Goal: Task Accomplishment & Management: Manage account settings

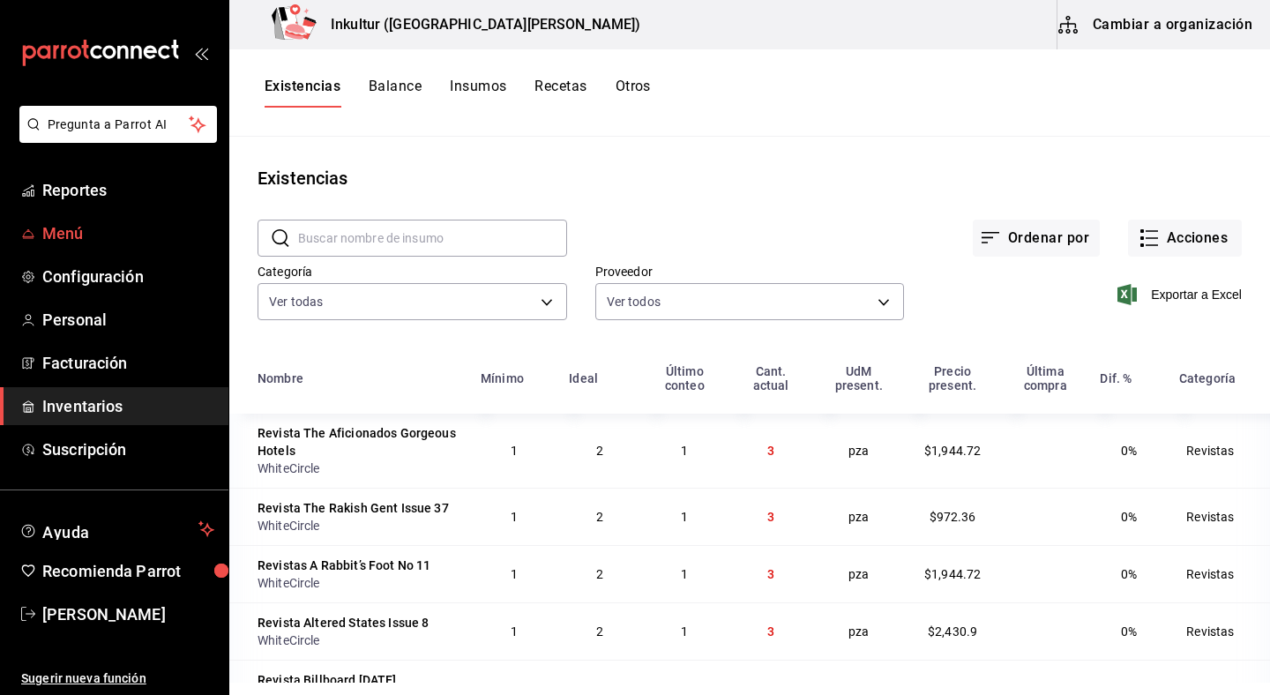
click at [86, 229] on span "Menú" at bounding box center [128, 233] width 172 height 24
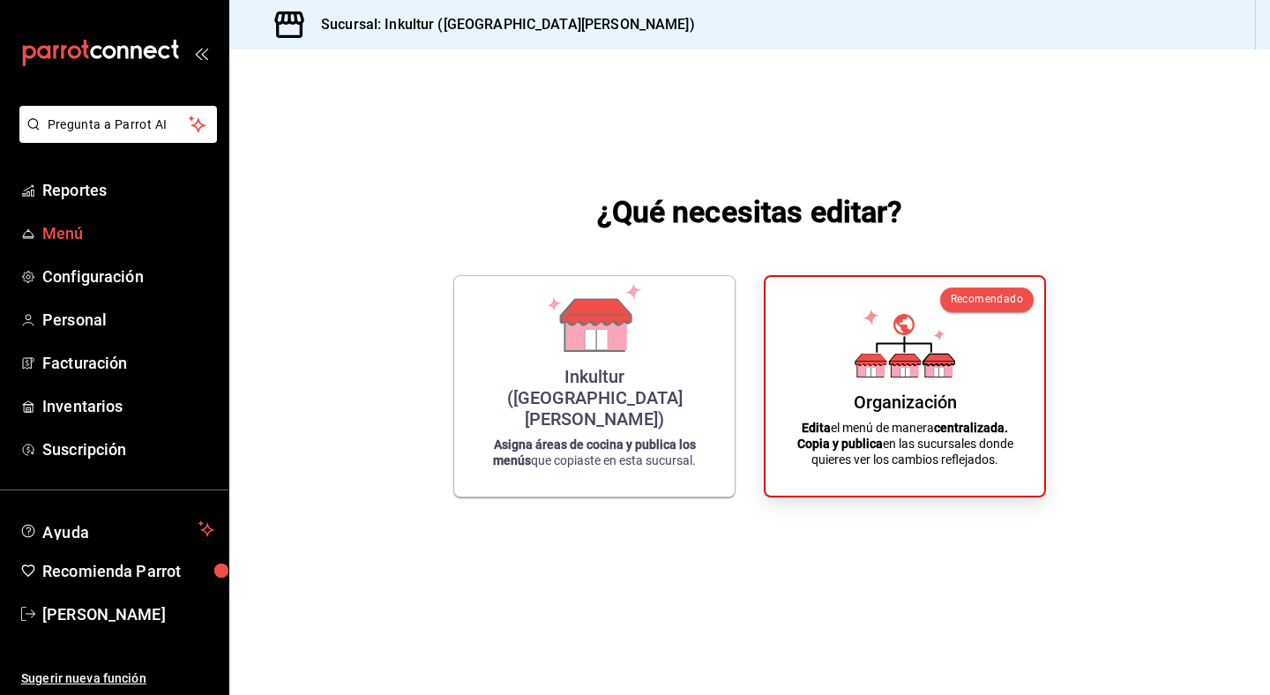
click at [76, 228] on span "Menú" at bounding box center [128, 233] width 172 height 24
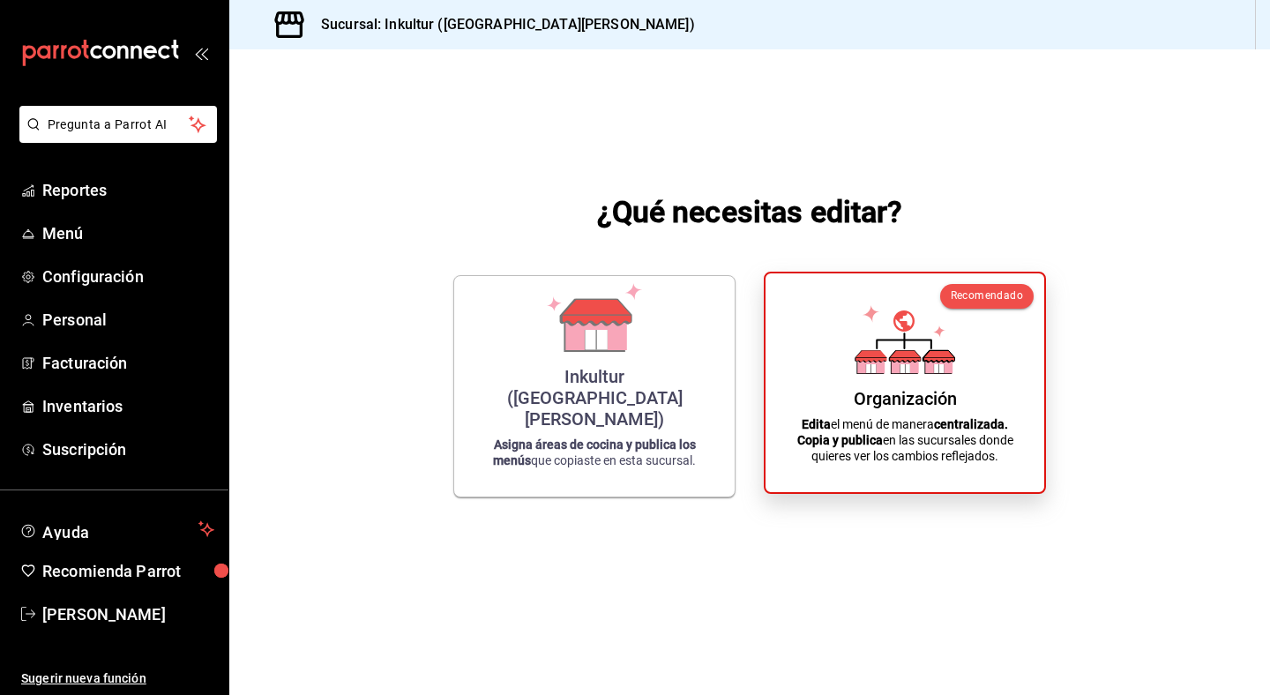
click at [856, 352] on icon at bounding box center [905, 339] width 101 height 69
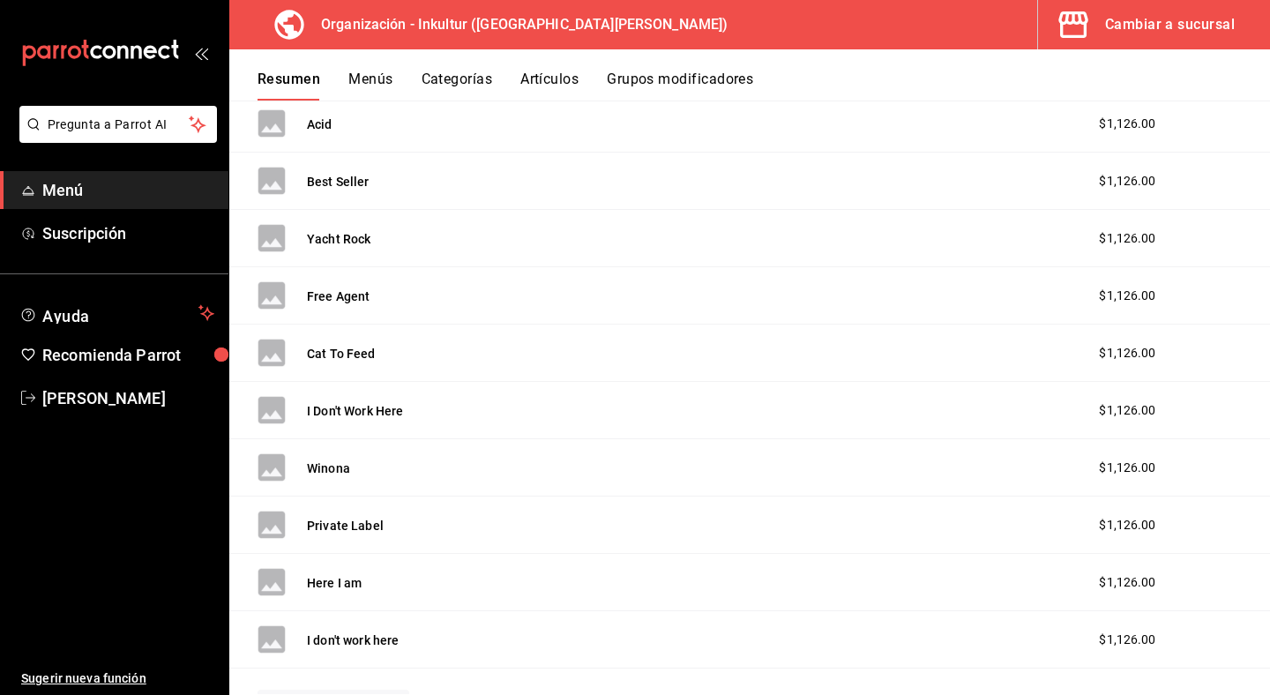
scroll to position [1030, 0]
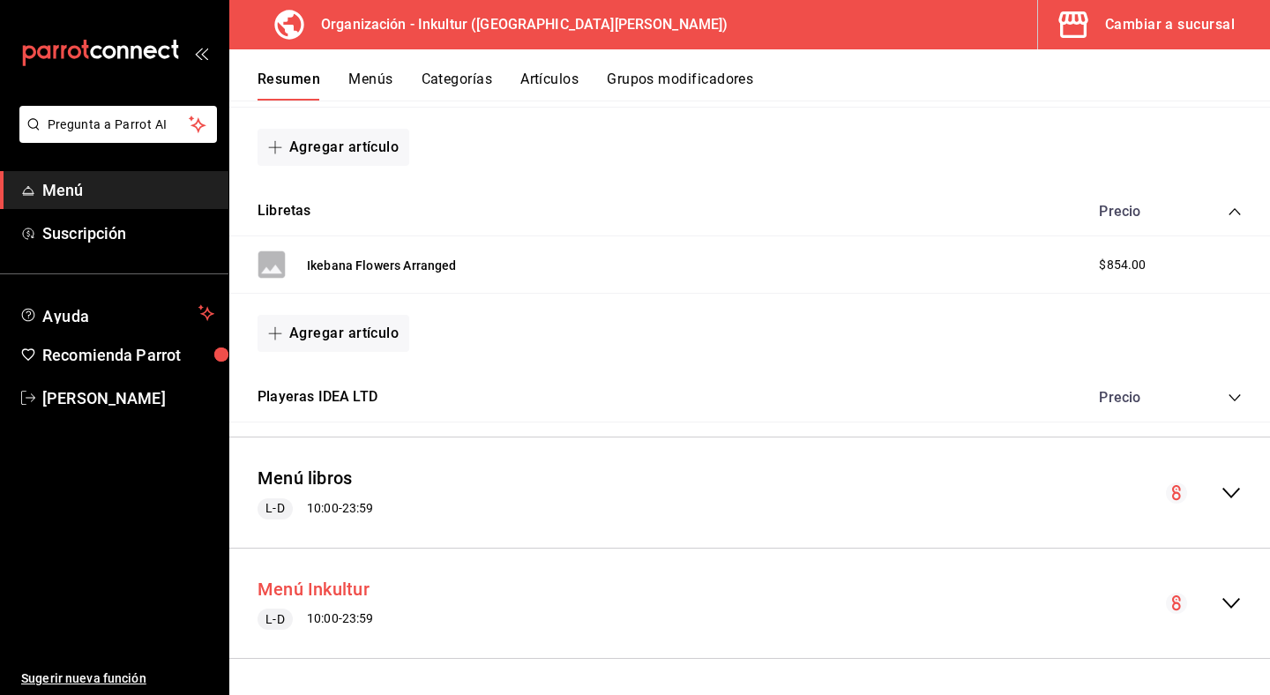
click at [324, 588] on button "Menú Inkultur" at bounding box center [314, 590] width 112 height 26
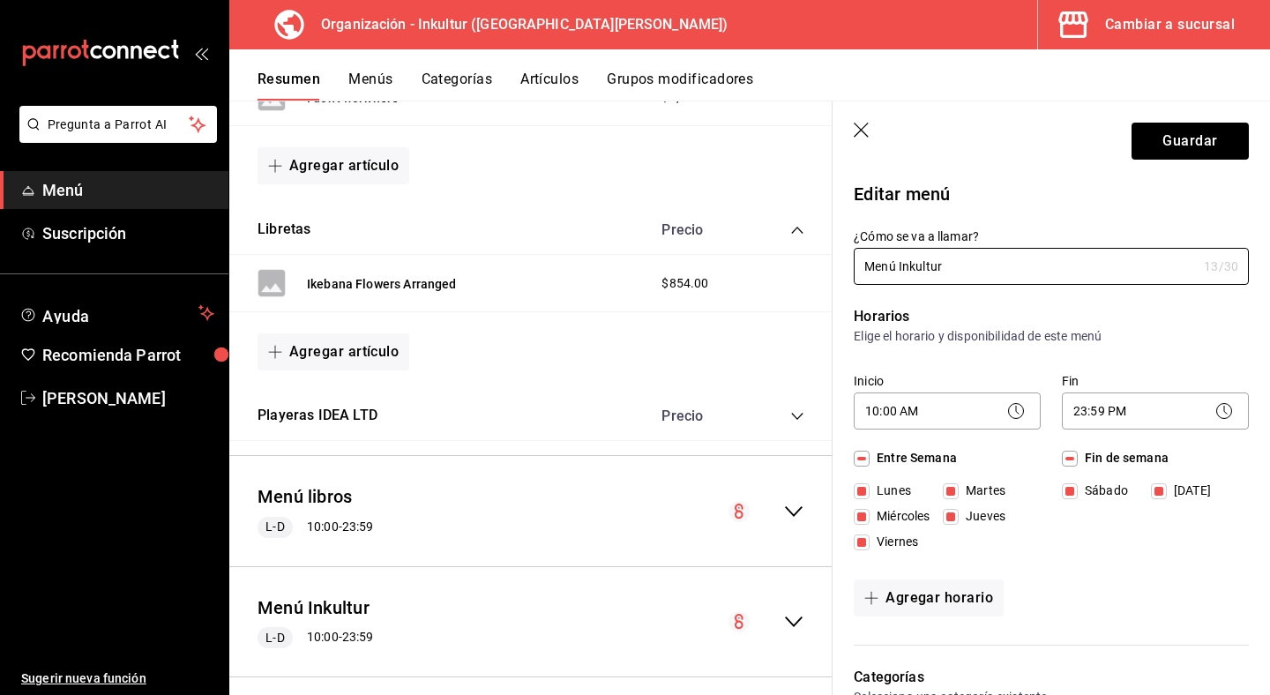
scroll to position [1048, 0]
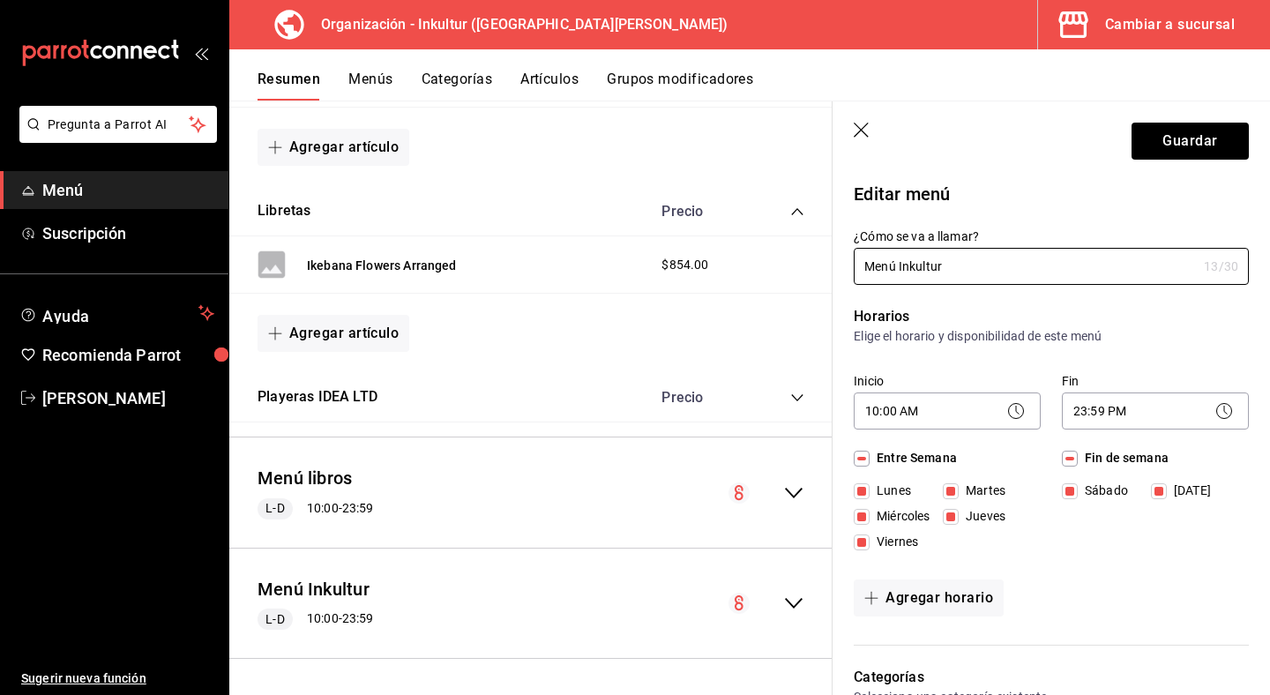
click at [864, 131] on icon "button" at bounding box center [863, 132] width 18 height 18
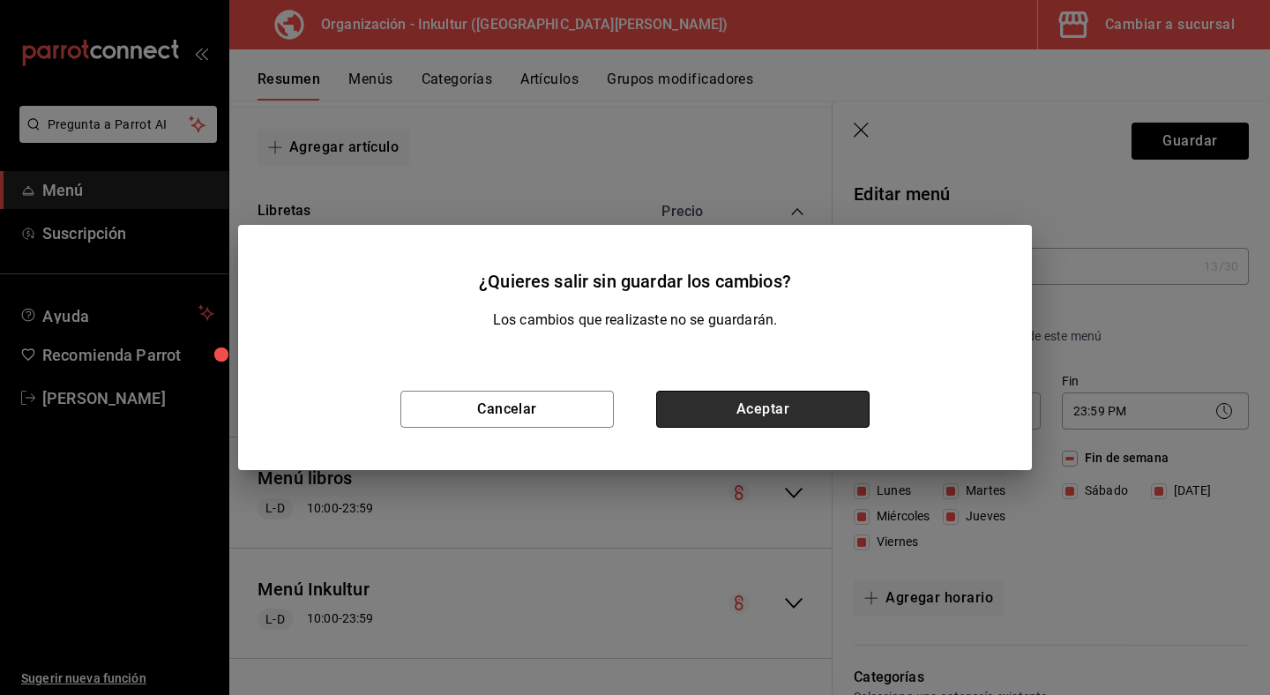
click at [788, 407] on button "Aceptar" at bounding box center [762, 409] width 213 height 37
checkbox input "false"
type input "1756327155928"
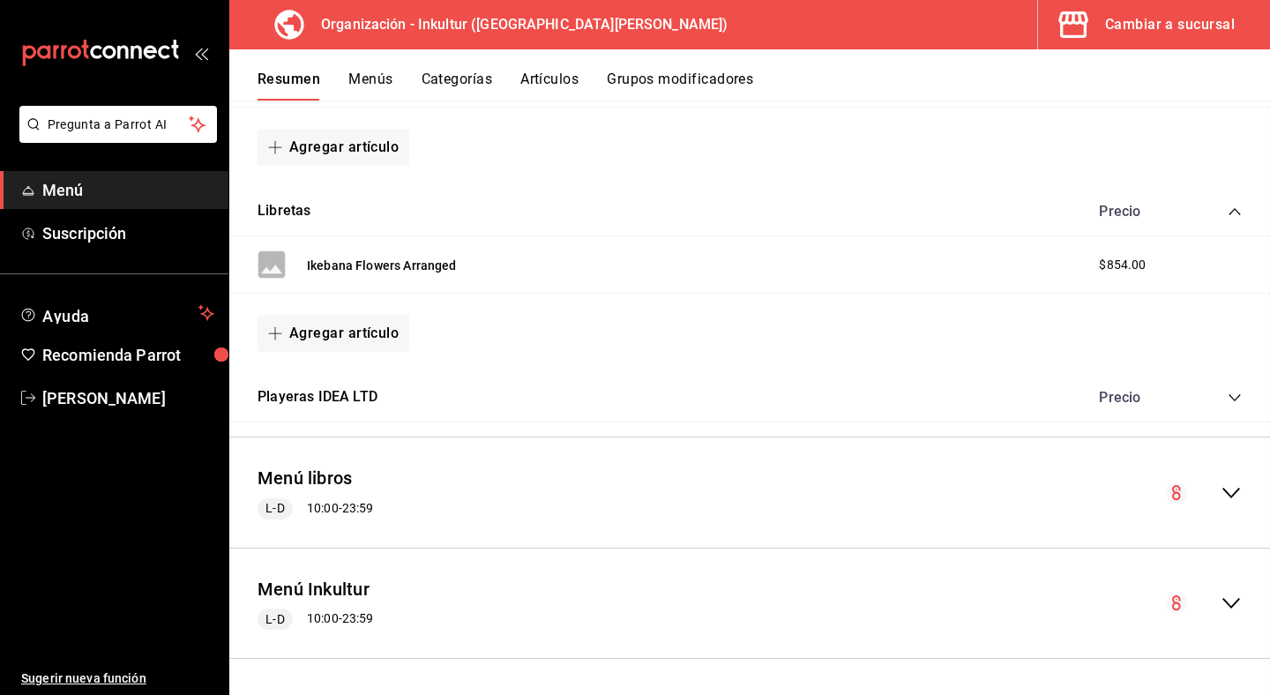
checkbox input "false"
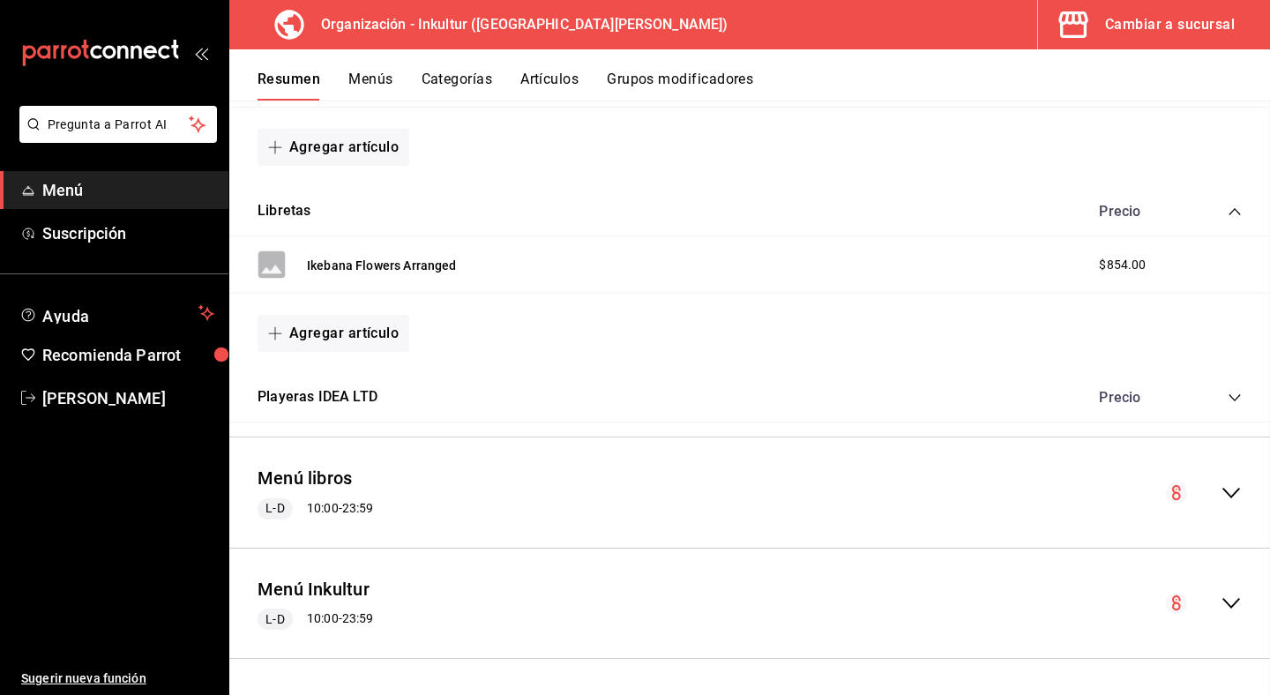
checkbox input "false"
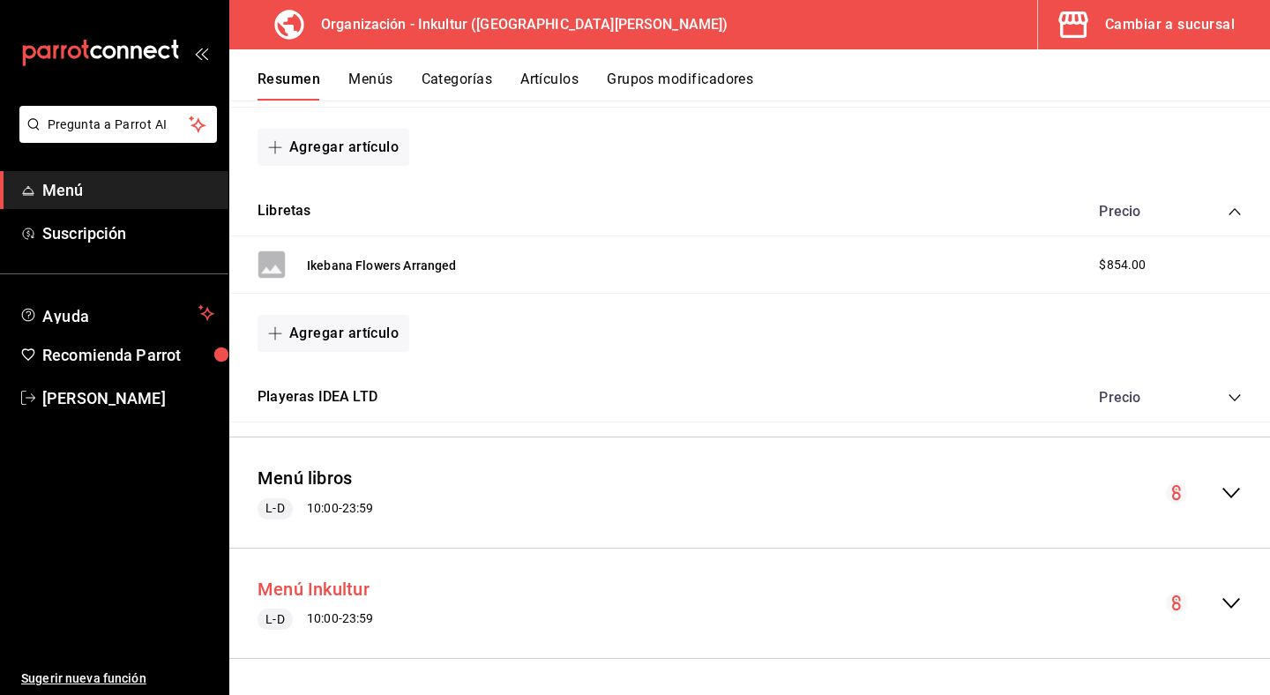
click at [356, 587] on button "Menú Inkultur" at bounding box center [314, 590] width 112 height 26
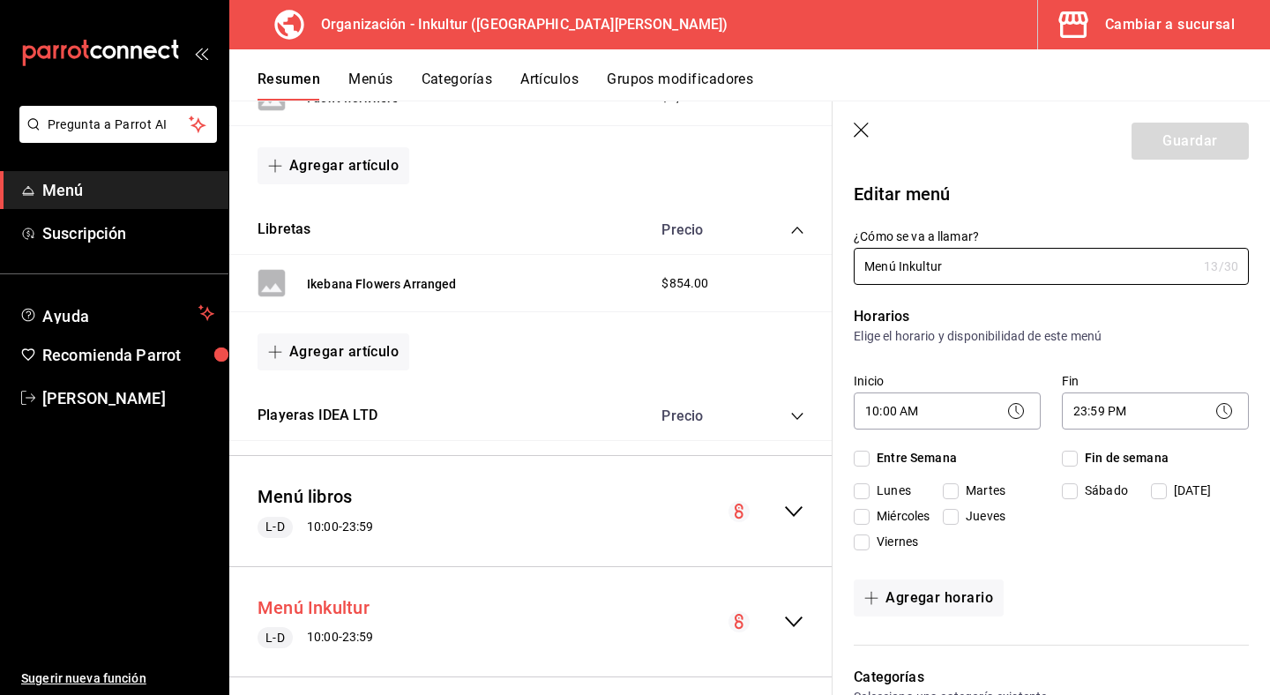
checkbox input "true"
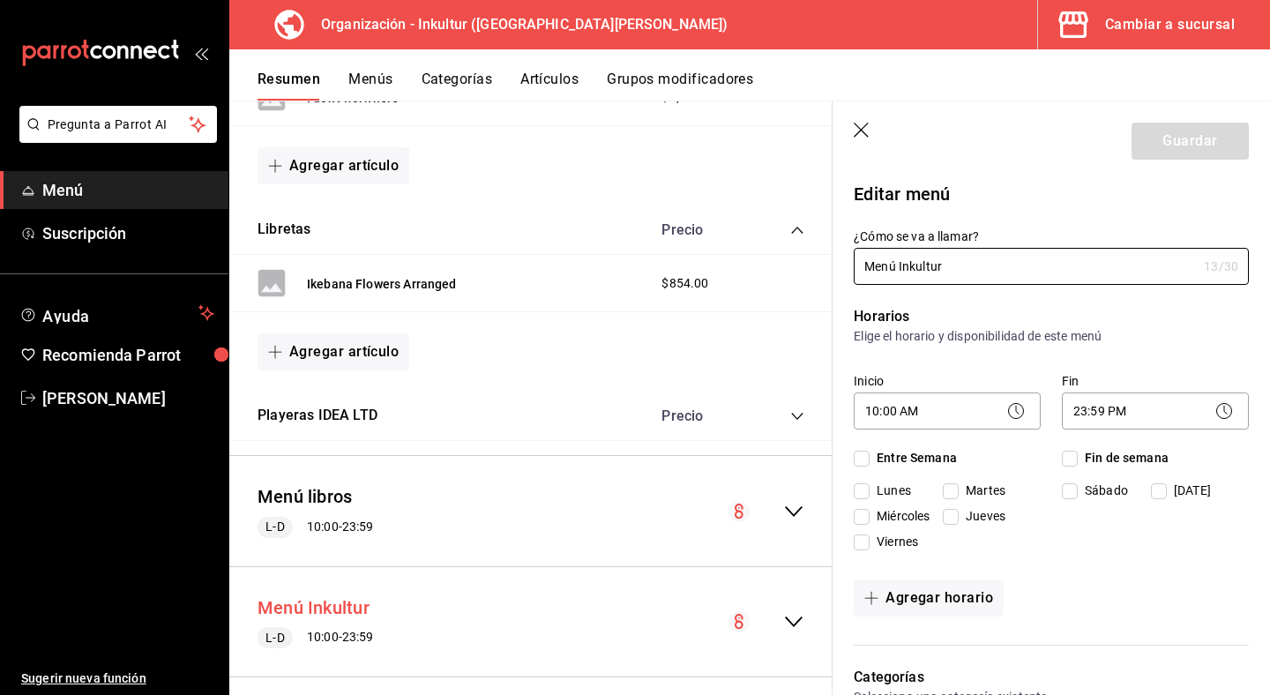
checkbox input "true"
type input "Menú Inkultur"
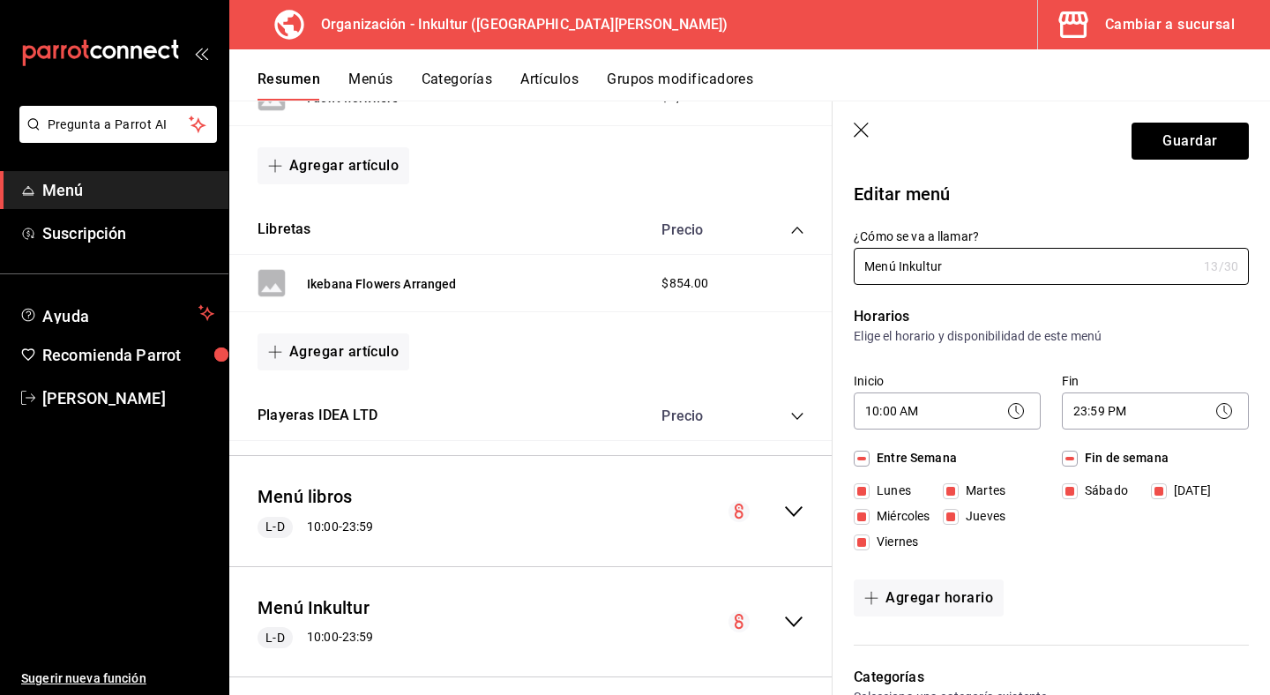
click at [860, 131] on icon "button" at bounding box center [861, 130] width 15 height 15
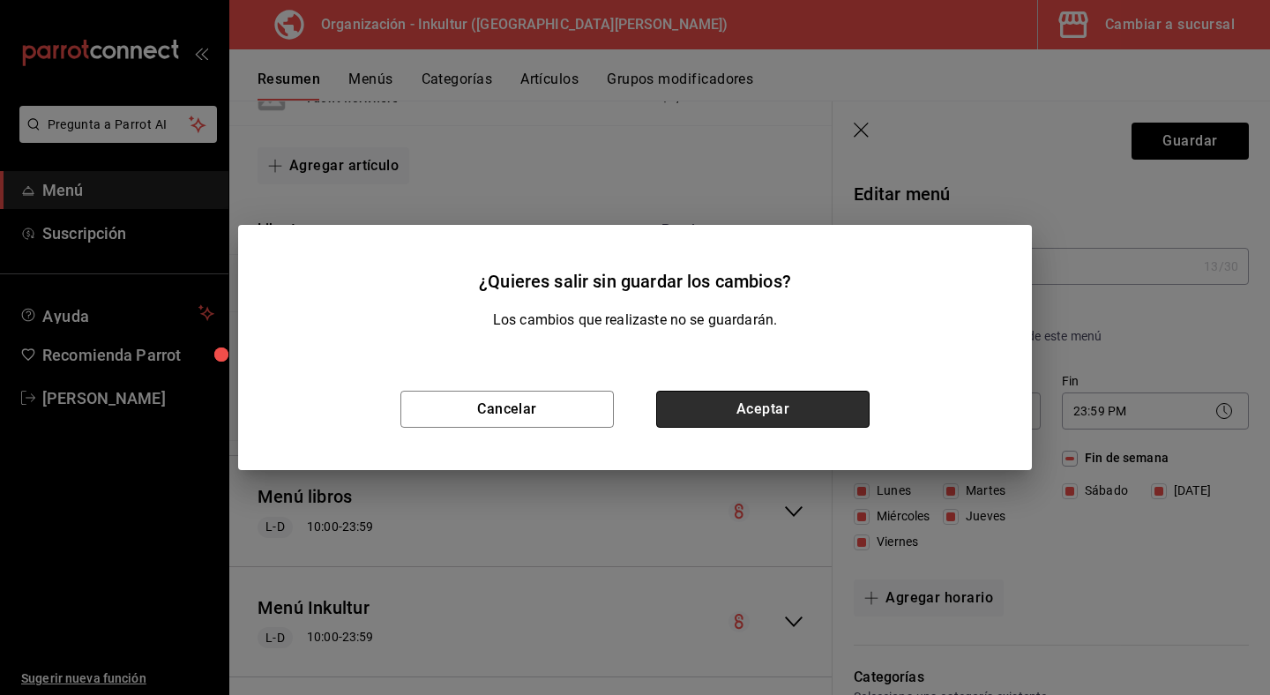
click at [700, 406] on button "Aceptar" at bounding box center [762, 409] width 213 height 37
checkbox input "false"
type input "1756327163050"
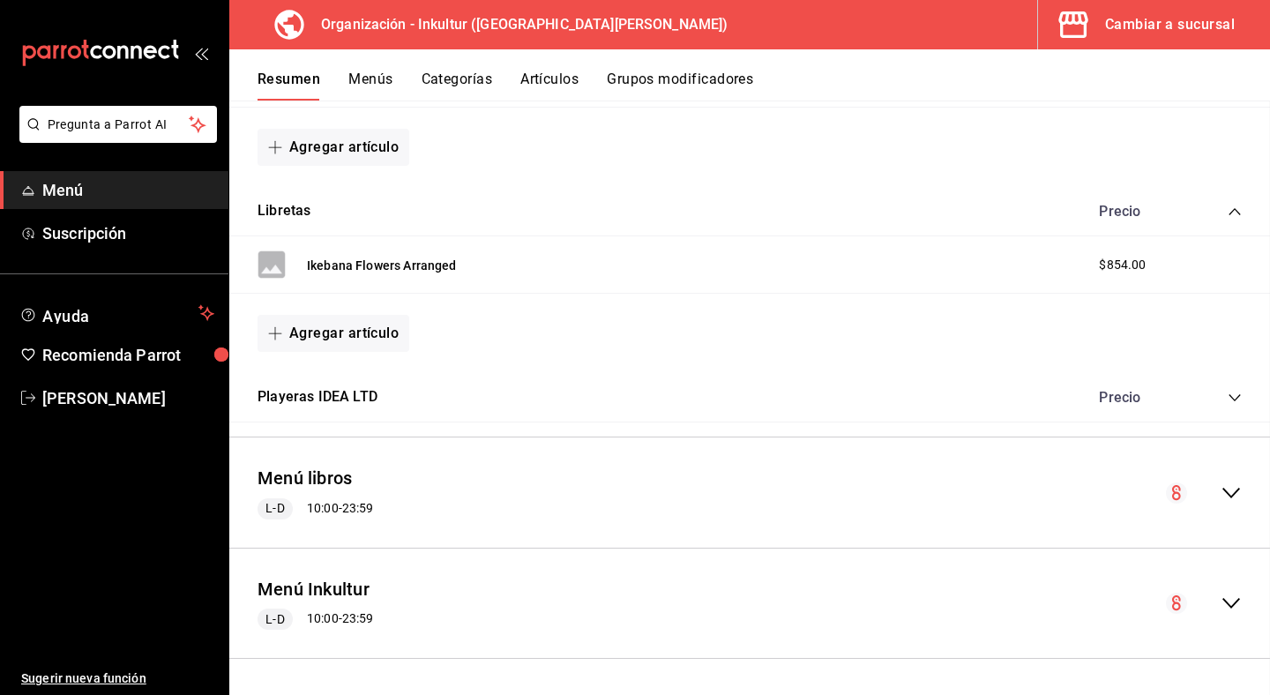
checkbox input "false"
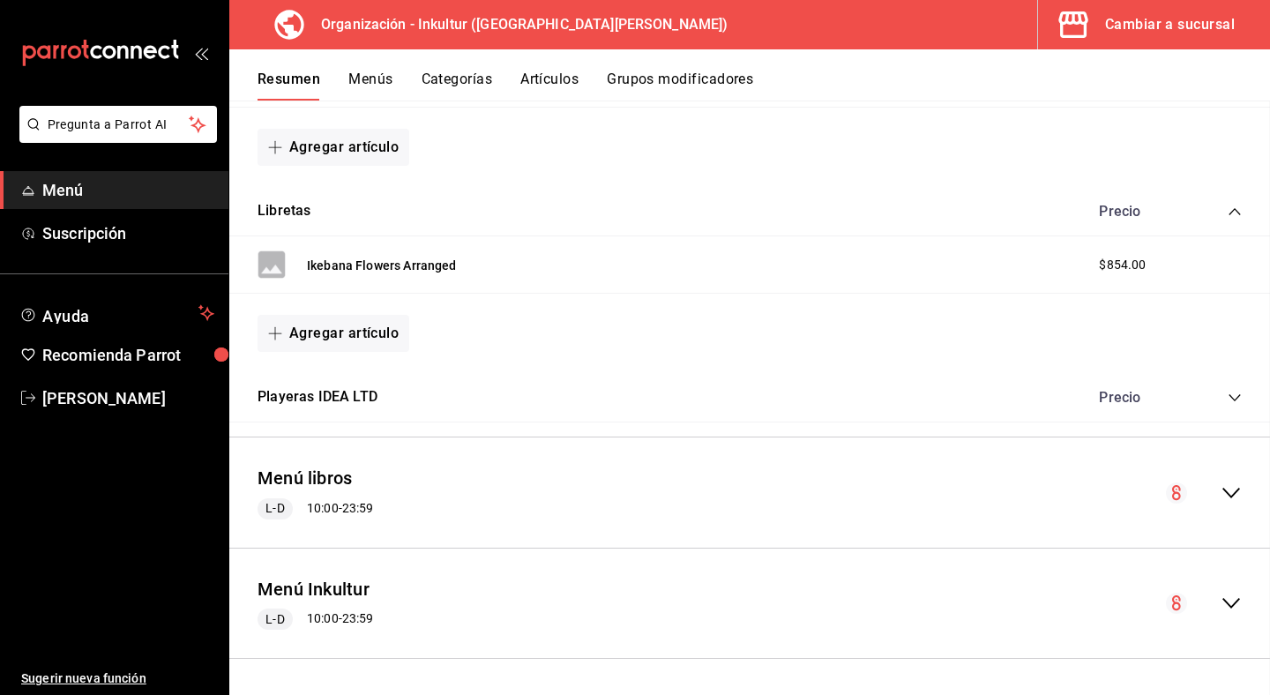
checkbox input "false"
click at [390, 79] on button "Menús" at bounding box center [370, 86] width 44 height 30
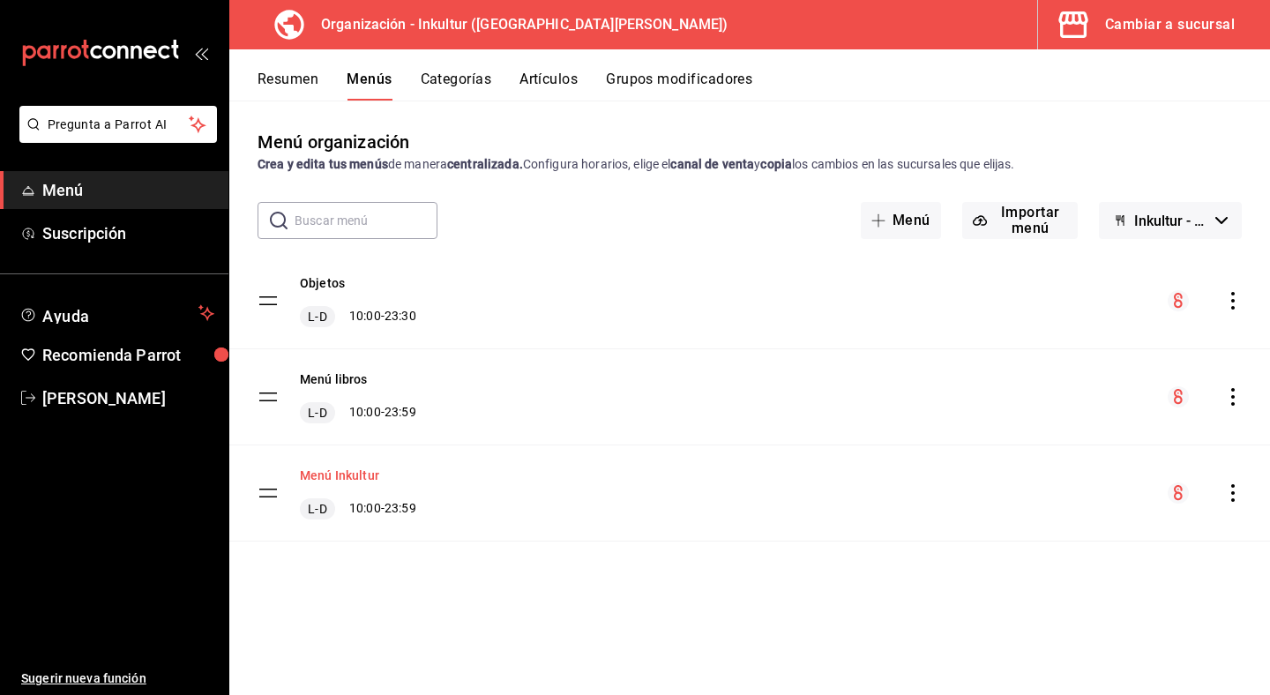
click at [365, 473] on button "Menú Inkultur" at bounding box center [339, 476] width 79 height 18
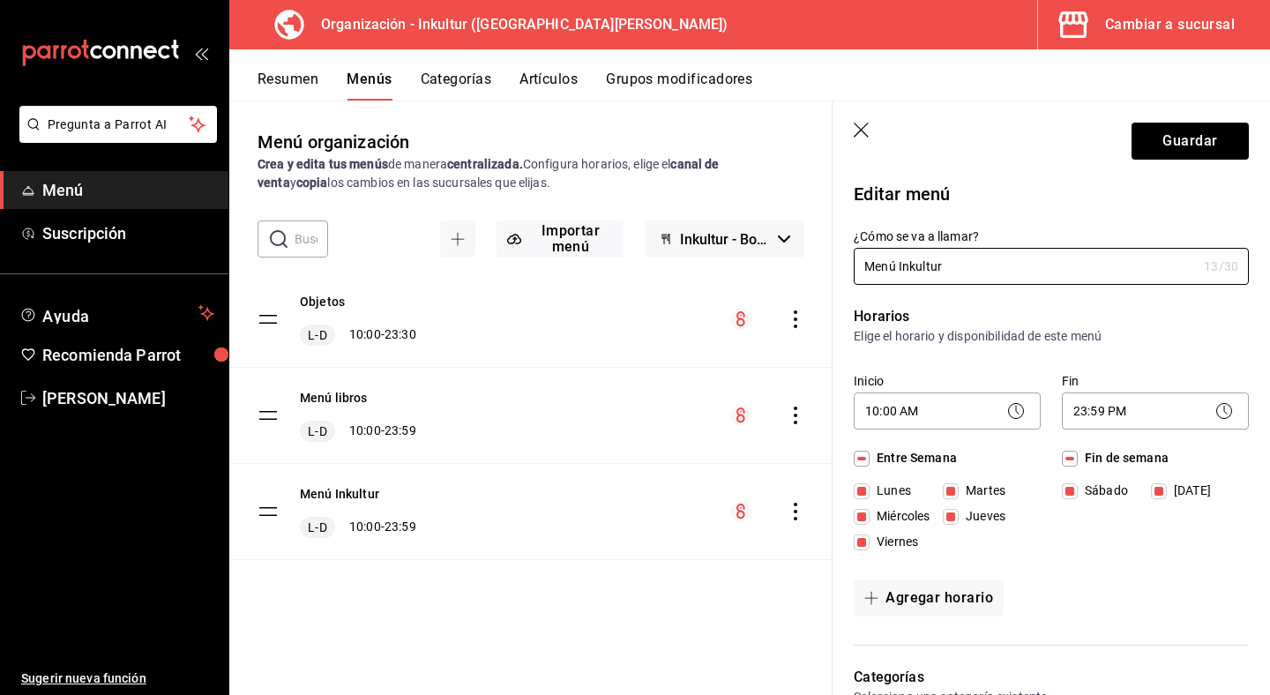
click at [857, 131] on icon "button" at bounding box center [863, 132] width 18 height 18
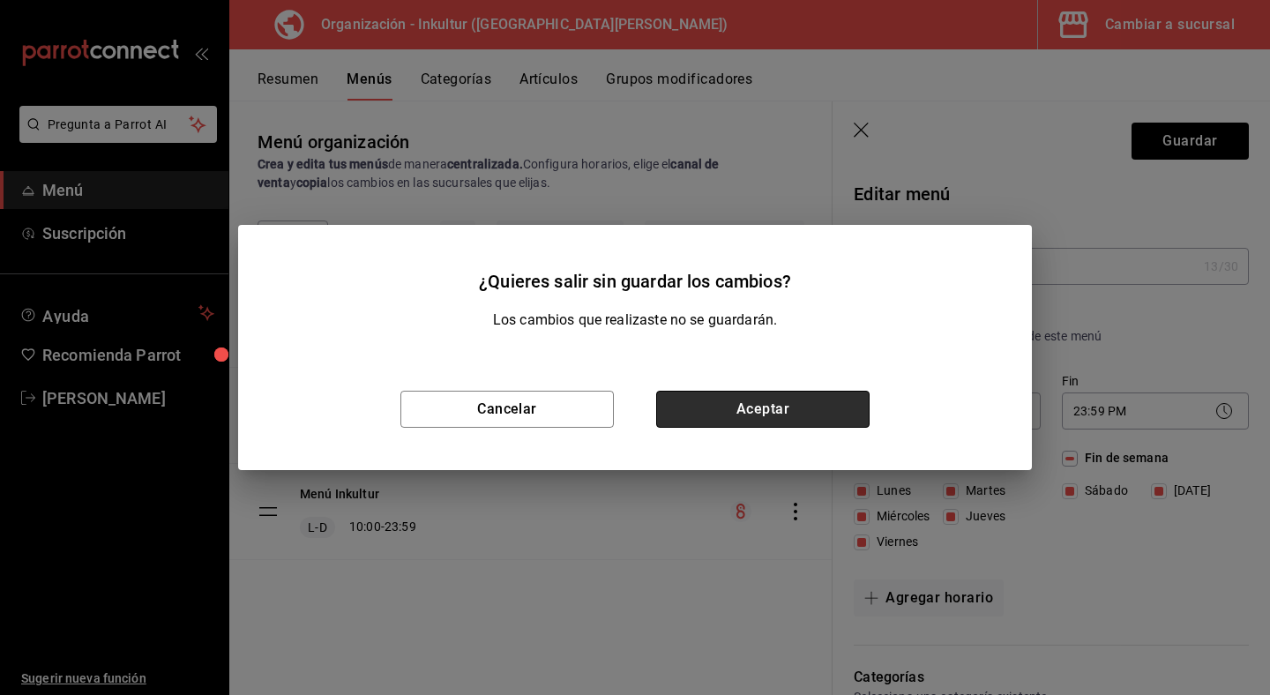
click at [818, 416] on button "Aceptar" at bounding box center [762, 409] width 213 height 37
checkbox input "false"
type input "1756327173640"
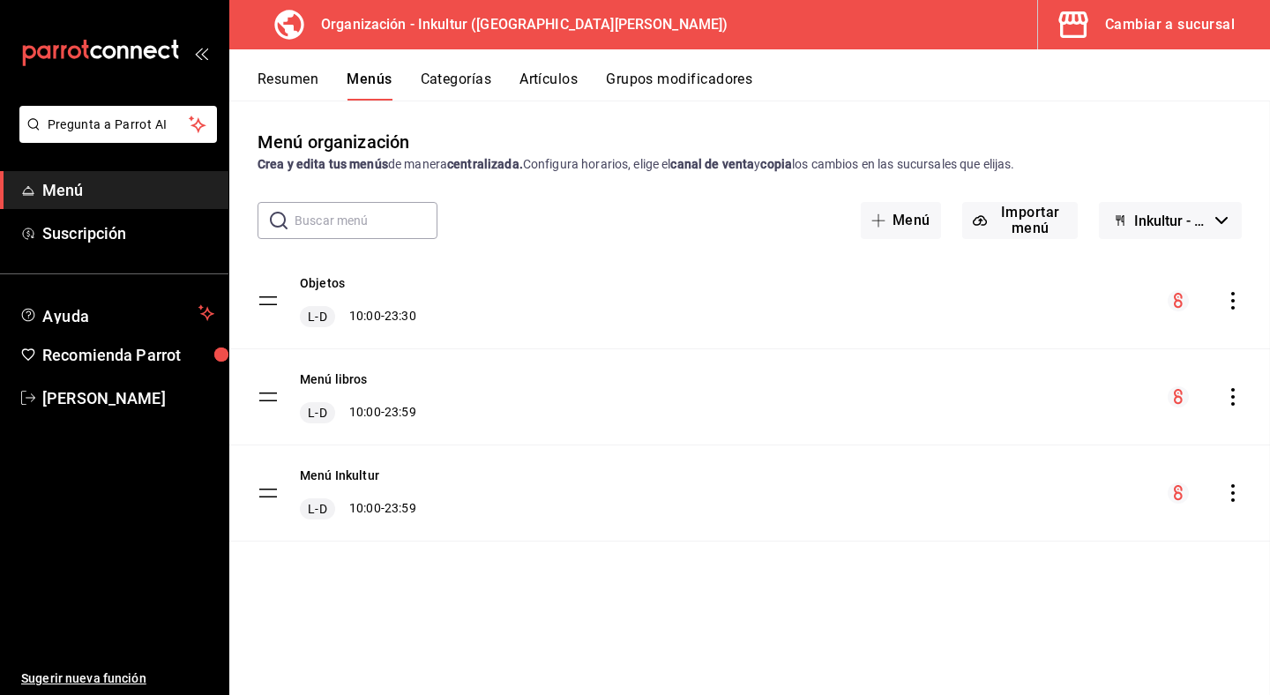
checkbox input "false"
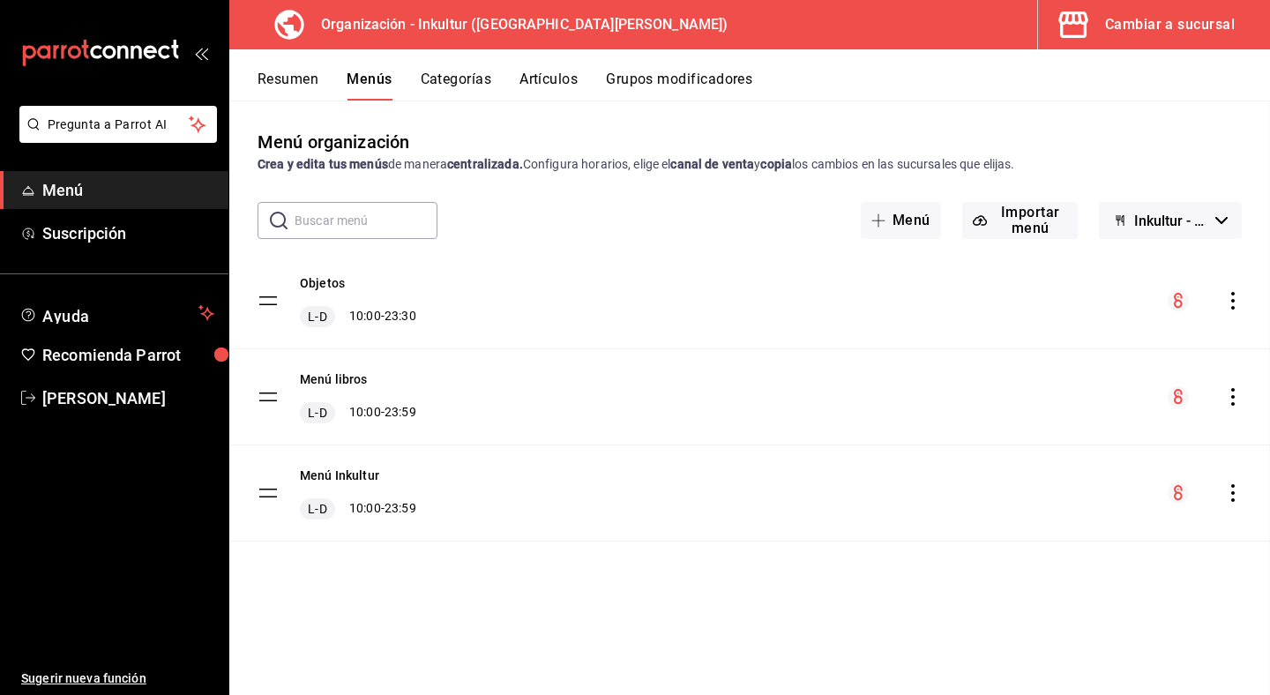
checkbox input "false"
click at [1236, 497] on icon "actions" at bounding box center [1234, 493] width 18 height 18
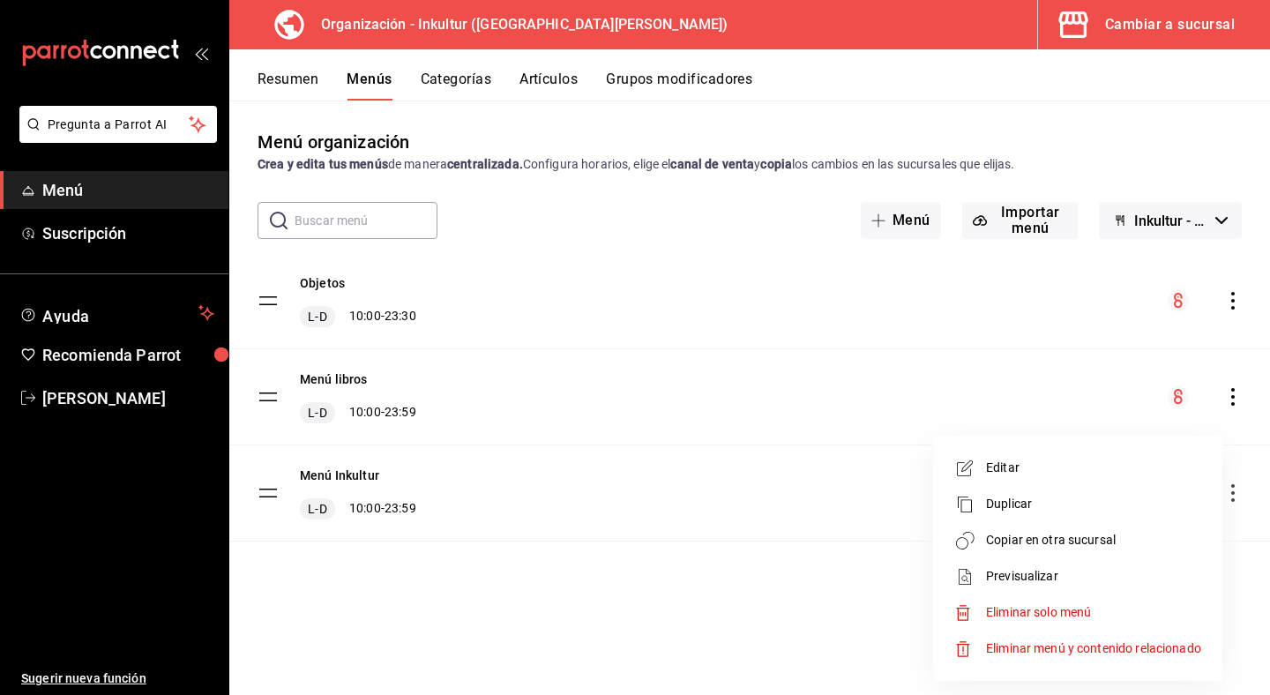
click at [1100, 485] on li "Editar" at bounding box center [1077, 468] width 275 height 36
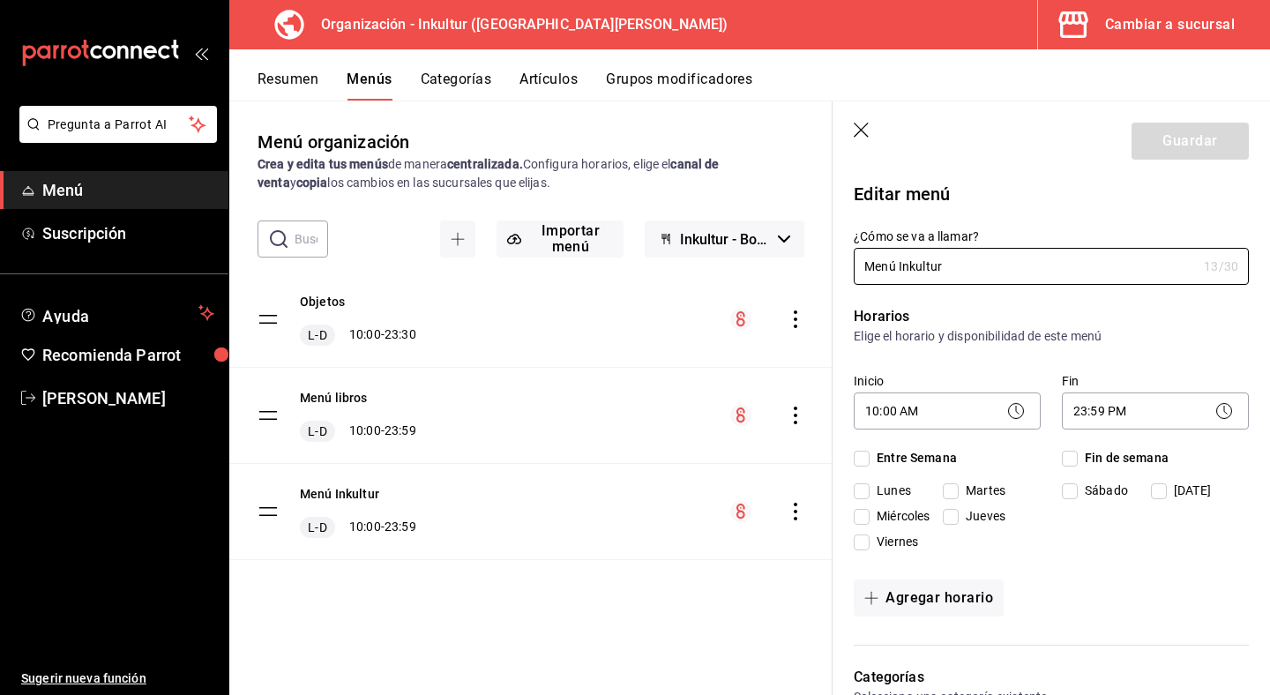
checkbox input "true"
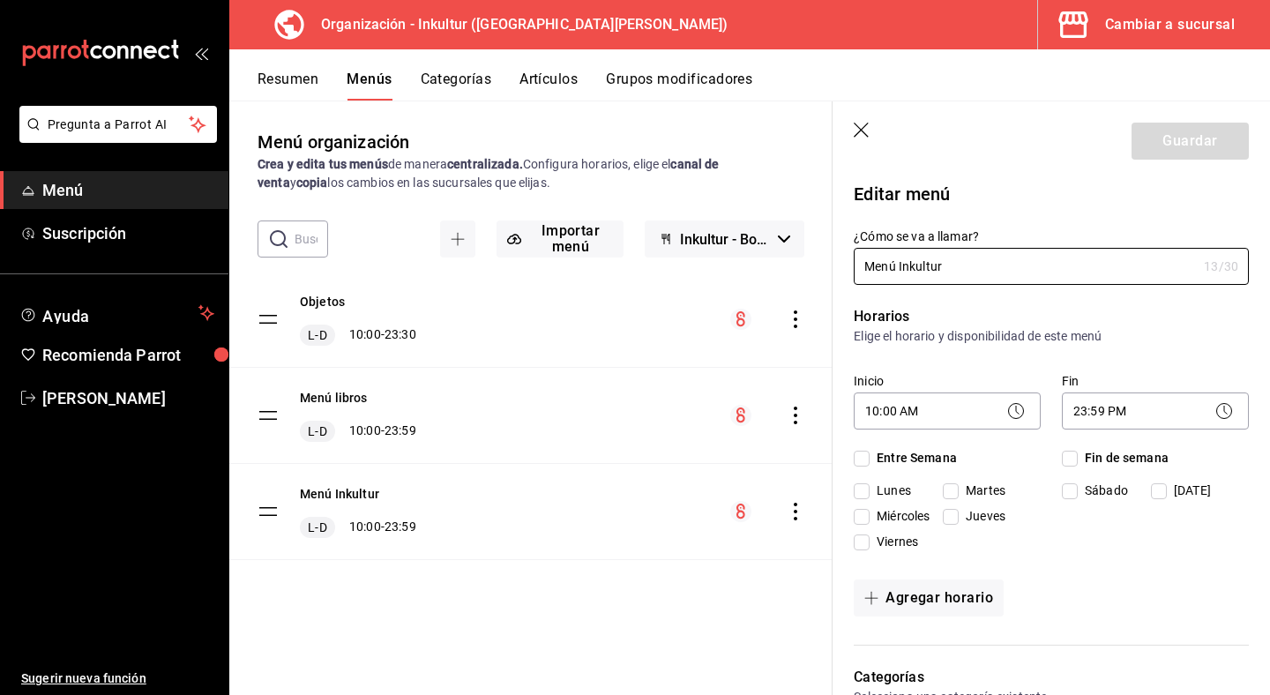
checkbox input "true"
click at [860, 129] on icon "button" at bounding box center [861, 130] width 15 height 15
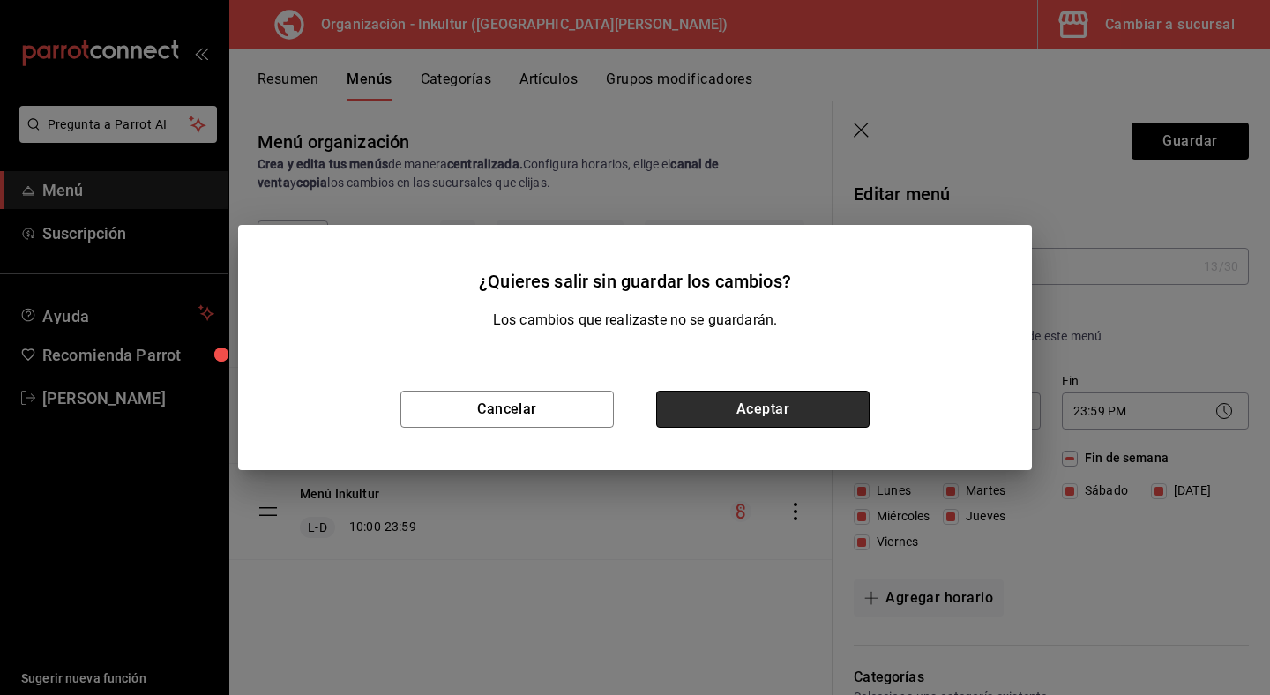
click at [818, 402] on button "Aceptar" at bounding box center [762, 409] width 213 height 37
checkbox input "false"
type input "1756327192201"
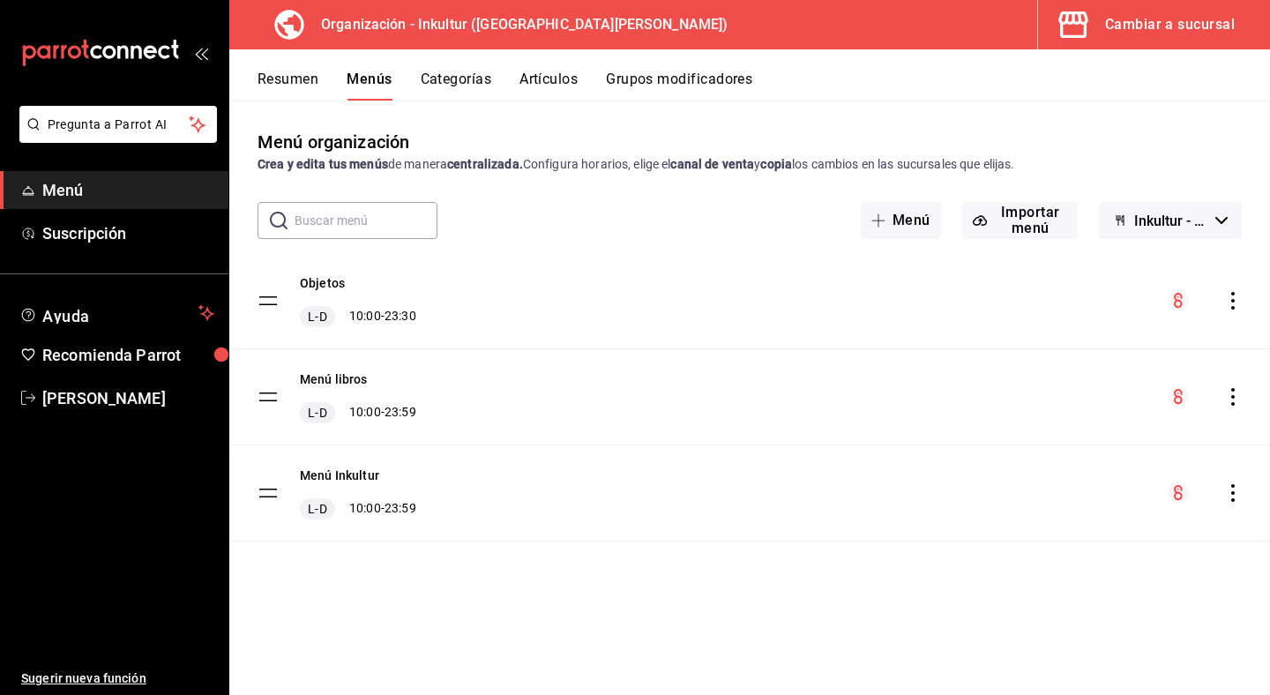
checkbox input "false"
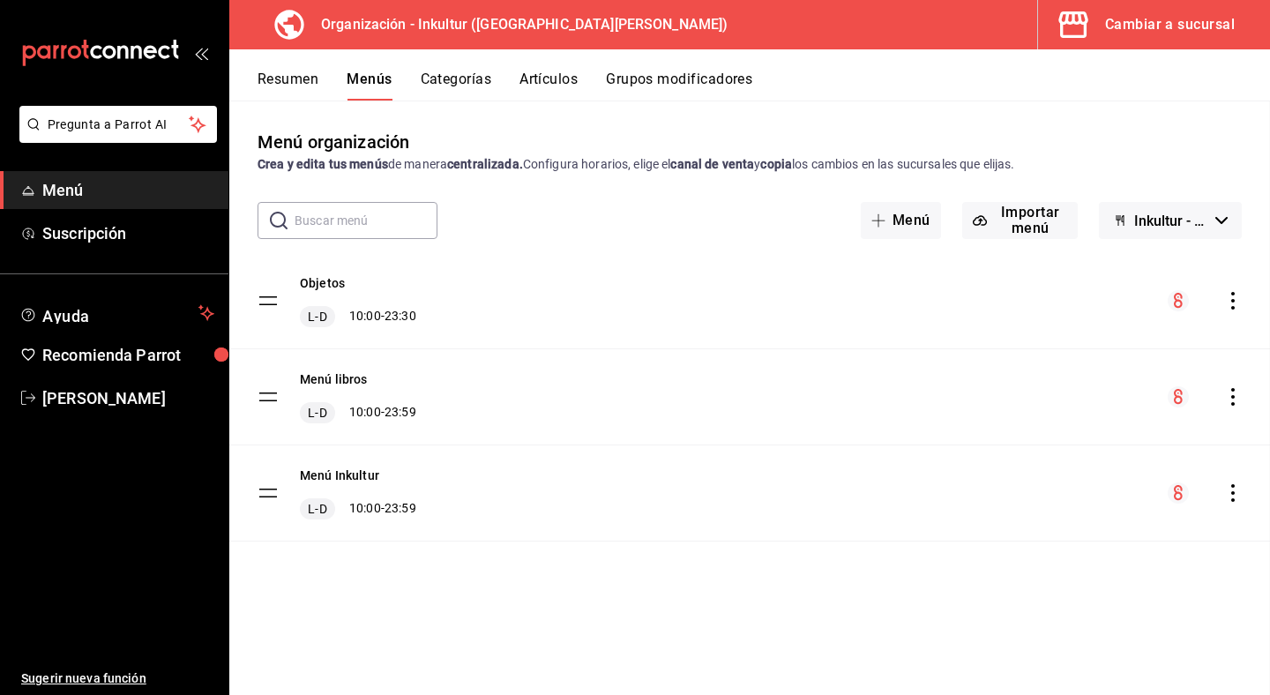
checkbox input "false"
click at [1214, 224] on button "Inkultur - Borrador" at bounding box center [1170, 220] width 143 height 37
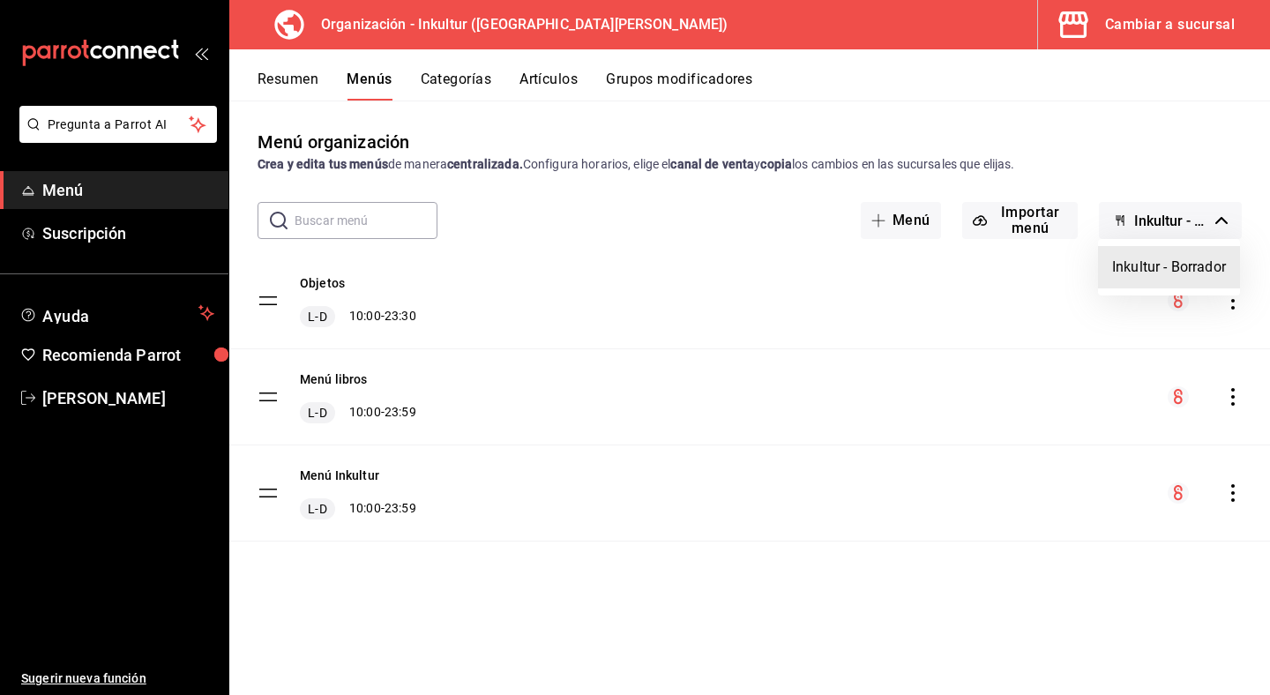
click at [685, 228] on div at bounding box center [635, 347] width 1270 height 695
click at [272, 495] on tbody "Objetos L-D 10:00 - 23:30 Menú libros L-D 10:00 - 23:59 Menú Inkultur L-D 10:00…" at bounding box center [749, 397] width 1041 height 288
click at [450, 72] on button "Categorías" at bounding box center [456, 86] width 71 height 30
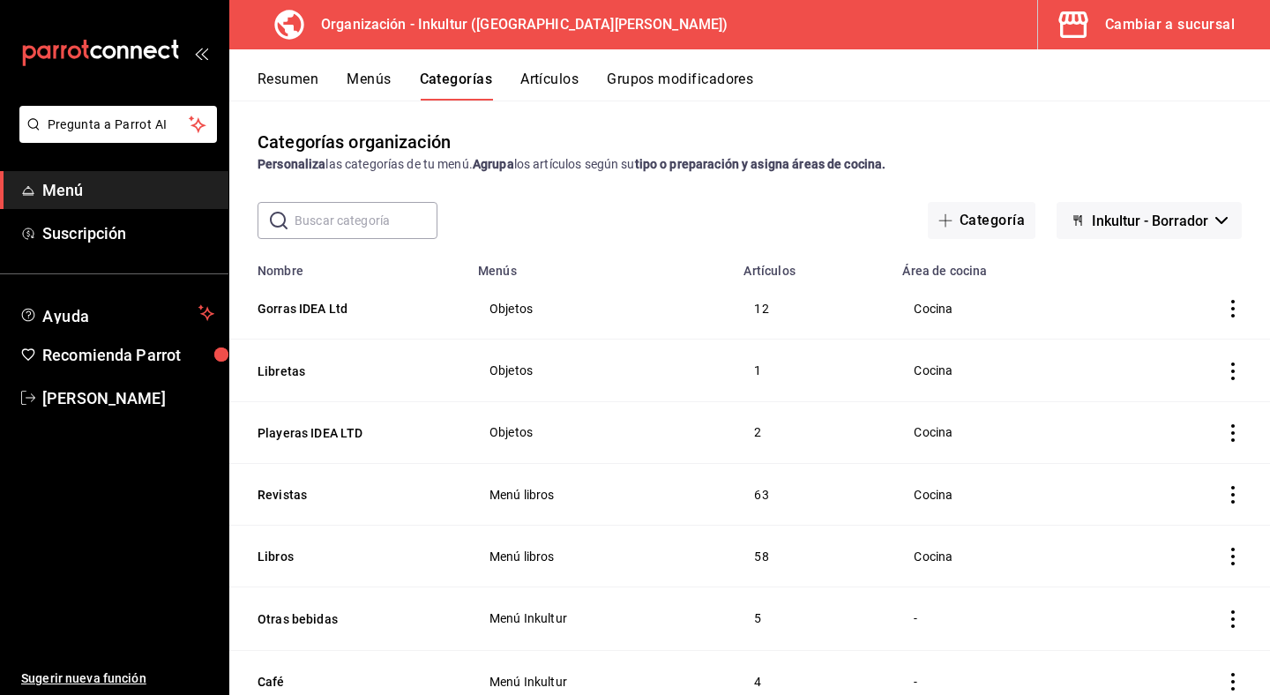
scroll to position [121, 0]
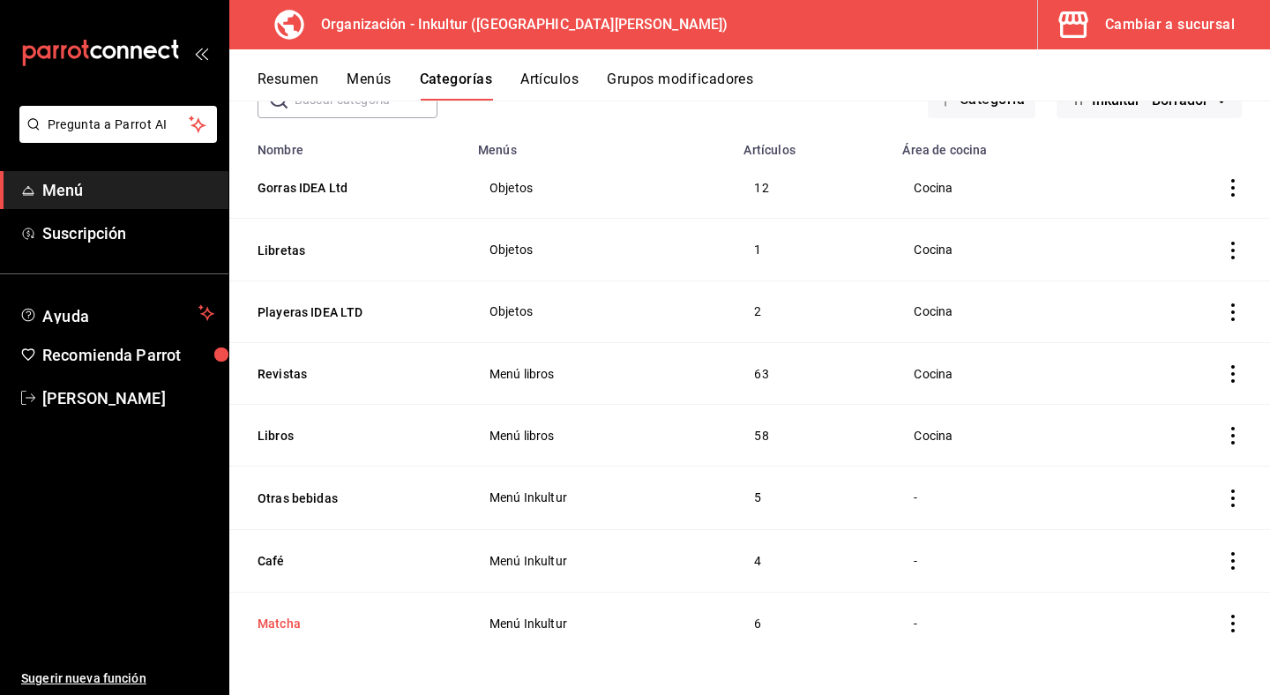
click at [294, 623] on button "Matcha" at bounding box center [346, 624] width 176 height 18
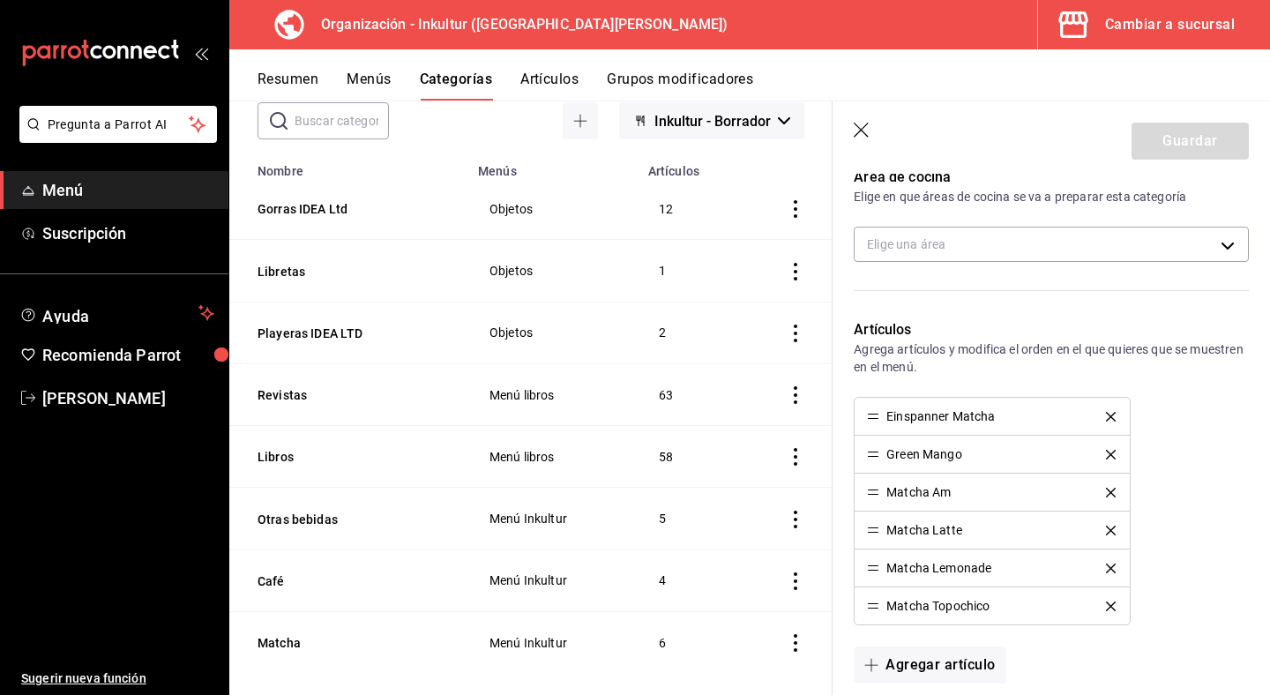
scroll to position [454, 0]
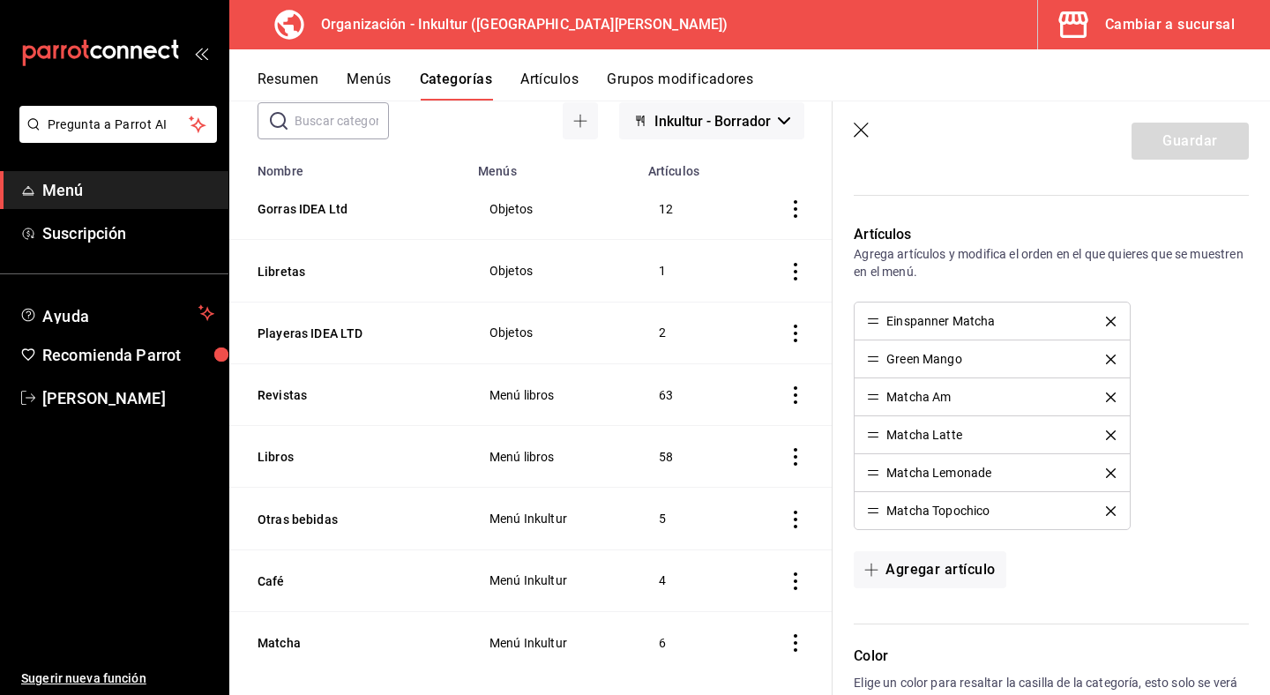
click at [947, 326] on div "Einspanner Matcha" at bounding box center [941, 321] width 109 height 12
click at [863, 129] on icon "button" at bounding box center [861, 130] width 15 height 15
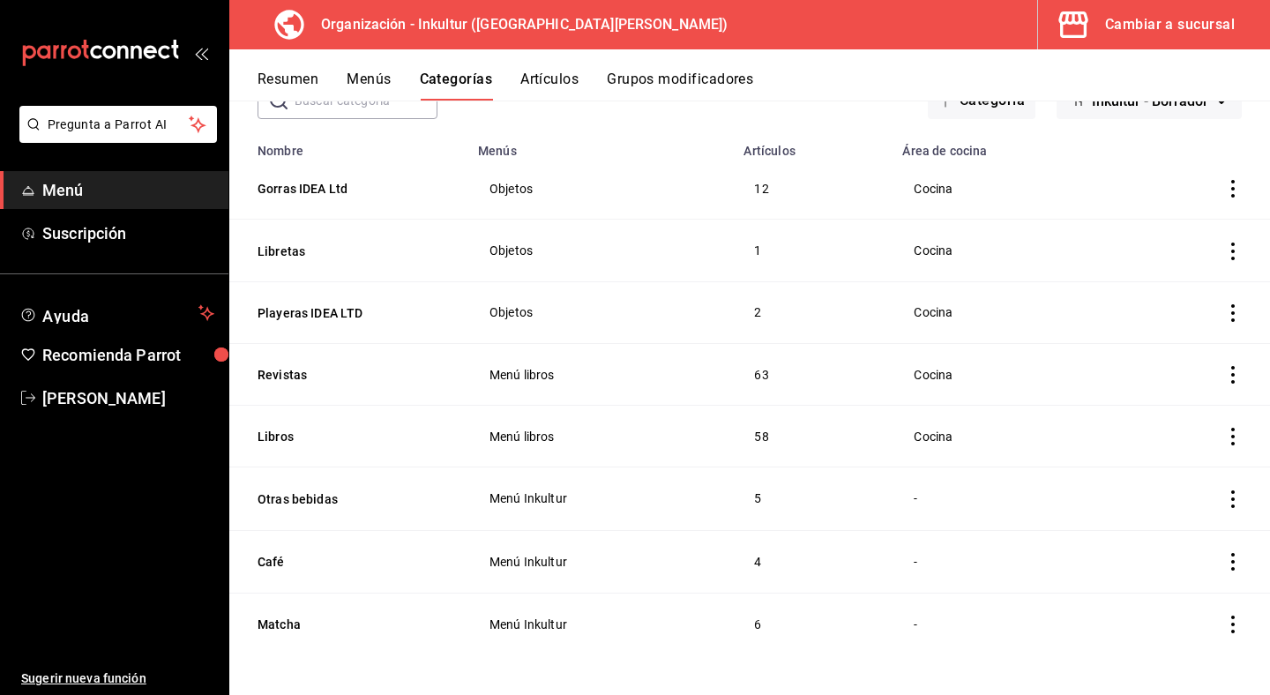
scroll to position [121, 0]
click at [939, 483] on td "-" at bounding box center [1007, 498] width 231 height 63
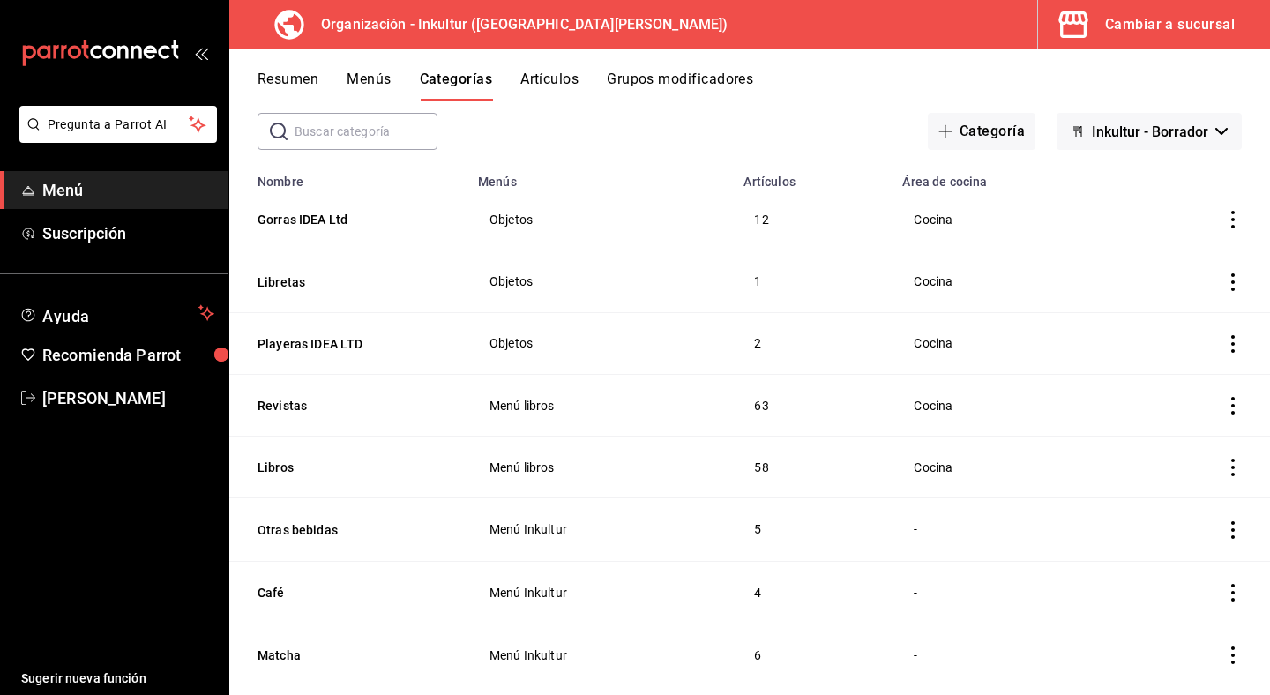
scroll to position [91, 0]
click at [320, 341] on button "Playeras IDEA LTD" at bounding box center [346, 342] width 176 height 18
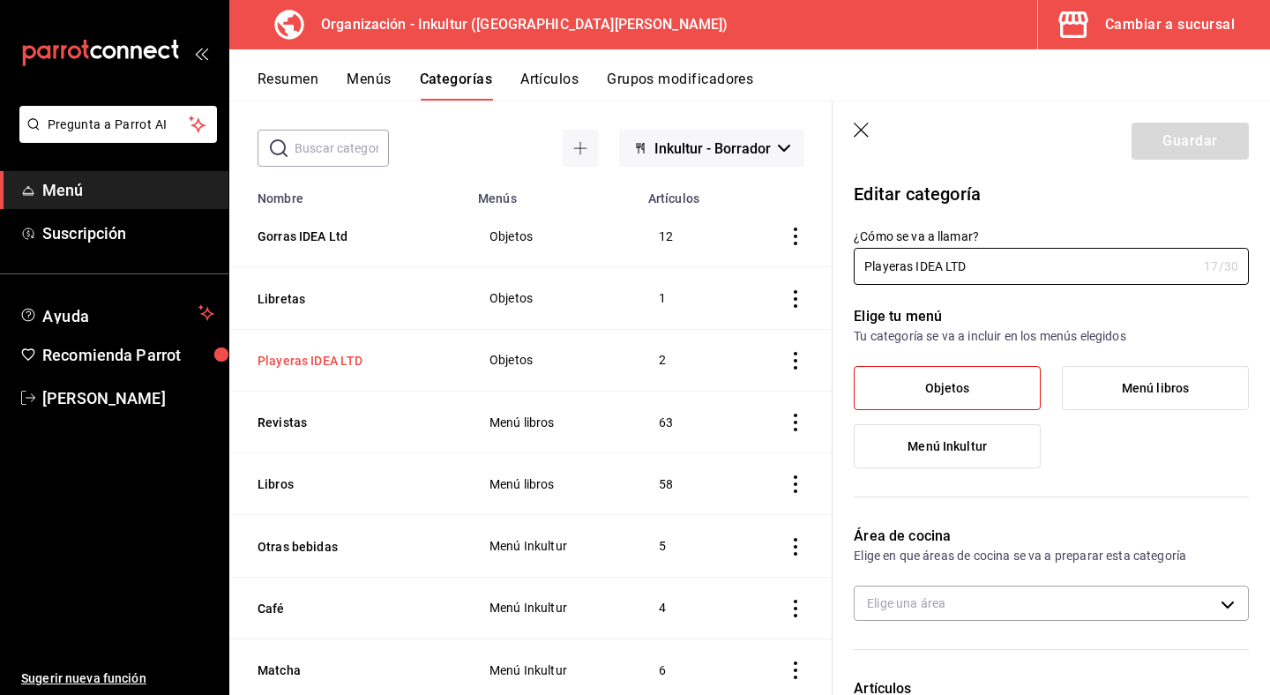
type input "c93f685d-b9ce-475c-bb93-7daaf65e1314"
radio input "false"
radio input "true"
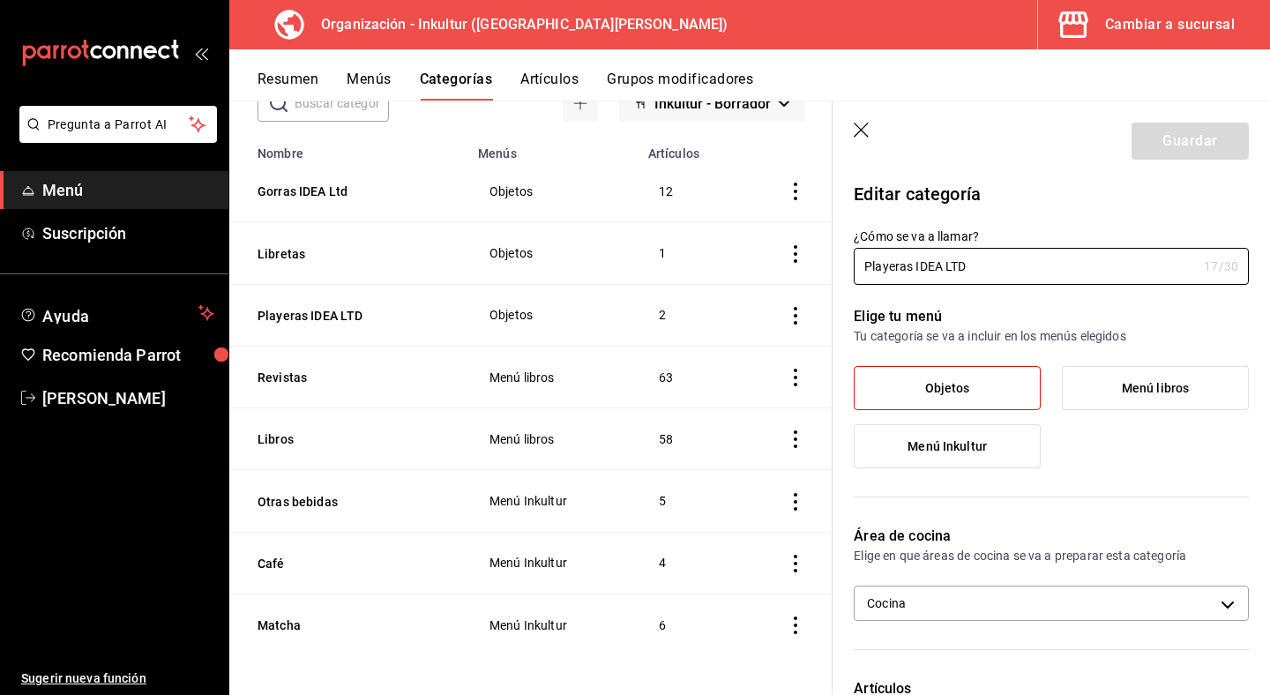
click at [860, 133] on icon "button" at bounding box center [863, 132] width 18 height 18
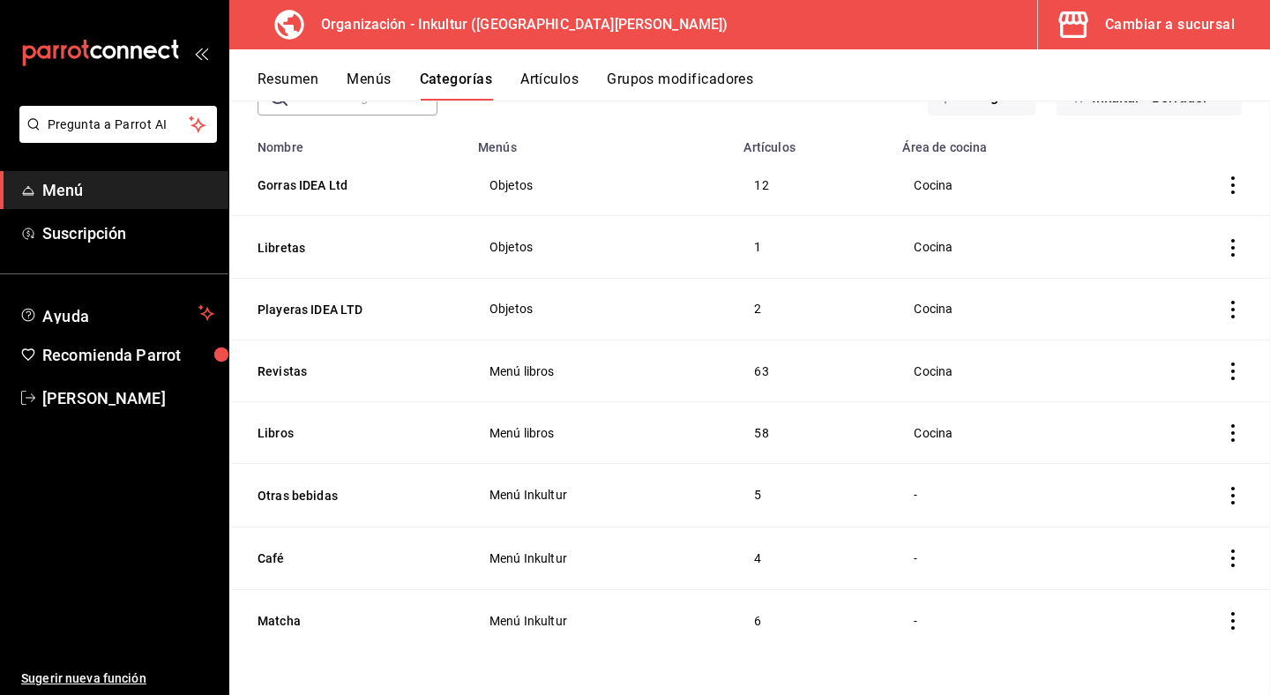
scroll to position [121, 0]
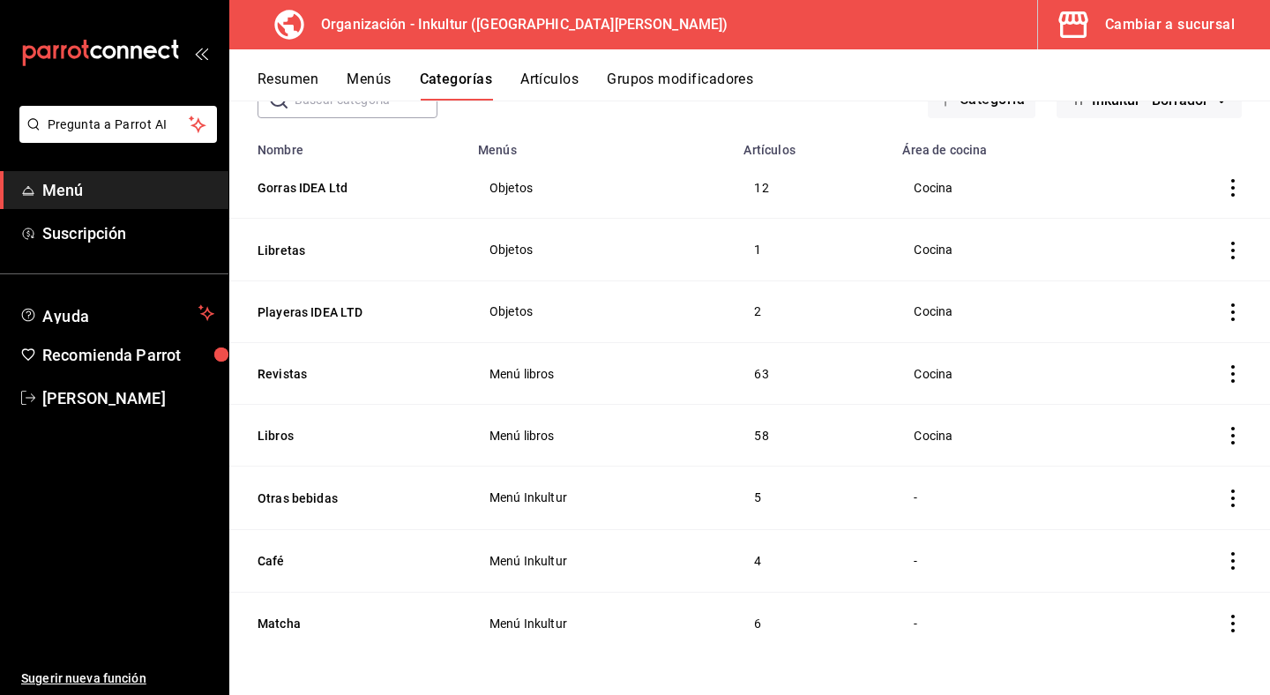
click at [112, 196] on span "Menú" at bounding box center [128, 190] width 172 height 24
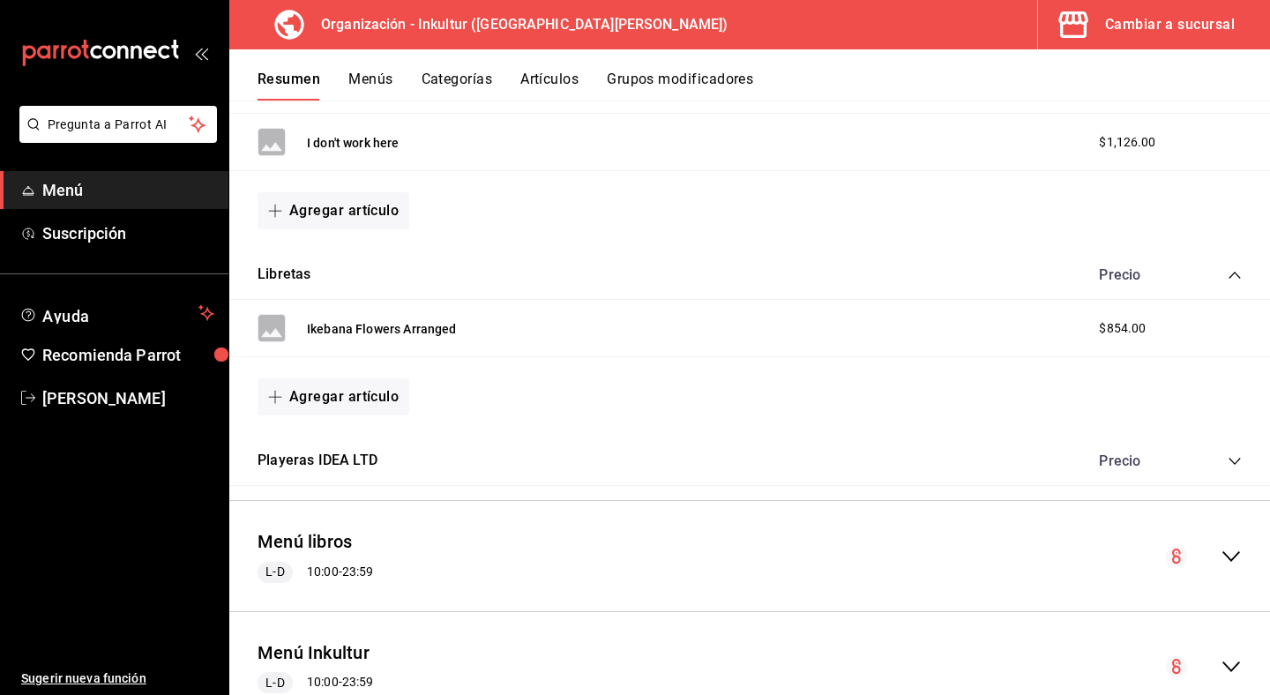
scroll to position [1030, 0]
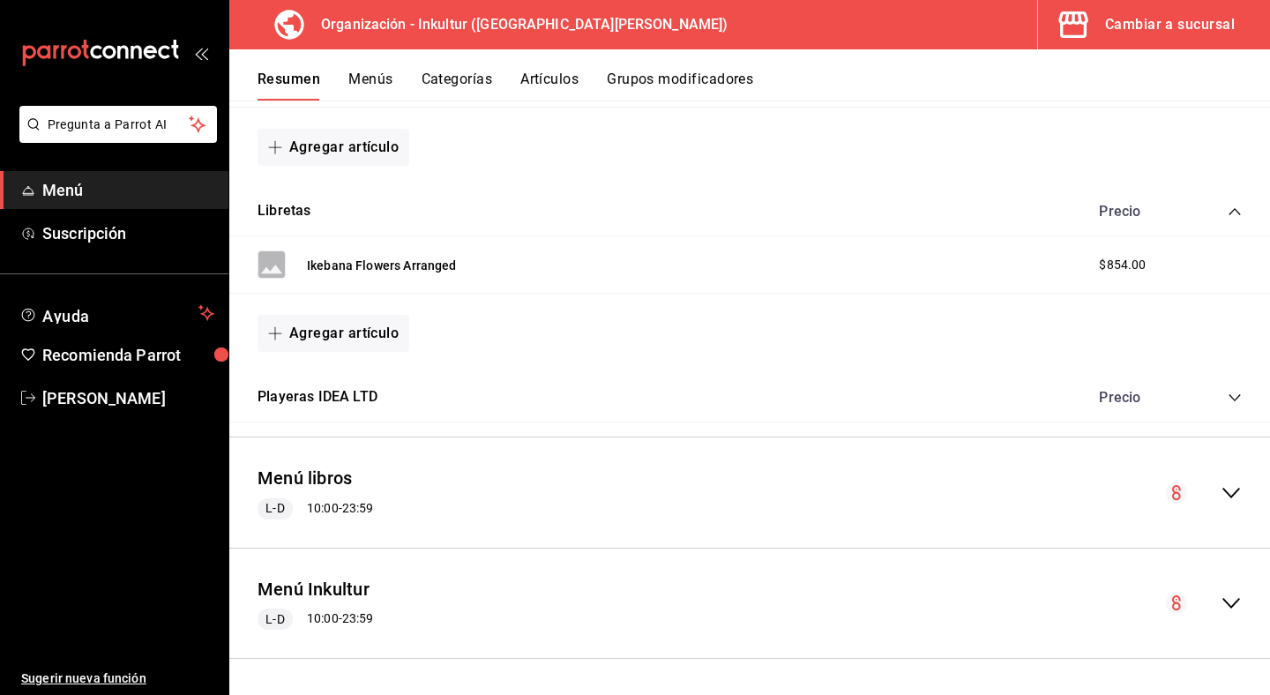
click at [1236, 607] on icon "collapse-menu-row" at bounding box center [1231, 603] width 21 height 21
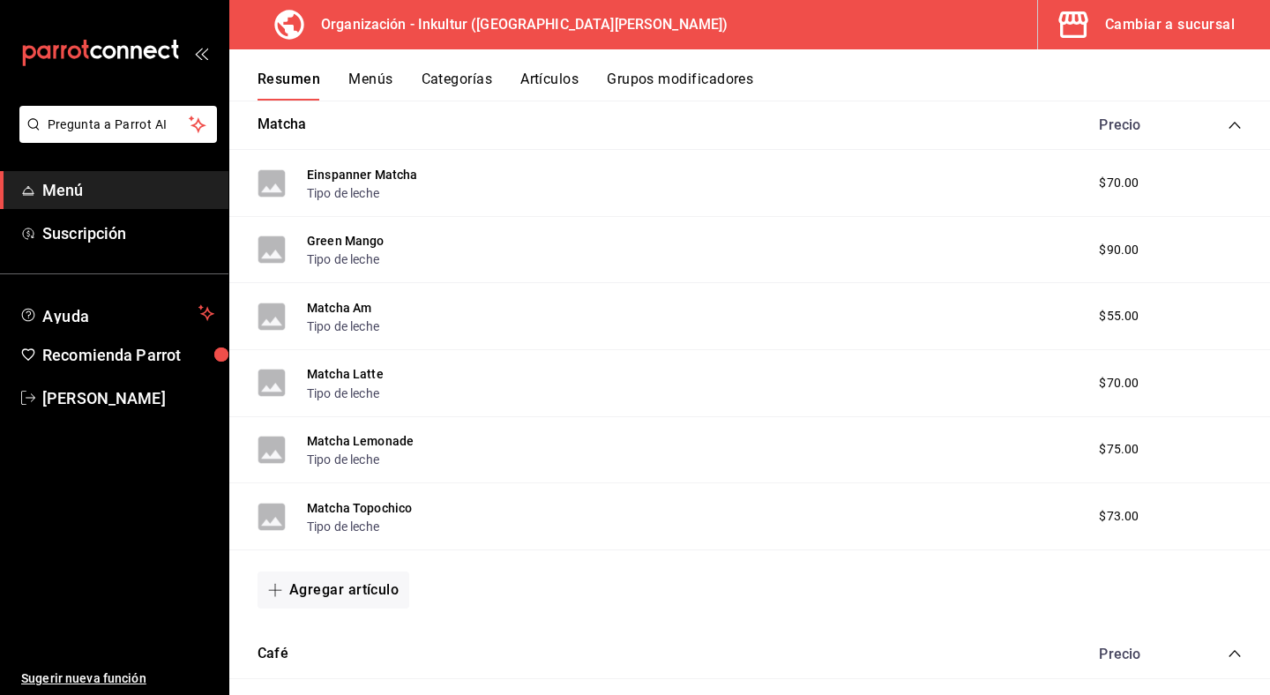
scroll to position [1615, 0]
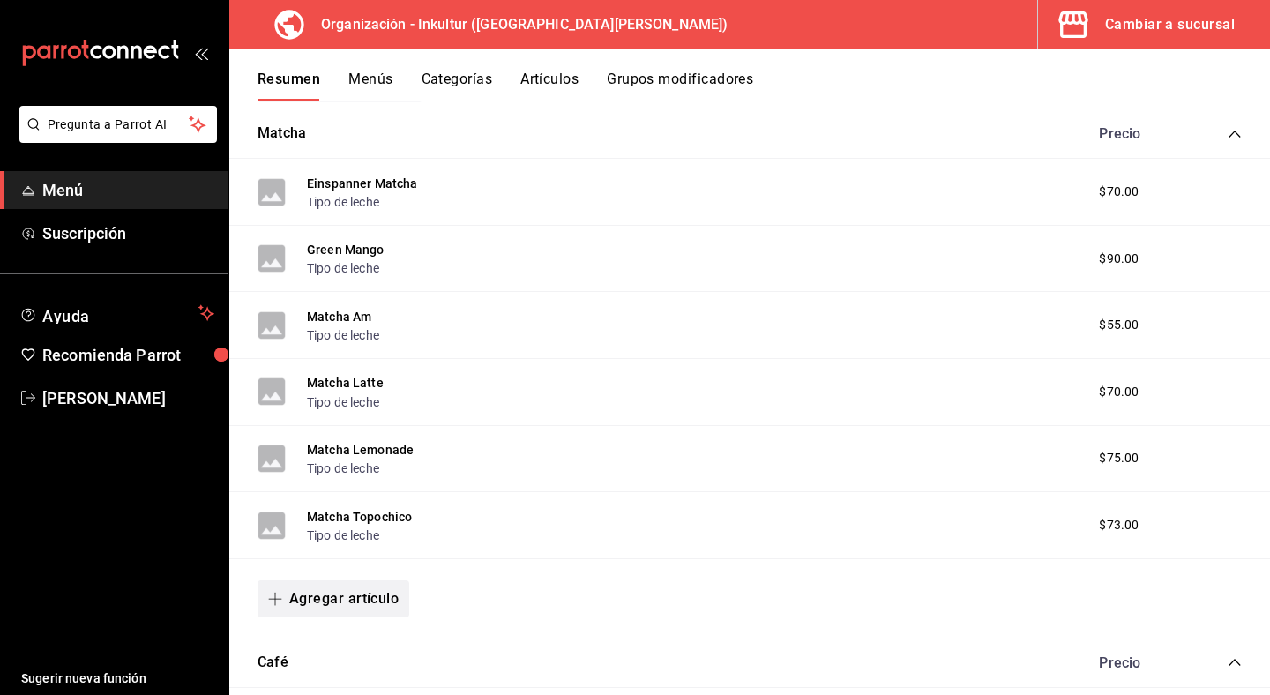
click at [362, 609] on button "Agregar artículo" at bounding box center [334, 599] width 152 height 37
click at [349, 663] on li "Artículo nuevo" at bounding box center [327, 652] width 139 height 43
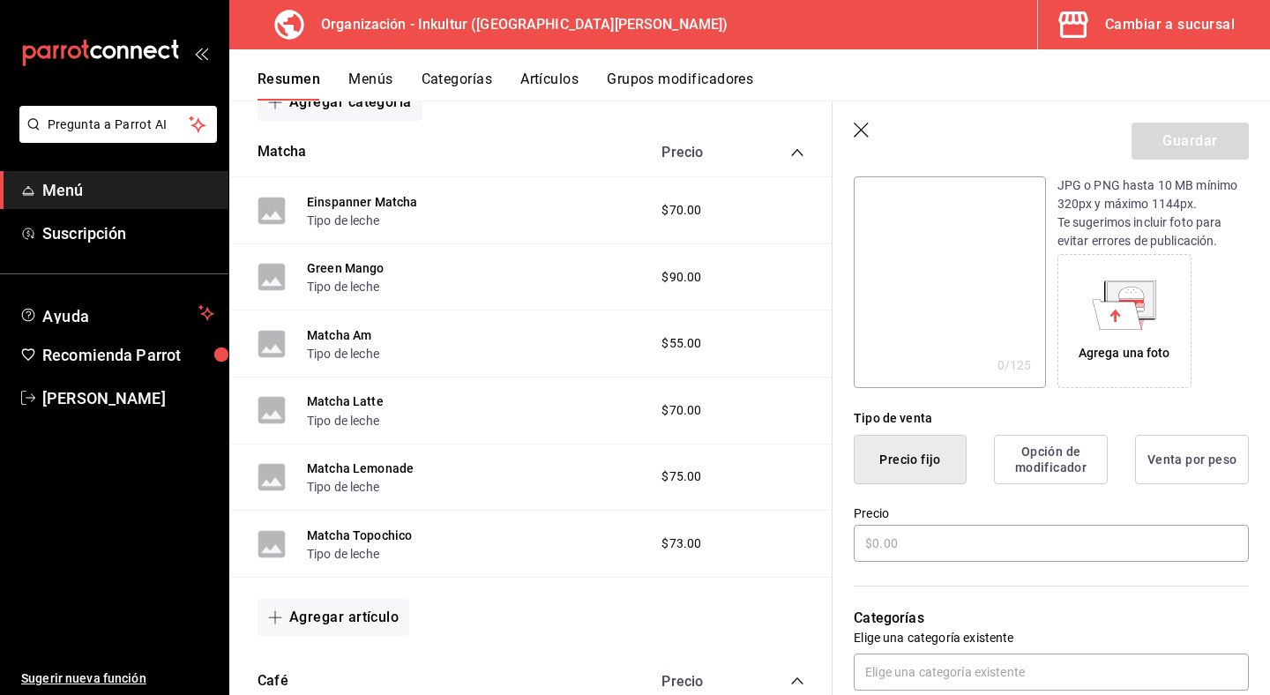
scroll to position [215, 0]
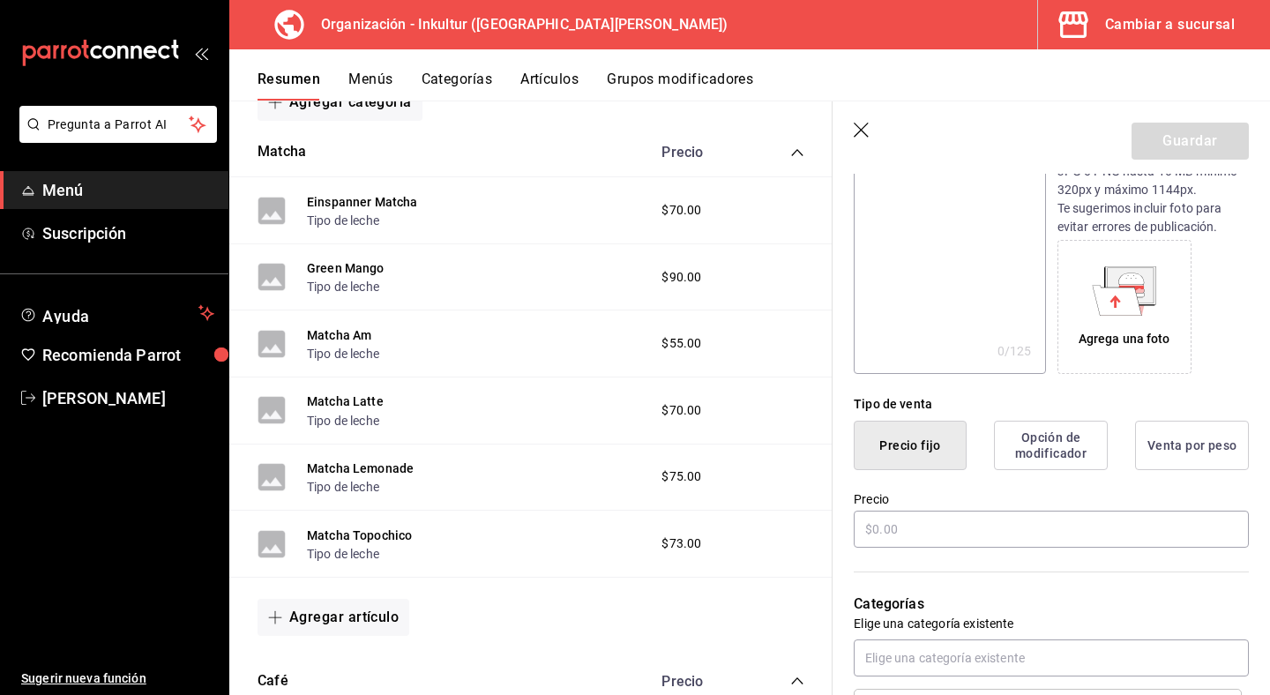
type input "Espresso"
click at [1053, 529] on input "text" at bounding box center [1051, 529] width 395 height 37
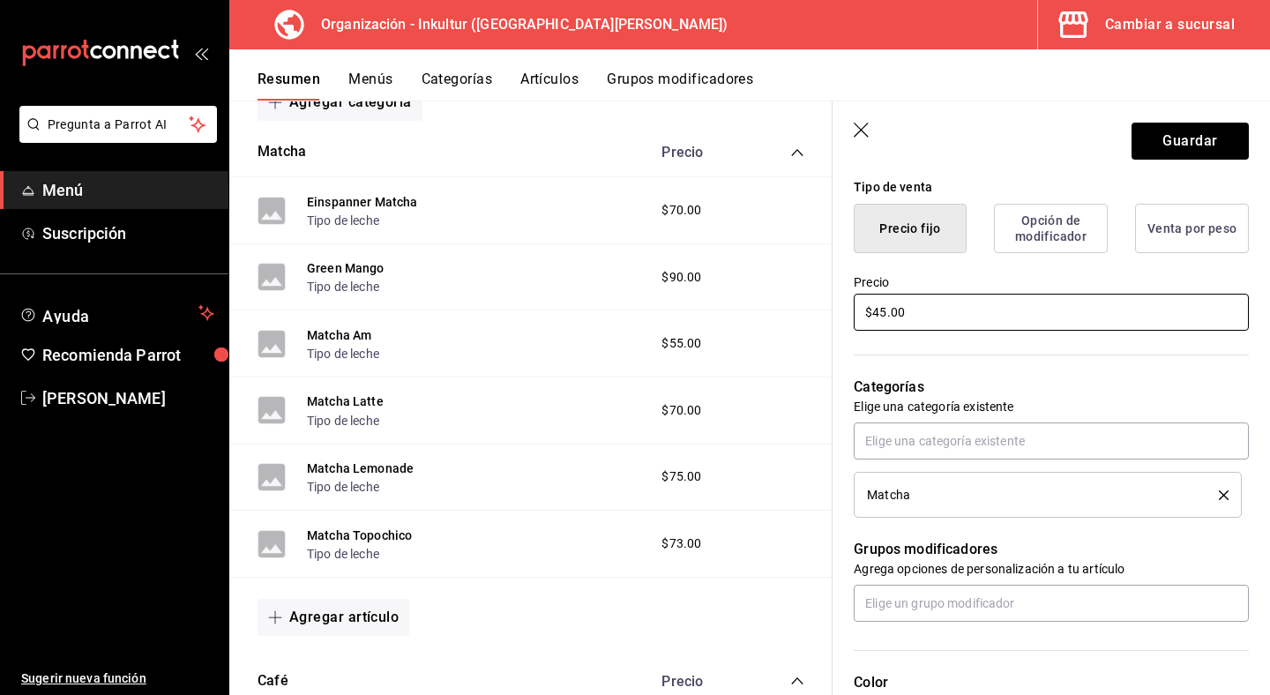
scroll to position [435, 0]
type input "$45.00"
click at [1105, 499] on div "Matcha" at bounding box center [1048, 492] width 362 height 19
click at [1222, 491] on icon "delete" at bounding box center [1224, 493] width 10 height 10
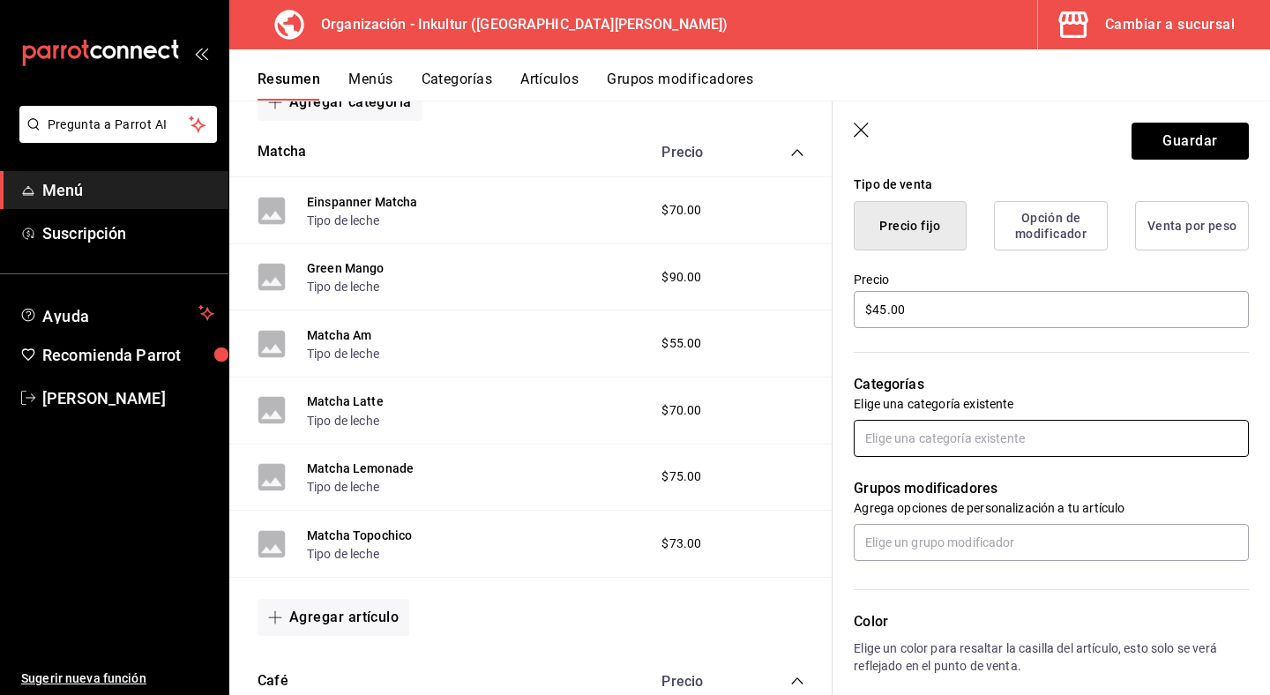
click at [1068, 447] on input "text" at bounding box center [1051, 438] width 395 height 37
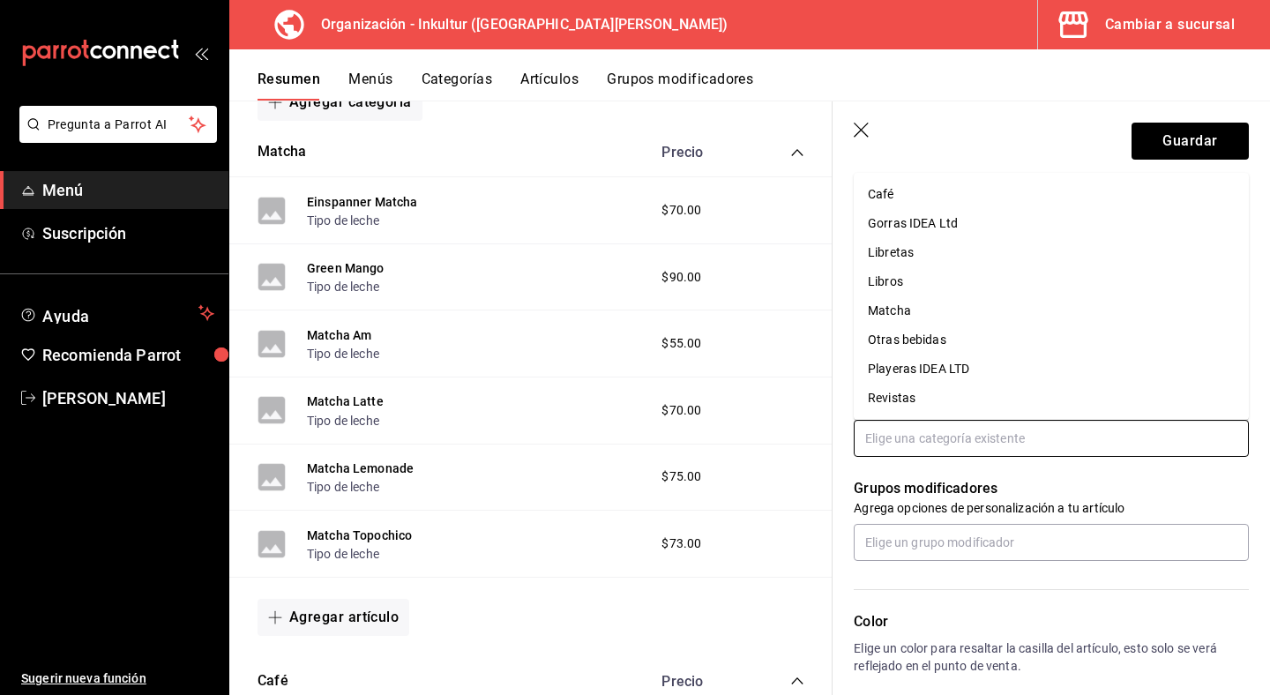
click at [932, 203] on li "Café" at bounding box center [1051, 194] width 395 height 29
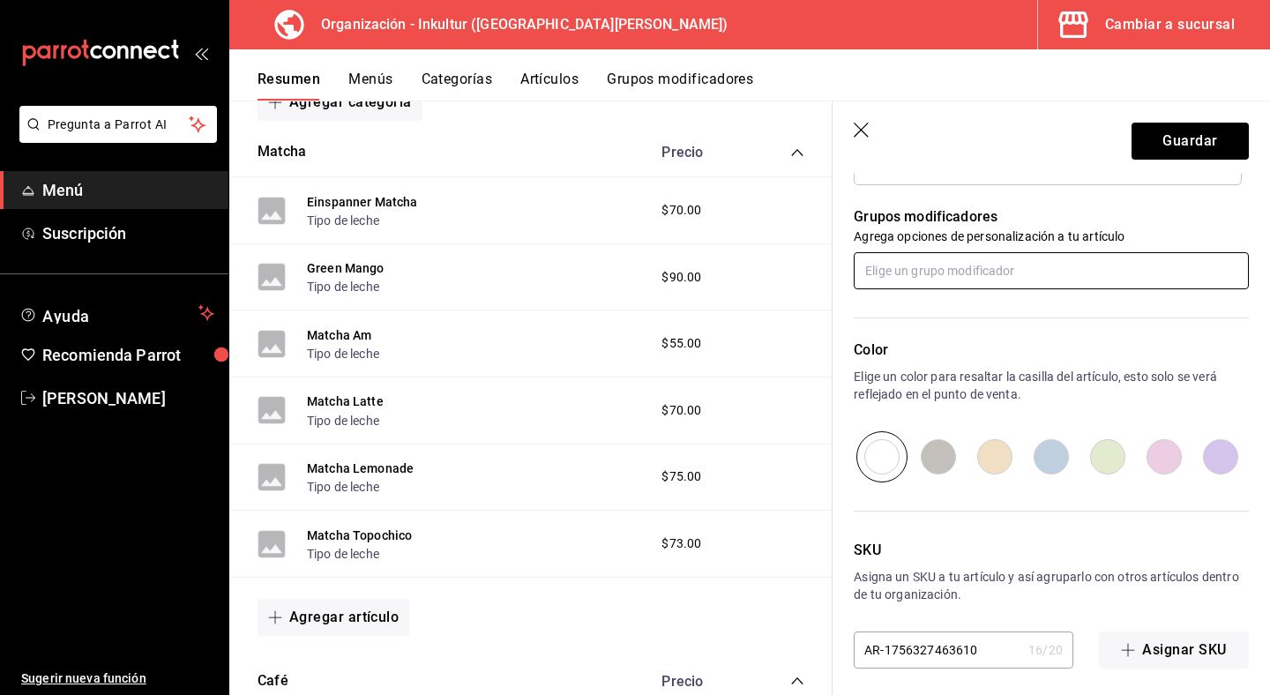
scroll to position [774, 0]
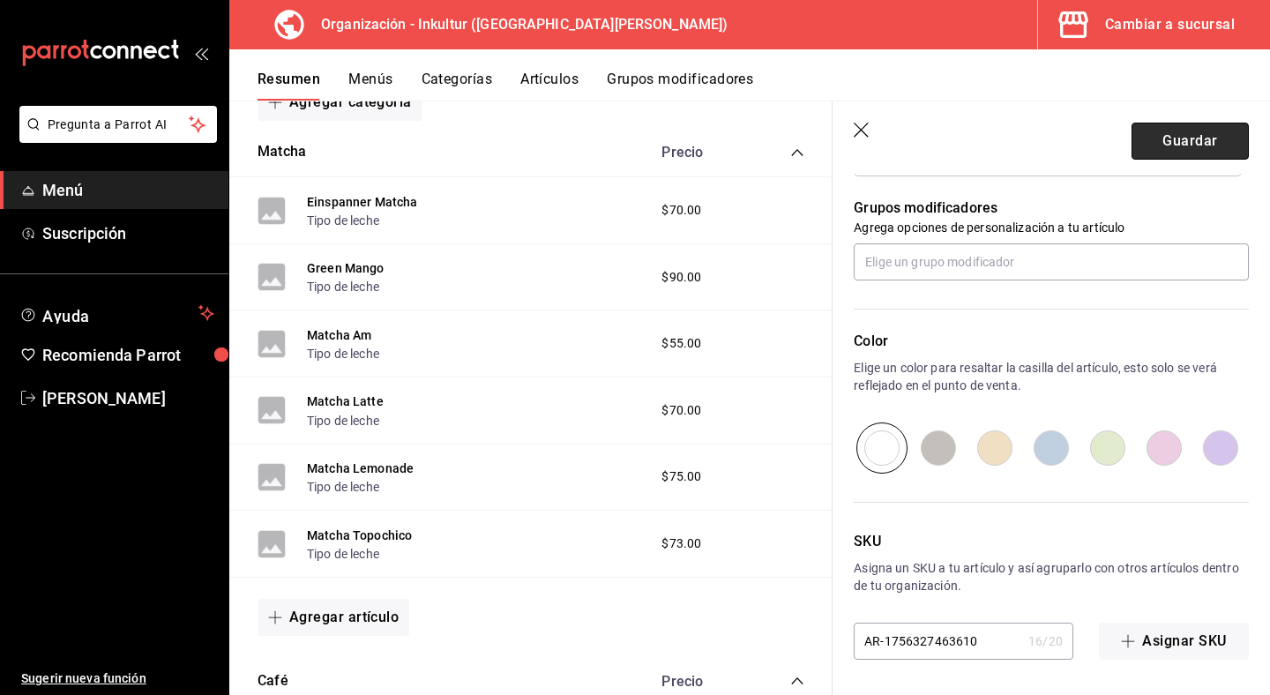
click at [1192, 131] on button "Guardar" at bounding box center [1190, 141] width 117 height 37
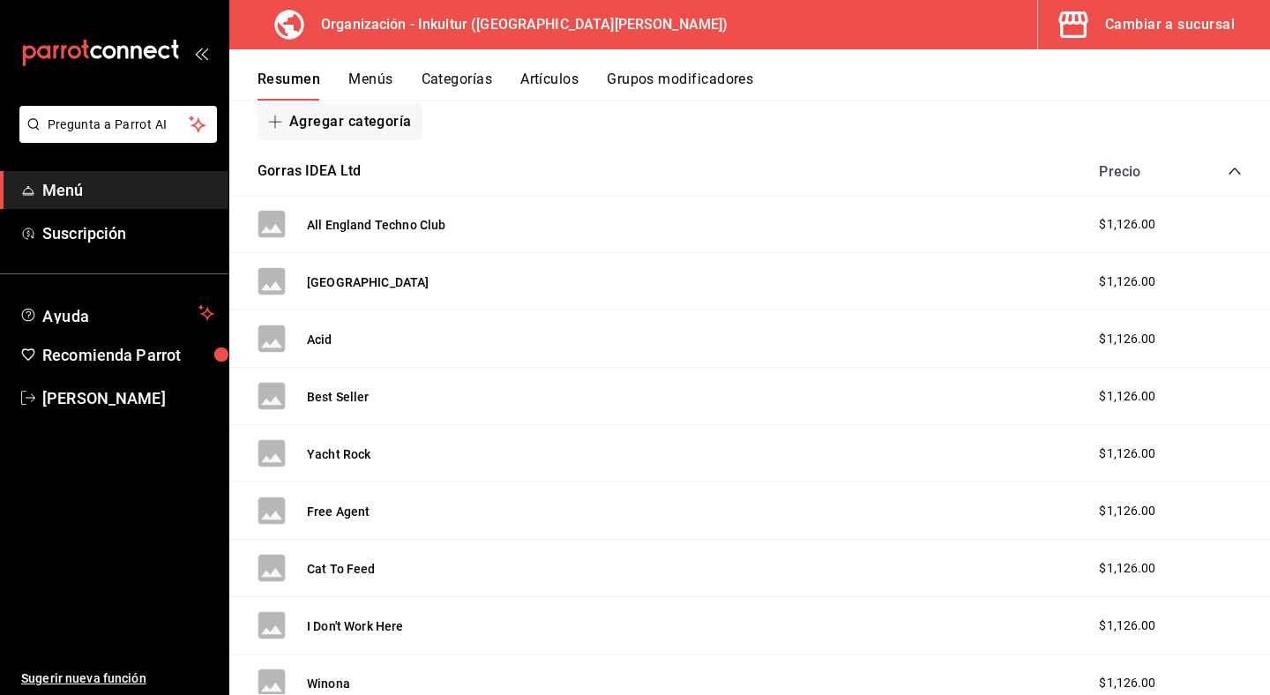
scroll to position [1030, 0]
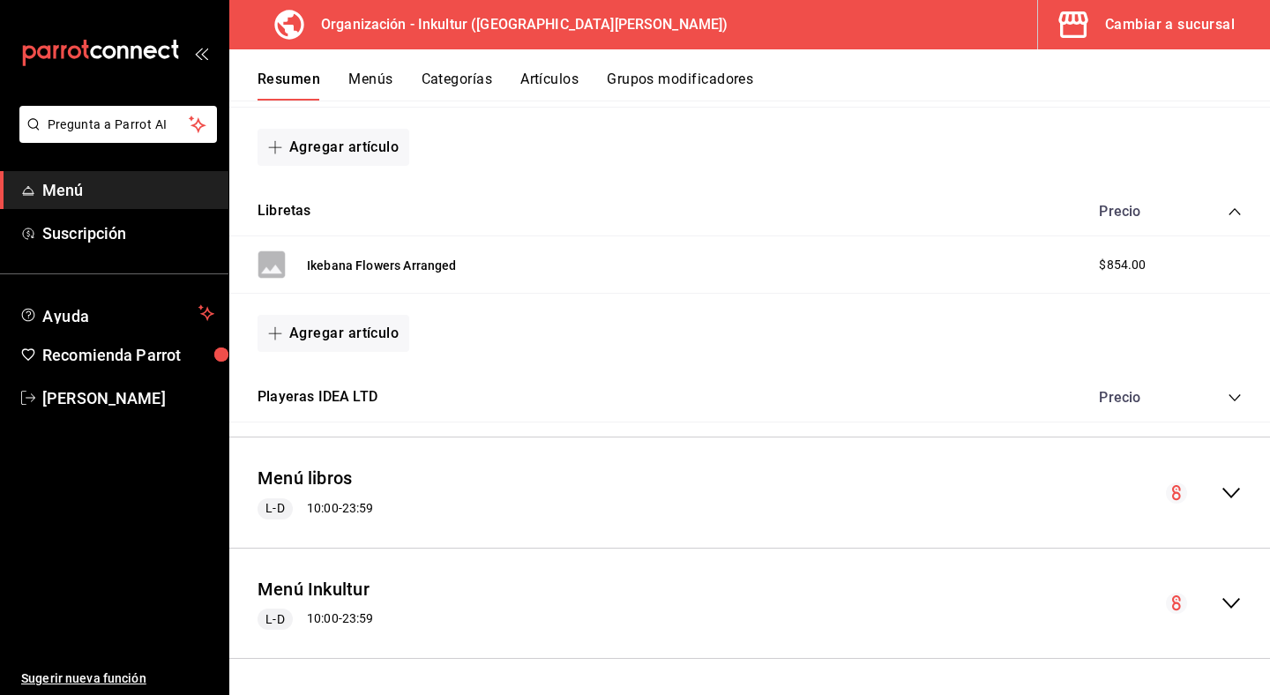
click at [669, 75] on button "Grupos modificadores" at bounding box center [680, 86] width 146 height 30
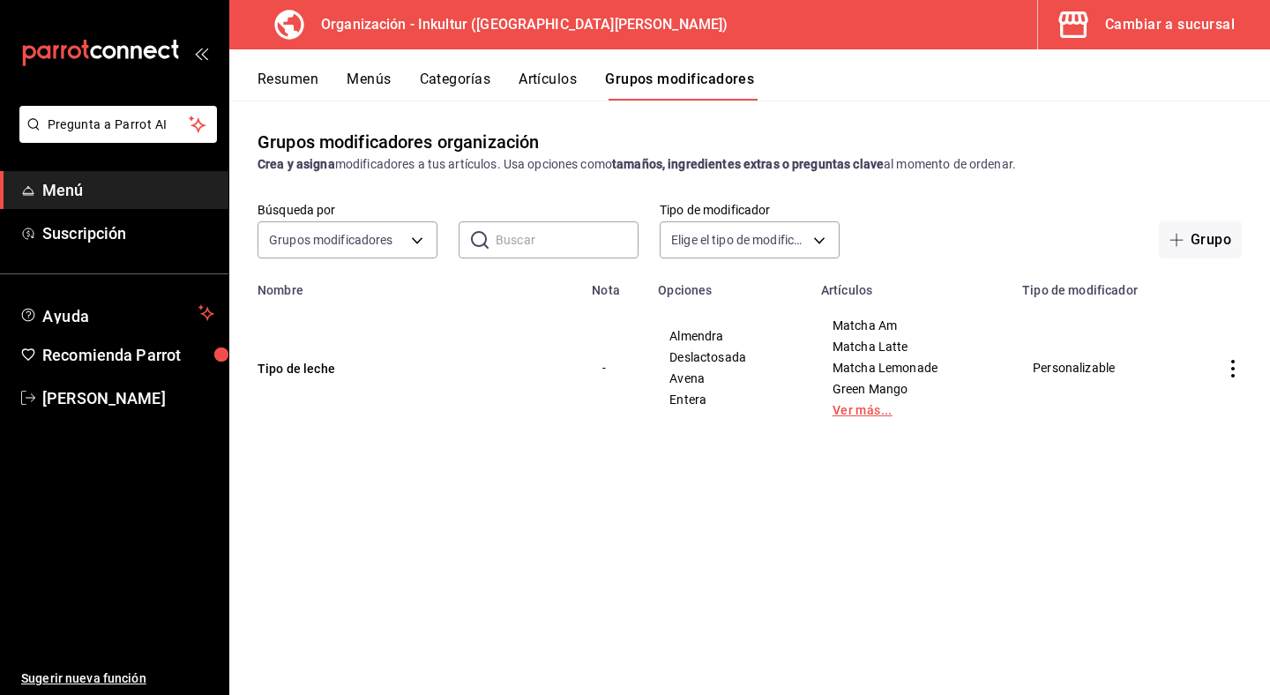
click at [875, 412] on link "Ver más..." at bounding box center [911, 410] width 157 height 12
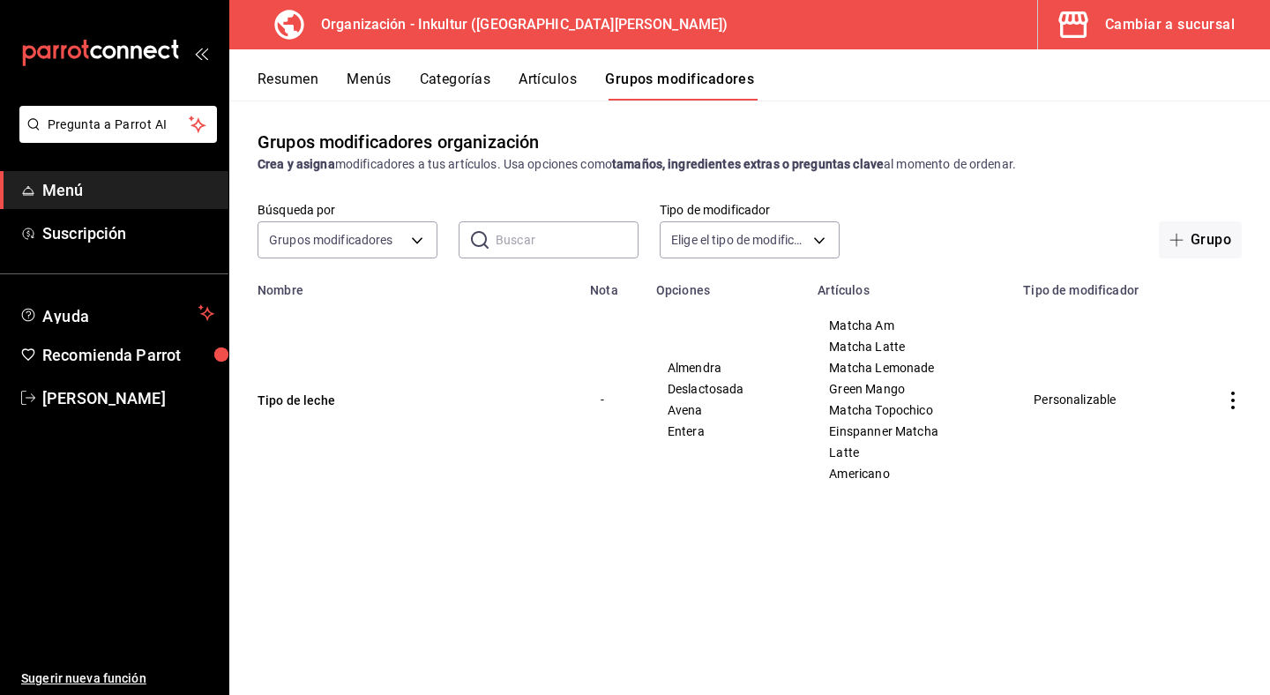
click at [284, 79] on button "Resumen" at bounding box center [288, 86] width 61 height 30
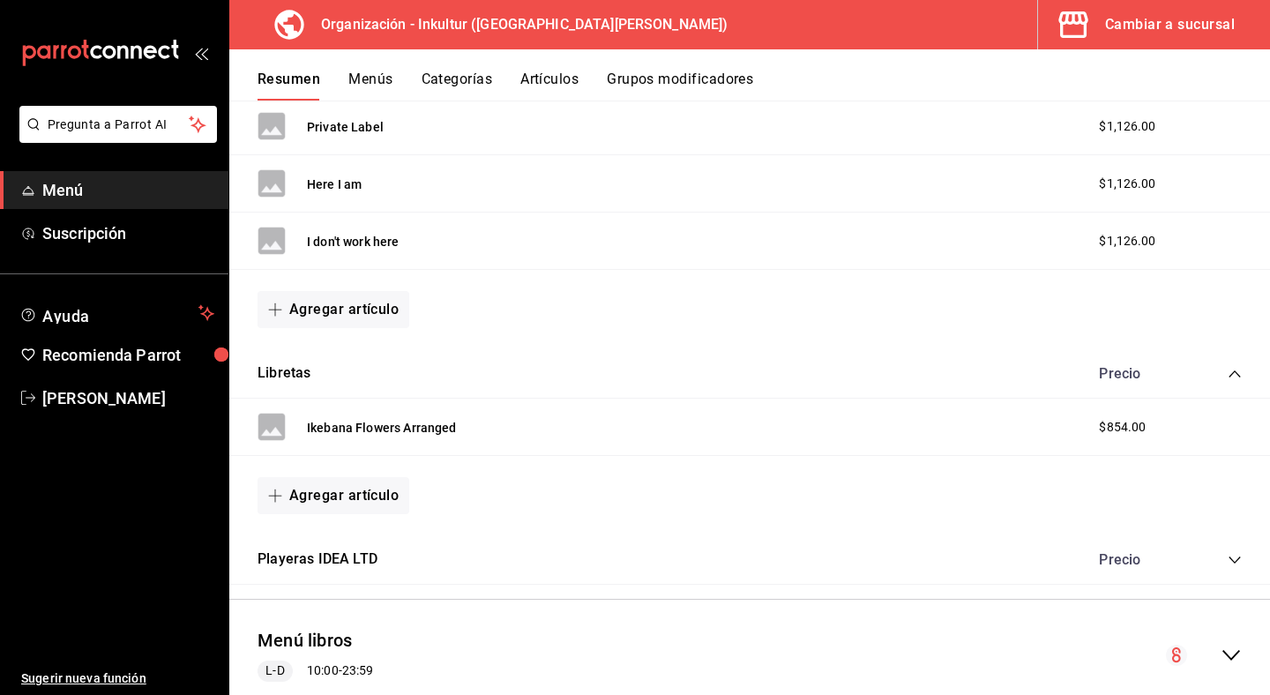
scroll to position [1030, 0]
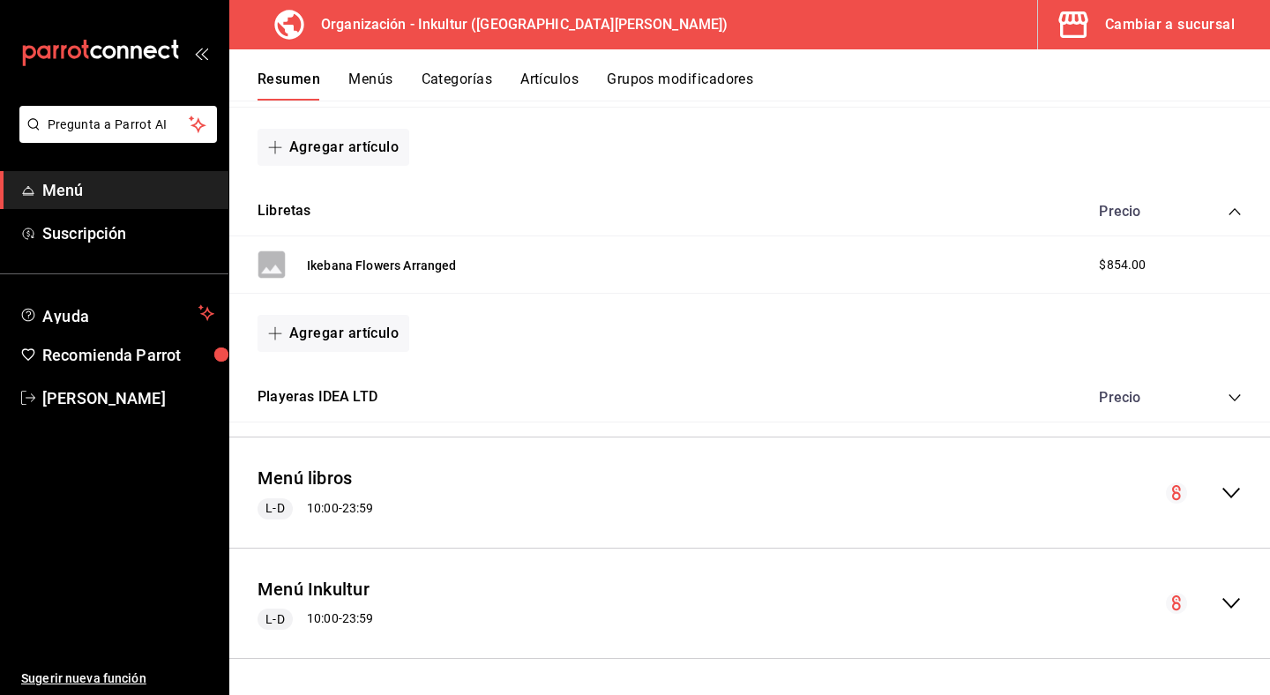
click at [1177, 600] on circle "collapse-menu-row" at bounding box center [1176, 603] width 21 height 21
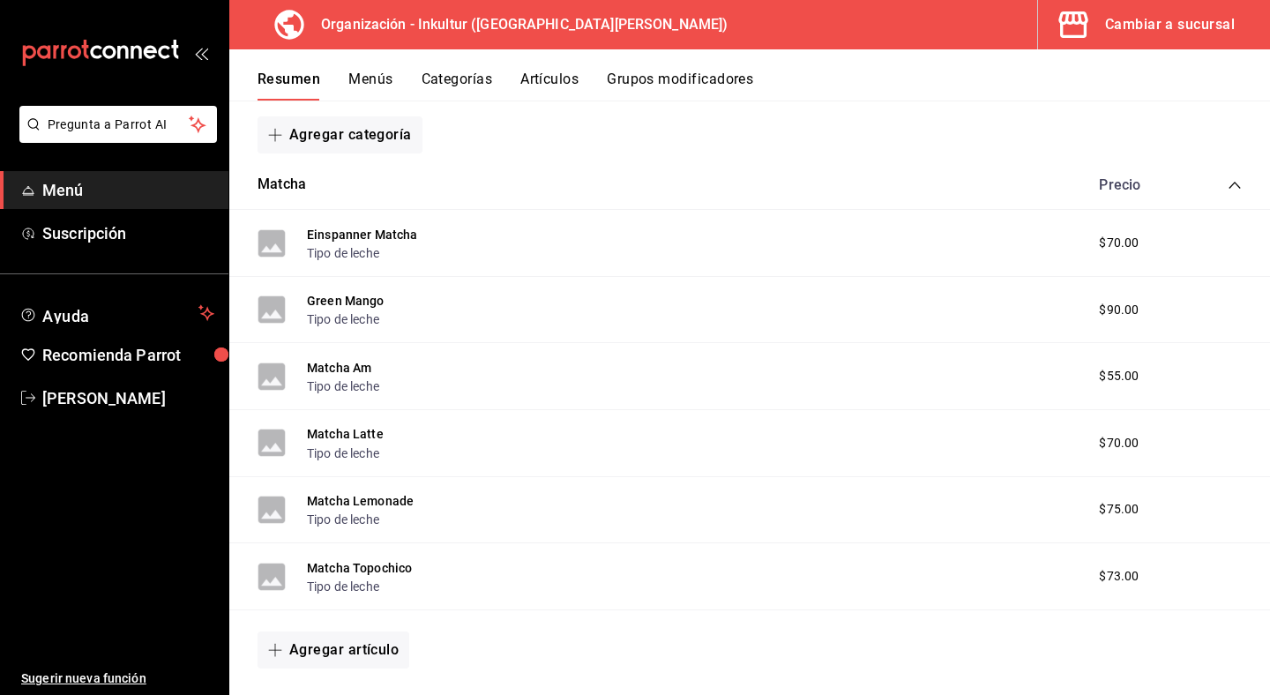
scroll to position [1567, 0]
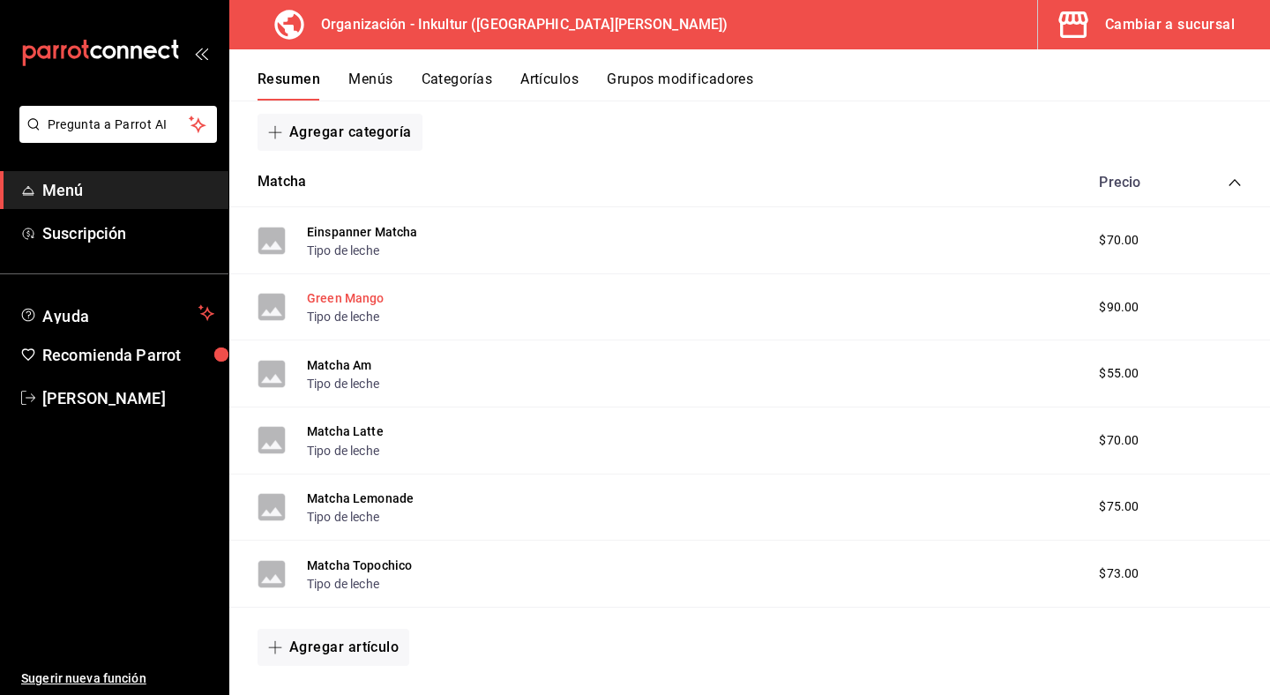
click at [356, 296] on button "Green Mango" at bounding box center [346, 298] width 78 height 18
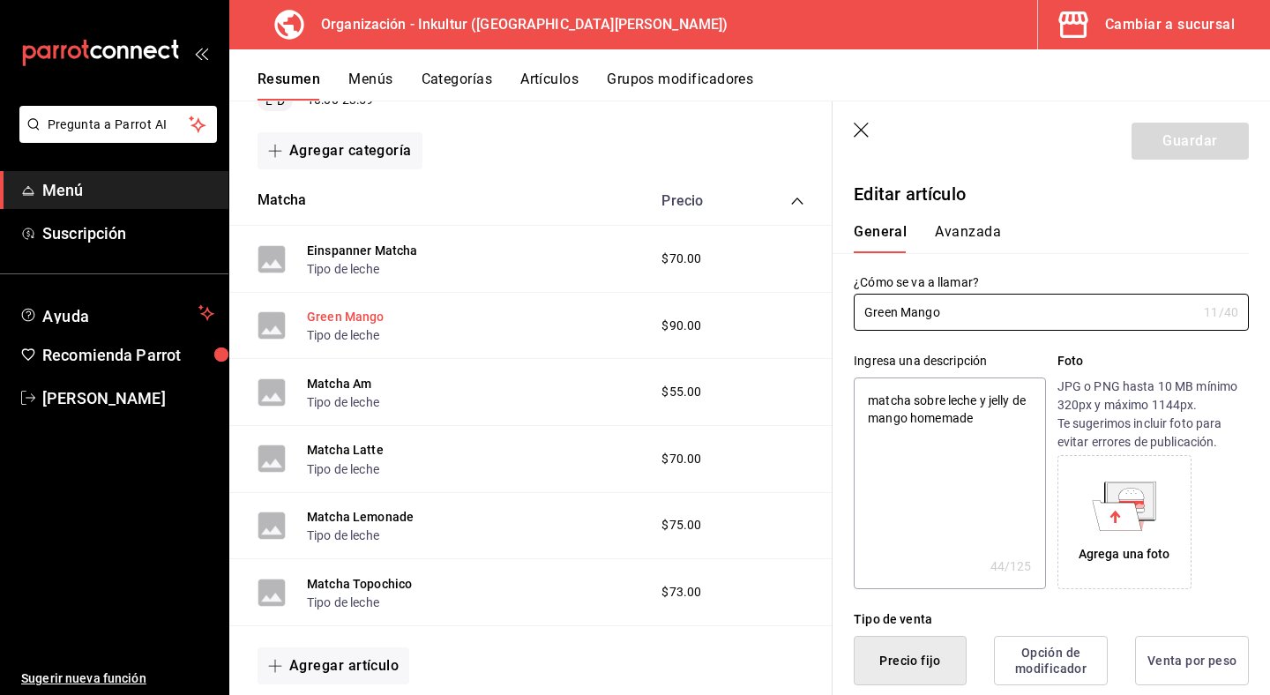
type textarea "x"
type input "[PERSON_NAME] Mang"
type textarea "x"
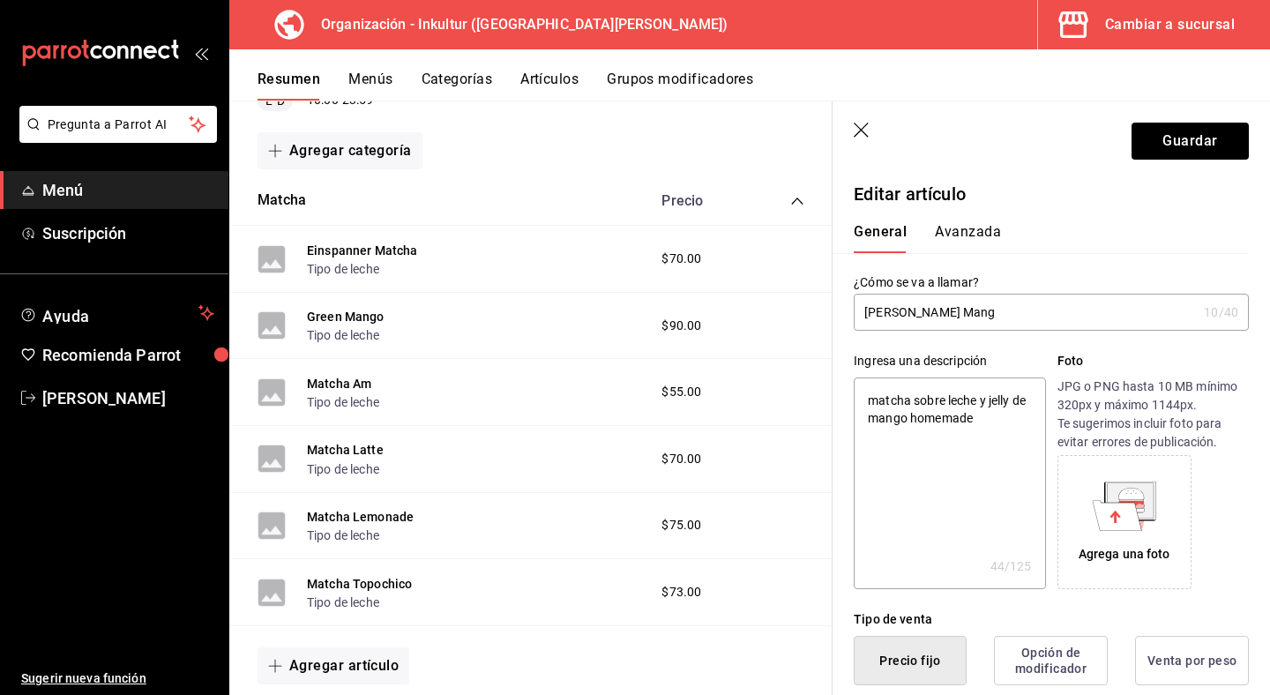
type input "[PERSON_NAME] Man"
type textarea "x"
type input "[PERSON_NAME] Ma"
type textarea "x"
type input "[PERSON_NAME] M"
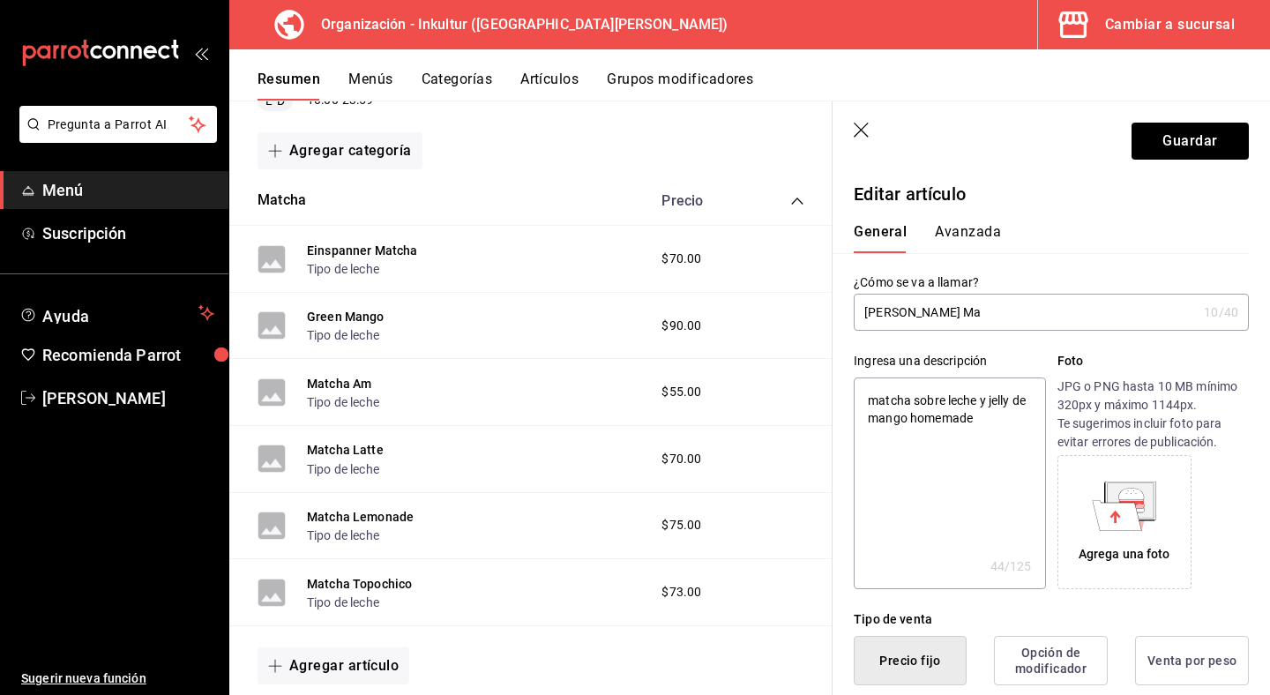
type textarea "x"
type input "Green"
type textarea "x"
type input "Green"
type textarea "x"
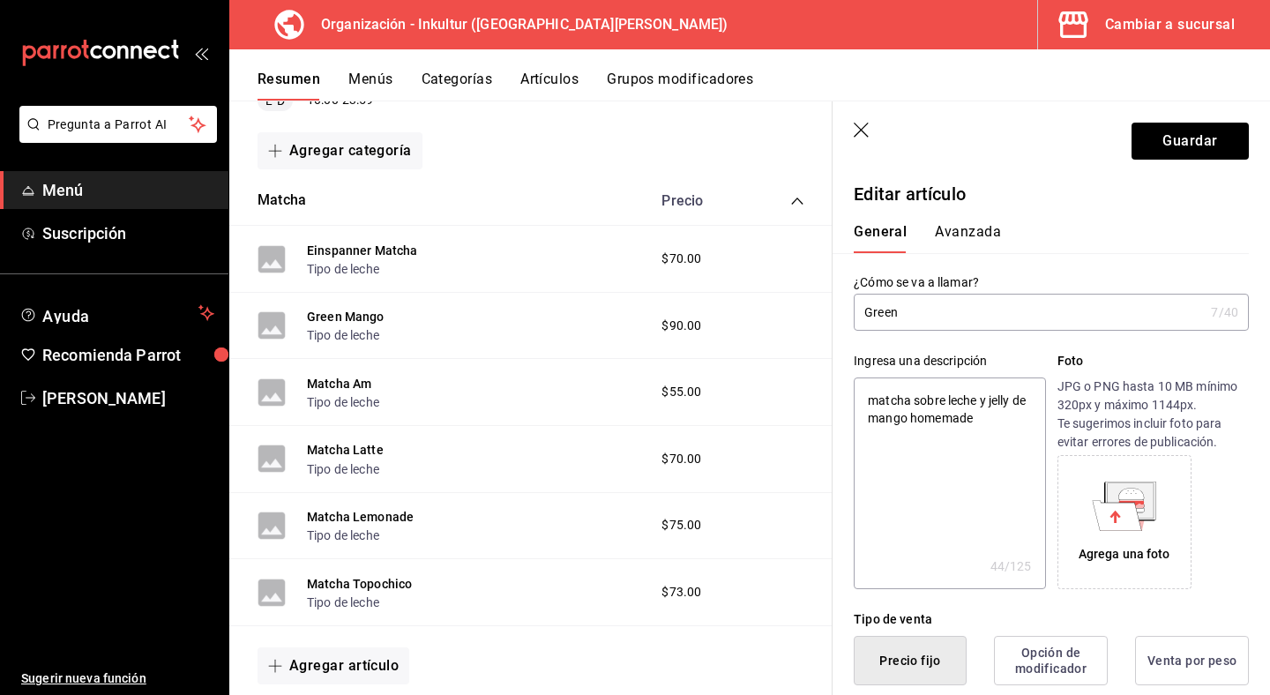
type input "Gree"
type textarea "x"
type input "Gre"
type textarea "x"
type input "Gr"
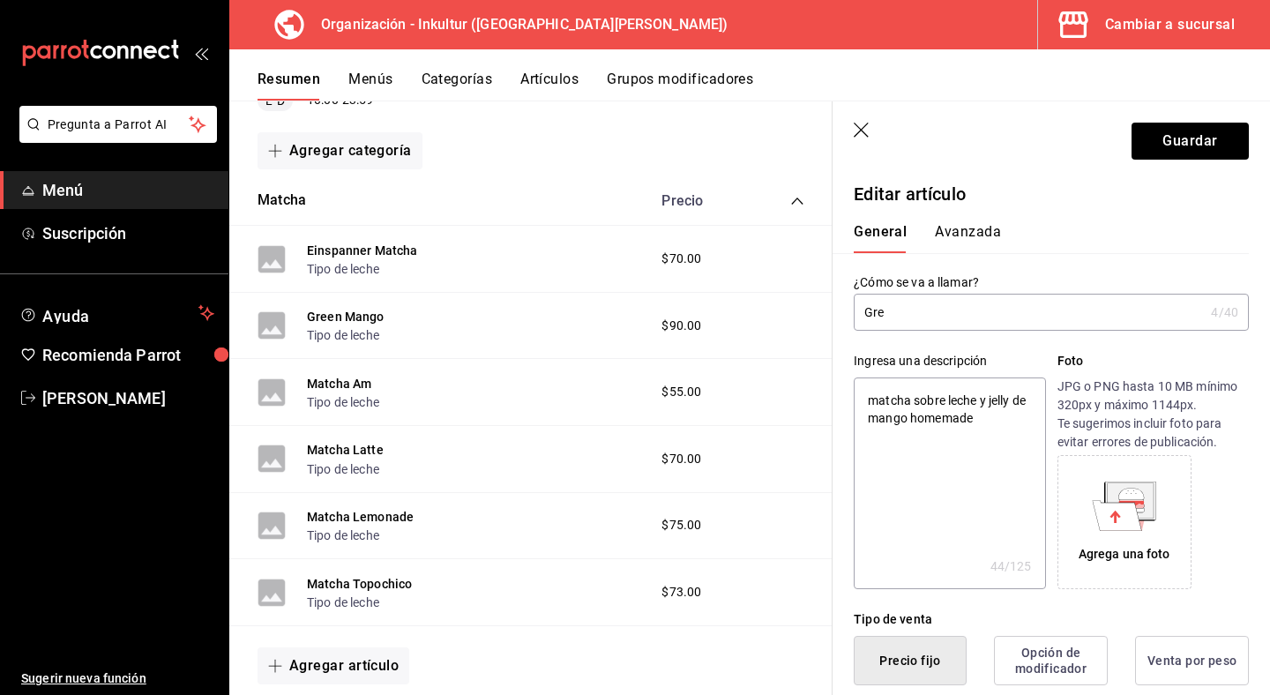
type textarea "x"
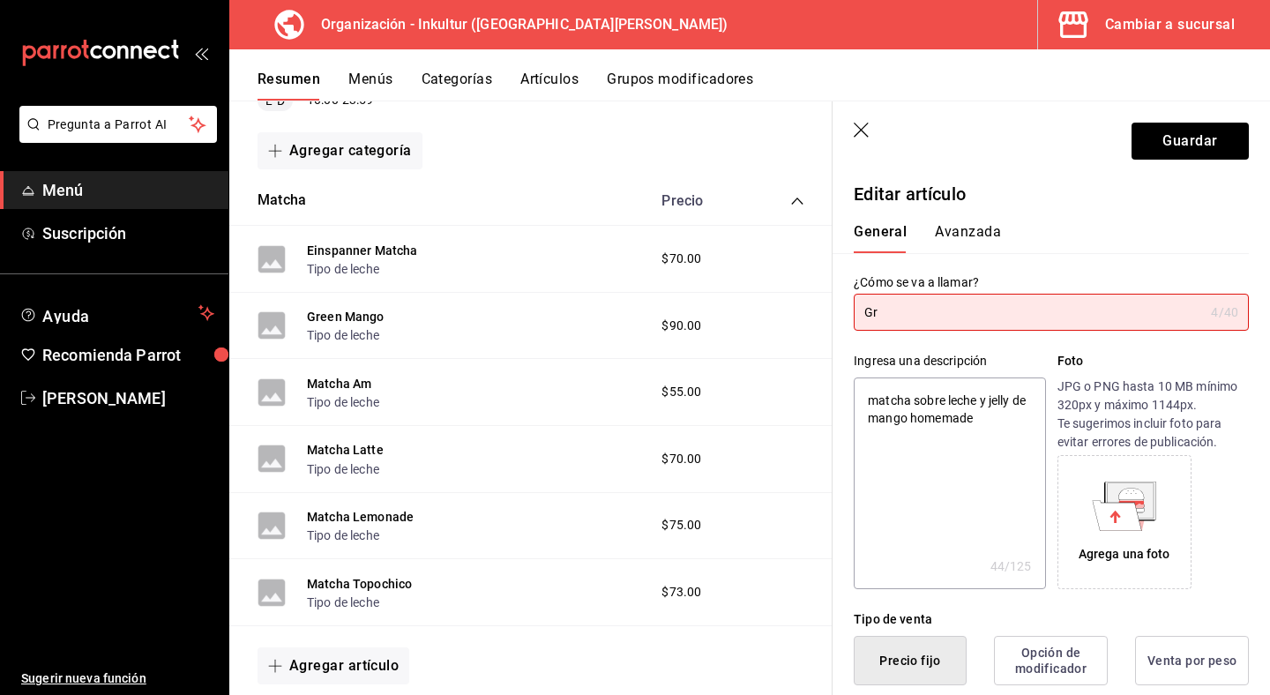
type input "G"
type textarea "x"
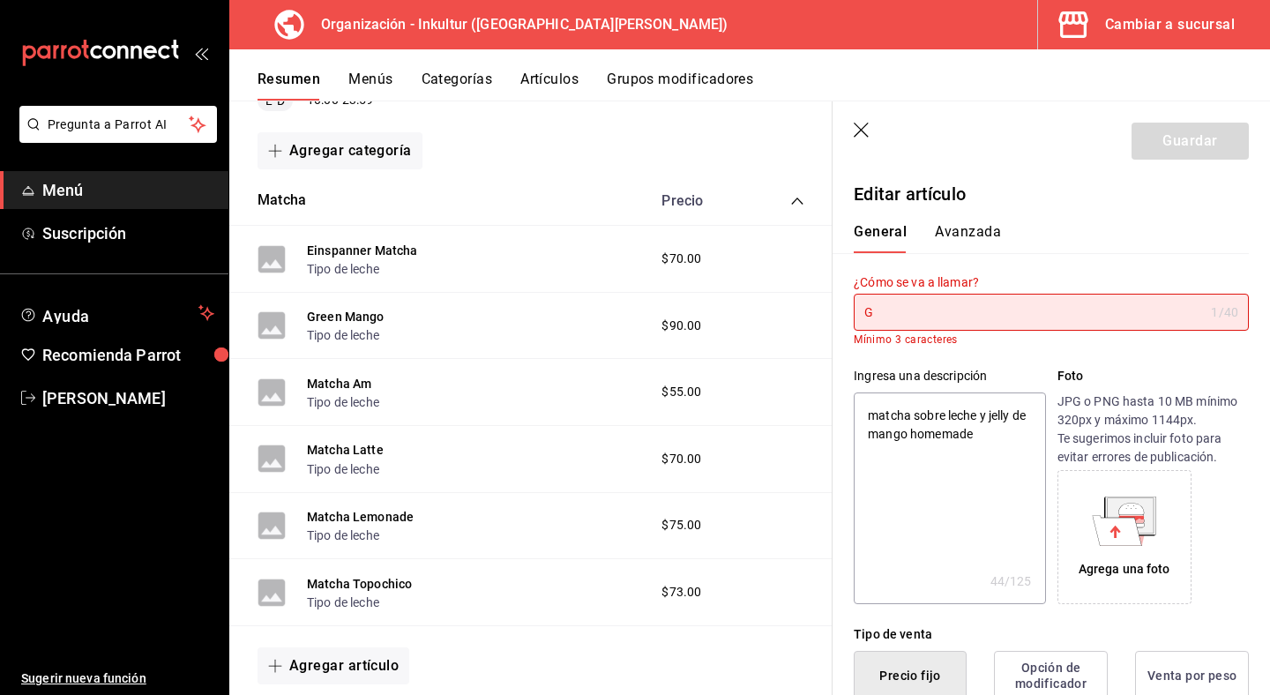
type textarea "x"
type input "M"
type textarea "x"
type input "Ma"
type textarea "x"
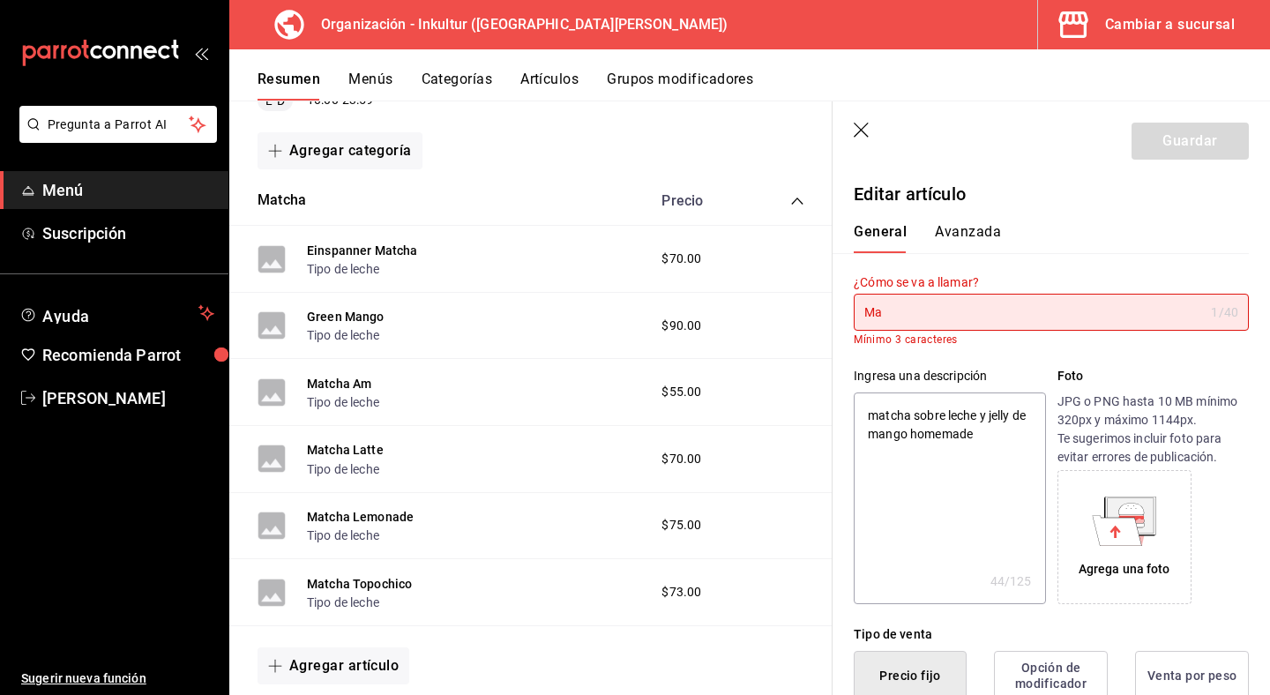
type input "Man"
type textarea "x"
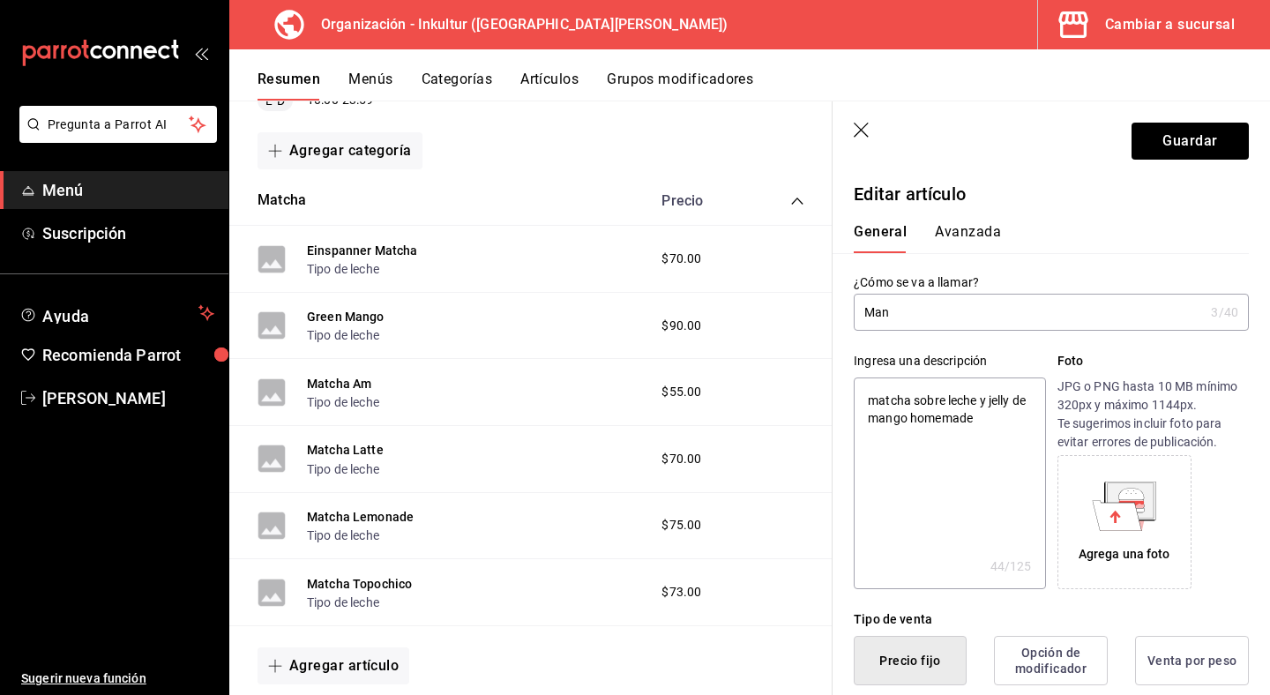
type input "Mang"
type textarea "x"
type input "Mango"
type textarea "x"
type input "Mango"
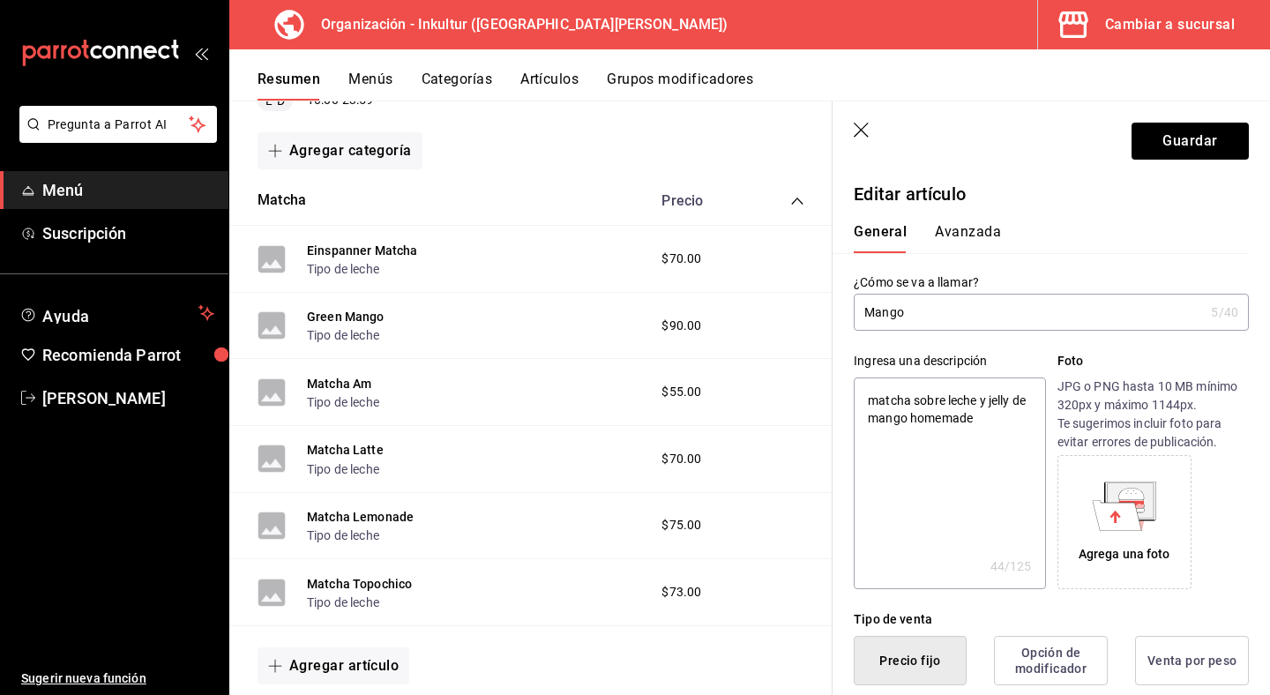
type textarea "x"
type input "Mango M"
type textarea "x"
type input "[PERSON_NAME]"
type textarea "x"
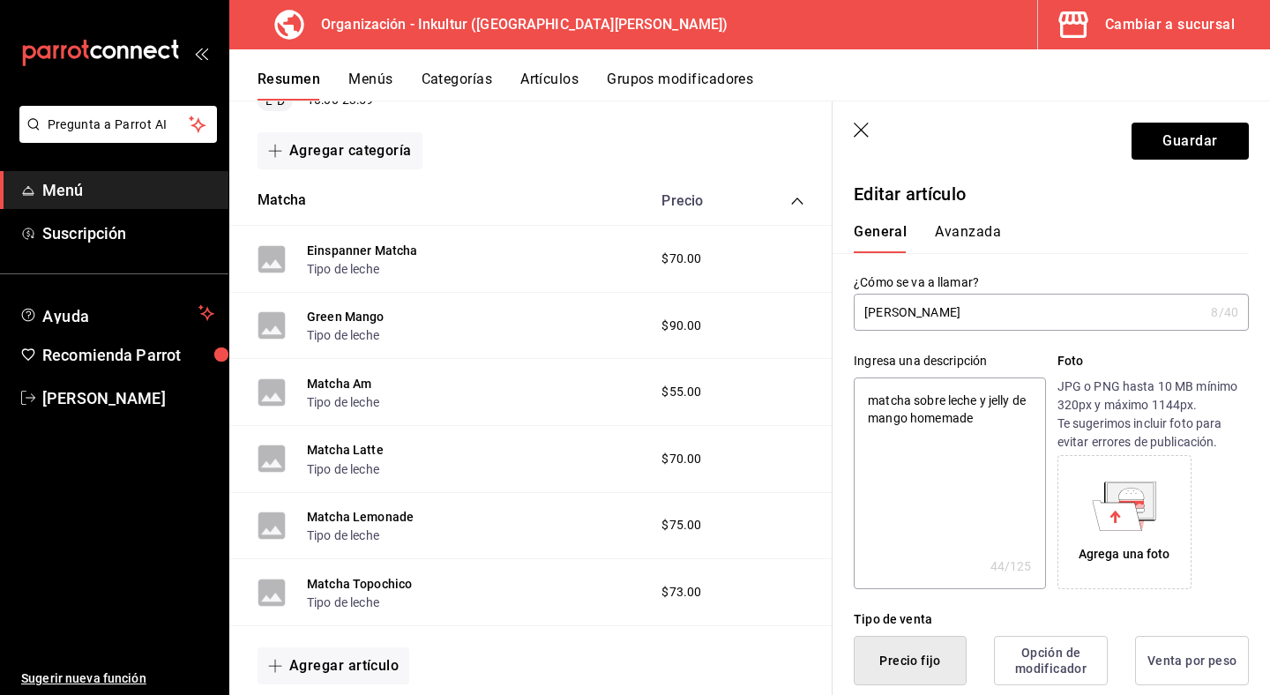
type input "Mango Mat"
type textarea "x"
type input "Mango Matc"
type textarea "x"
type input "Mango Match"
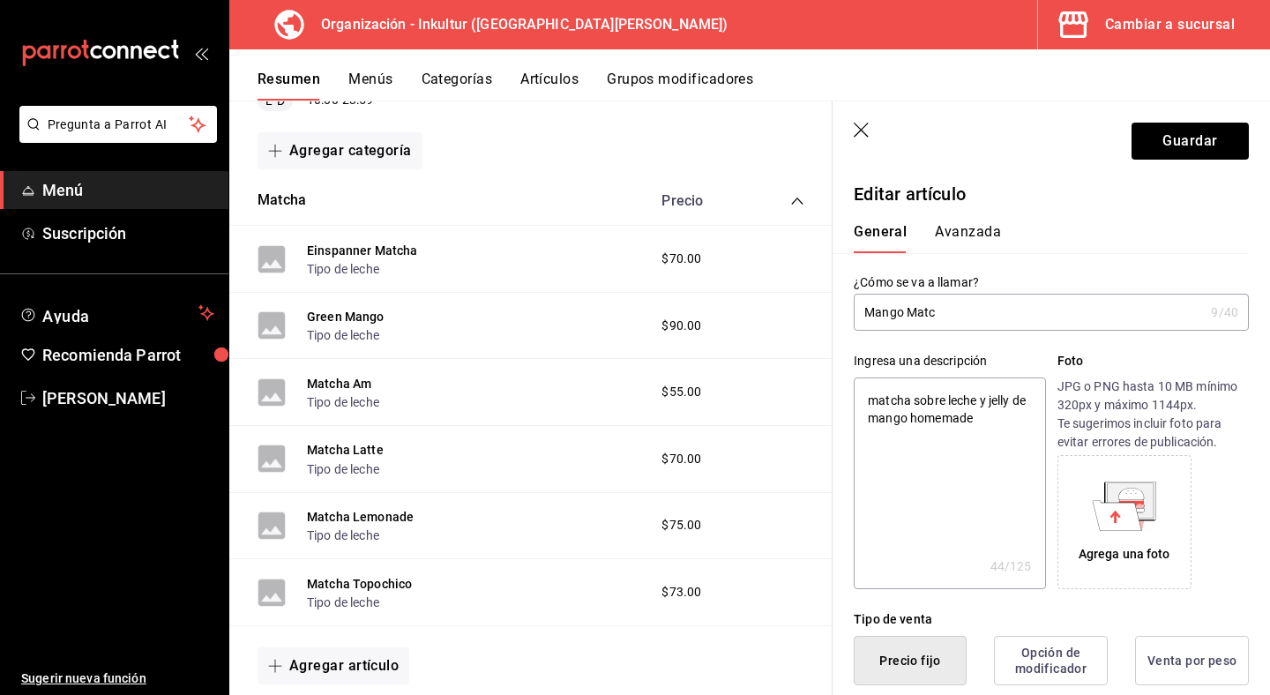
type textarea "x"
type input "Mango Matcha"
type textarea "x"
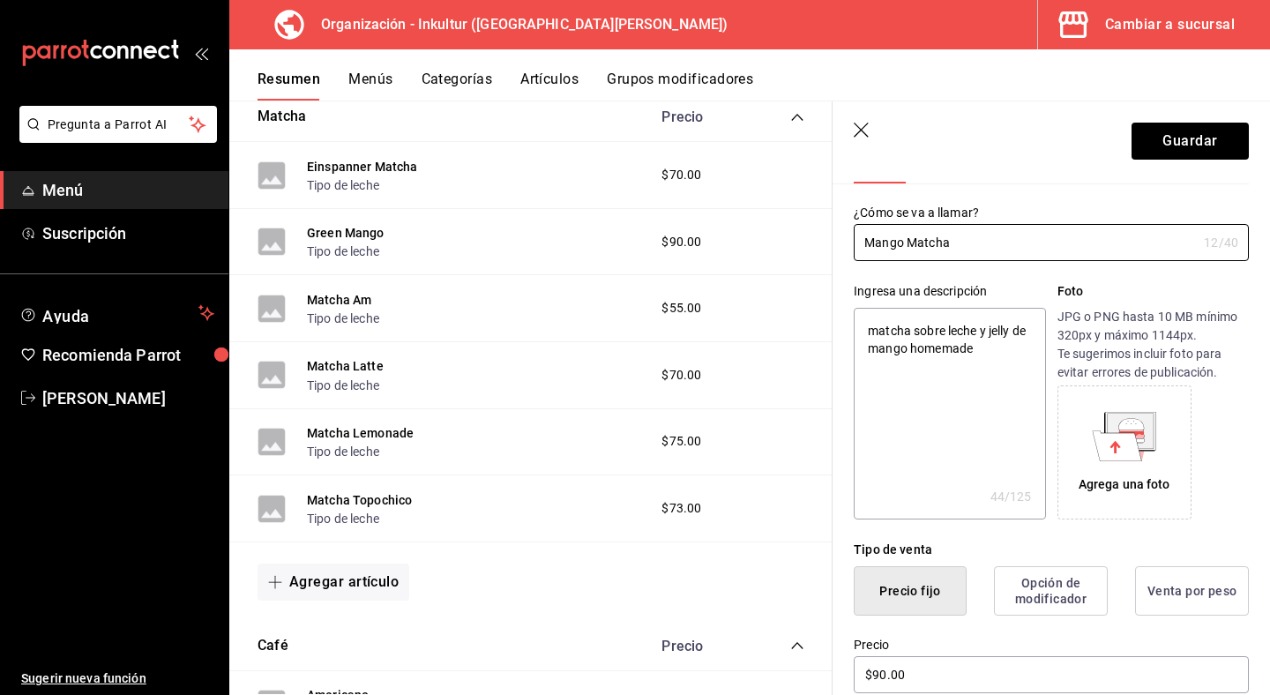
scroll to position [1667, 0]
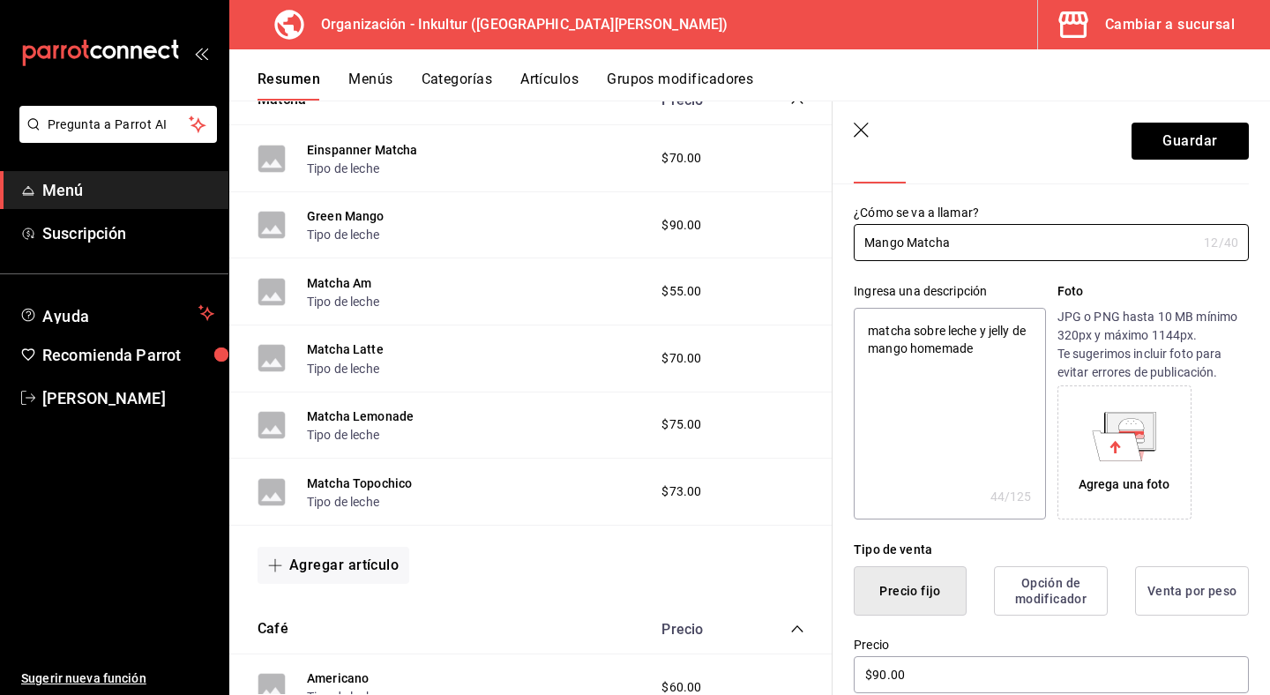
type input "Mango Matcha"
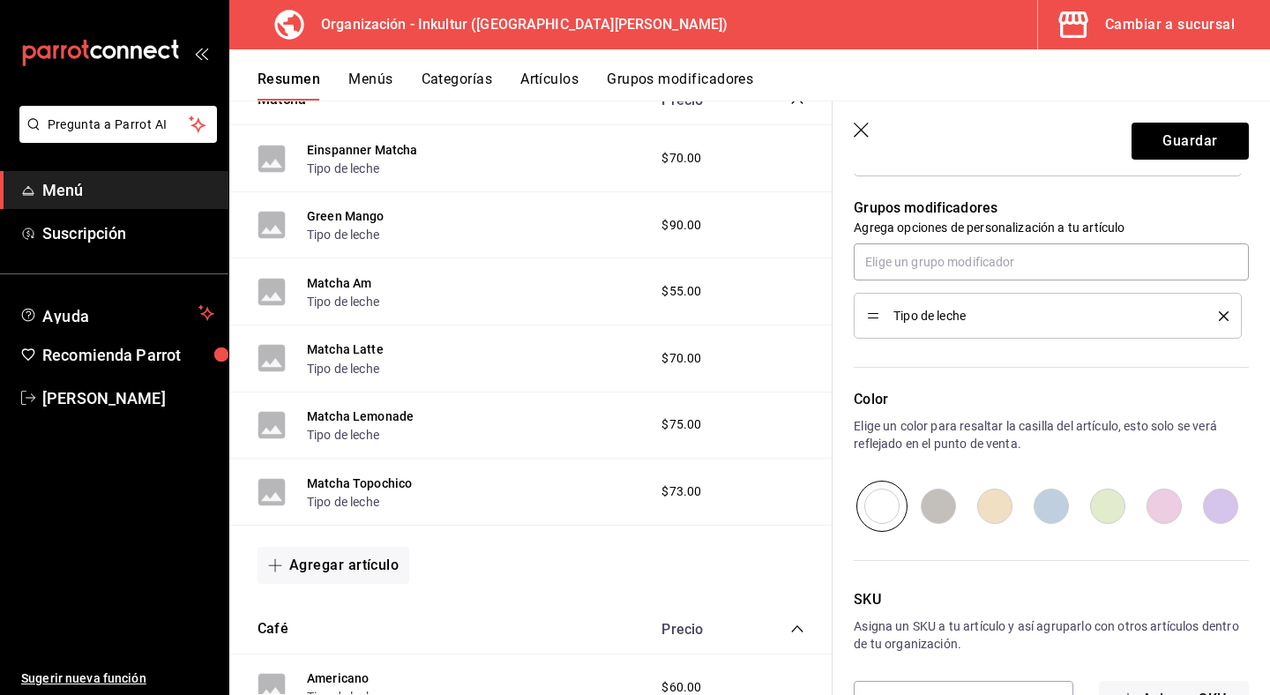
scroll to position [832, 0]
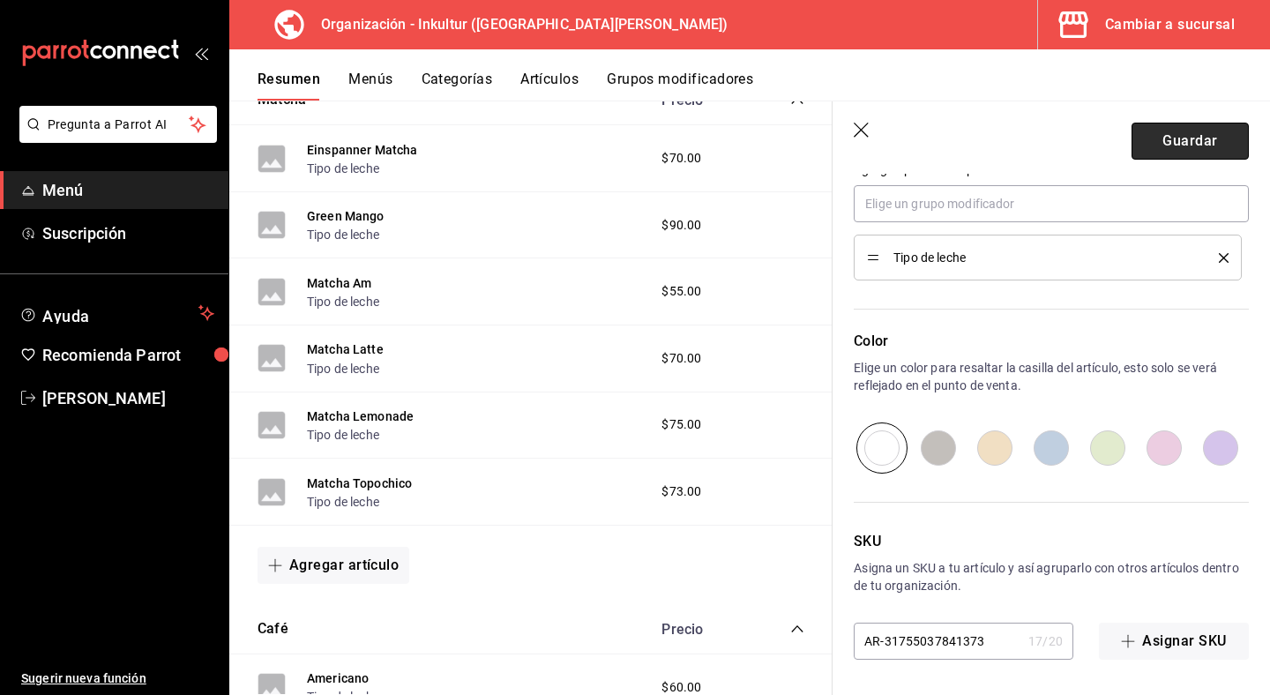
click at [1165, 144] on button "Guardar" at bounding box center [1190, 141] width 117 height 37
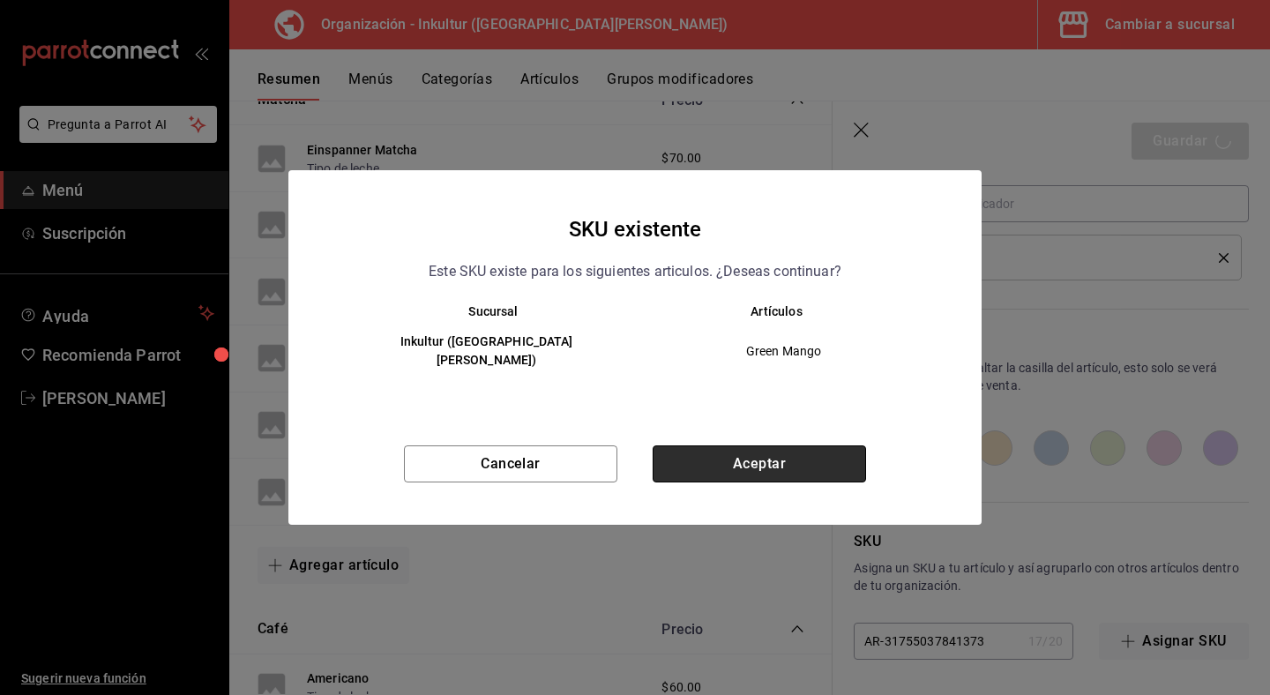
click at [807, 467] on button "Aceptar" at bounding box center [759, 464] width 213 height 37
type textarea "x"
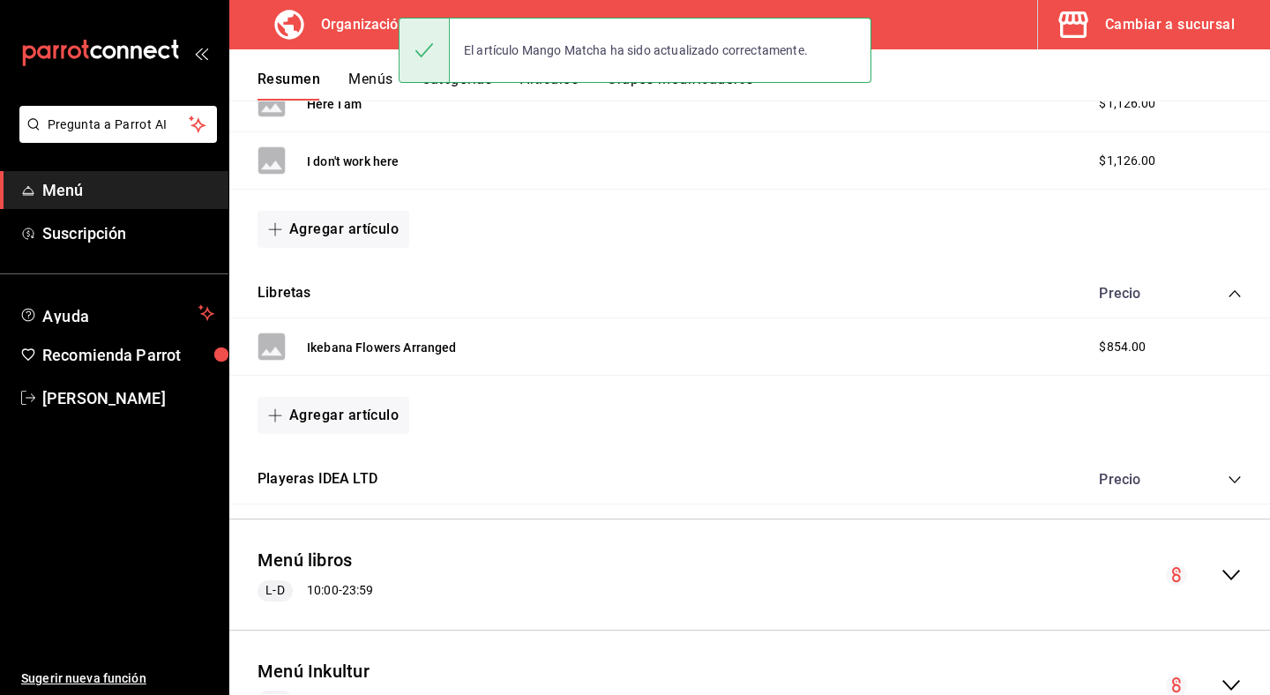
scroll to position [1030, 0]
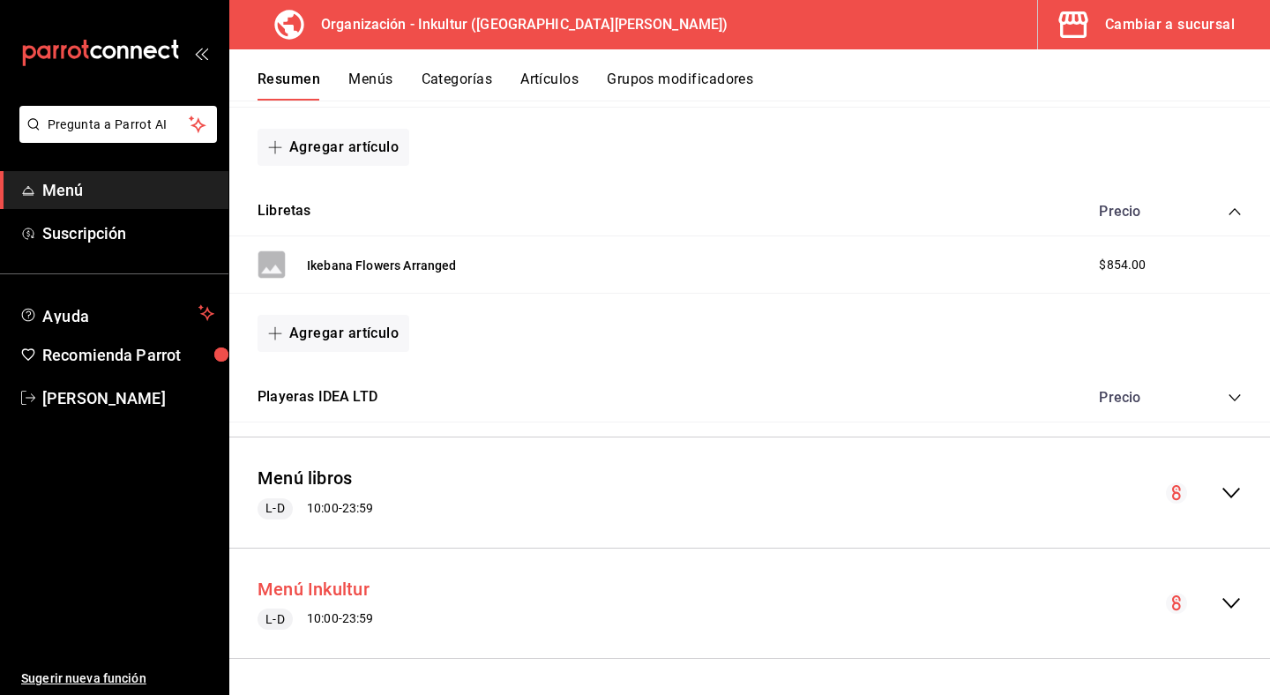
click at [342, 593] on button "Menú Inkultur" at bounding box center [314, 590] width 112 height 26
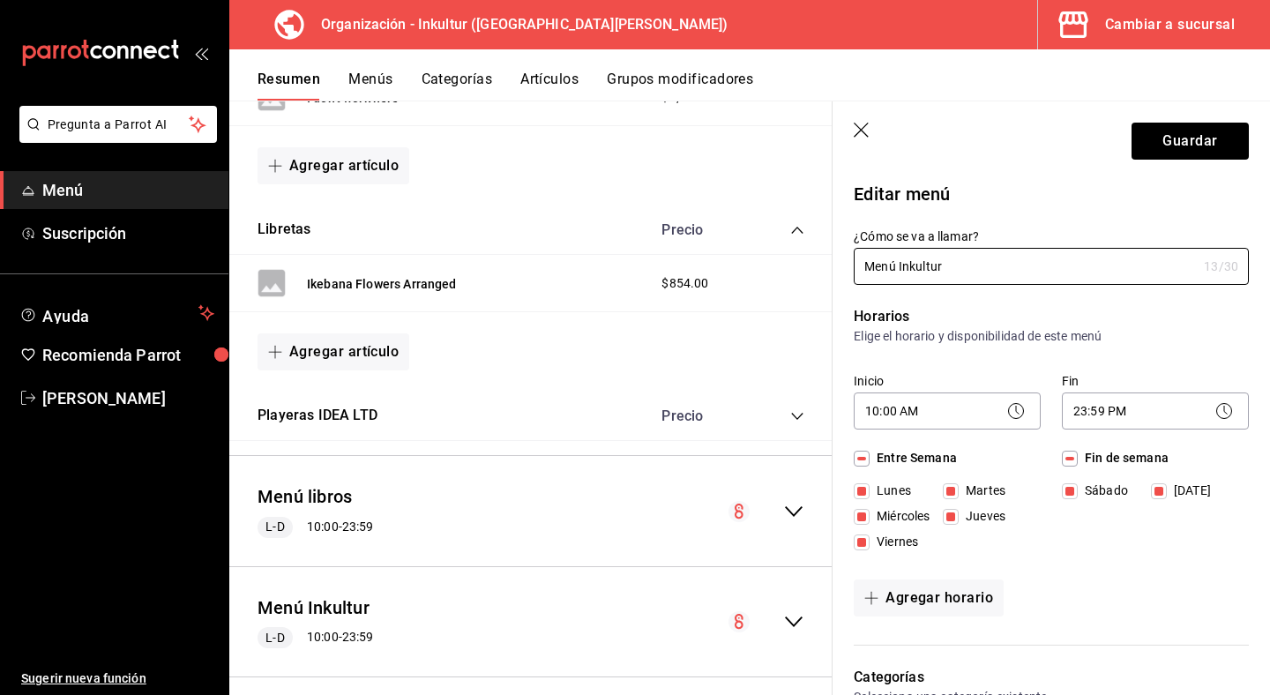
click at [863, 130] on icon "button" at bounding box center [863, 132] width 18 height 18
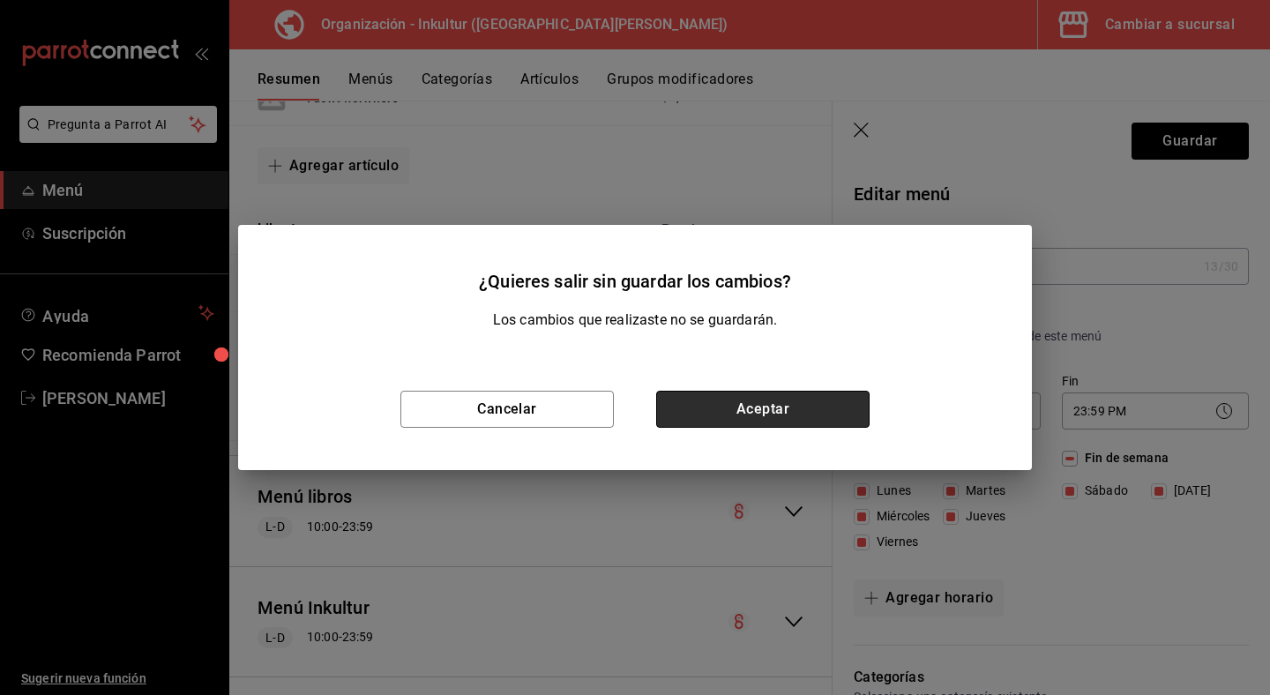
click at [798, 419] on button "Aceptar" at bounding box center [762, 409] width 213 height 37
checkbox input "false"
type input "1756328570206"
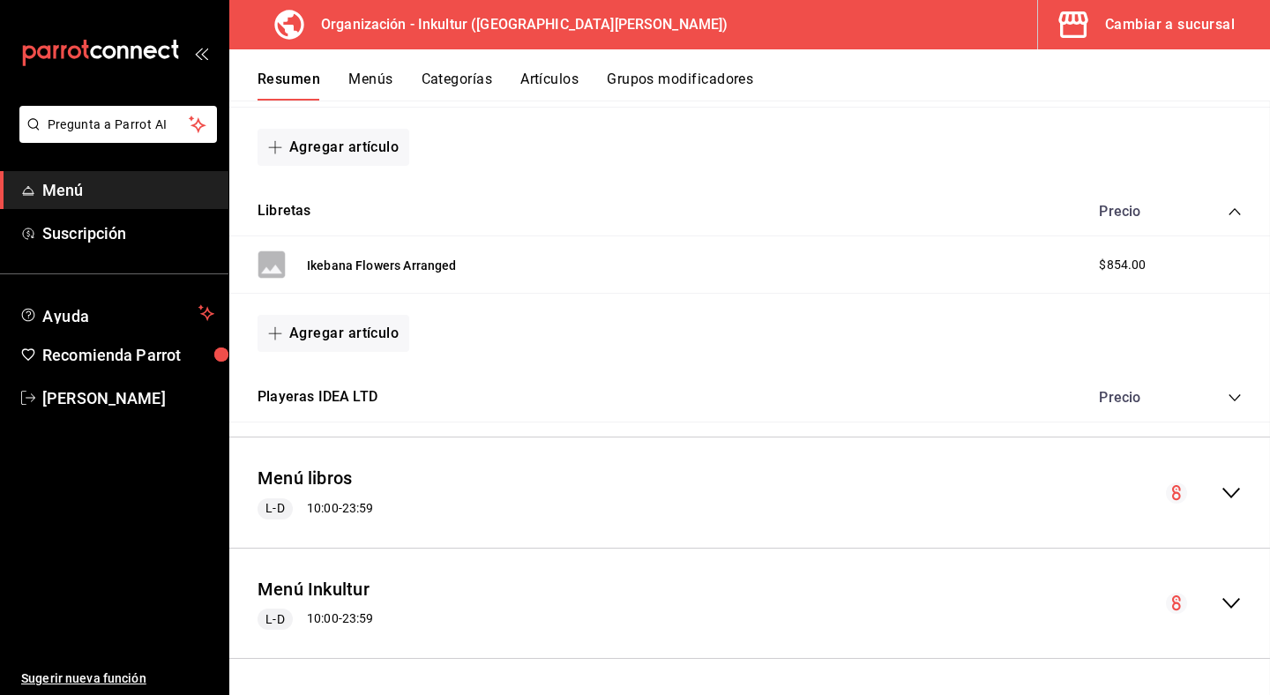
checkbox input "false"
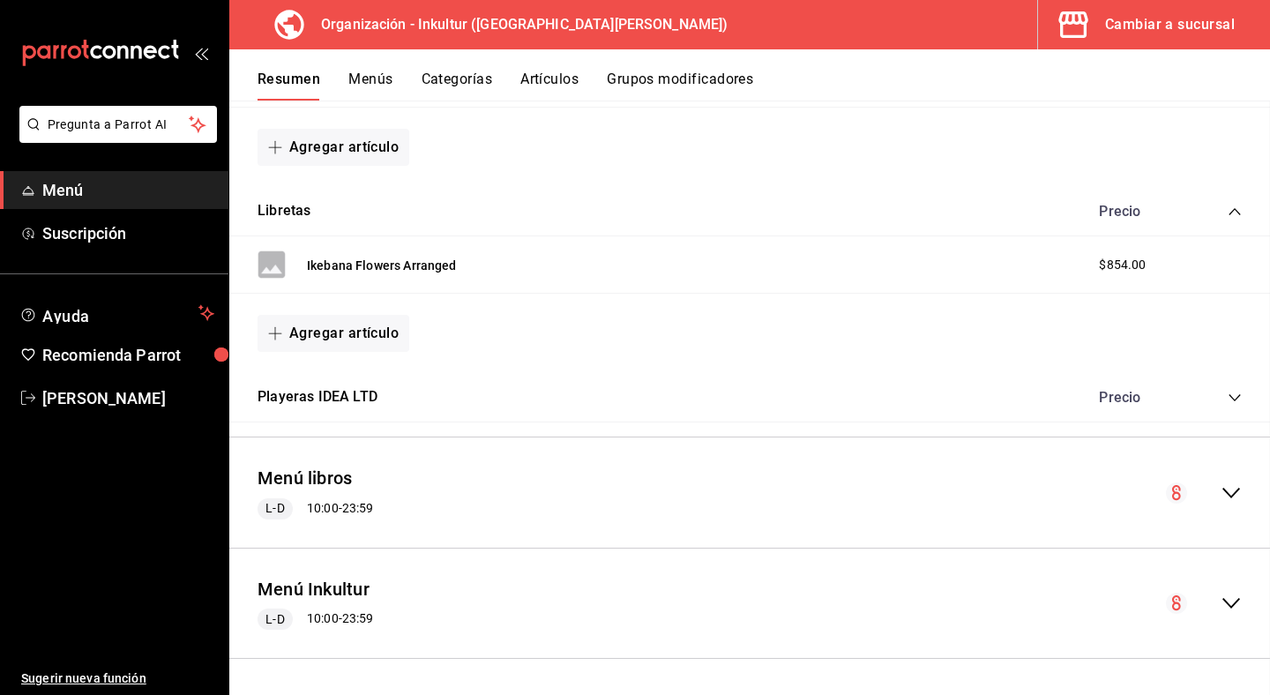
checkbox input "false"
click at [1233, 601] on icon "collapse-menu-row" at bounding box center [1231, 603] width 21 height 21
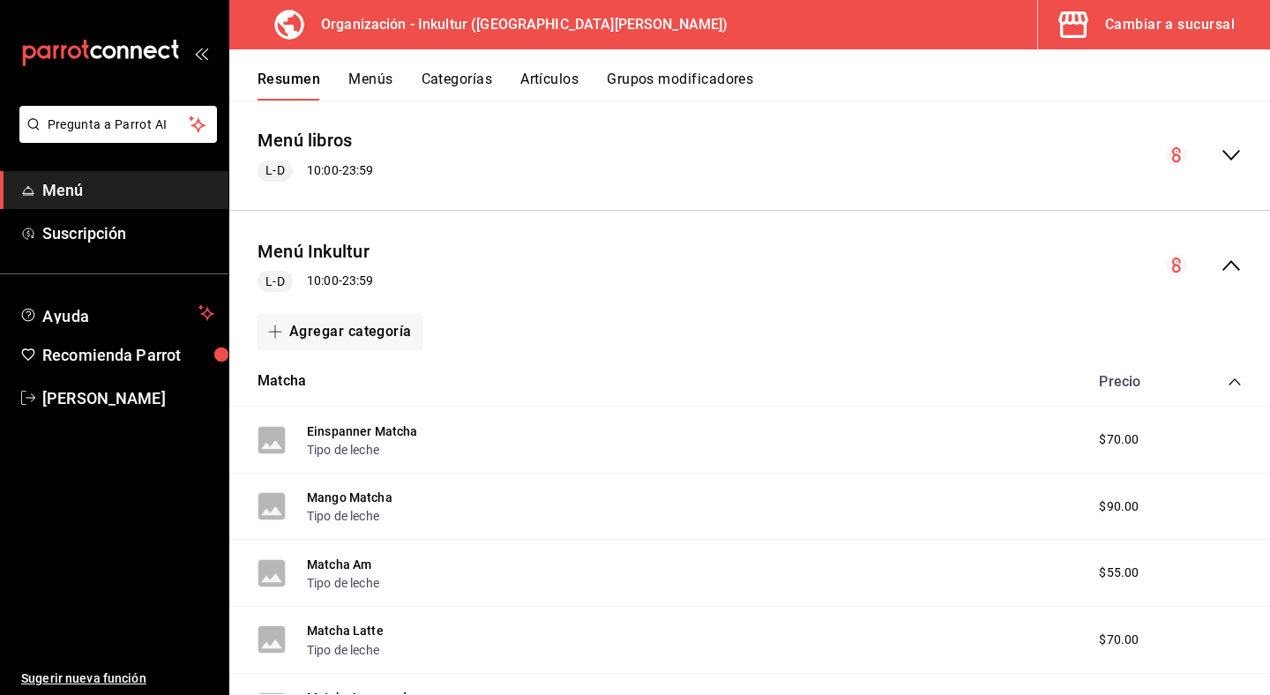
scroll to position [1367, 0]
click at [391, 345] on button "Agregar categoría" at bounding box center [340, 331] width 165 height 37
click at [373, 403] on li "Categoría nueva" at bounding box center [333, 422] width 151 height 43
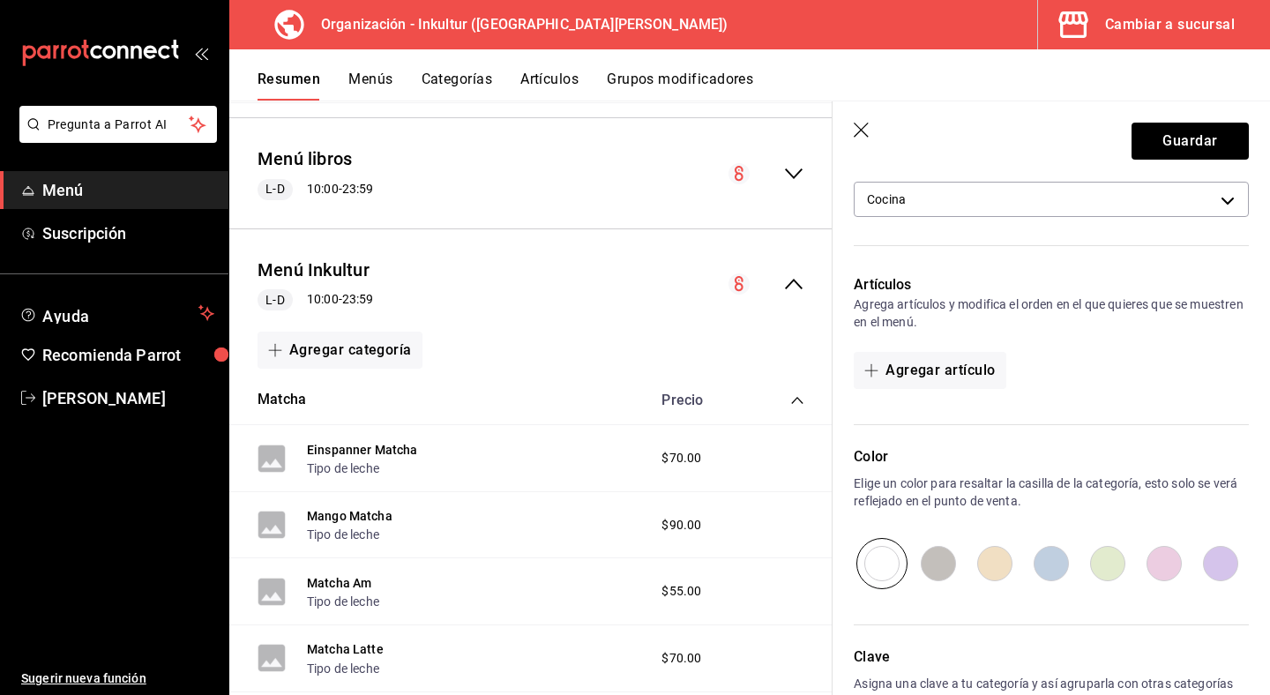
scroll to position [405, 0]
type input "Yummy Sips"
click at [973, 371] on button "Agregar artículo" at bounding box center [930, 369] width 152 height 37
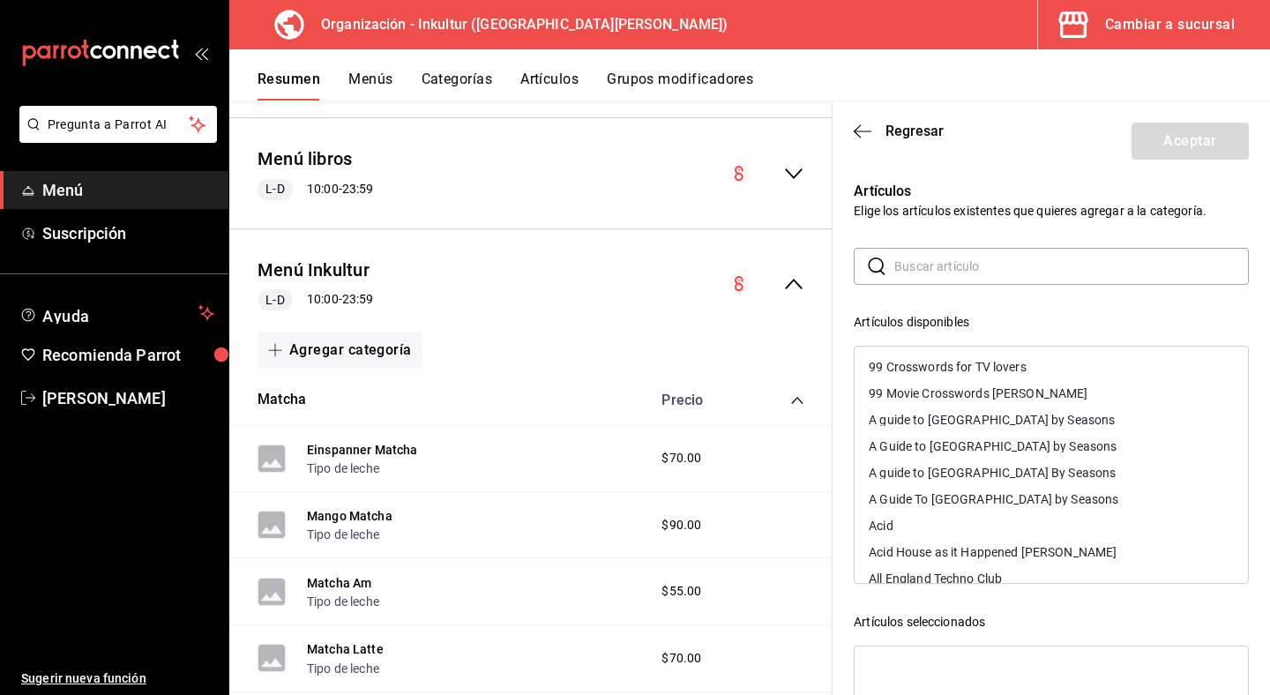
click at [1023, 323] on div "Artículos disponibles" at bounding box center [1051, 322] width 395 height 19
click at [924, 130] on span "Regresar" at bounding box center [915, 131] width 58 height 17
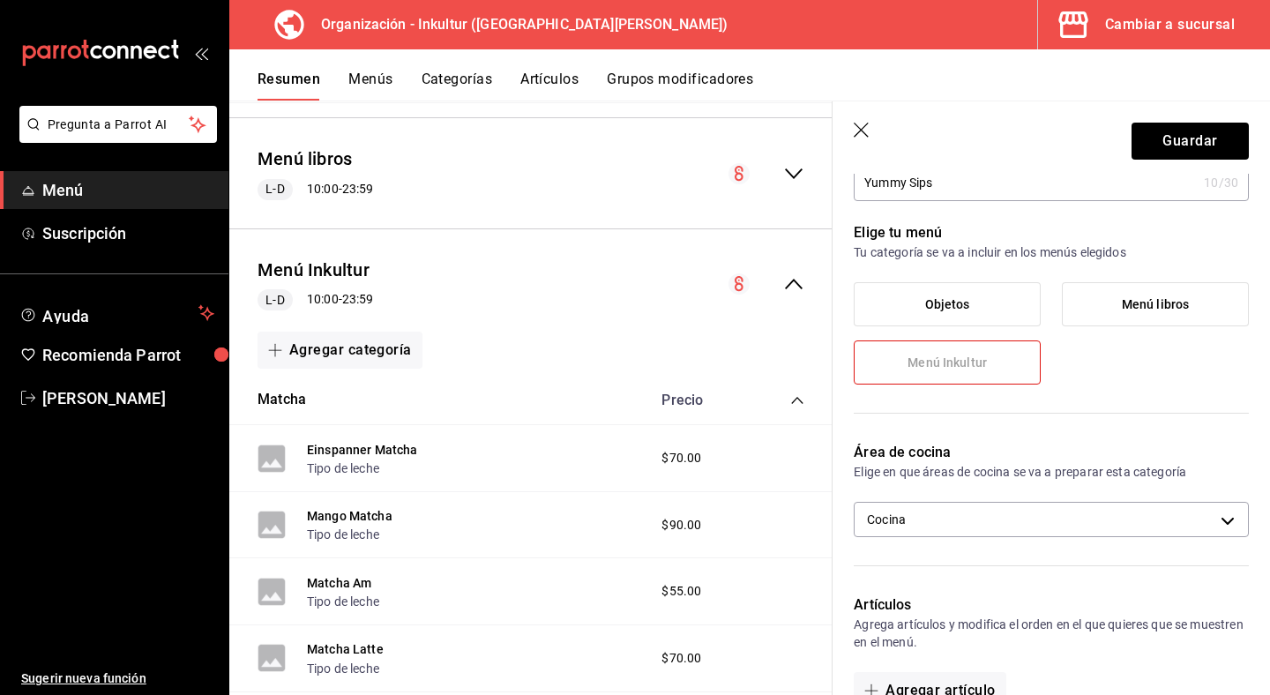
scroll to position [112, 0]
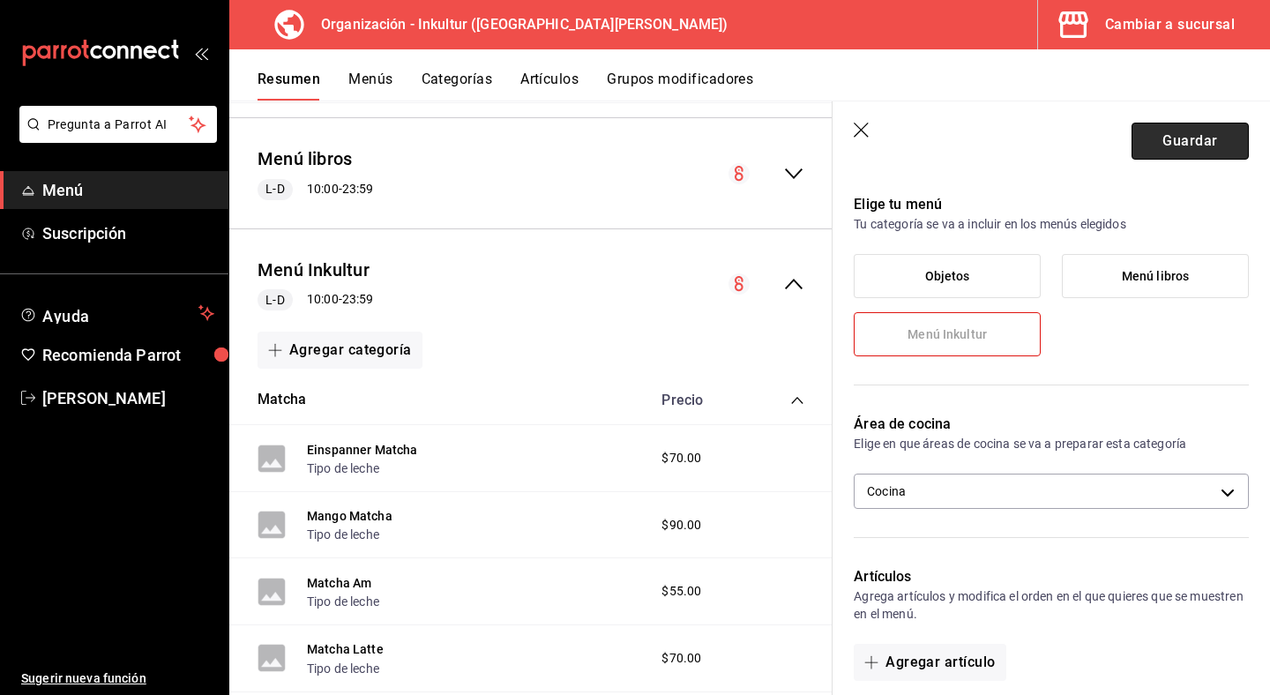
click at [1204, 146] on button "Guardar" at bounding box center [1190, 141] width 117 height 37
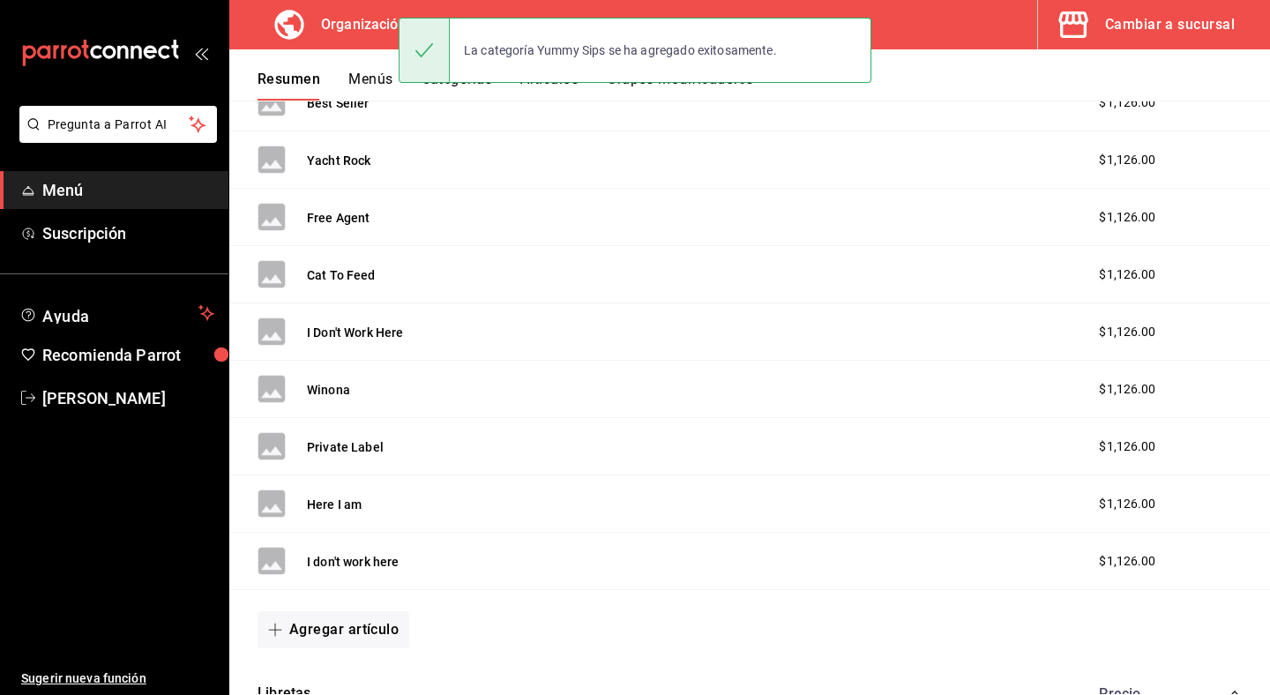
scroll to position [1030, 0]
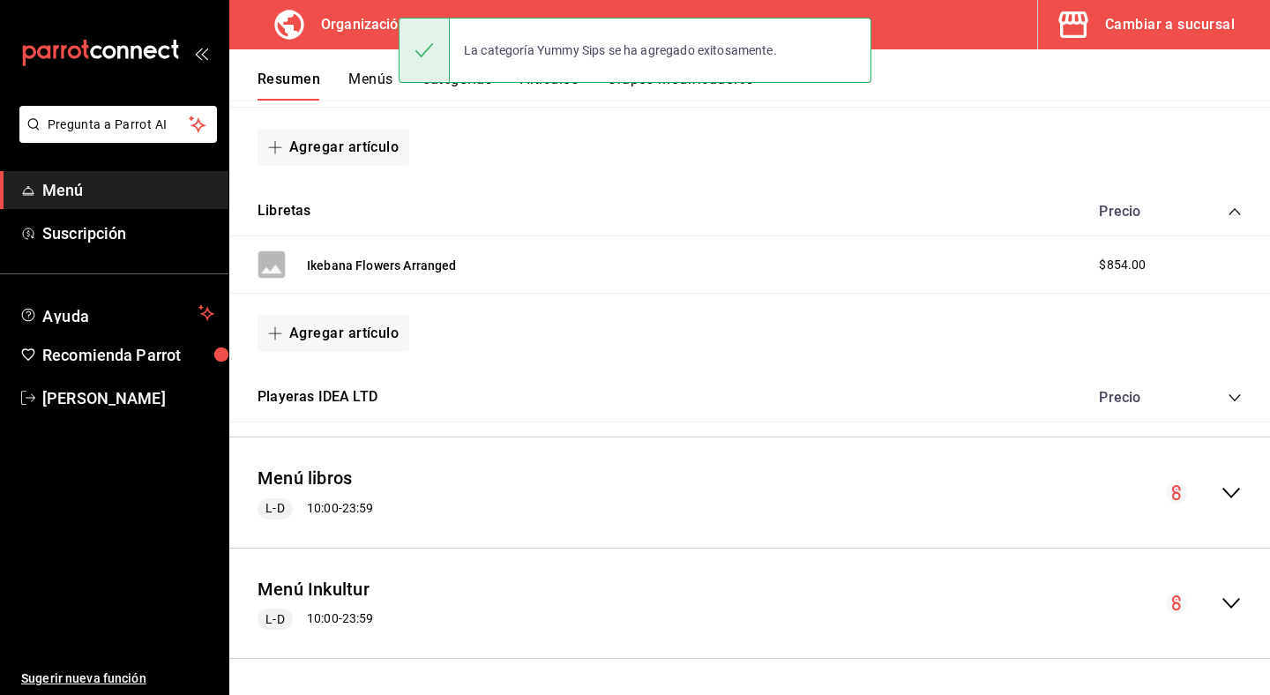
click at [1235, 599] on icon "collapse-menu-row" at bounding box center [1231, 603] width 21 height 21
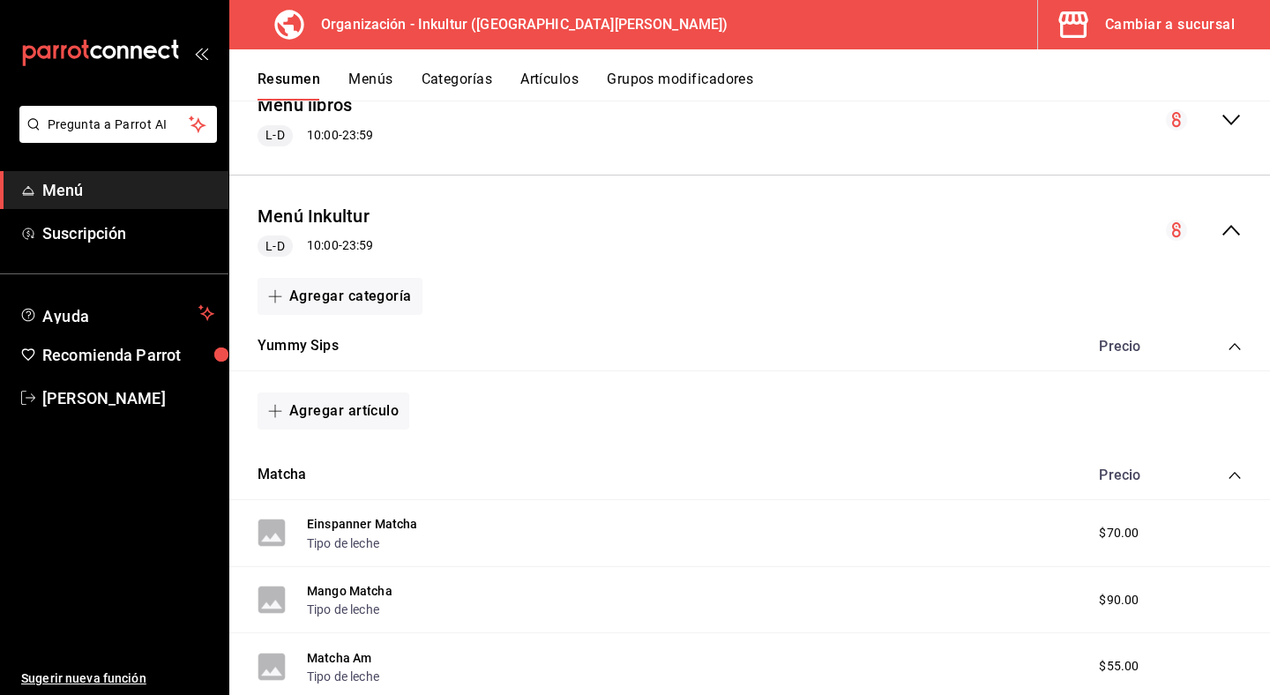
scroll to position [1400, 0]
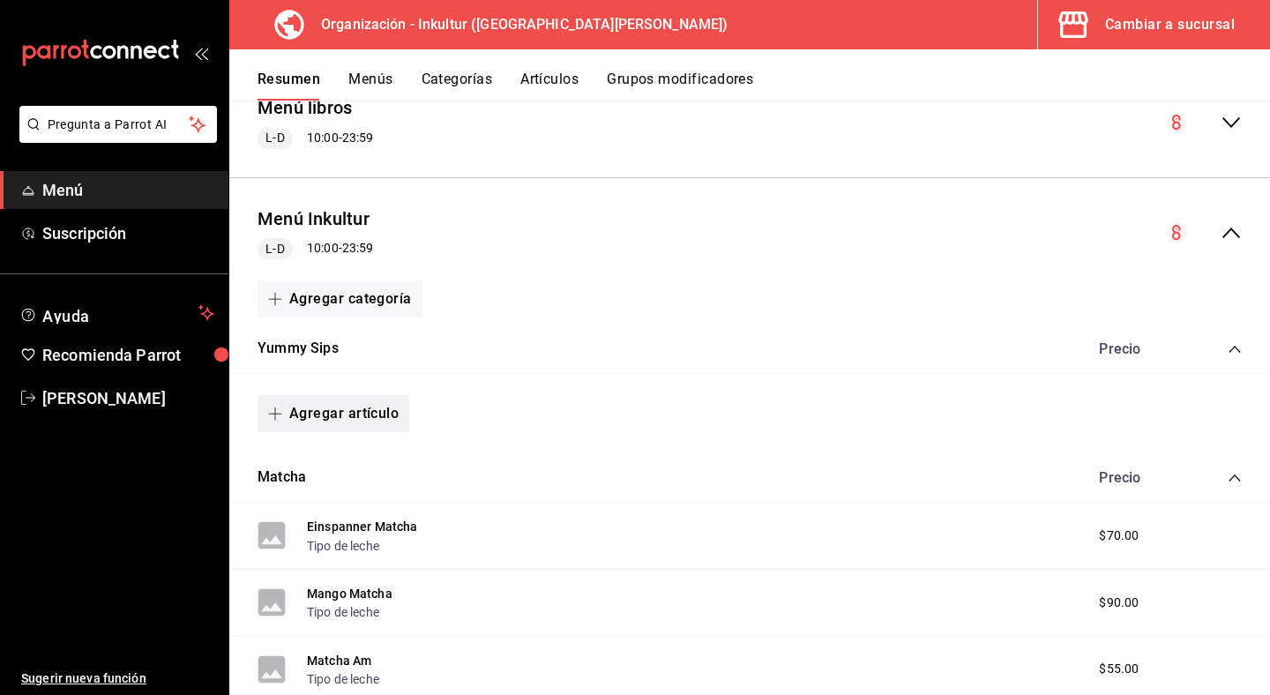
click at [353, 419] on button "Agregar artículo" at bounding box center [334, 413] width 152 height 37
click at [333, 506] on li "Artículo nuevo" at bounding box center [327, 504] width 139 height 43
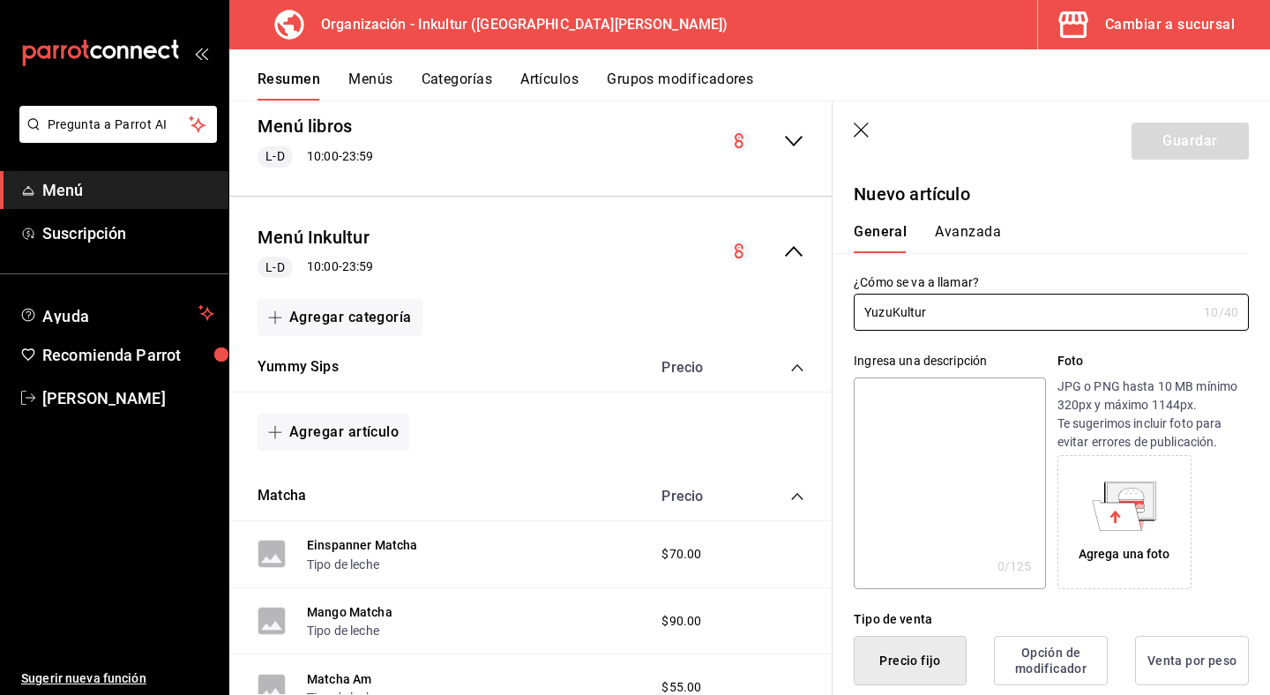
type input "YuzuKultur"
click at [977, 528] on textarea at bounding box center [949, 484] width 191 height 212
type textarea "a"
type textarea "x"
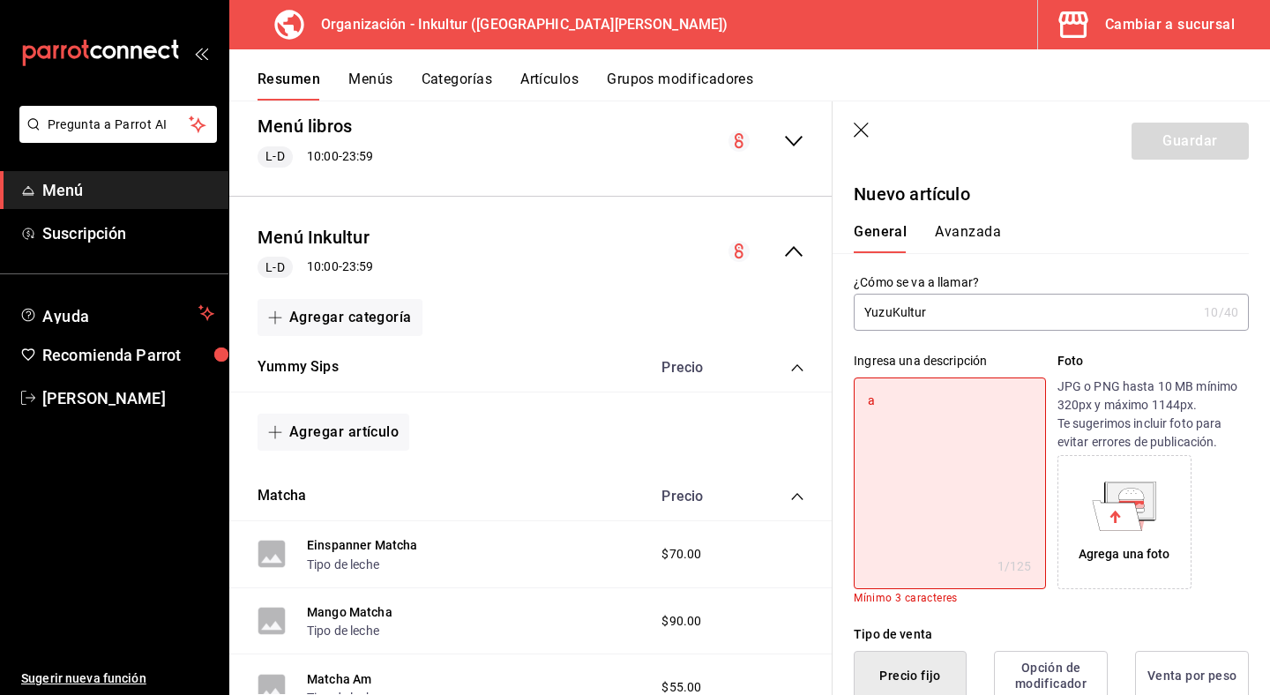
type textarea "au"
type textarea "x"
type textarea "a"
type textarea "x"
type textarea "ag"
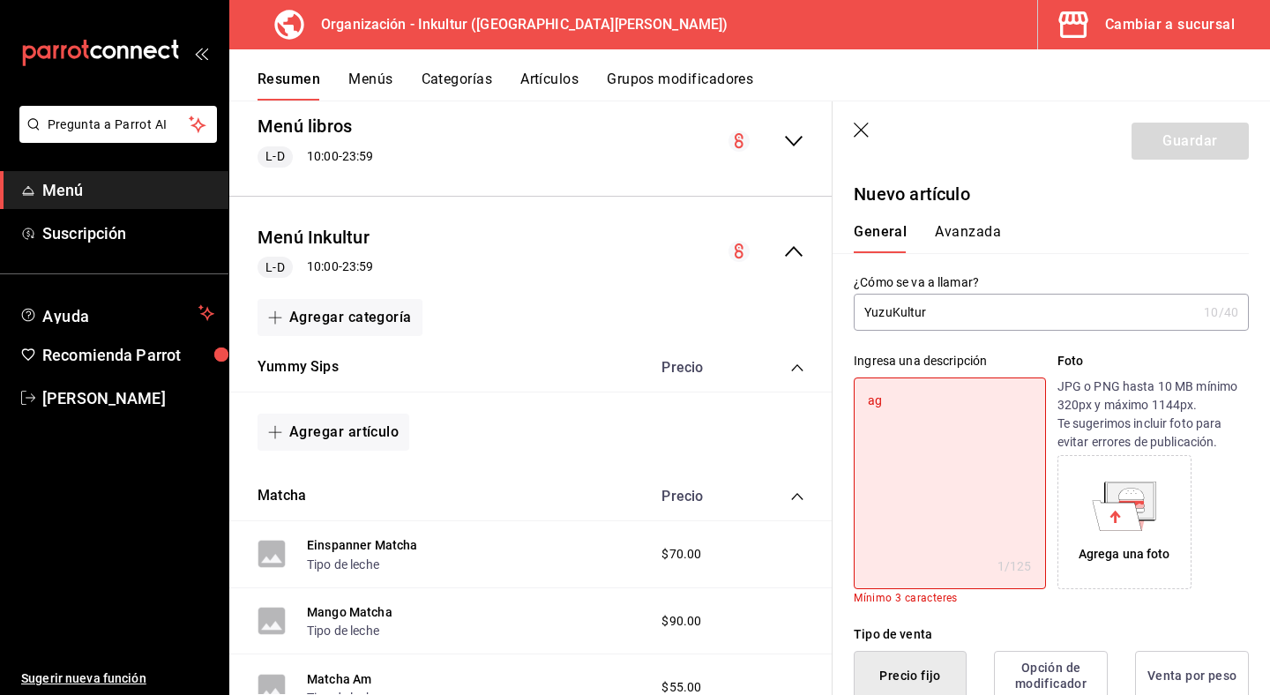
type textarea "x"
type textarea "agu"
type textarea "x"
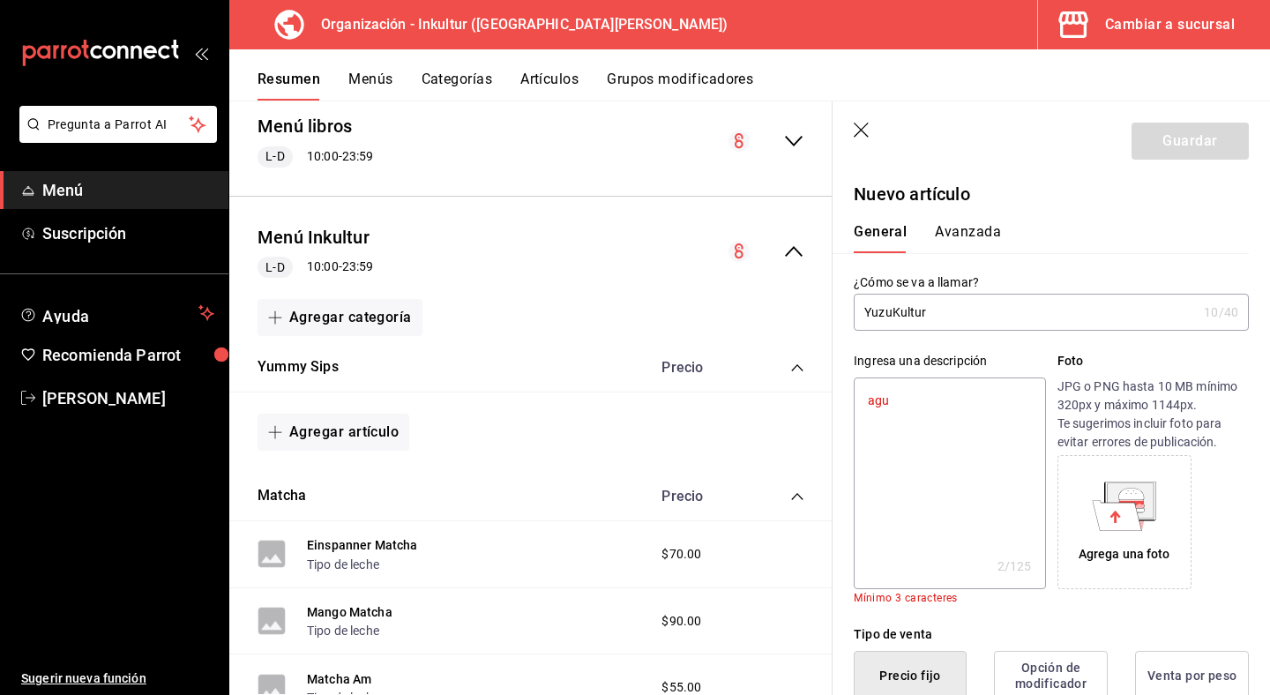
type textarea "agua"
type textarea "x"
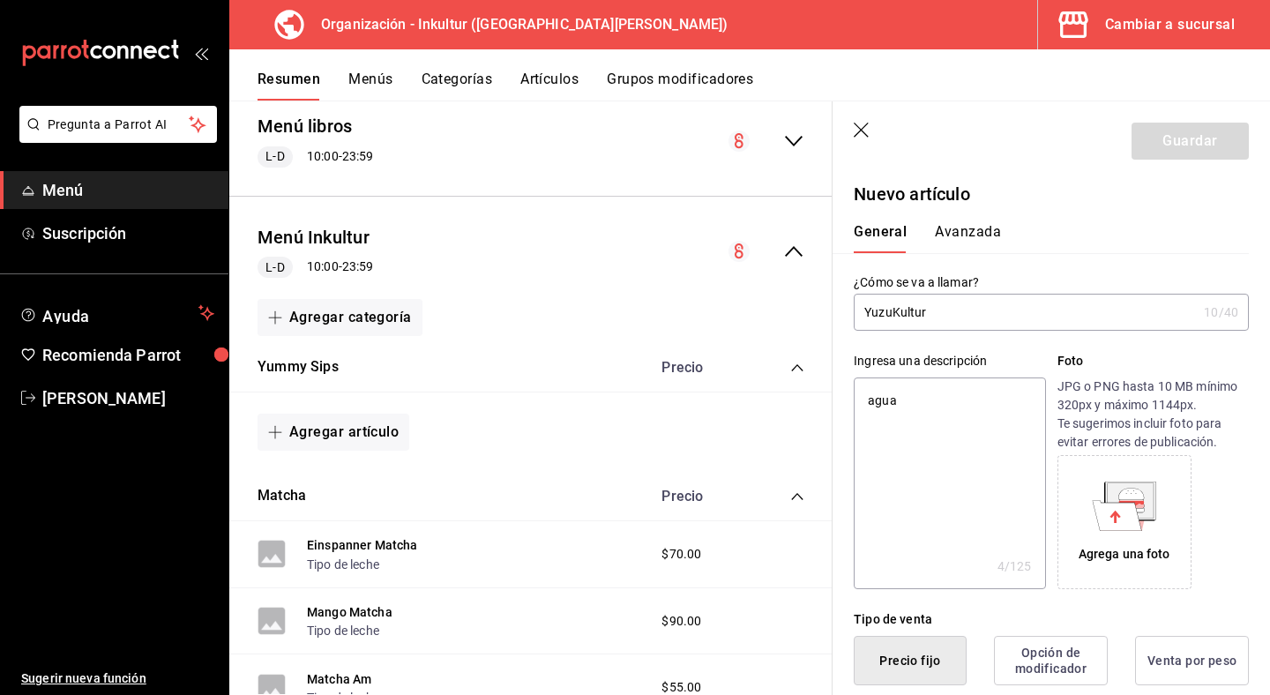
type textarea "agua"
type textarea "x"
type textarea "agua d"
type textarea "x"
type textarea "agua de"
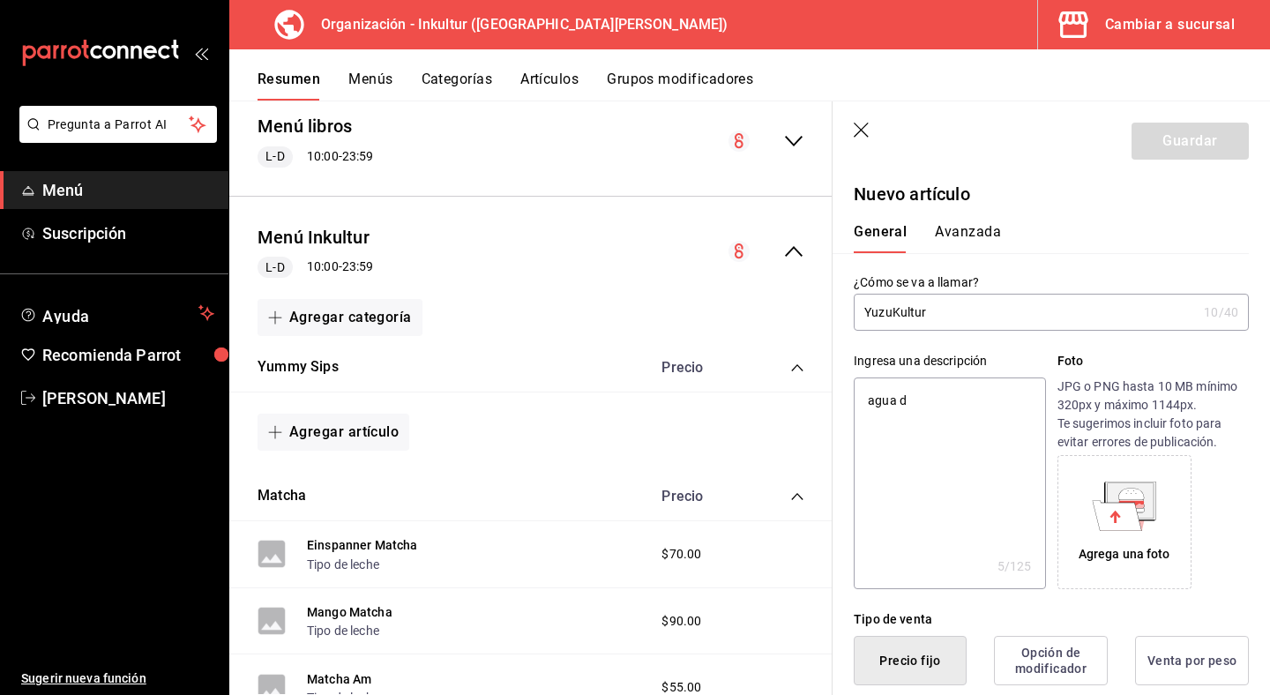
type textarea "x"
type textarea "agua de"
type textarea "x"
type textarea "agua de c"
type textarea "x"
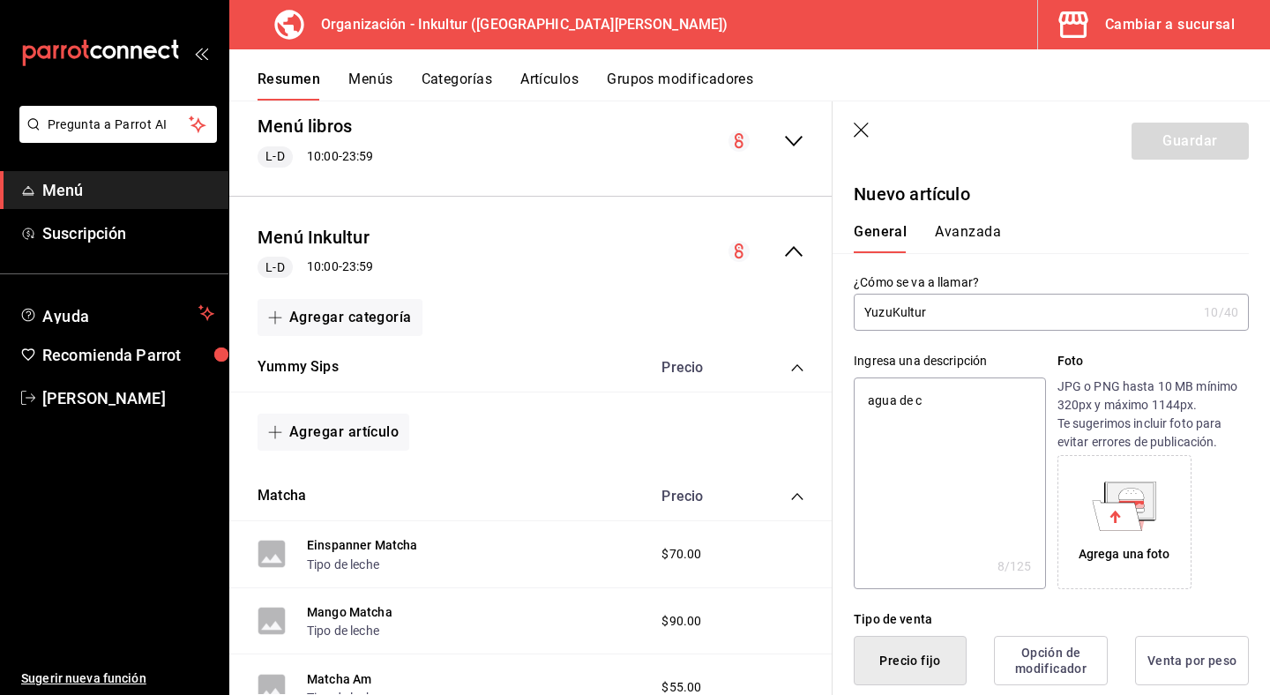
type textarea "agua de co"
type textarea "x"
type textarea "agua de coc"
type textarea "x"
type textarea "agua de coco"
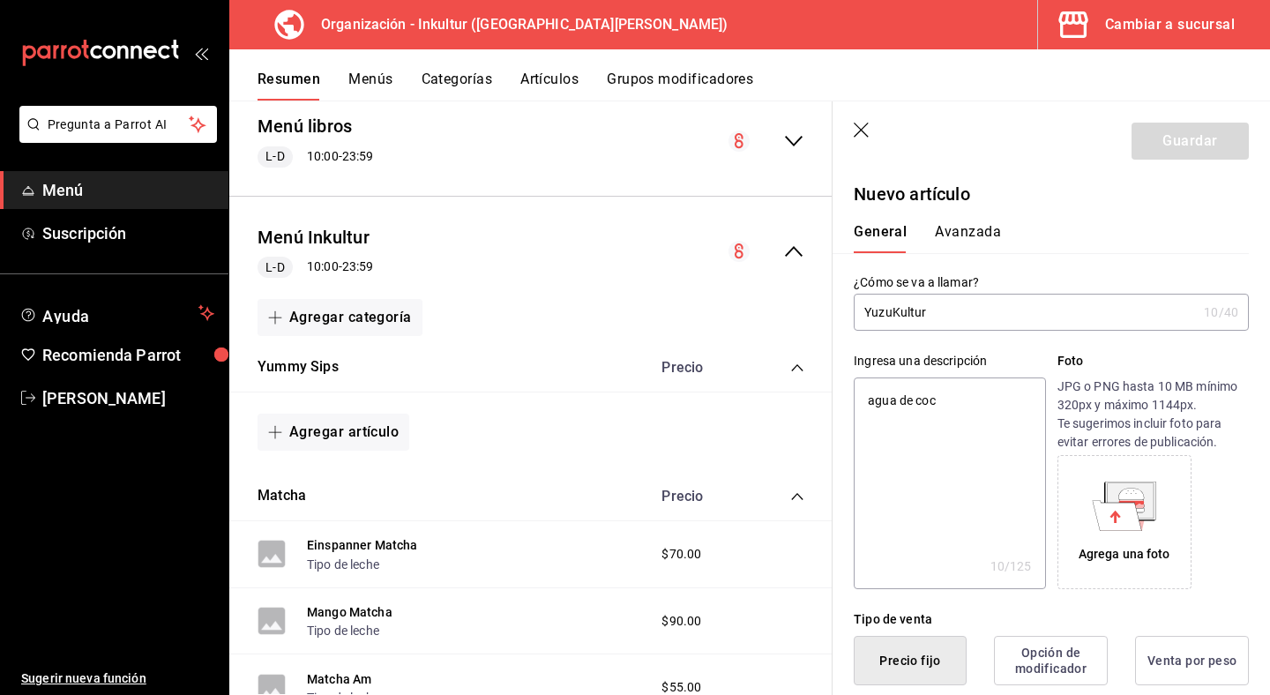
type textarea "x"
type textarea "agua [PERSON_NAME],"
type textarea "x"
type textarea "agua [PERSON_NAME],"
type textarea "x"
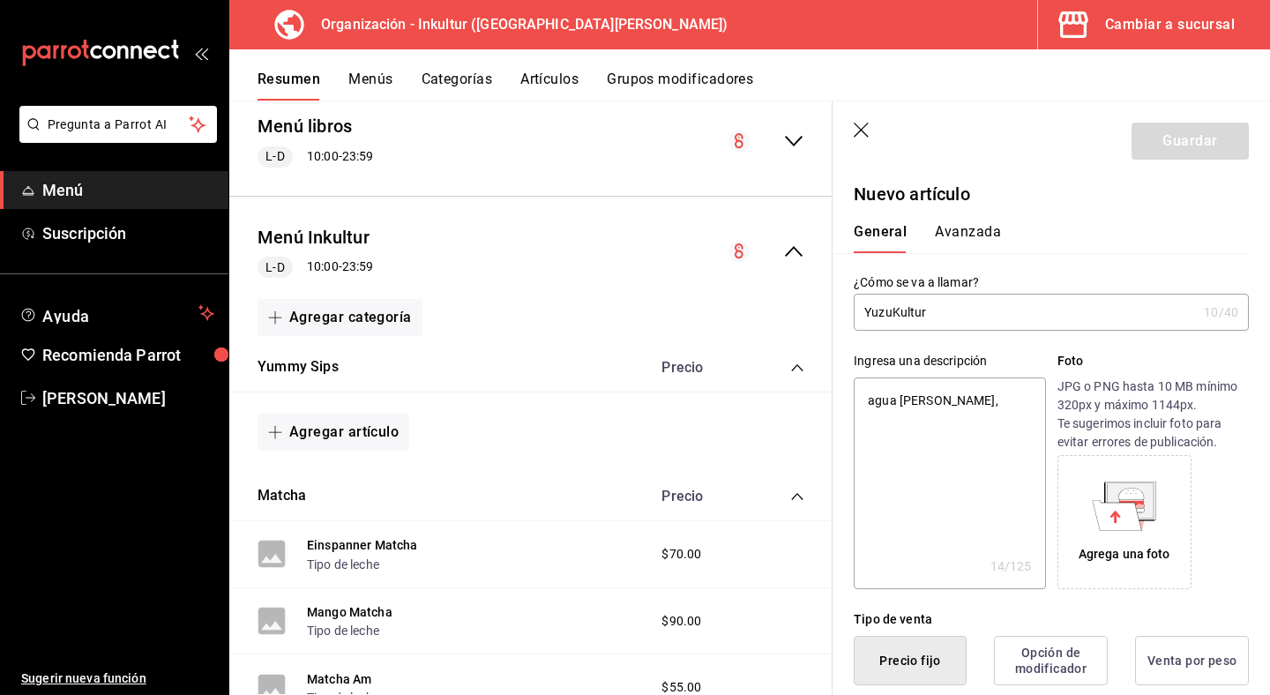
type textarea "agua [PERSON_NAME], f"
type textarea "x"
type textarea "agua [PERSON_NAME], fr"
type textarea "x"
type textarea "agua [PERSON_NAME], fra"
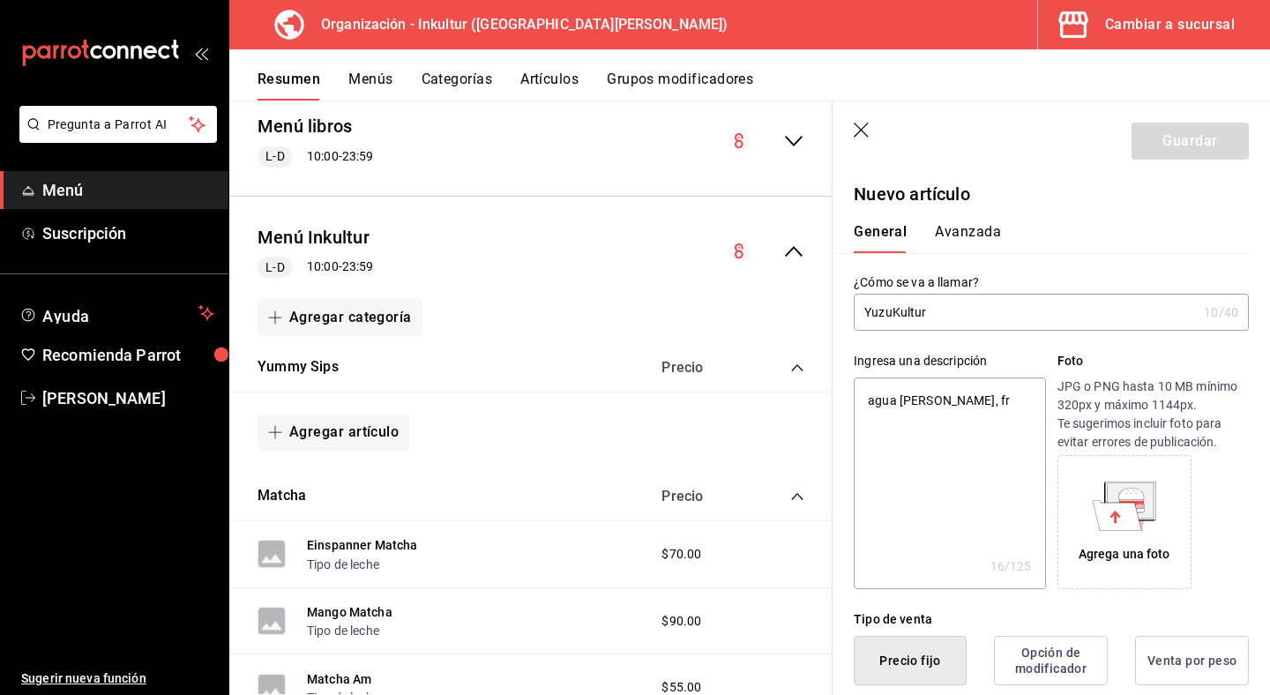
type textarea "x"
type textarea "agua [PERSON_NAME], fram"
type textarea "x"
type textarea "agua [PERSON_NAME], framb"
type textarea "x"
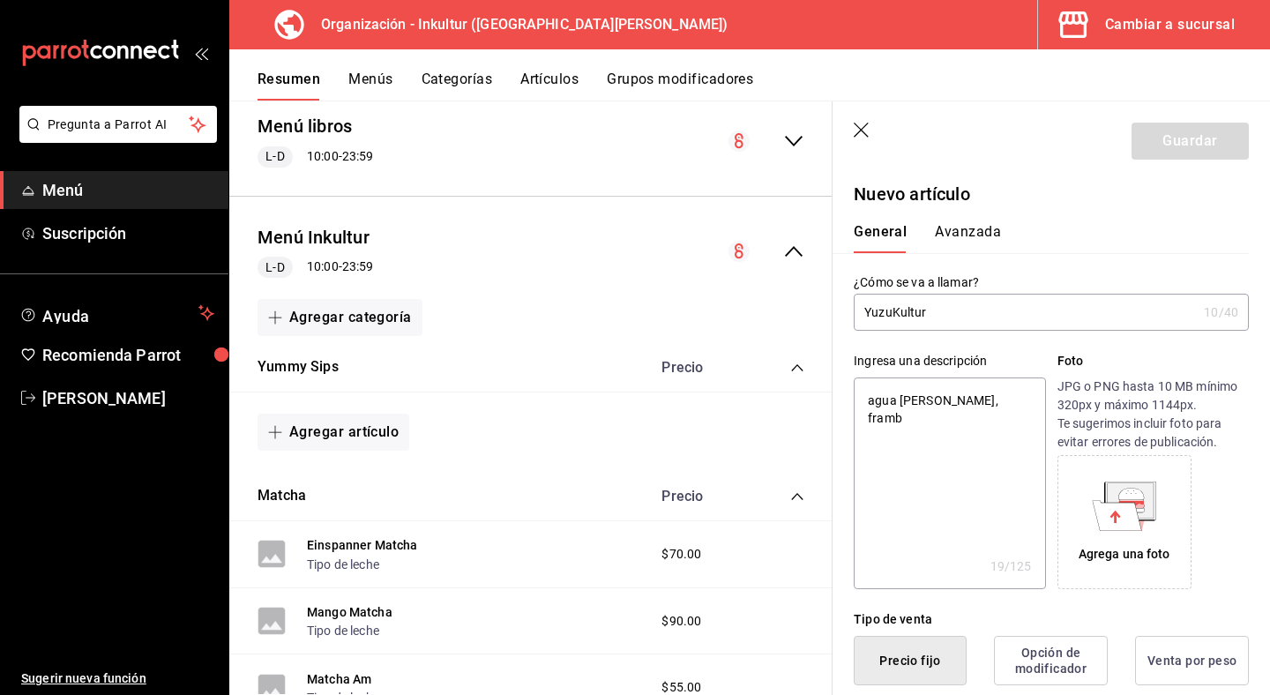
type textarea "agua [PERSON_NAME], frambu"
type textarea "x"
type textarea "agua [PERSON_NAME], frambue"
type textarea "x"
type textarea "agua [PERSON_NAME], frambues"
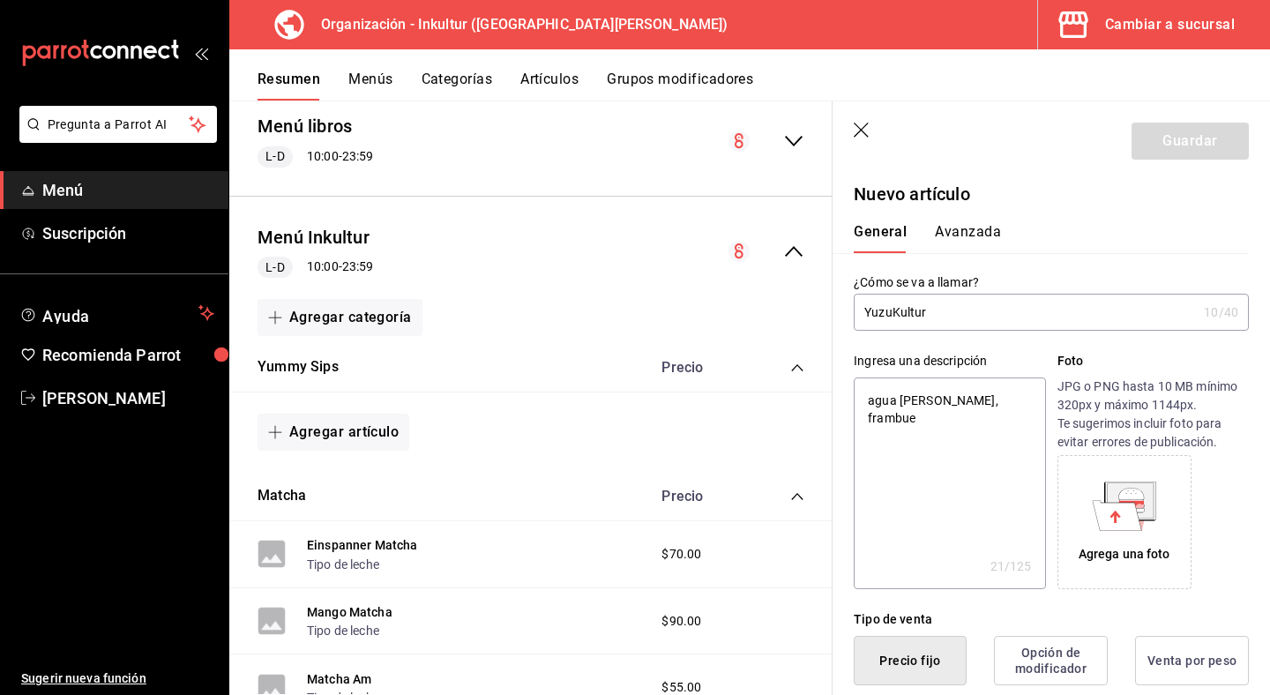
type textarea "x"
type textarea "agua [PERSON_NAME], frambuesa"
type textarea "x"
type textarea "agua [PERSON_NAME], frambuesa,"
type textarea "x"
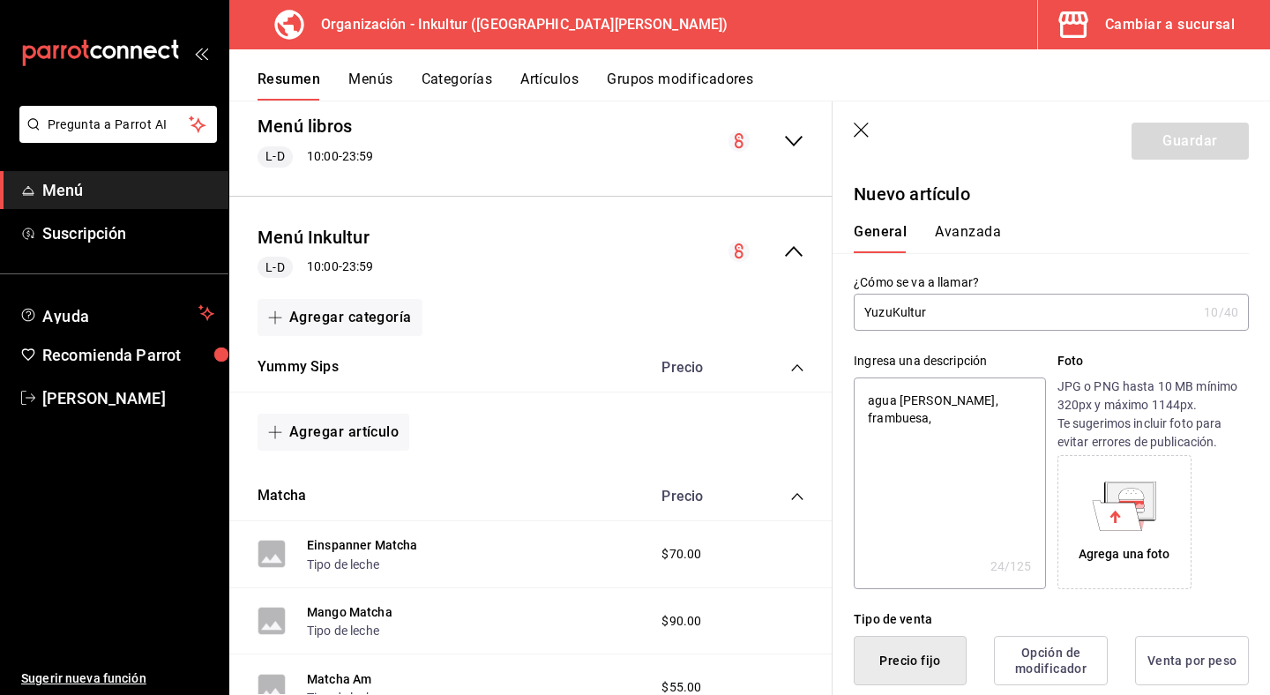
type textarea "agua [PERSON_NAME], frambuesa,"
type textarea "x"
type textarea "agua [PERSON_NAME], frambuesa, l"
type textarea "x"
type textarea "agua [PERSON_NAME], frambuesa, le"
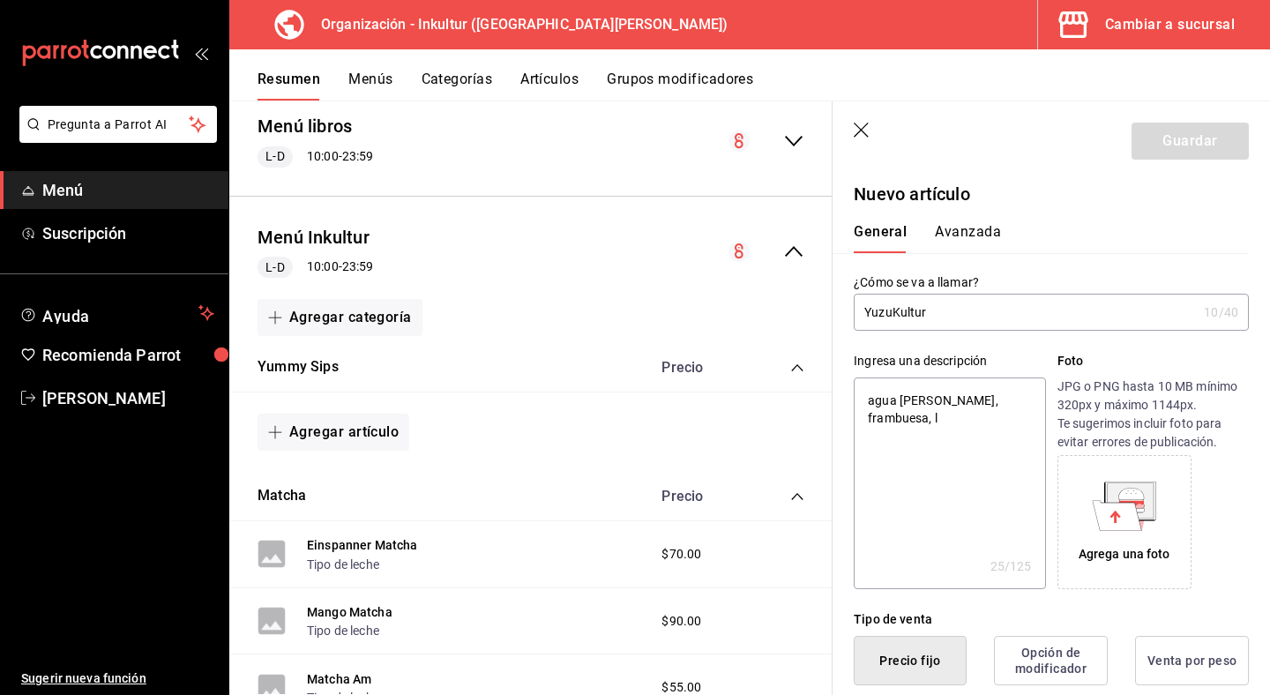
type textarea "x"
type textarea "agua [PERSON_NAME], frambuesa, lec"
type textarea "x"
type textarea "agua [PERSON_NAME], frambuesa, [PERSON_NAME]"
type textarea "x"
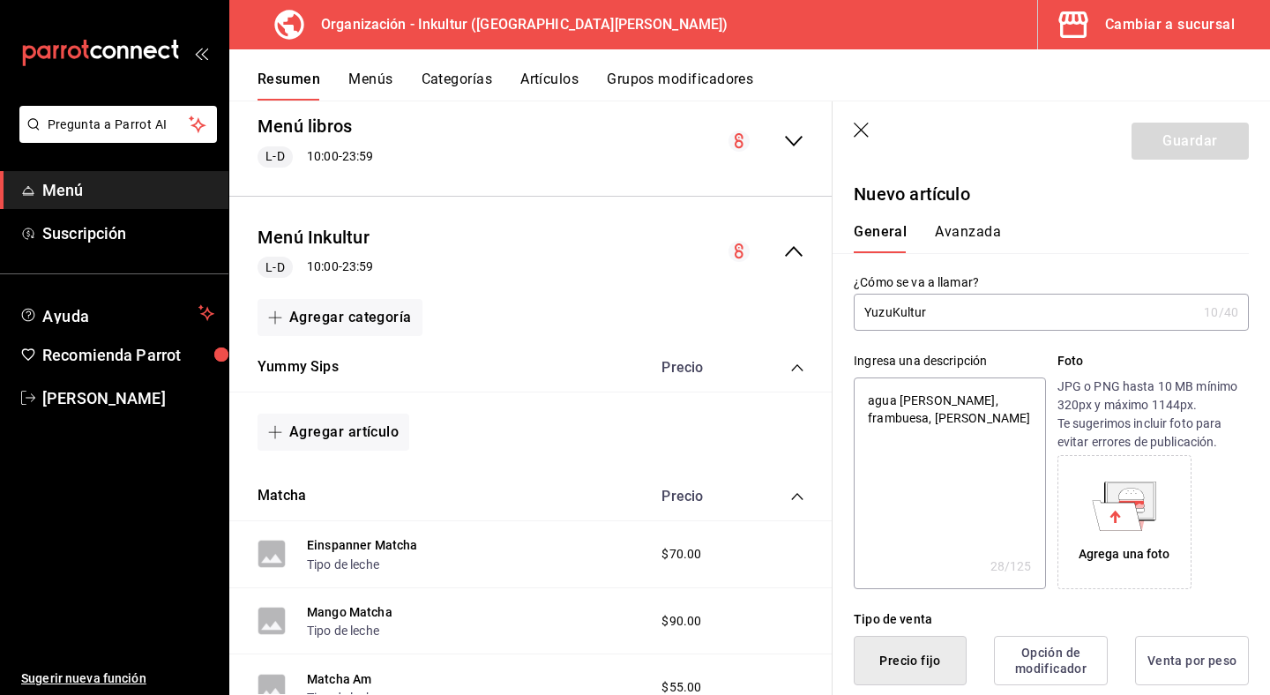
type textarea "agua [PERSON_NAME], frambuesa, leche"
type textarea "x"
type textarea "agua [PERSON_NAME], frambuesa, leche,"
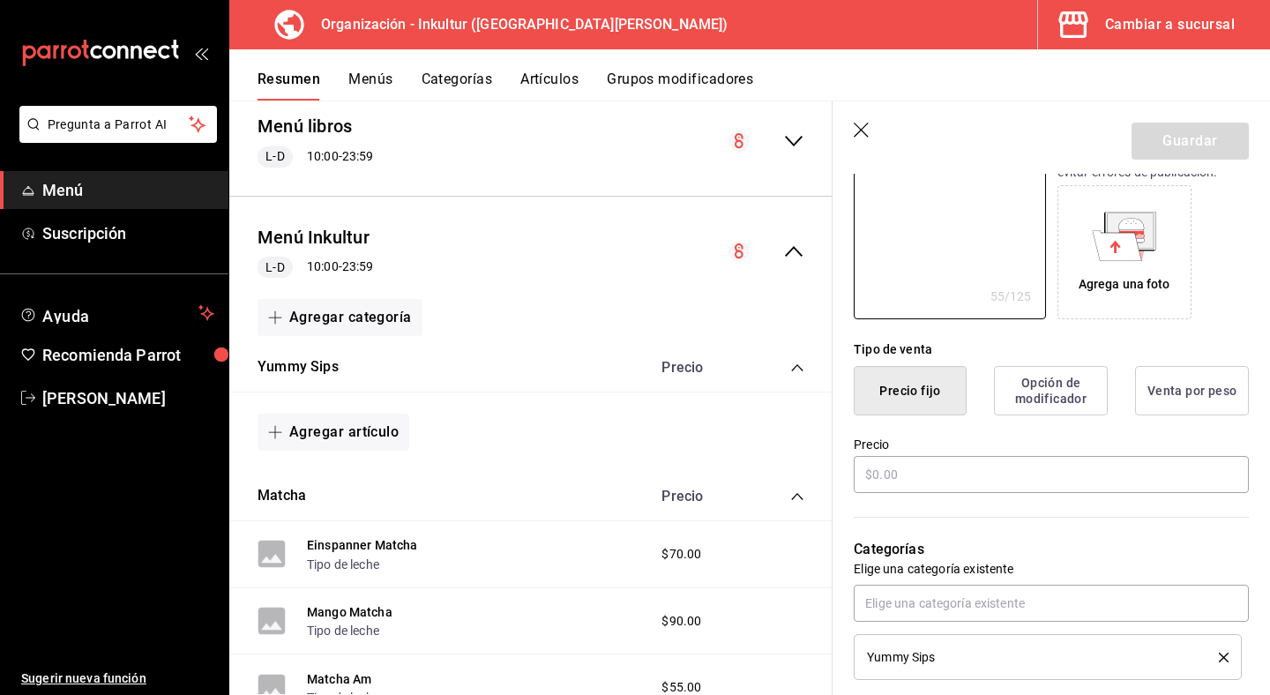
scroll to position [281, 0]
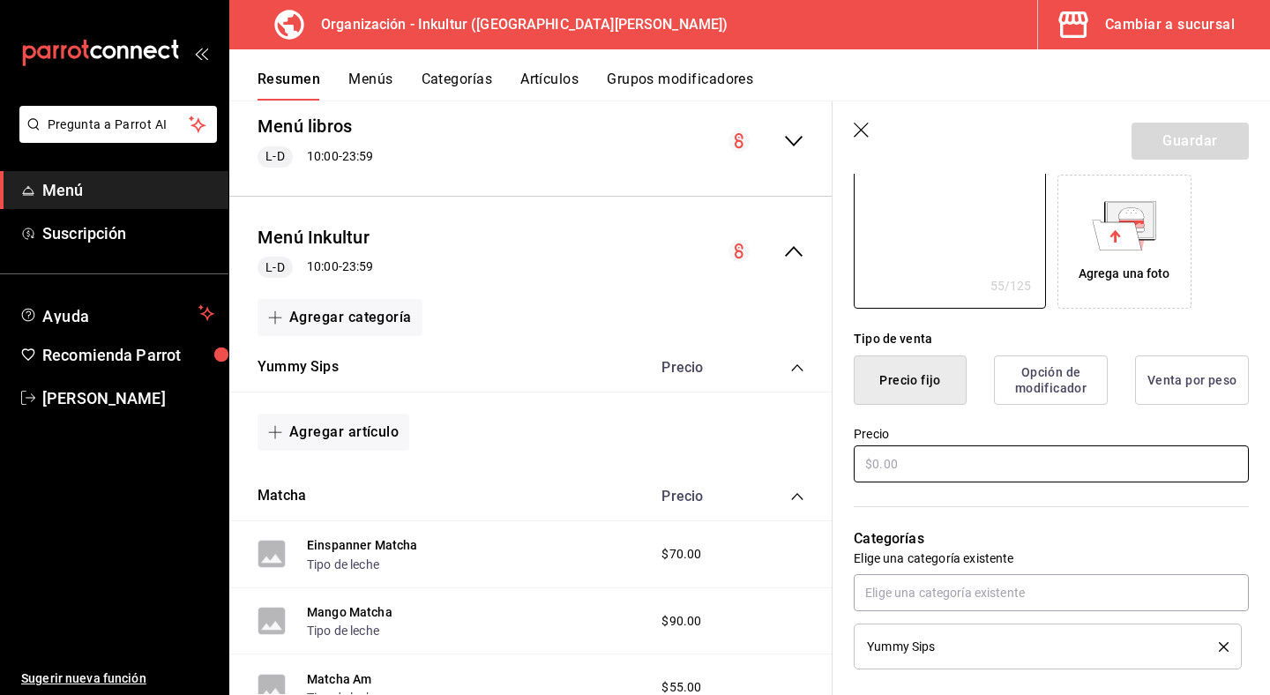
click at [969, 457] on input "text" at bounding box center [1051, 464] width 395 height 37
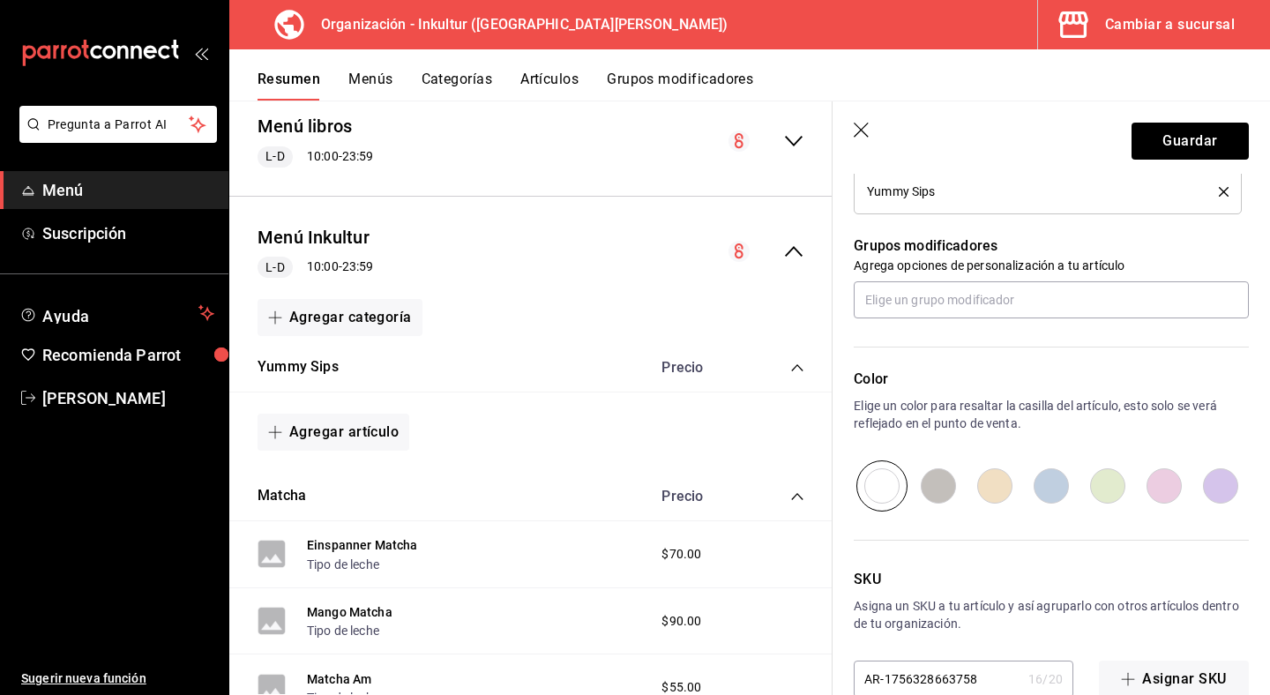
scroll to position [774, 0]
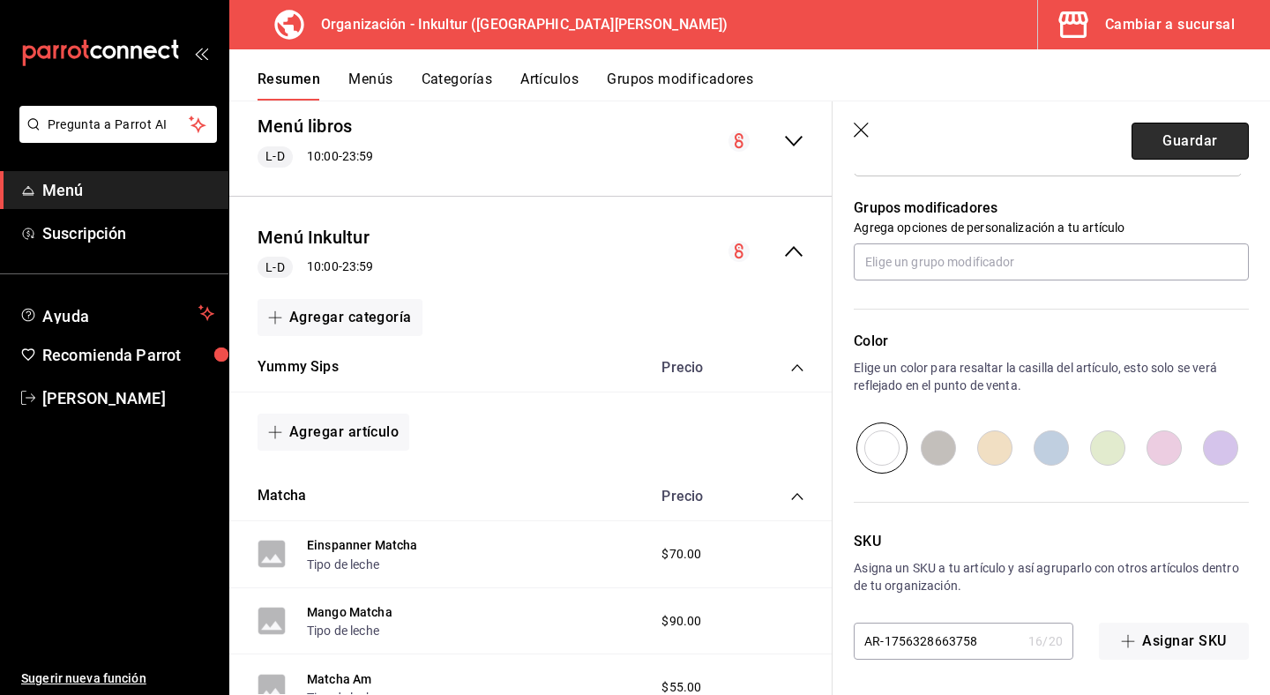
click at [1205, 146] on button "Guardar" at bounding box center [1190, 141] width 117 height 37
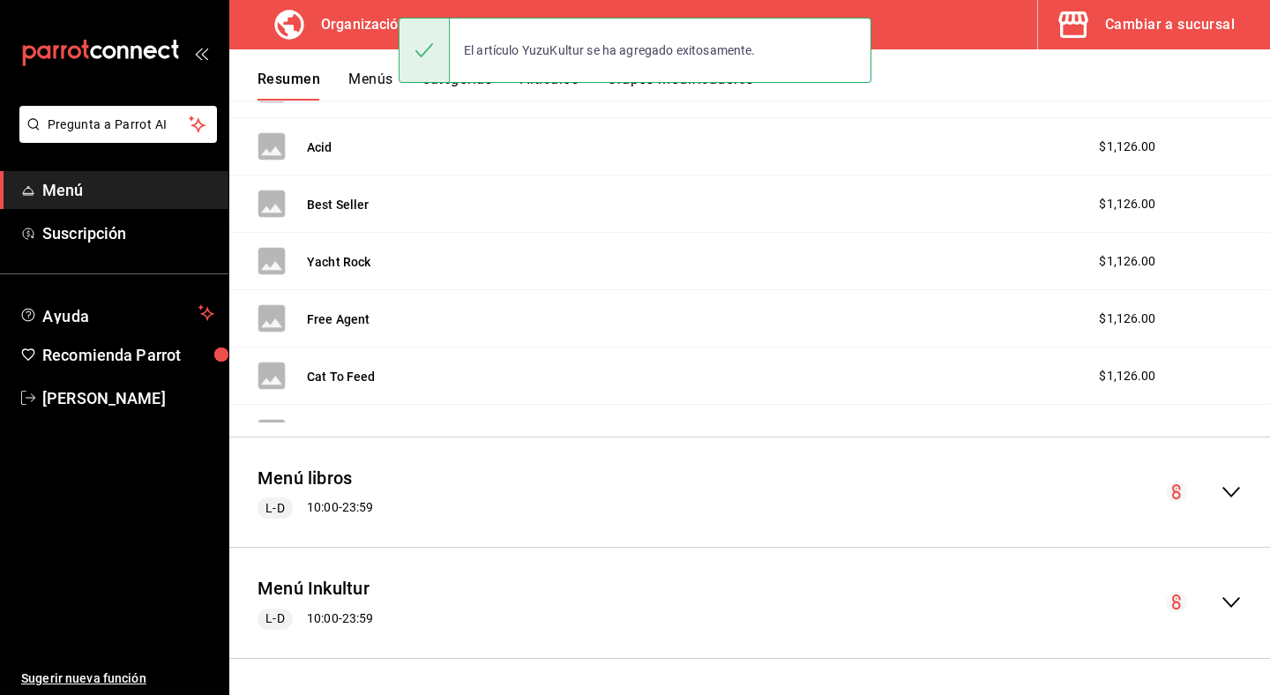
scroll to position [1030, 0]
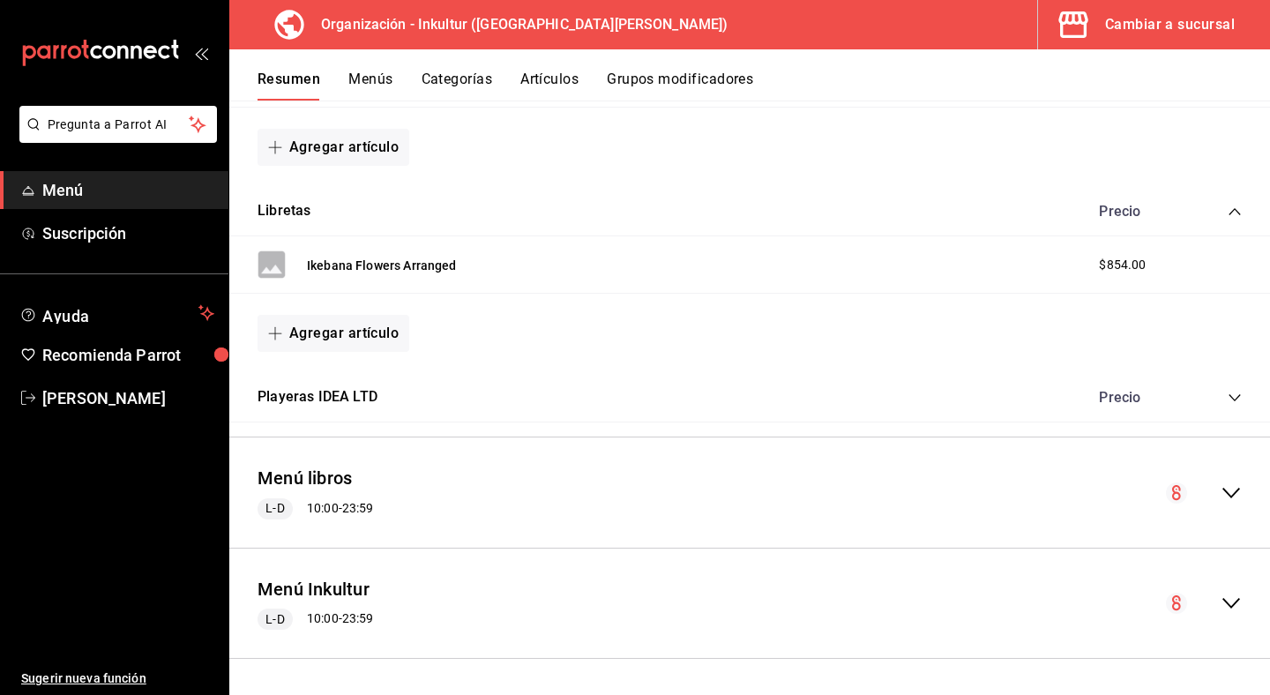
click at [1232, 603] on icon "collapse-menu-row" at bounding box center [1231, 603] width 21 height 21
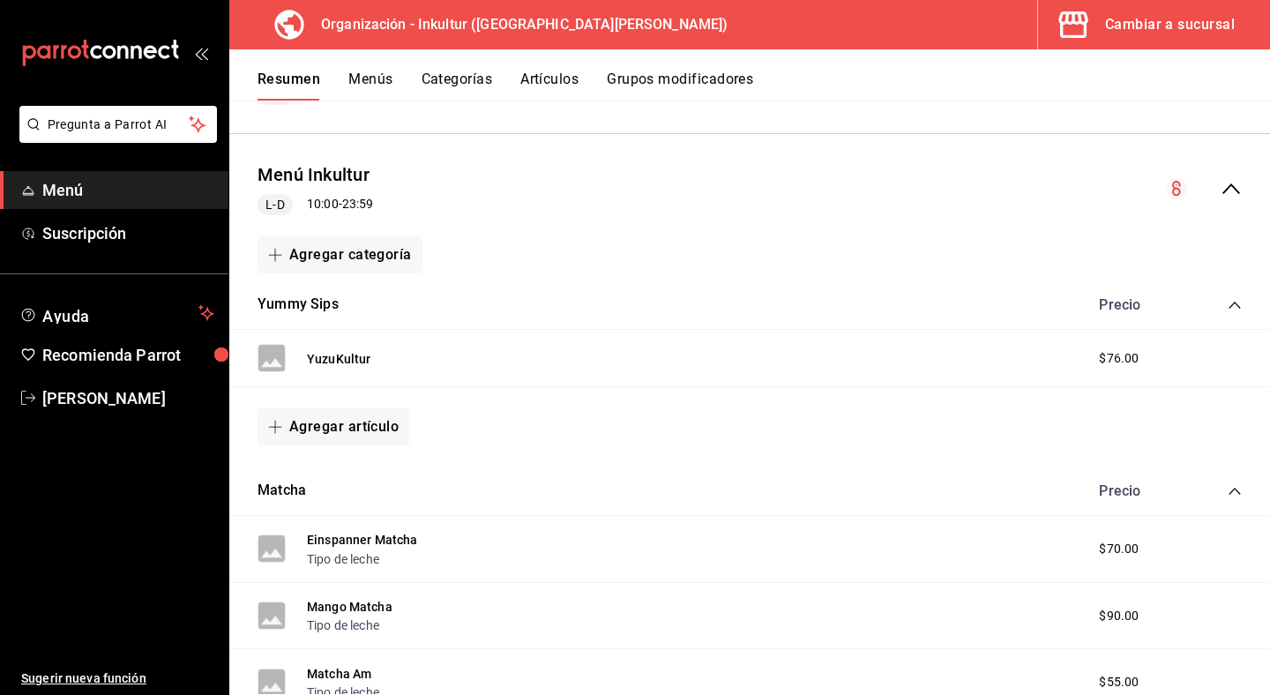
scroll to position [1445, 0]
click at [348, 422] on button "Agregar artículo" at bounding box center [334, 426] width 152 height 37
click at [349, 502] on li "Artículo nuevo" at bounding box center [327, 516] width 139 height 43
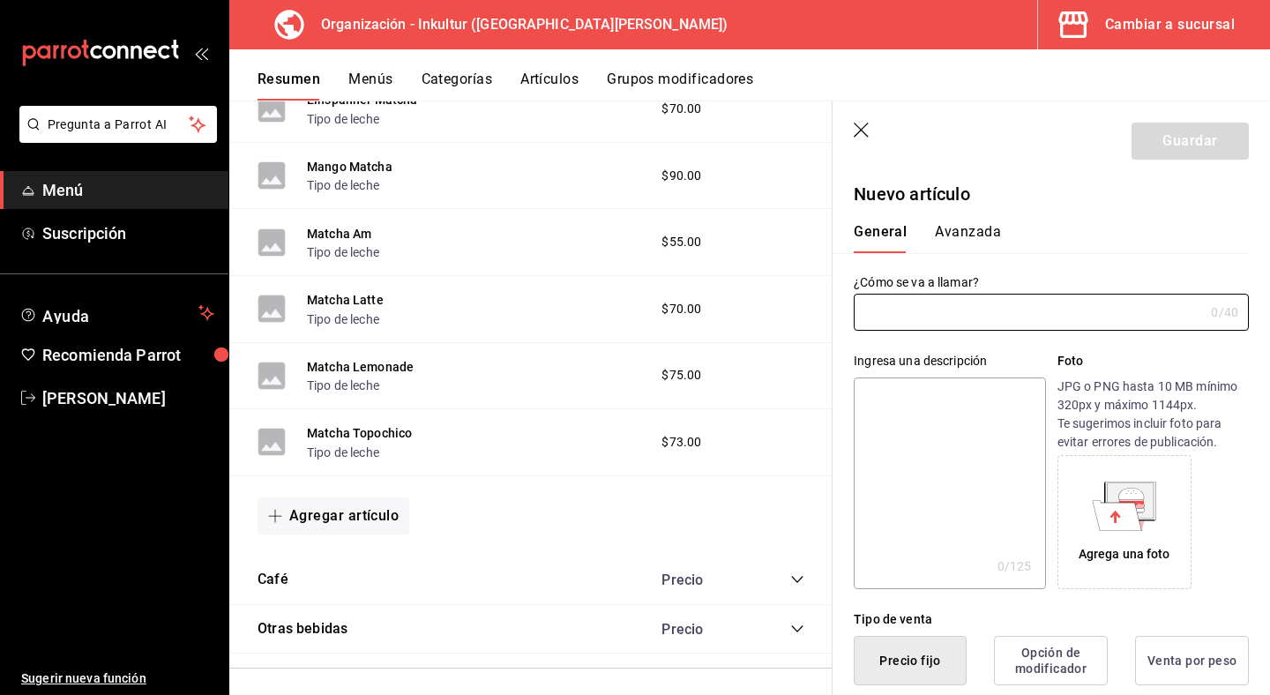
scroll to position [1913, 0]
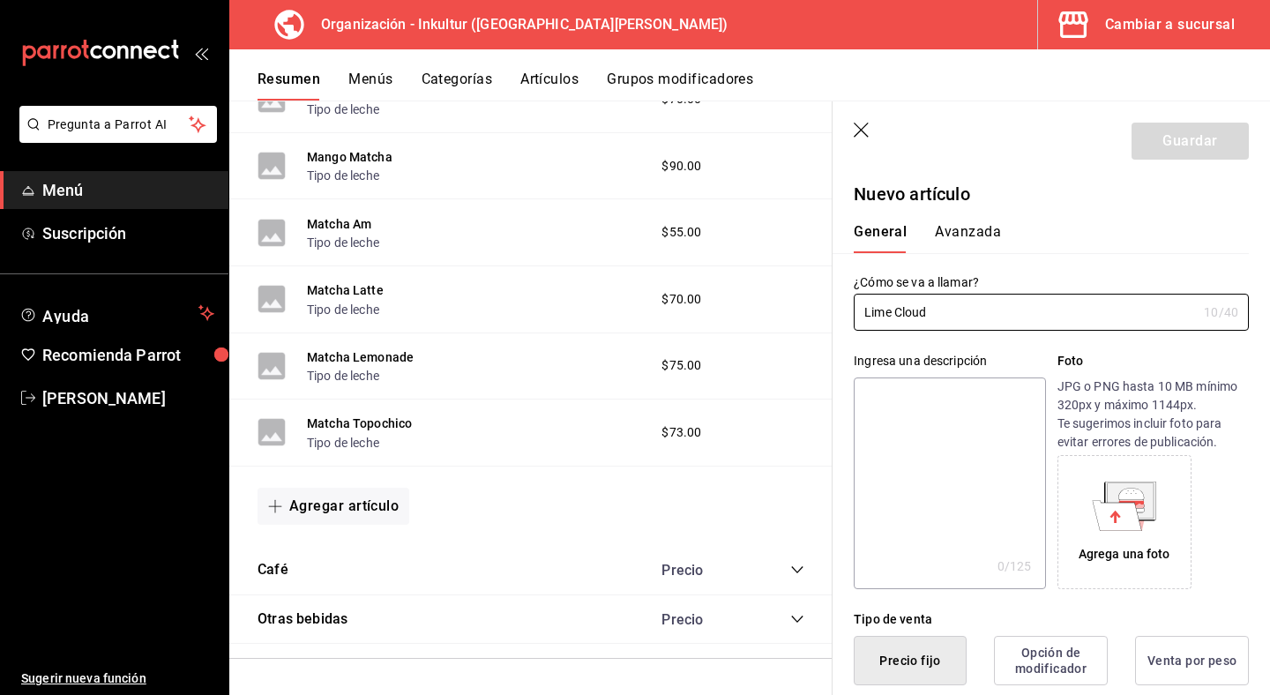
click at [894, 423] on textarea at bounding box center [949, 484] width 191 height 212
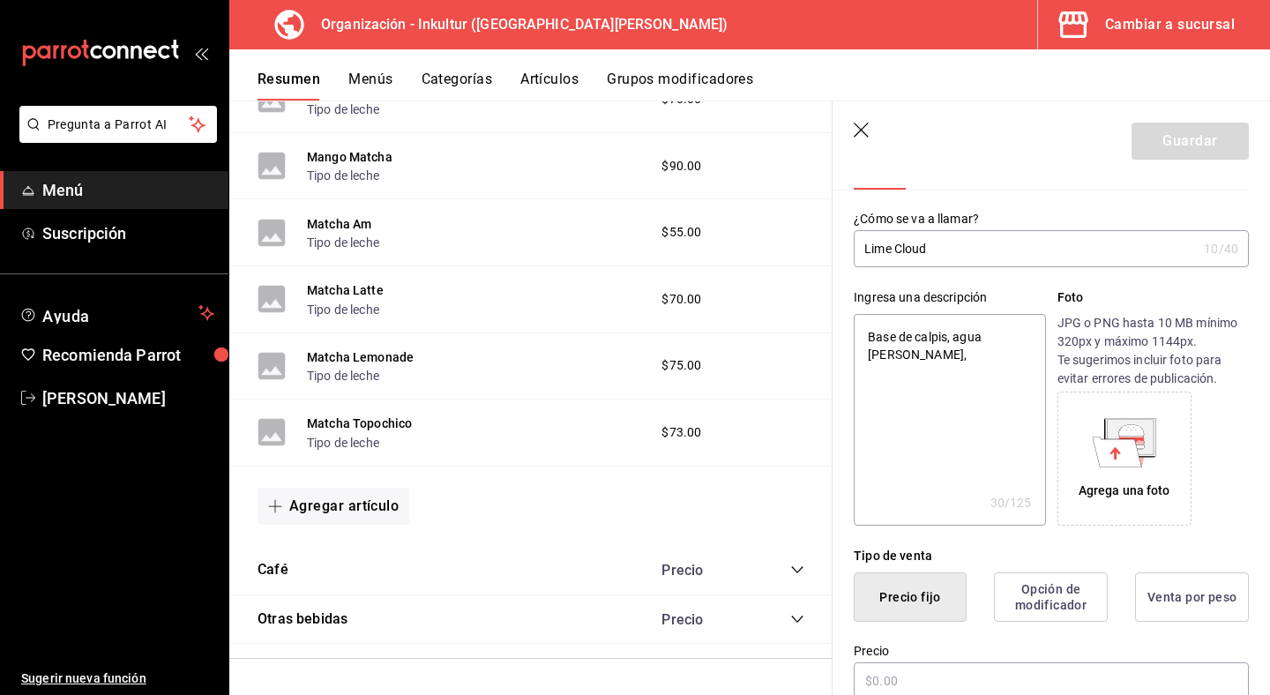
scroll to position [72, 0]
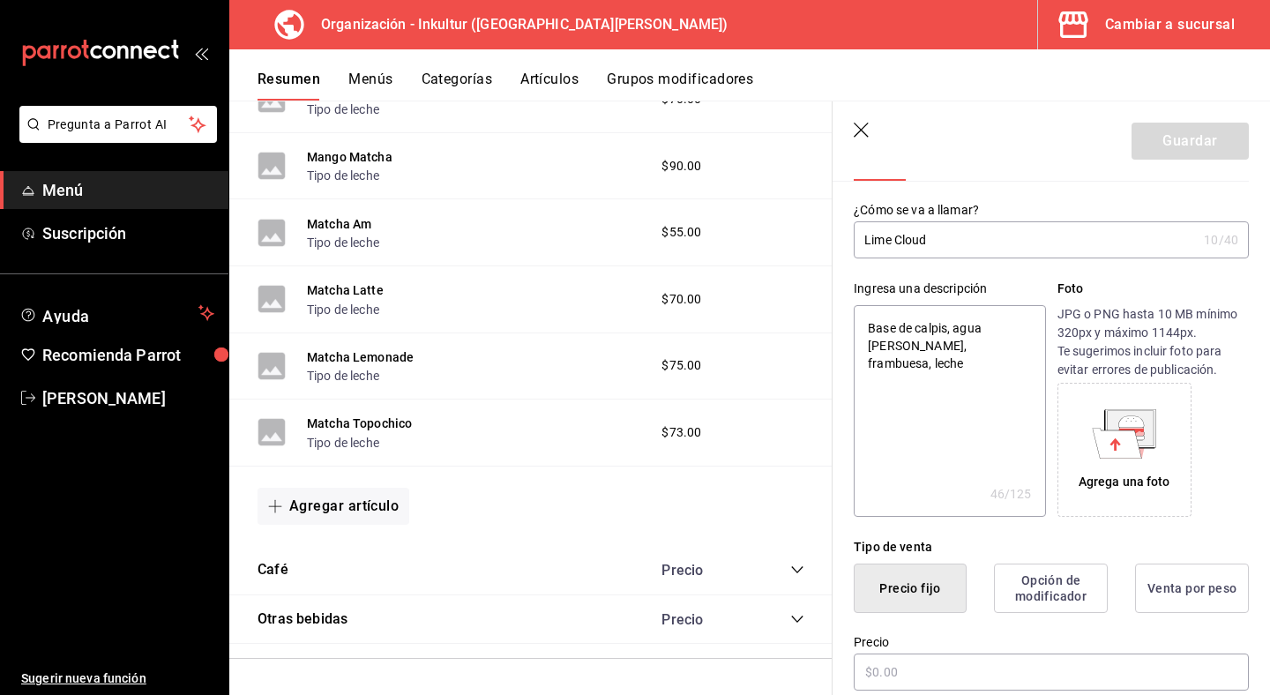
click at [985, 353] on textarea "Base de calpis, agua [PERSON_NAME], frambuesa, leche" at bounding box center [949, 411] width 191 height 212
click at [941, 341] on textarea "Base de calpis, agua [PERSON_NAME], frambuesa, leche" at bounding box center [949, 411] width 191 height 212
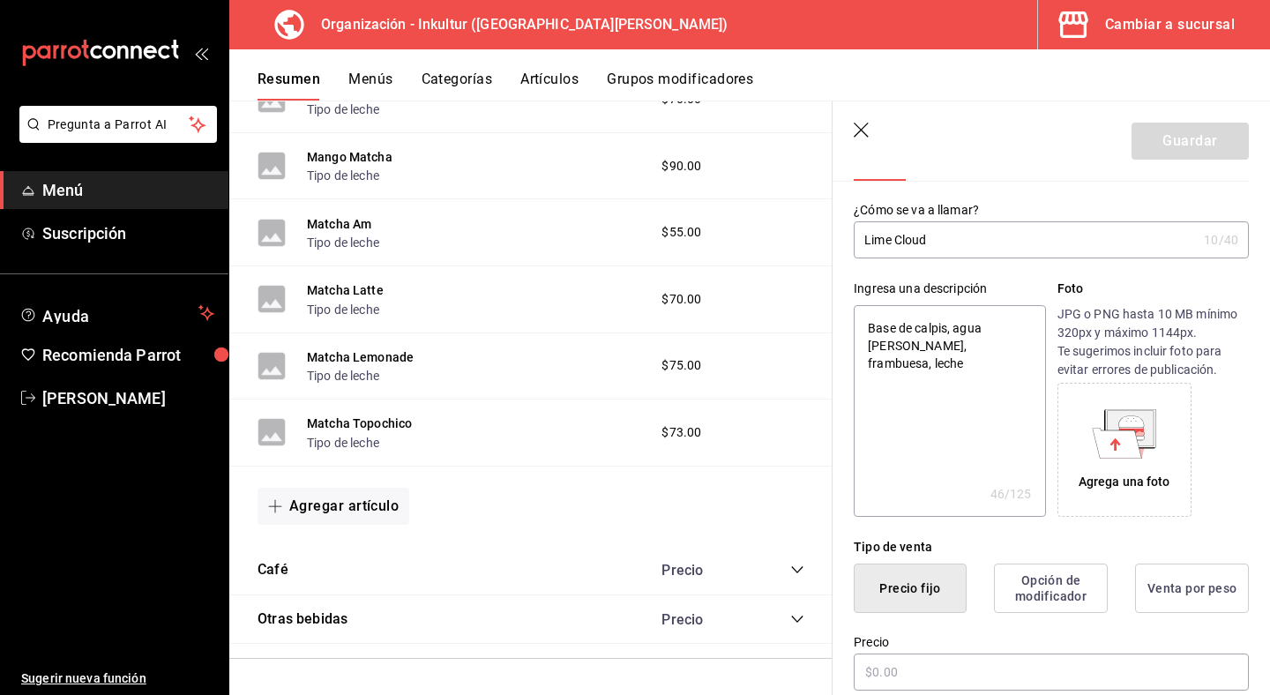
click at [941, 341] on textarea "Base de calpis, agua [PERSON_NAME], frambuesa, leche" at bounding box center [949, 411] width 191 height 212
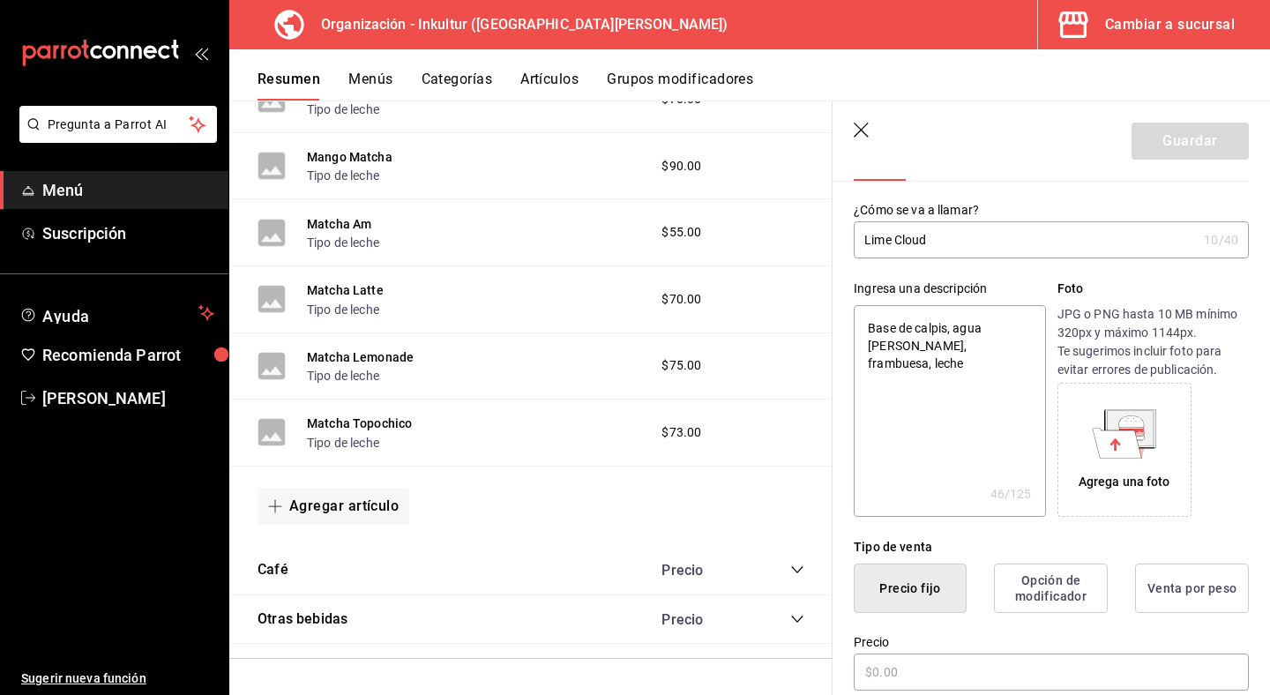
click at [941, 341] on textarea "Base de calpis, agua [PERSON_NAME], frambuesa, leche" at bounding box center [949, 411] width 191 height 212
click at [991, 341] on textarea "Base de calpis, agua [PERSON_NAME], frambuesa, leche" at bounding box center [949, 411] width 191 height 212
drag, startPoint x: 1006, startPoint y: 352, endPoint x: 906, endPoint y: 341, distance: 100.3
click at [906, 341] on textarea "Base de calpis, agua [PERSON_NAME], frambuesa, leche" at bounding box center [949, 411] width 191 height 212
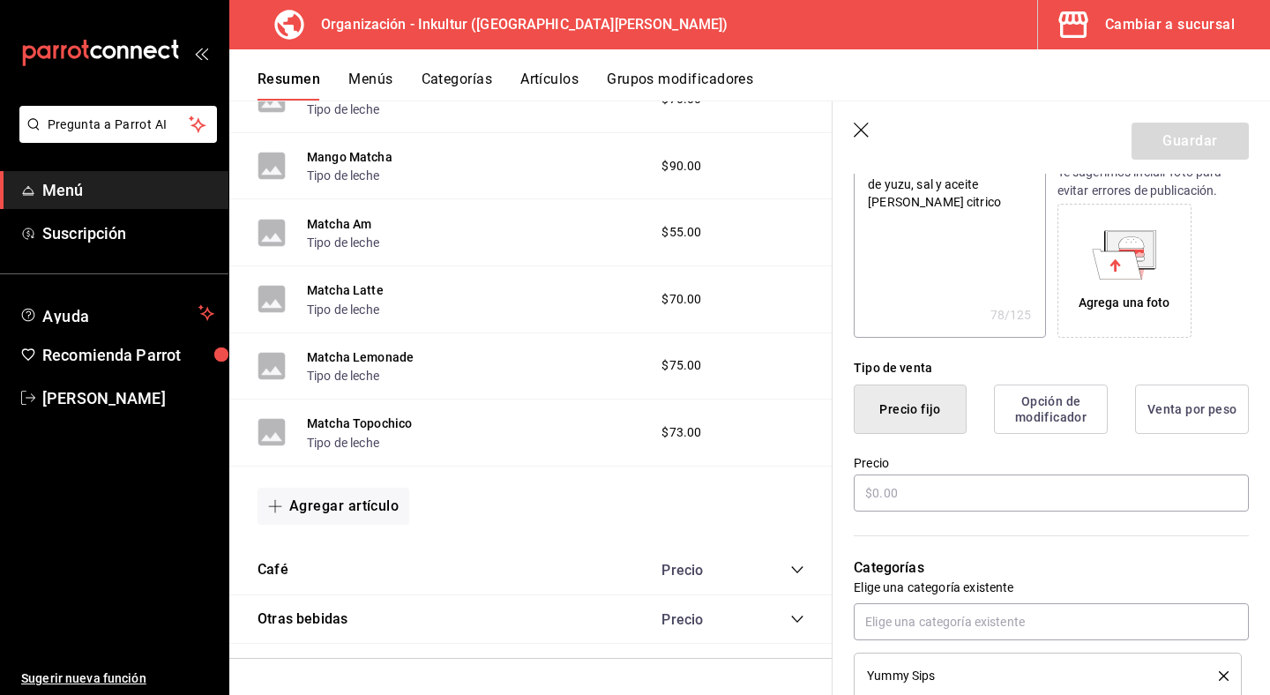
scroll to position [281, 0]
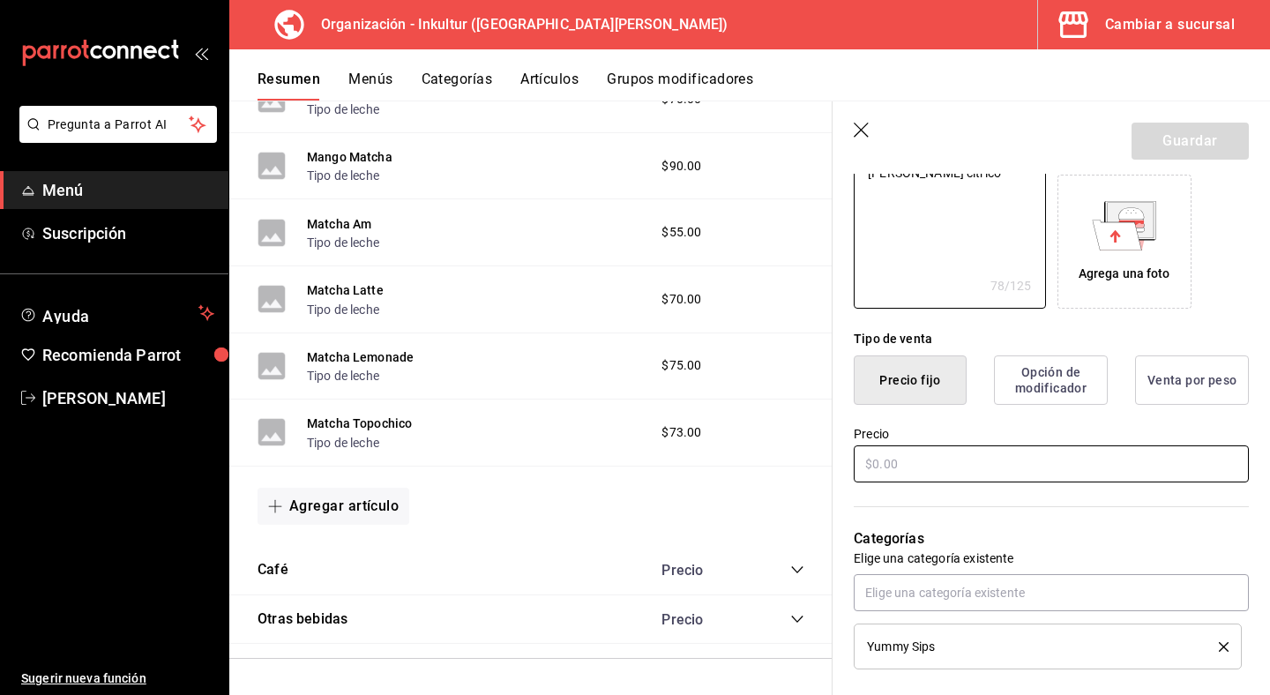
click at [941, 468] on input "text" at bounding box center [1051, 464] width 395 height 37
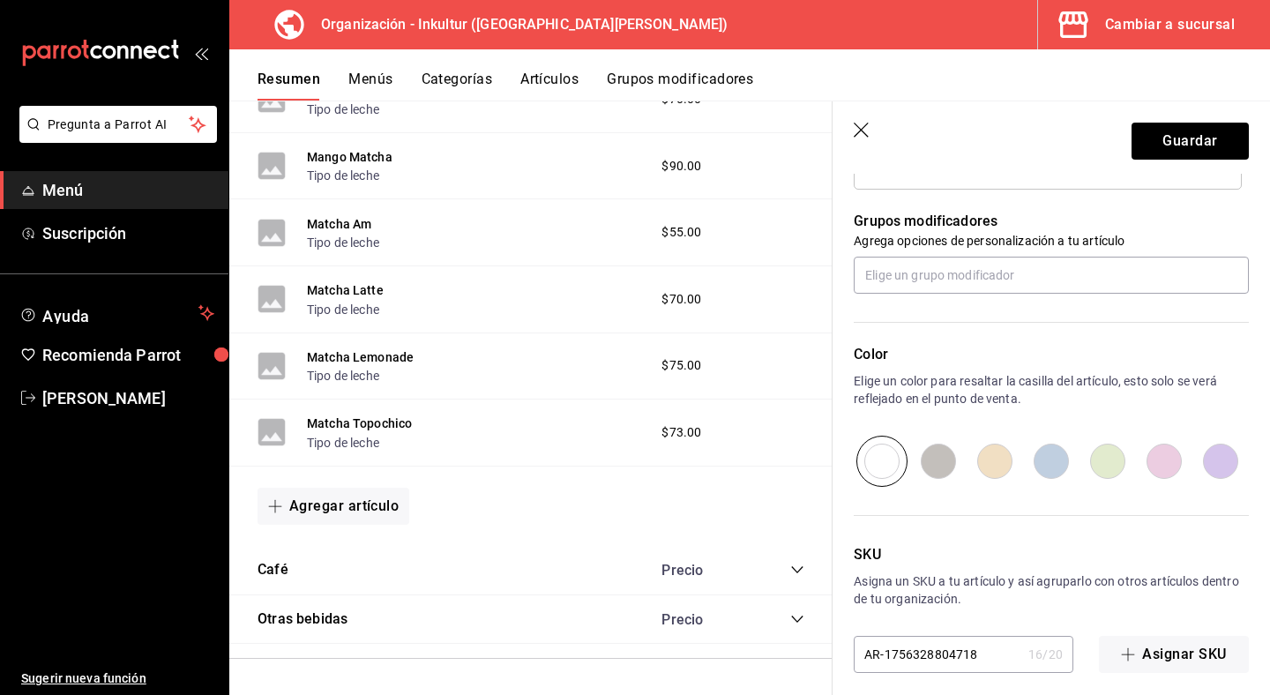
scroll to position [774, 0]
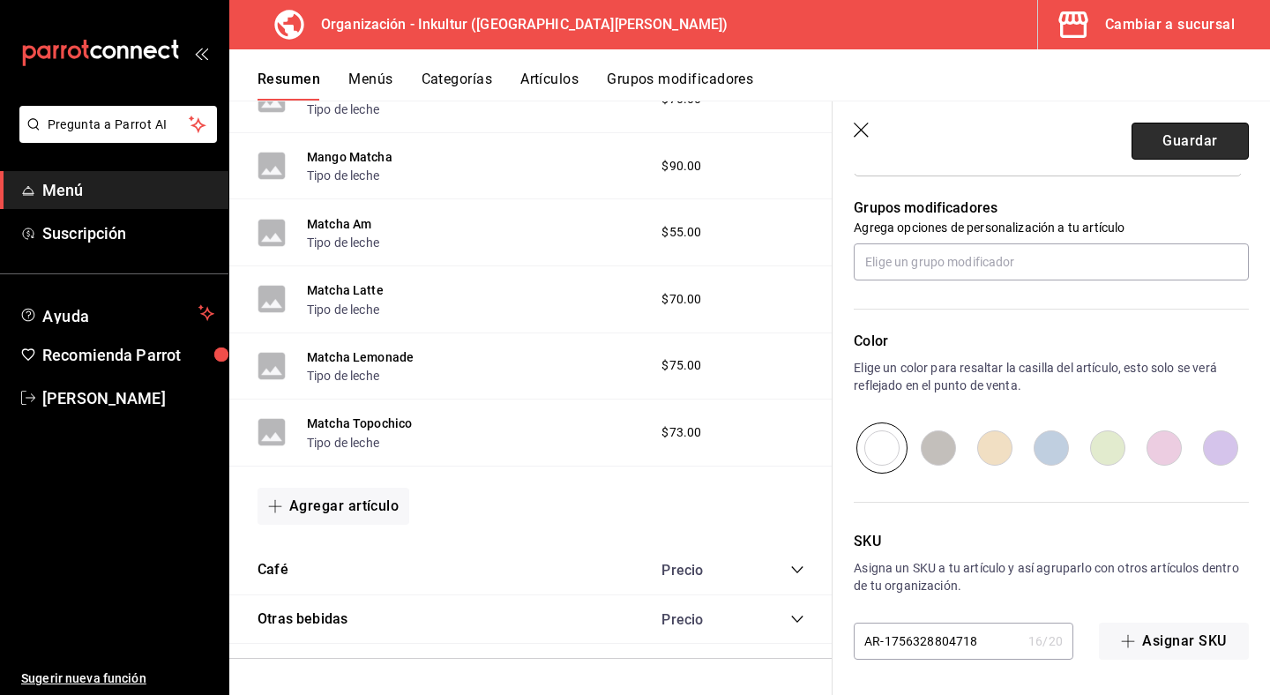
click at [1189, 145] on button "Guardar" at bounding box center [1190, 141] width 117 height 37
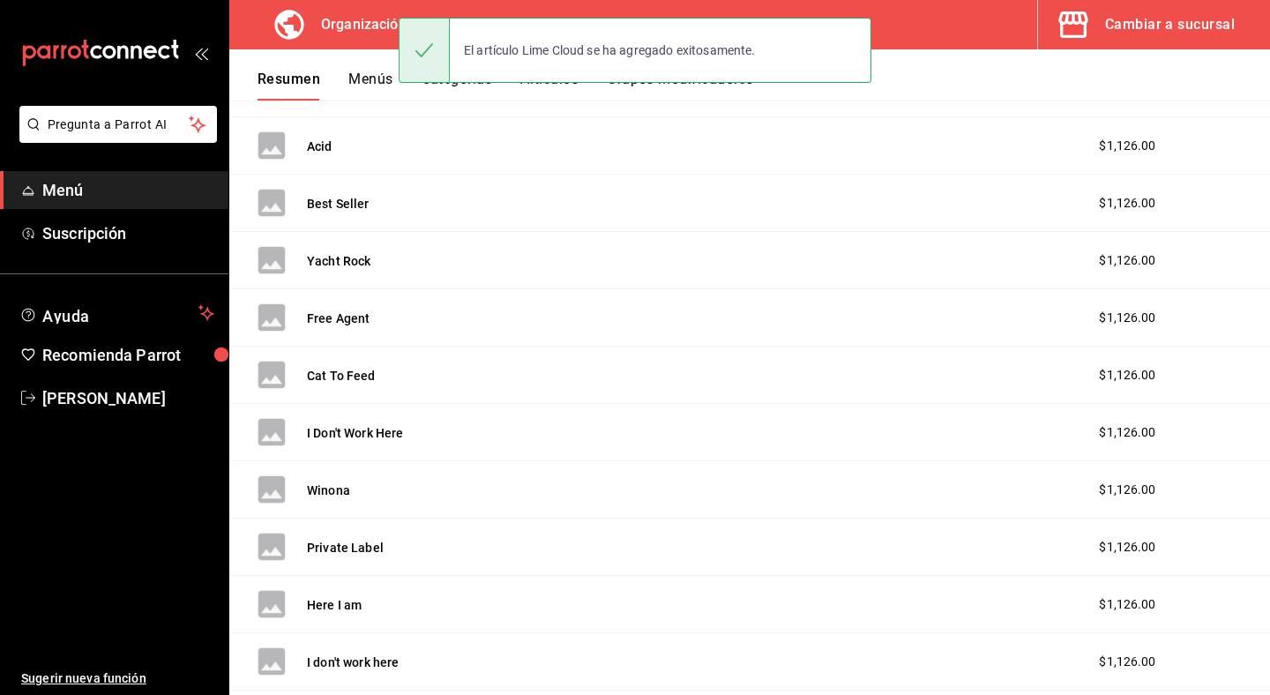
scroll to position [1030, 0]
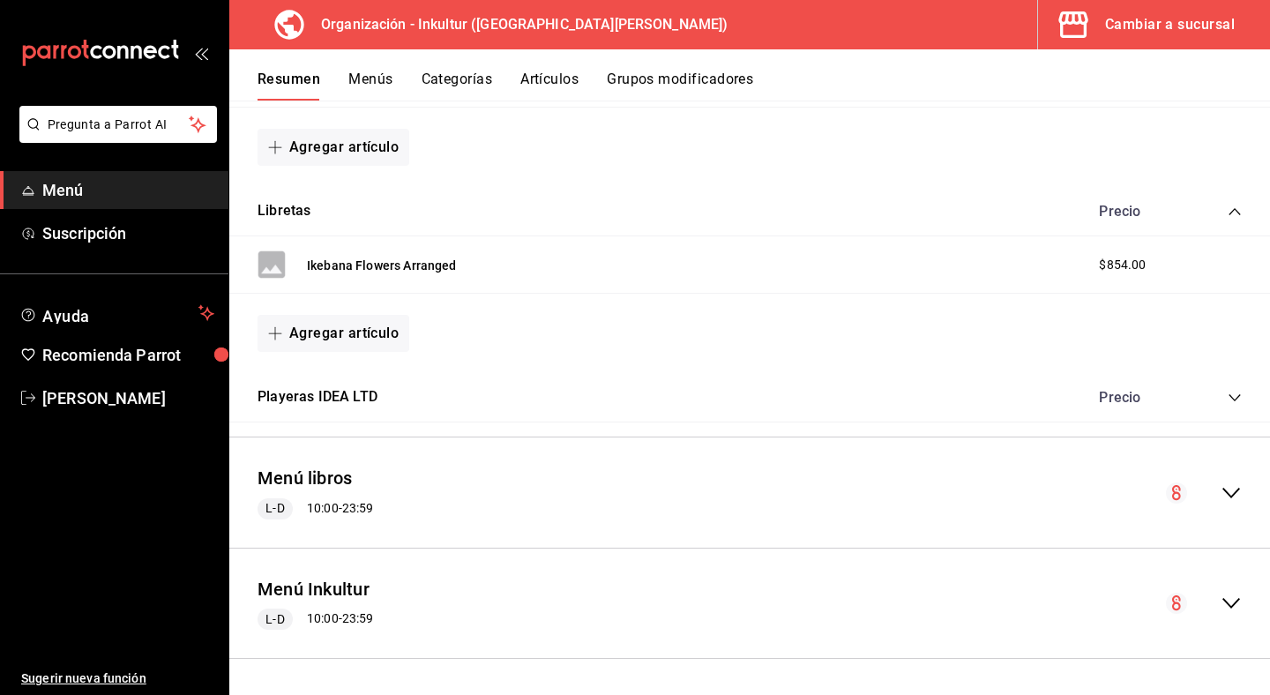
click at [1244, 609] on div "Menú Inkultur L-D 10:00 - 23:59" at bounding box center [749, 604] width 1041 height 82
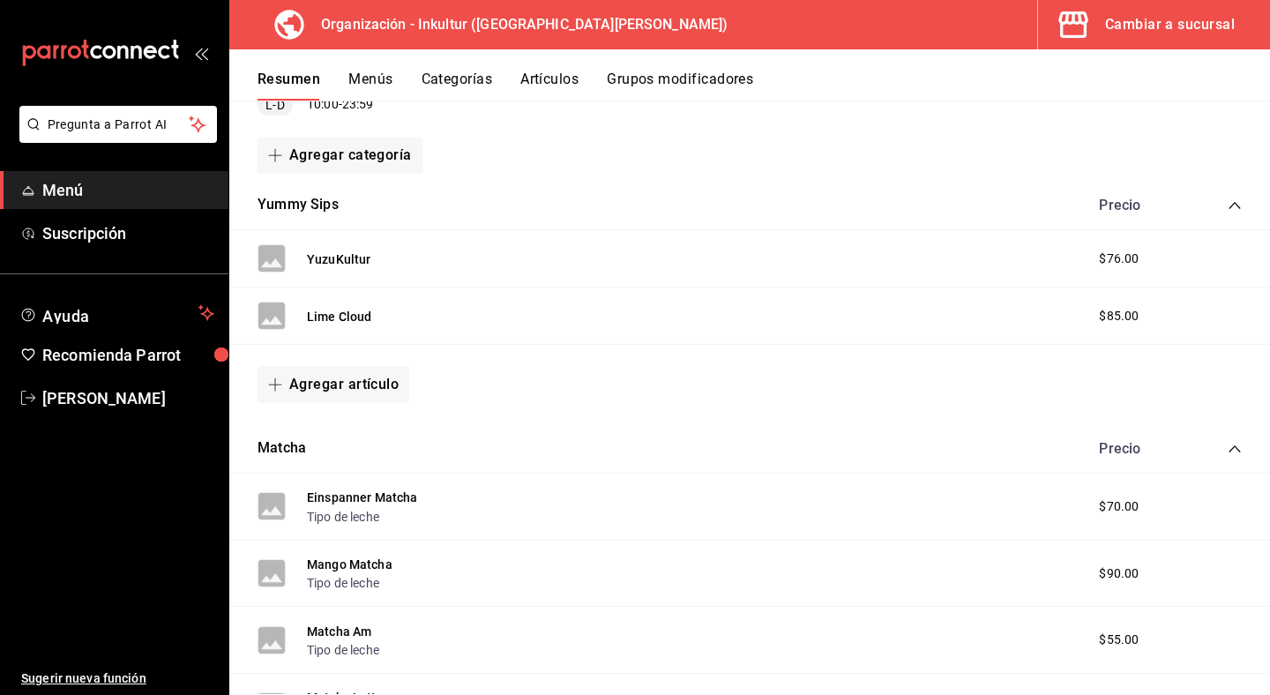
scroll to position [1541, 0]
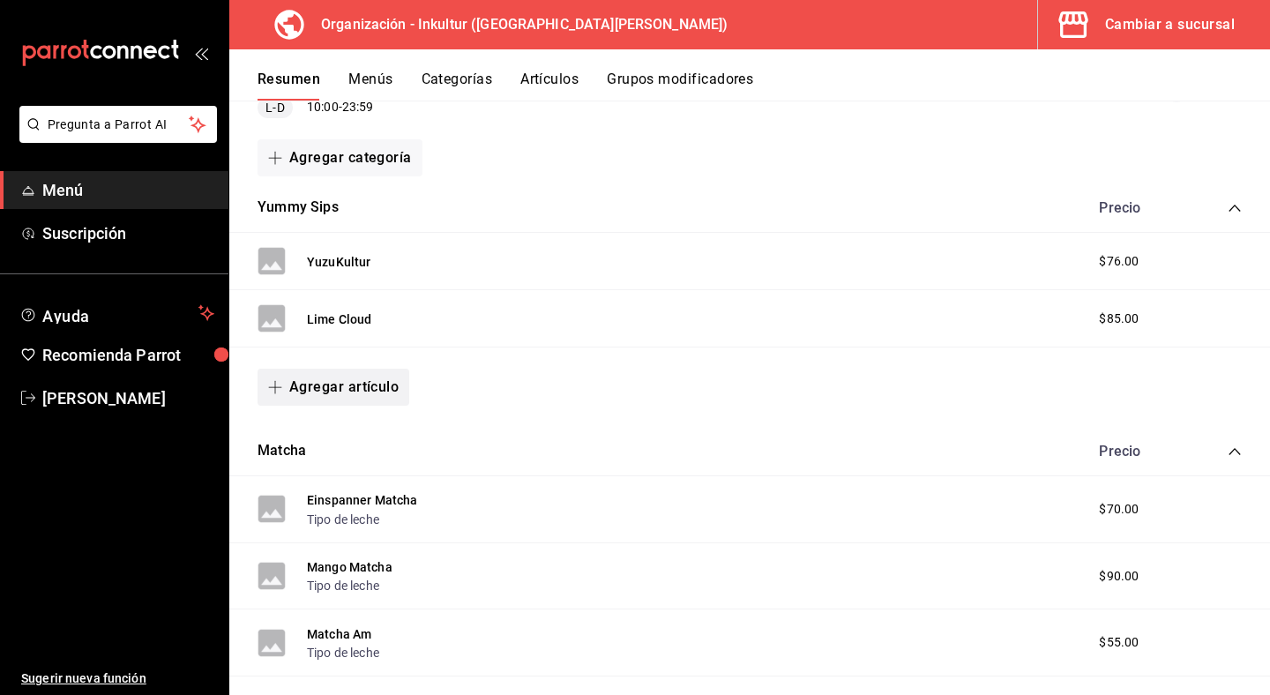
click at [326, 384] on button "Agregar artículo" at bounding box center [334, 387] width 152 height 37
click at [339, 481] on li "Artículo nuevo" at bounding box center [327, 477] width 139 height 43
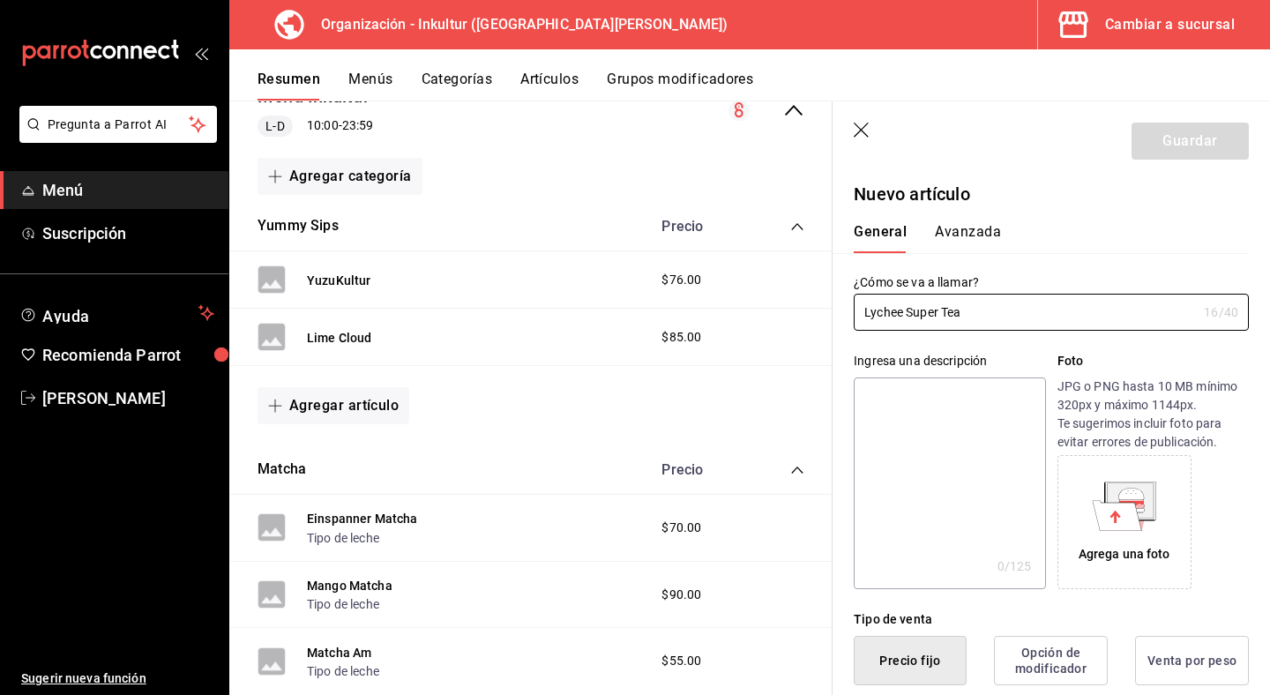
click at [949, 453] on textarea at bounding box center [949, 484] width 191 height 212
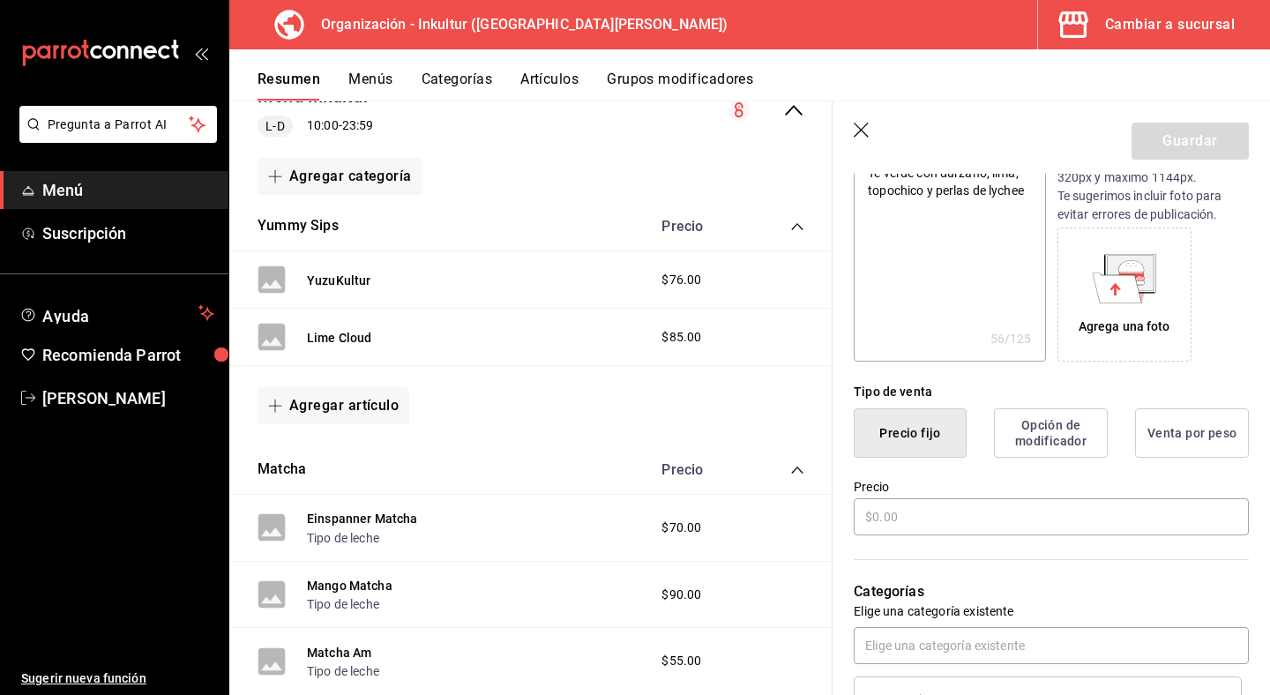
scroll to position [241, 0]
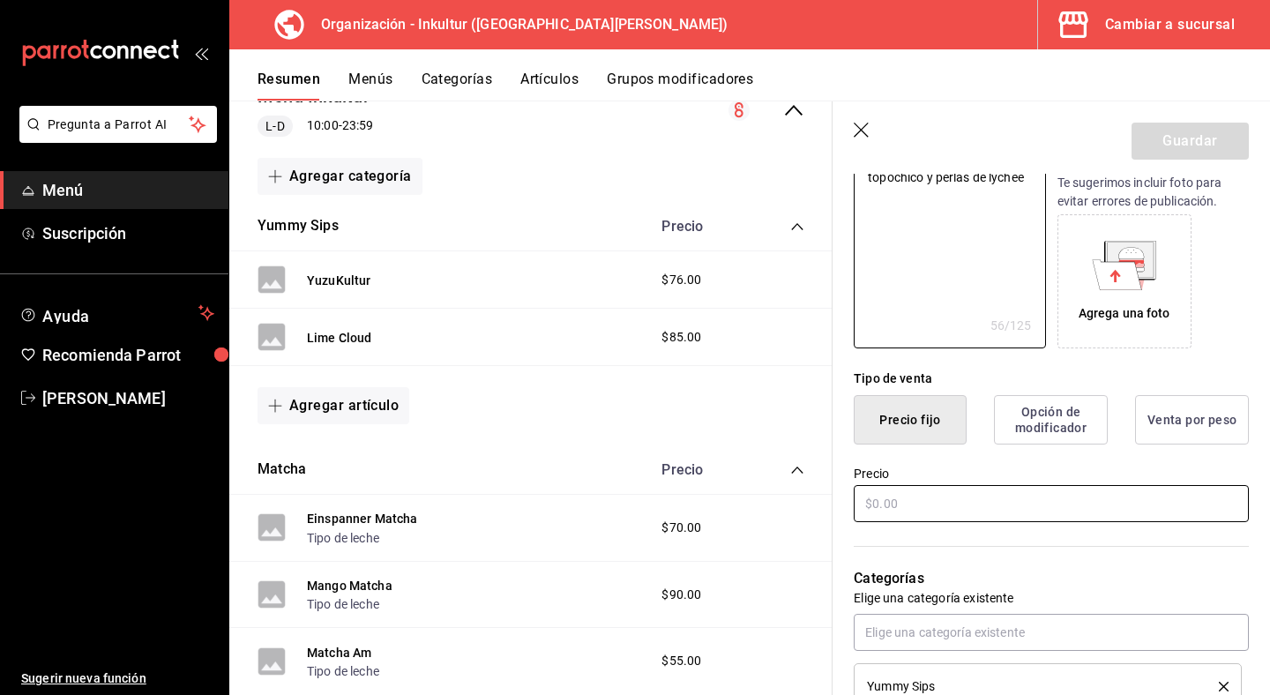
click at [998, 498] on input "text" at bounding box center [1051, 503] width 395 height 37
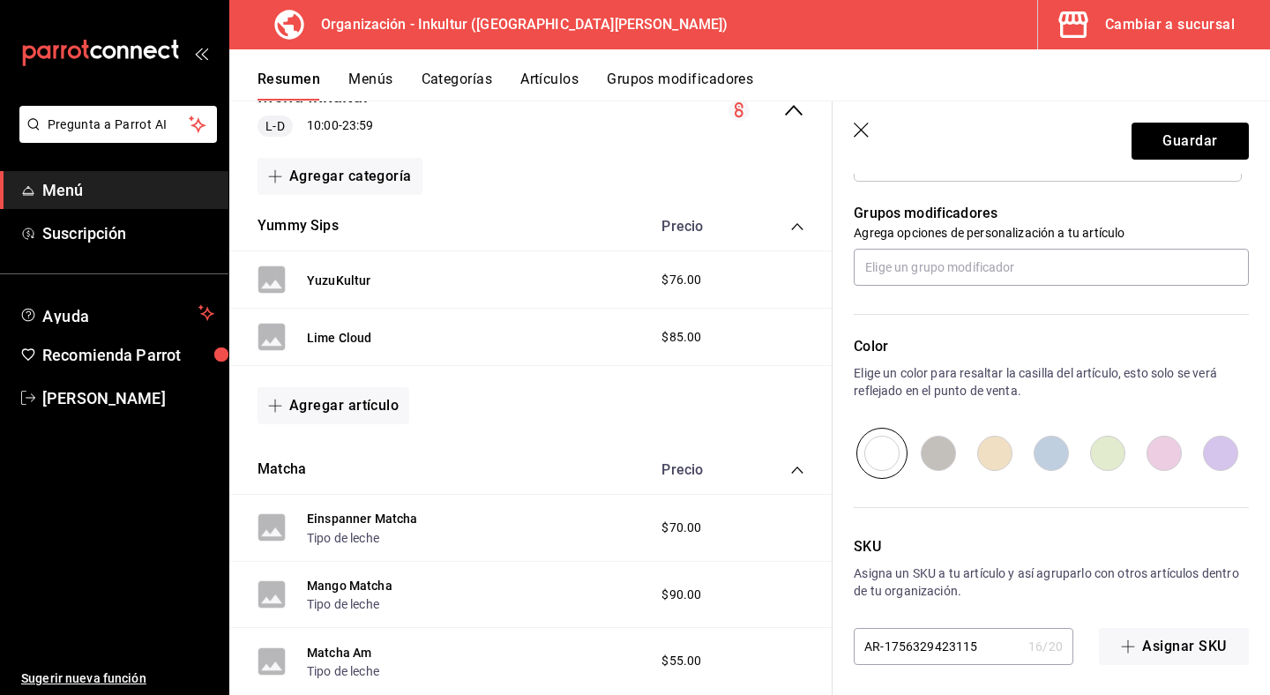
scroll to position [774, 0]
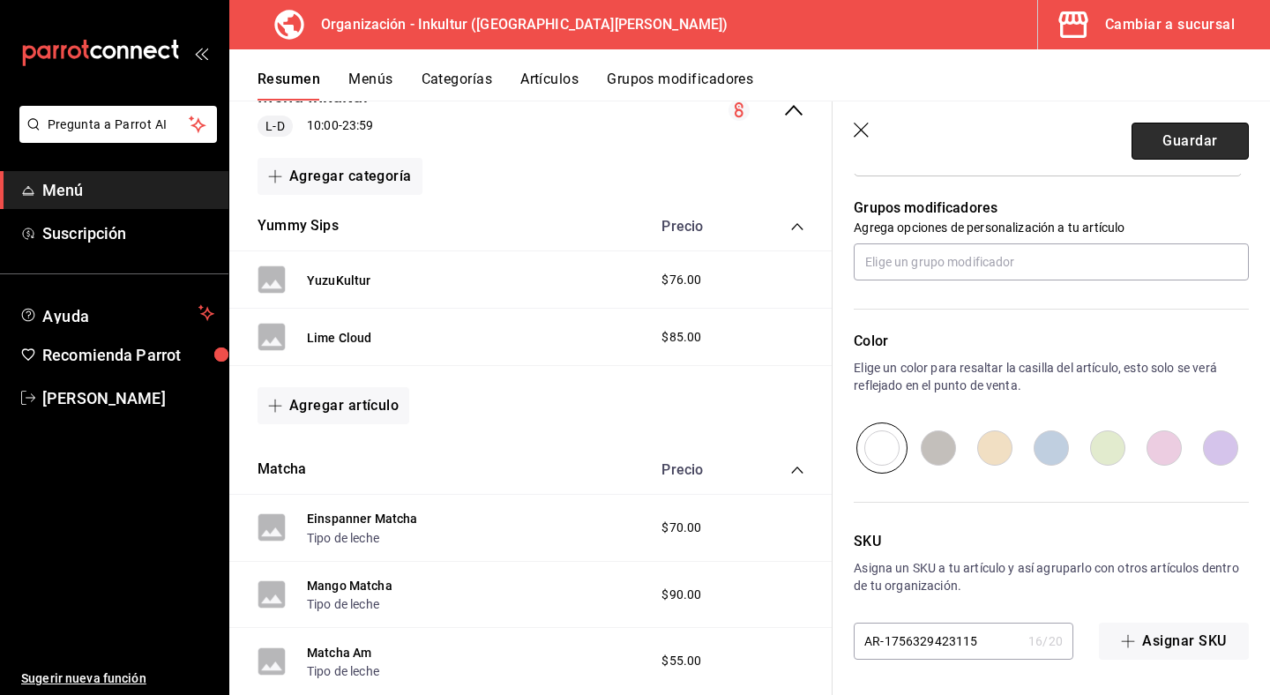
click at [1176, 146] on button "Guardar" at bounding box center [1190, 141] width 117 height 37
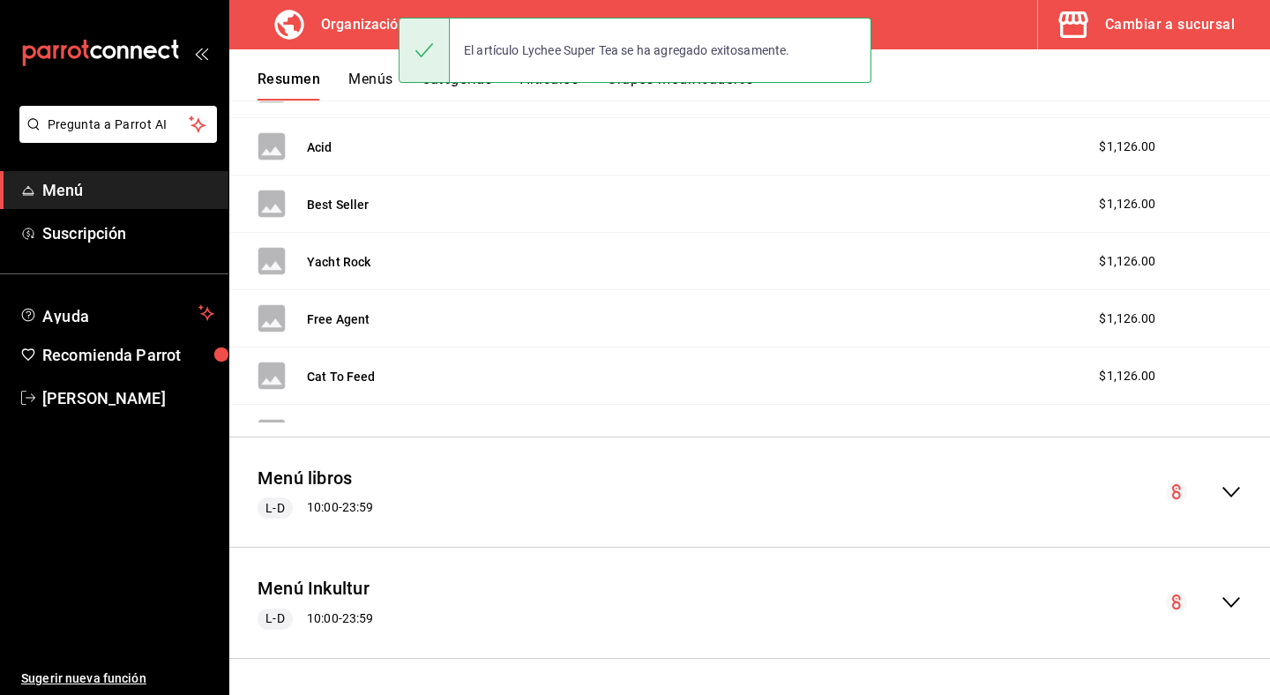
scroll to position [1030, 0]
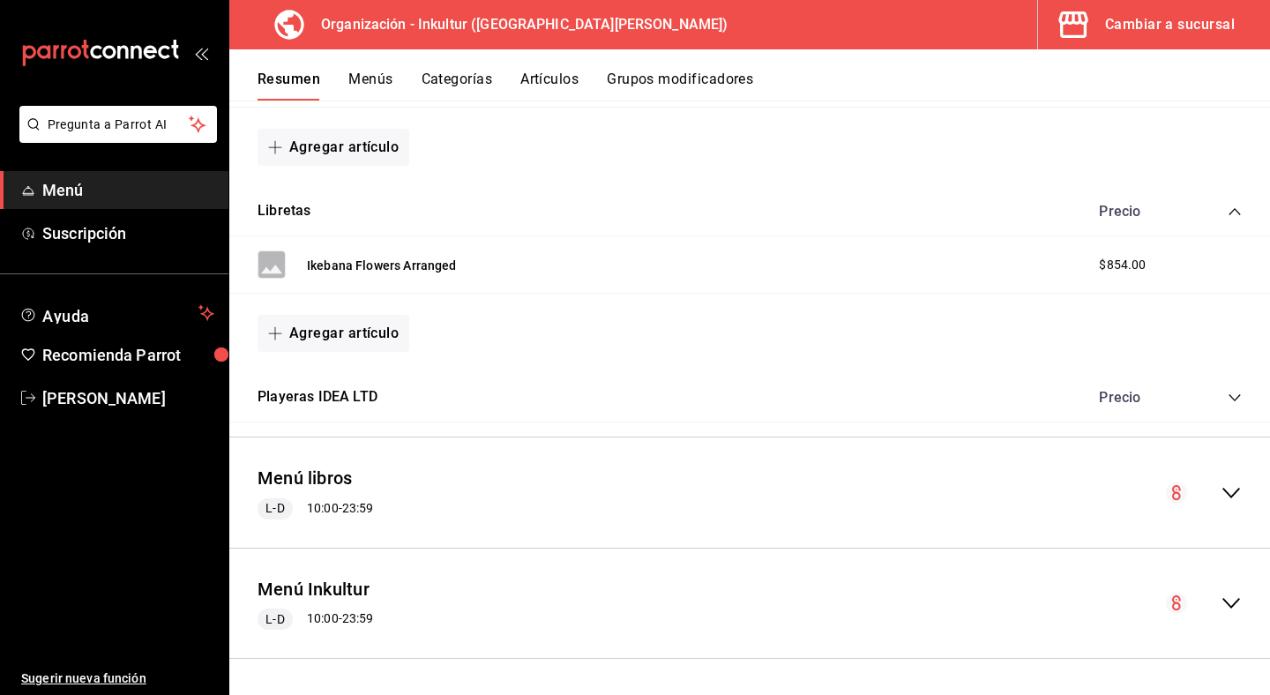
click at [1228, 601] on icon "collapse-menu-row" at bounding box center [1231, 603] width 21 height 21
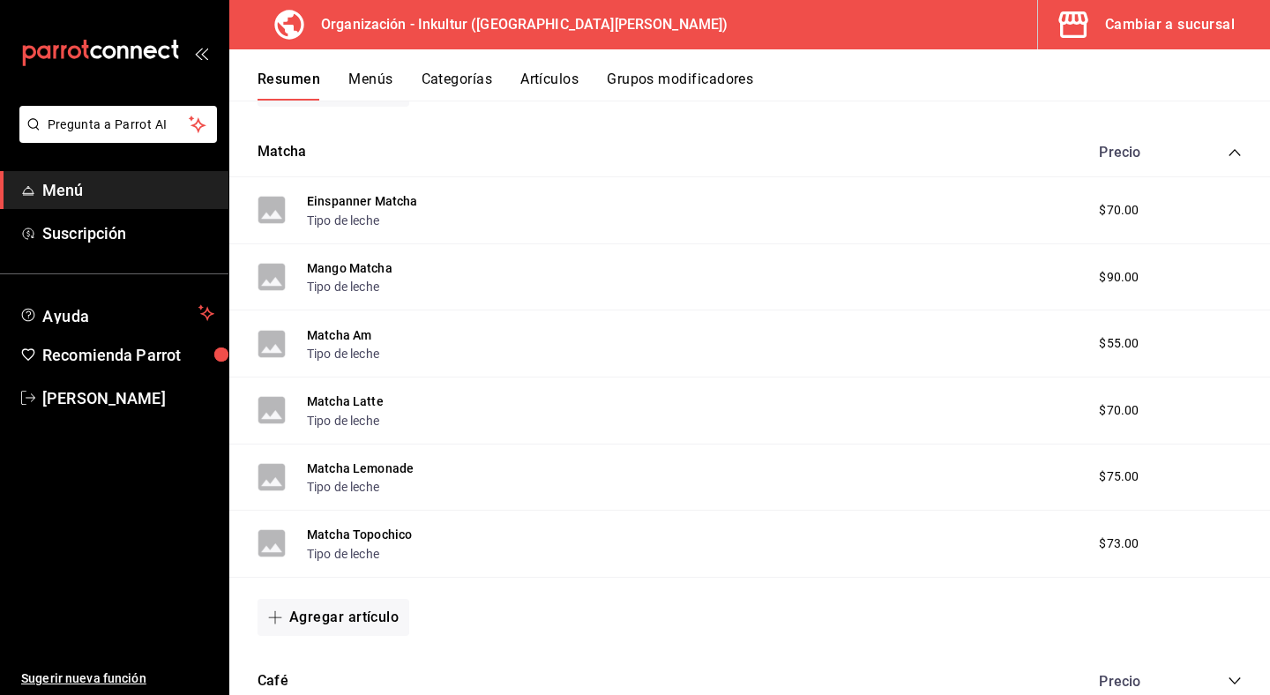
scroll to position [1932, 0]
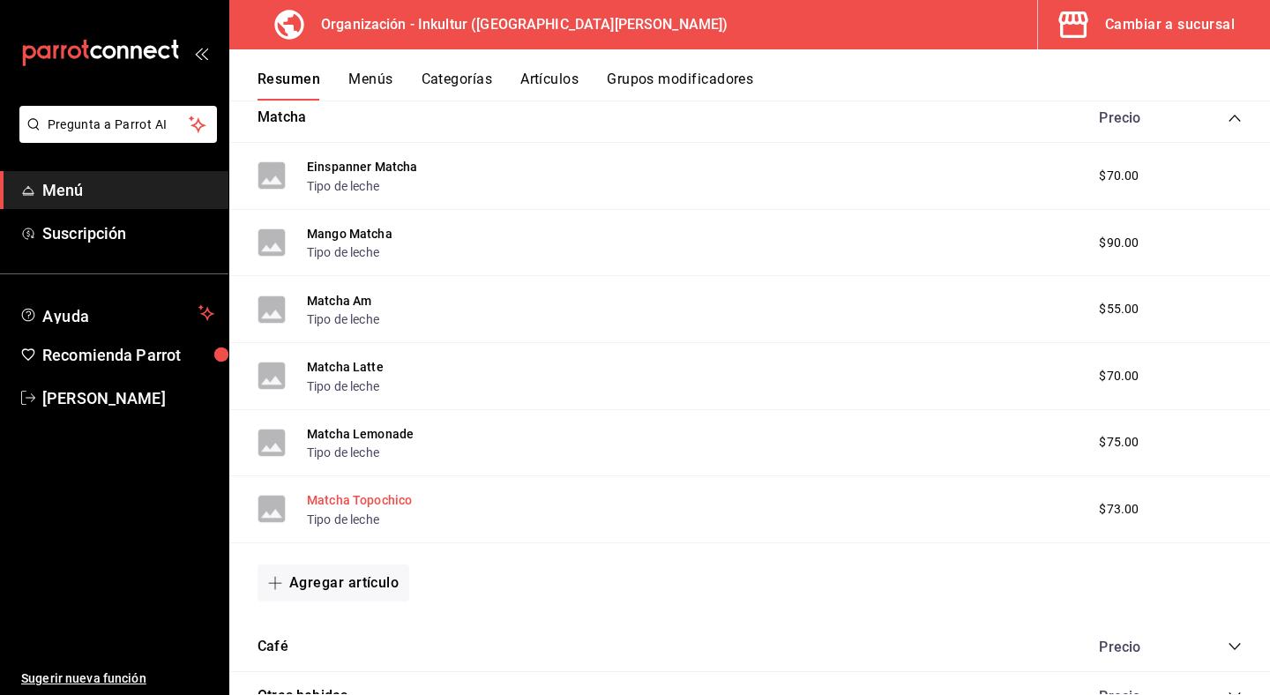
click at [365, 495] on button "Matcha Topochico" at bounding box center [359, 500] width 105 height 18
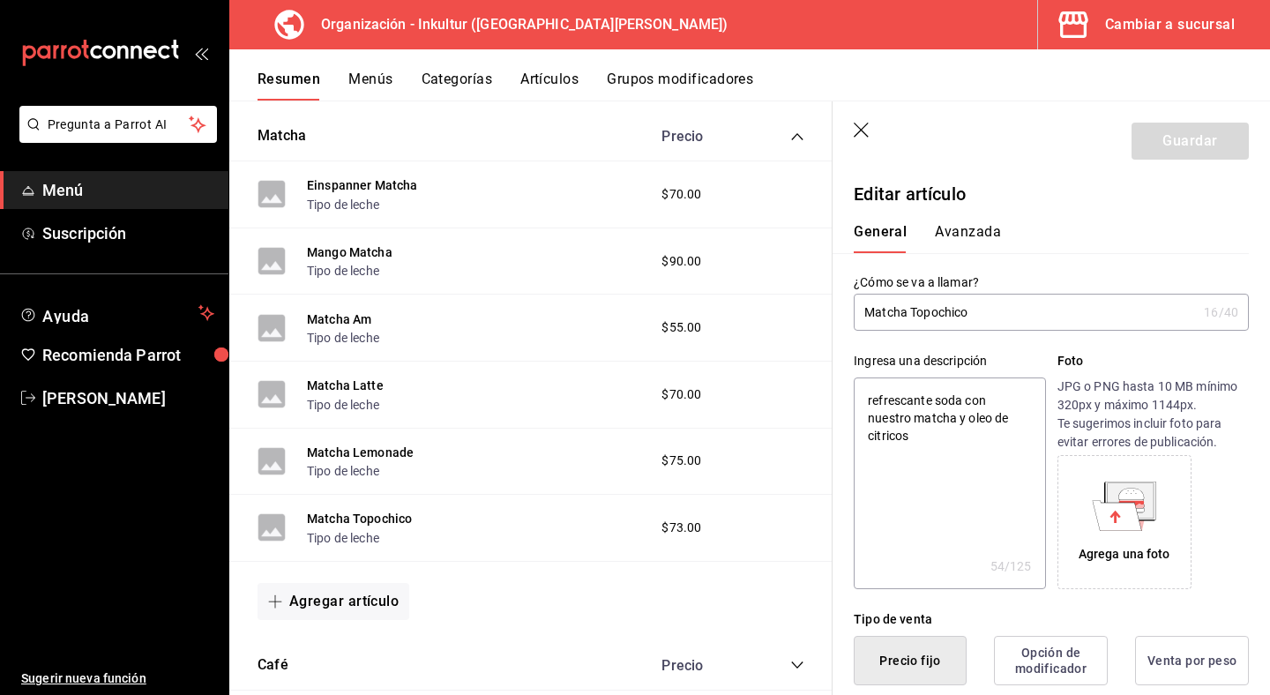
click at [950, 299] on input "Matcha Topochico" at bounding box center [1025, 312] width 343 height 35
click at [954, 301] on input "Matcha Topochico" at bounding box center [1025, 312] width 343 height 35
click at [977, 308] on input "Matcha Topochico" at bounding box center [1025, 312] width 343 height 35
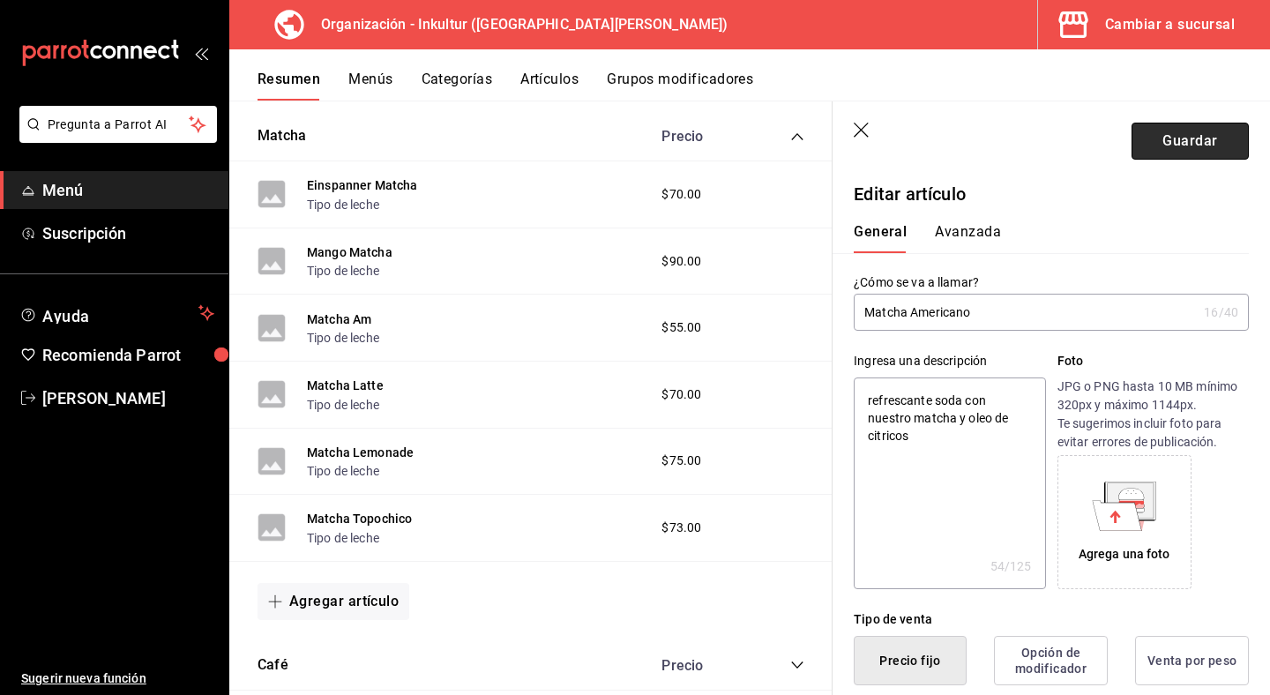
click at [1166, 132] on button "Guardar" at bounding box center [1190, 141] width 117 height 37
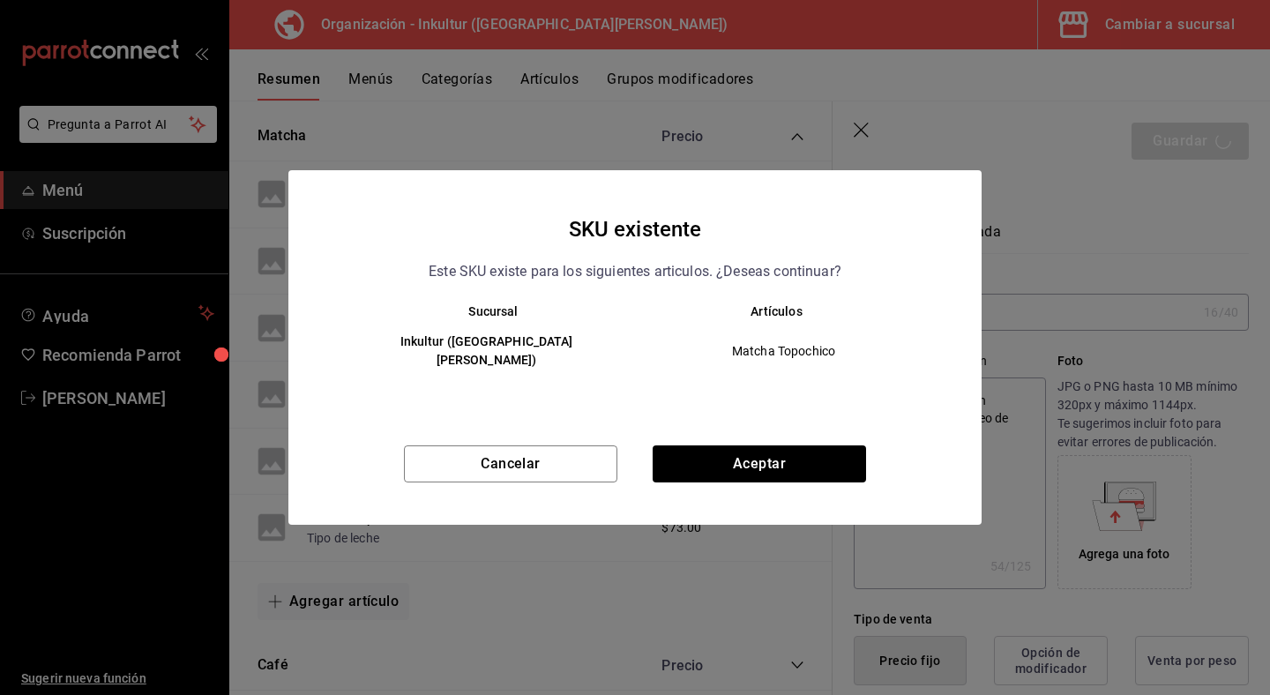
click at [767, 474] on div "Cancelar Aceptar" at bounding box center [634, 485] width 693 height 79
click at [768, 457] on button "Aceptar" at bounding box center [759, 464] width 213 height 37
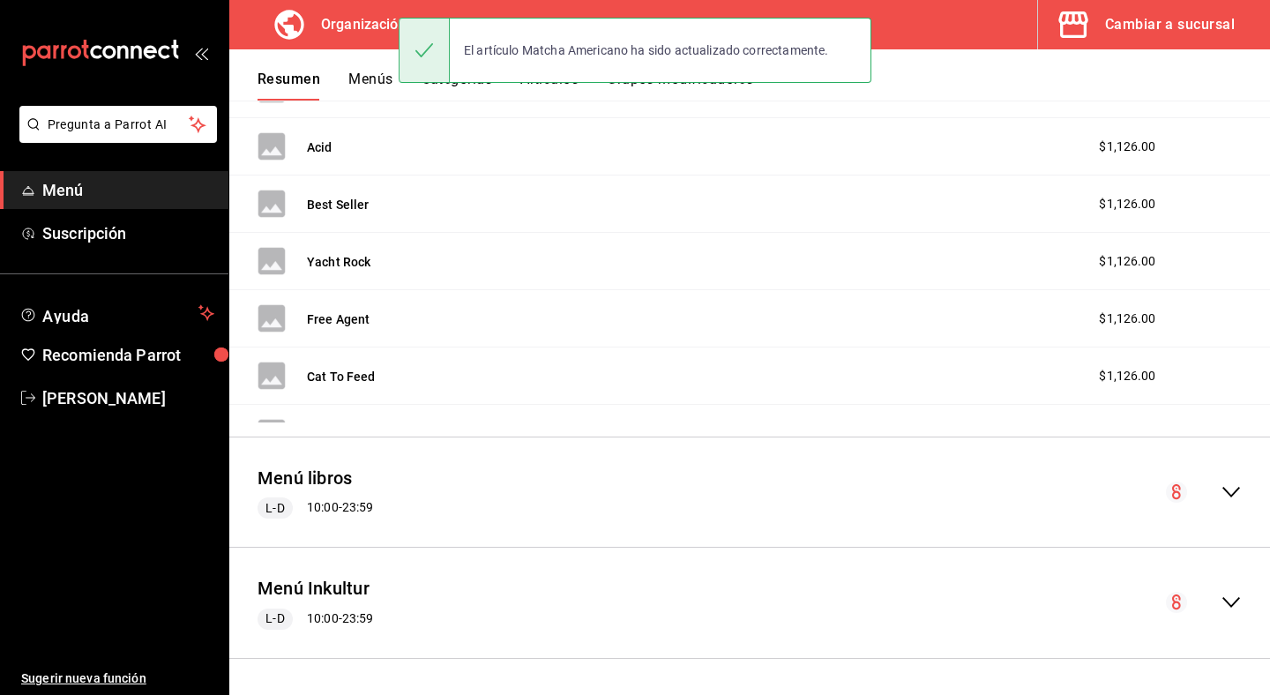
scroll to position [1030, 0]
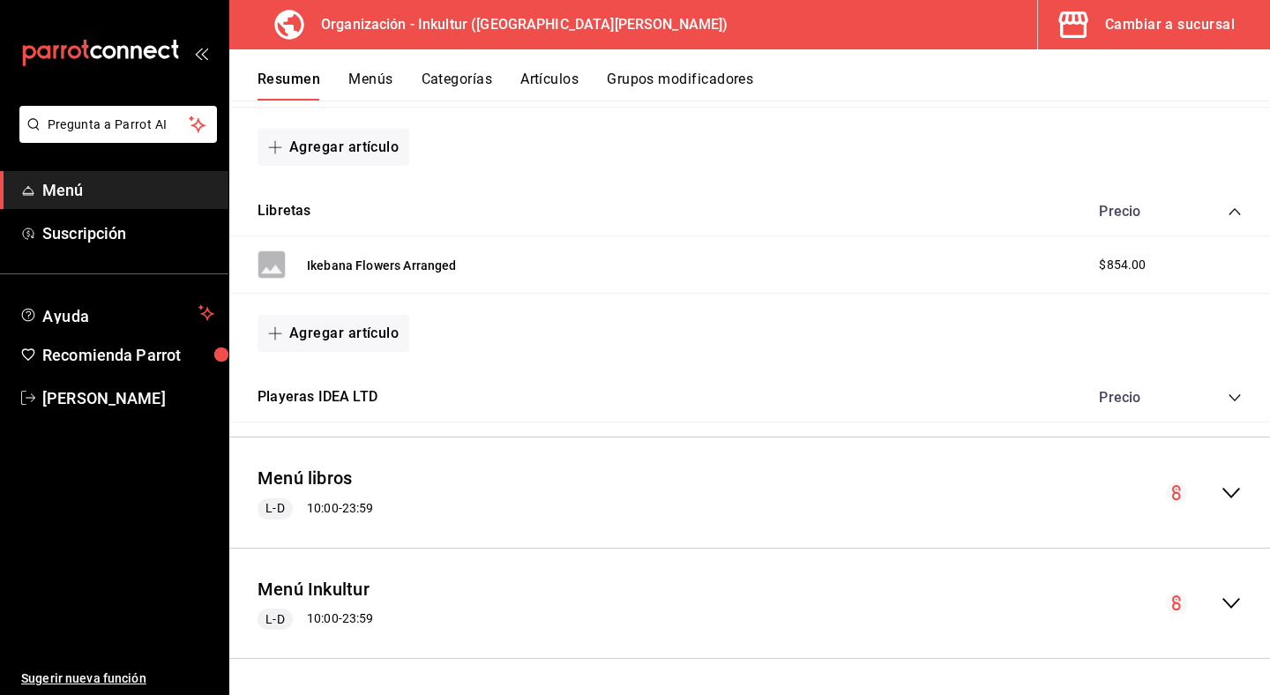
click at [1225, 600] on icon "collapse-menu-row" at bounding box center [1232, 603] width 18 height 11
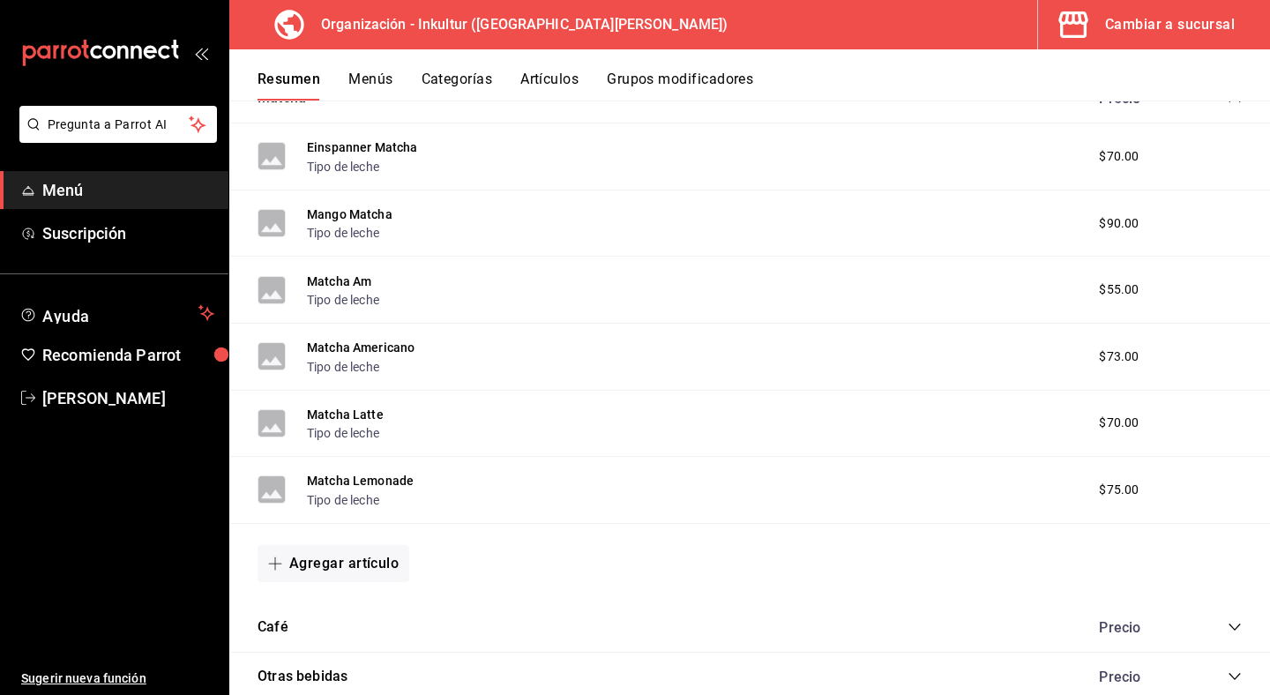
scroll to position [2009, 0]
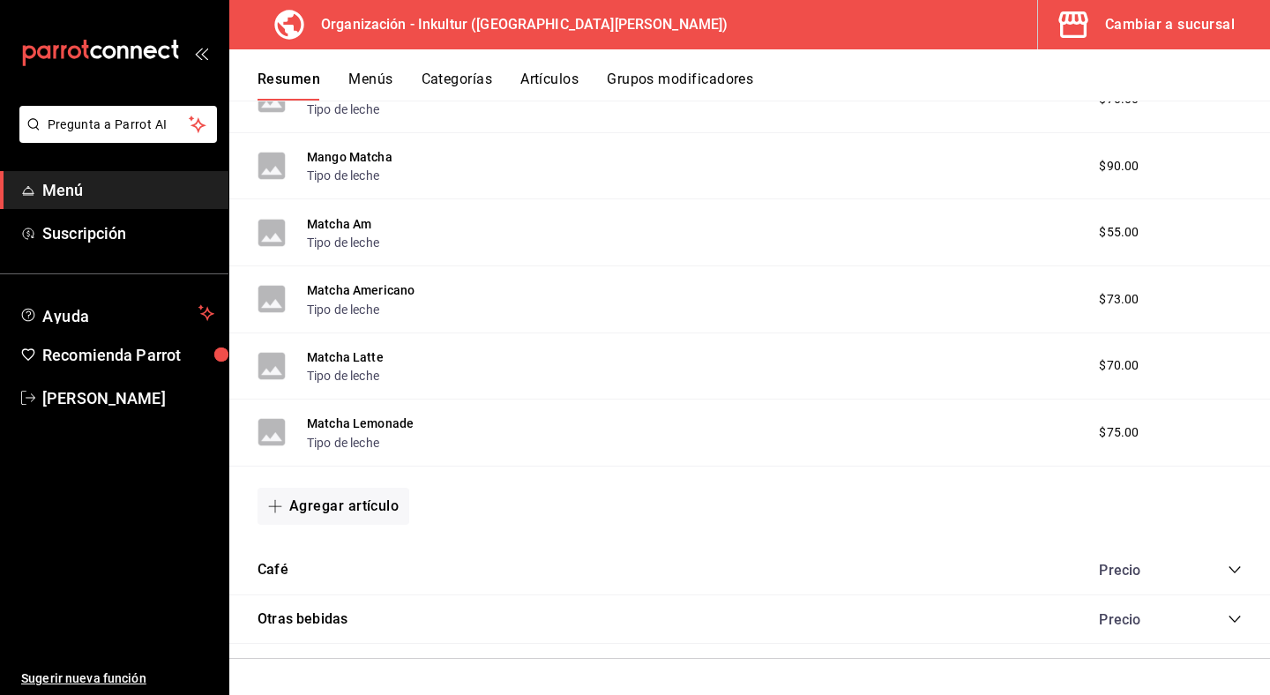
click at [1239, 565] on icon "collapse-category-row" at bounding box center [1235, 570] width 14 height 14
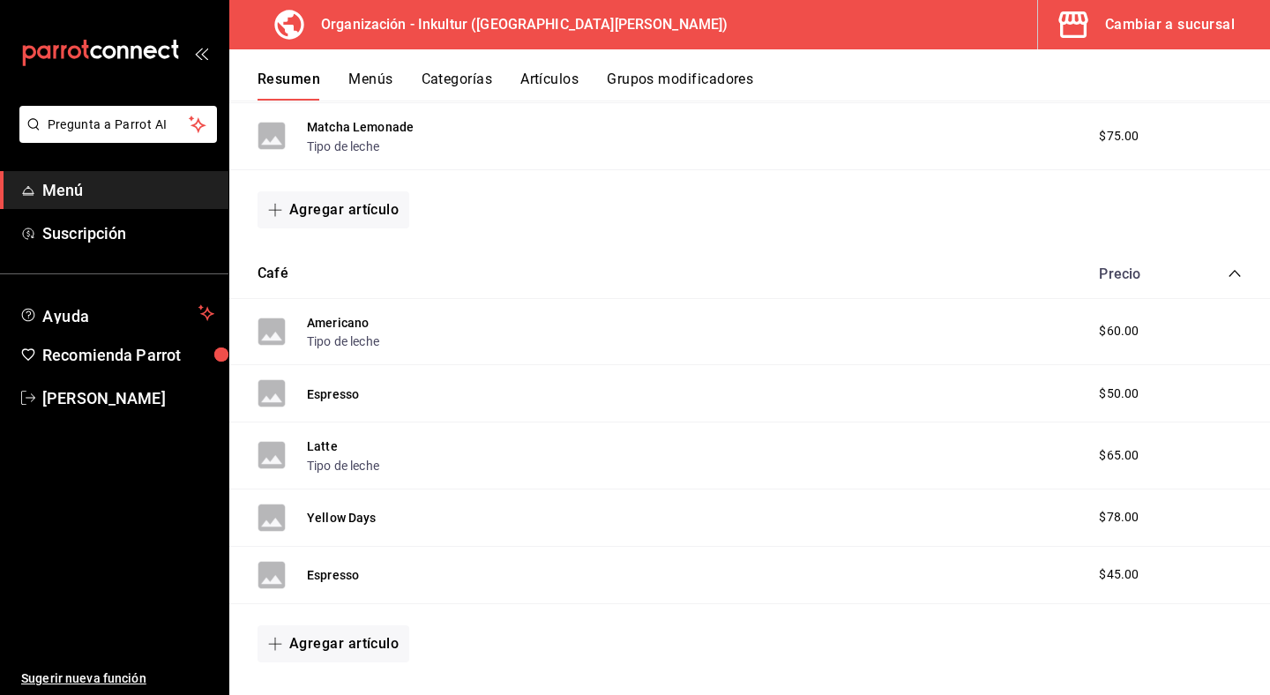
scroll to position [2313, 0]
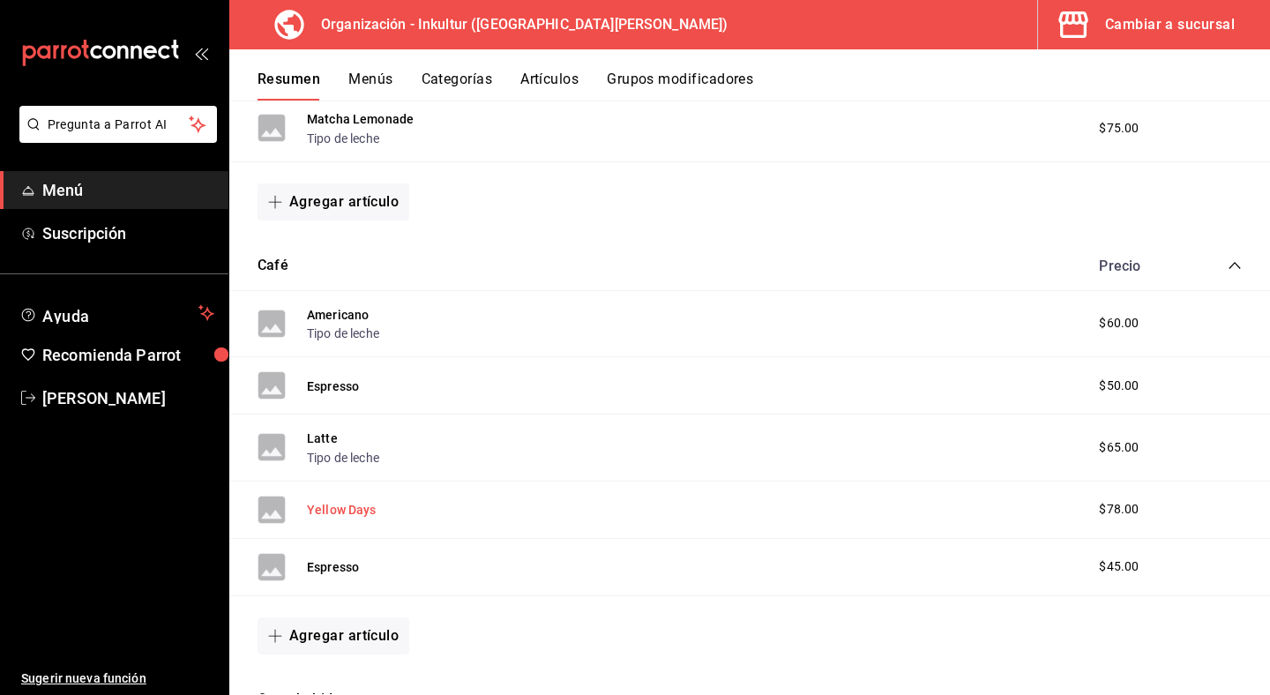
click at [348, 511] on button "Yellow Days" at bounding box center [342, 510] width 70 height 18
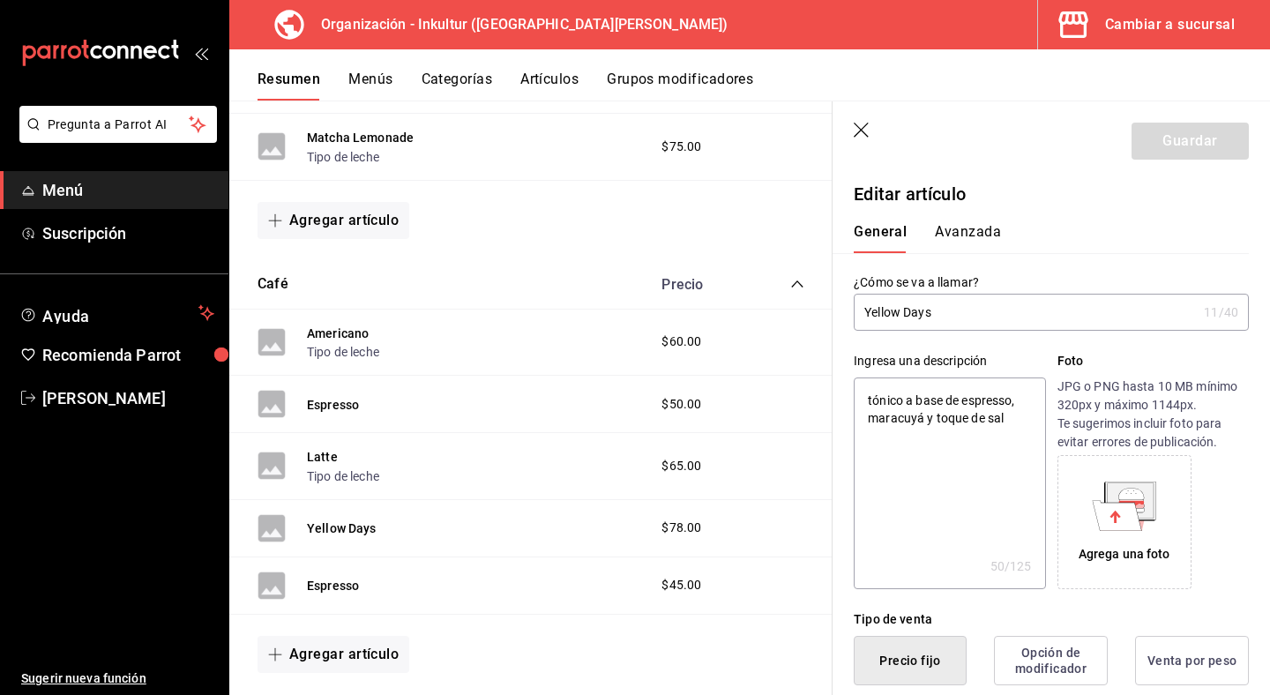
drag, startPoint x: 994, startPoint y: 311, endPoint x: 900, endPoint y: 314, distance: 94.5
click at [900, 314] on input "Yellow Days" at bounding box center [1025, 312] width 343 height 35
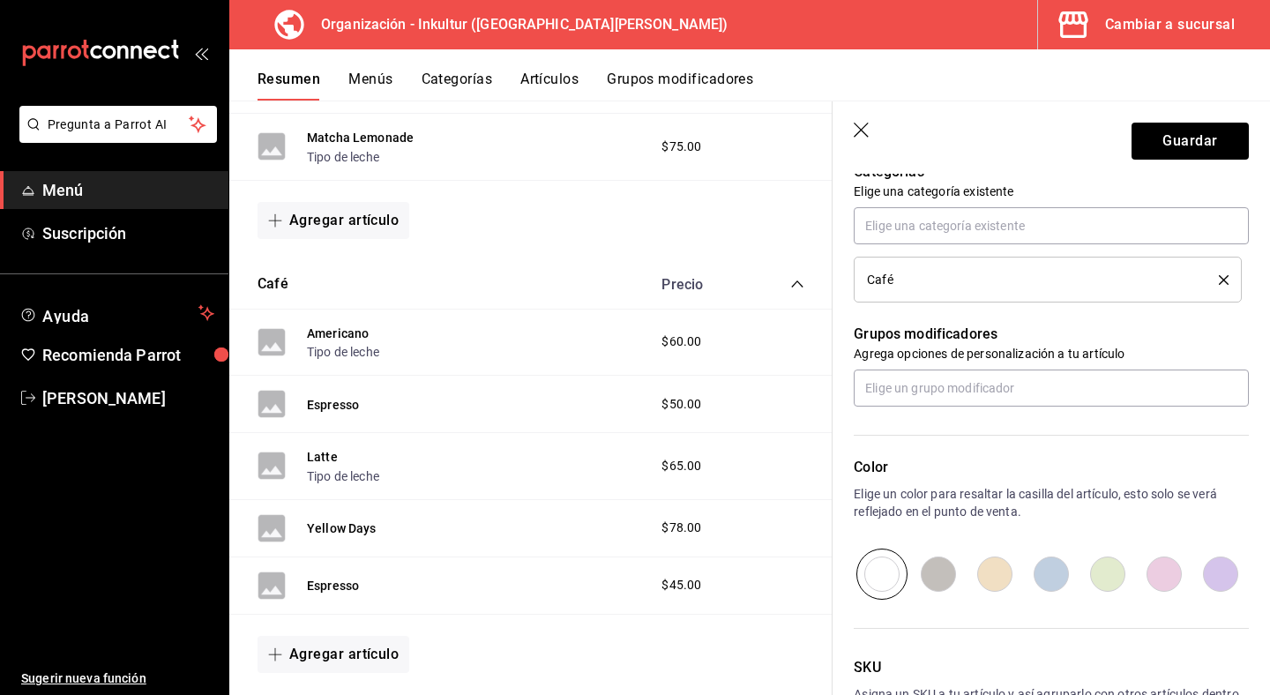
scroll to position [774, 0]
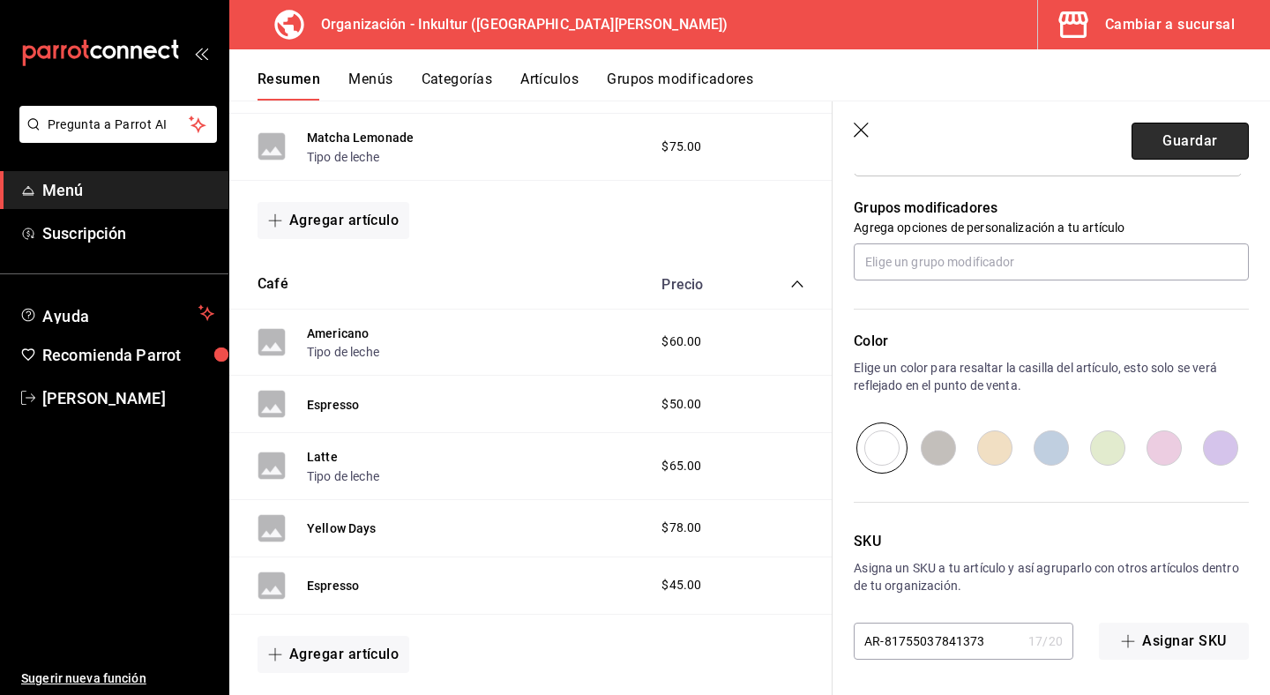
click at [1174, 136] on button "Guardar" at bounding box center [1190, 141] width 117 height 37
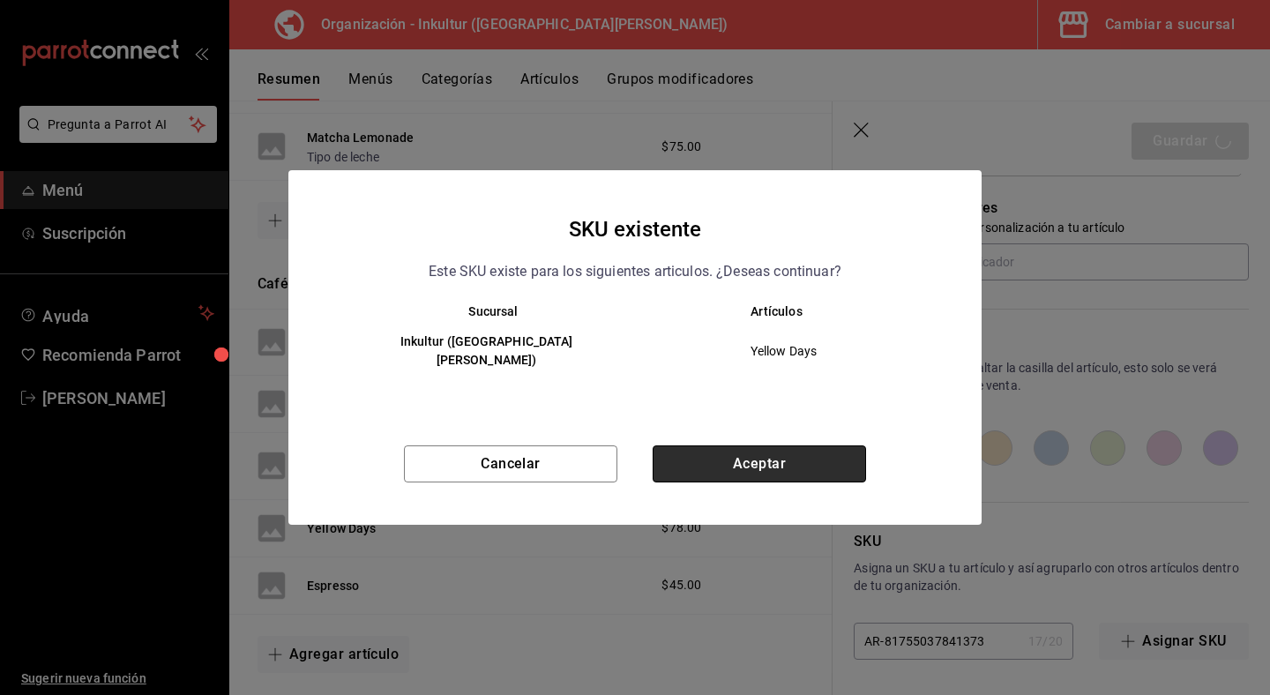
click at [800, 452] on button "Aceptar" at bounding box center [759, 464] width 213 height 37
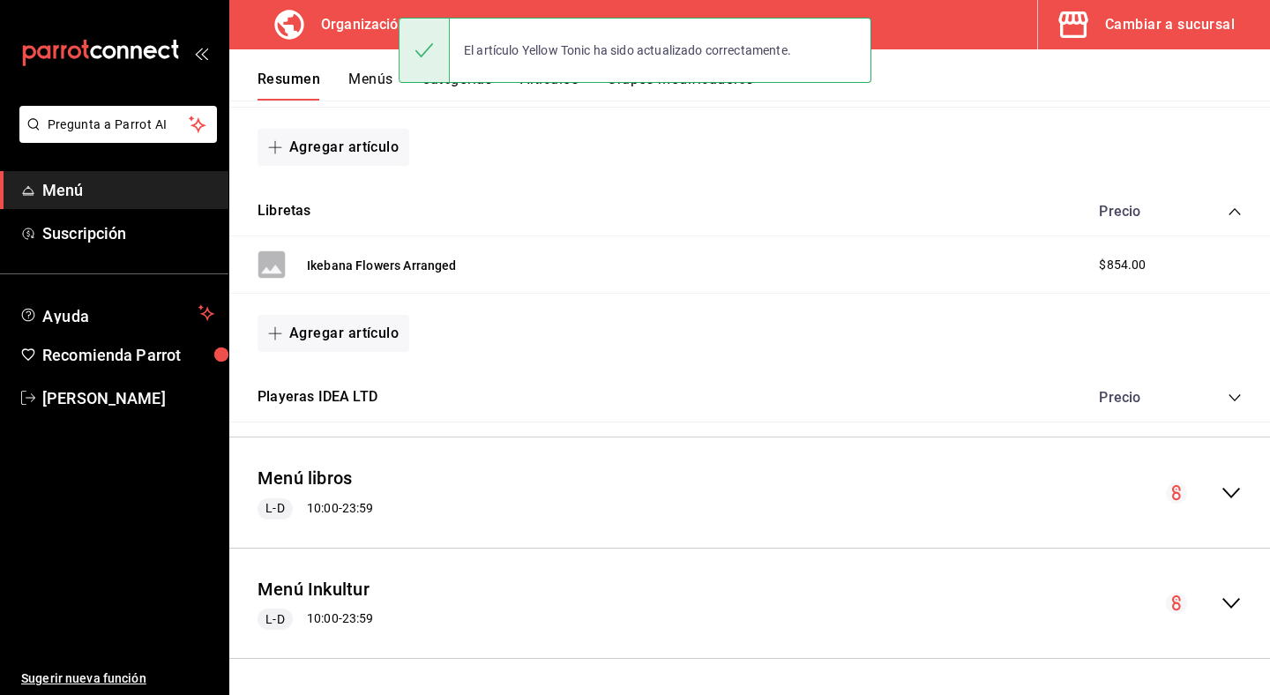
scroll to position [1030, 0]
click at [1236, 494] on icon "collapse-menu-row" at bounding box center [1231, 493] width 21 height 21
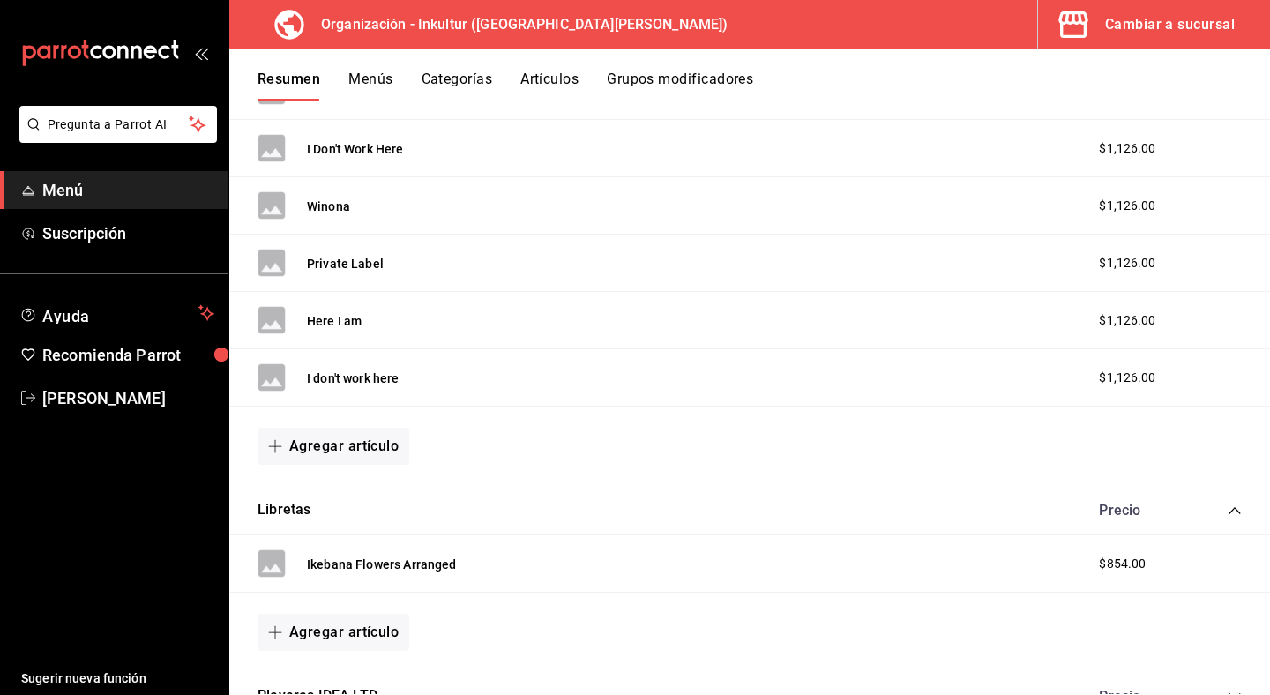
scroll to position [746, 0]
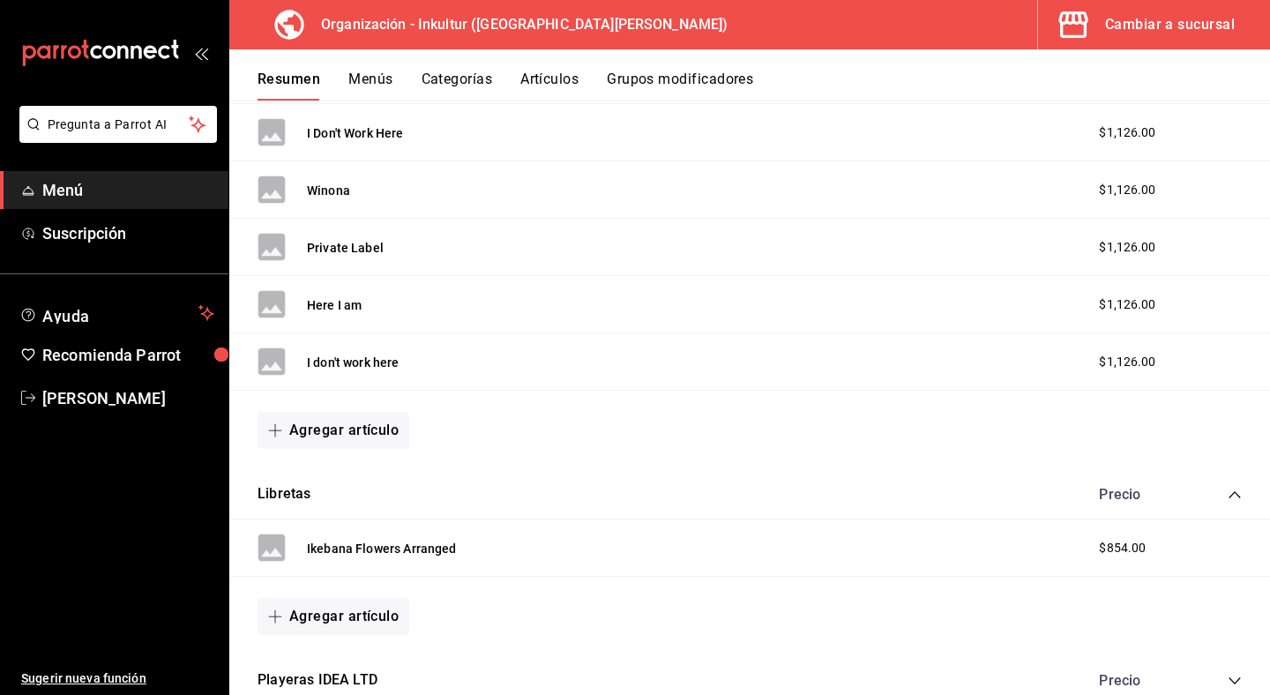
click at [1236, 492] on icon "collapse-category-row" at bounding box center [1234, 494] width 11 height 7
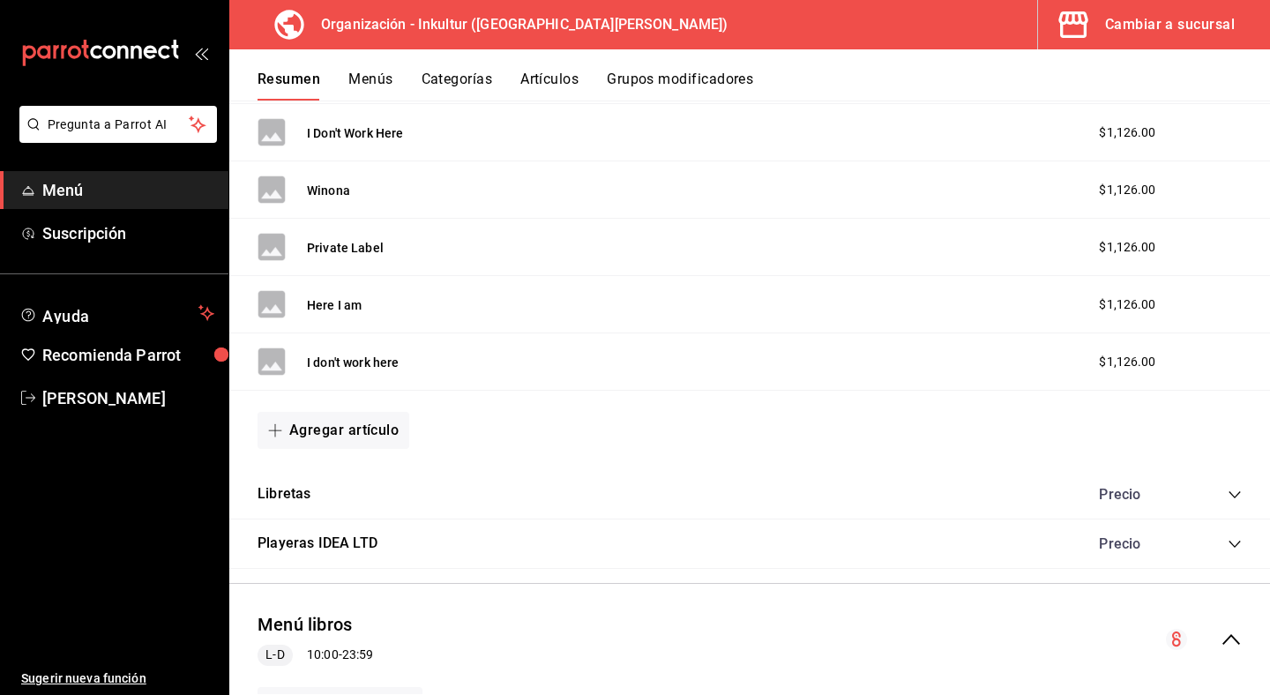
click at [1237, 642] on icon "collapse-menu-row" at bounding box center [1231, 639] width 21 height 21
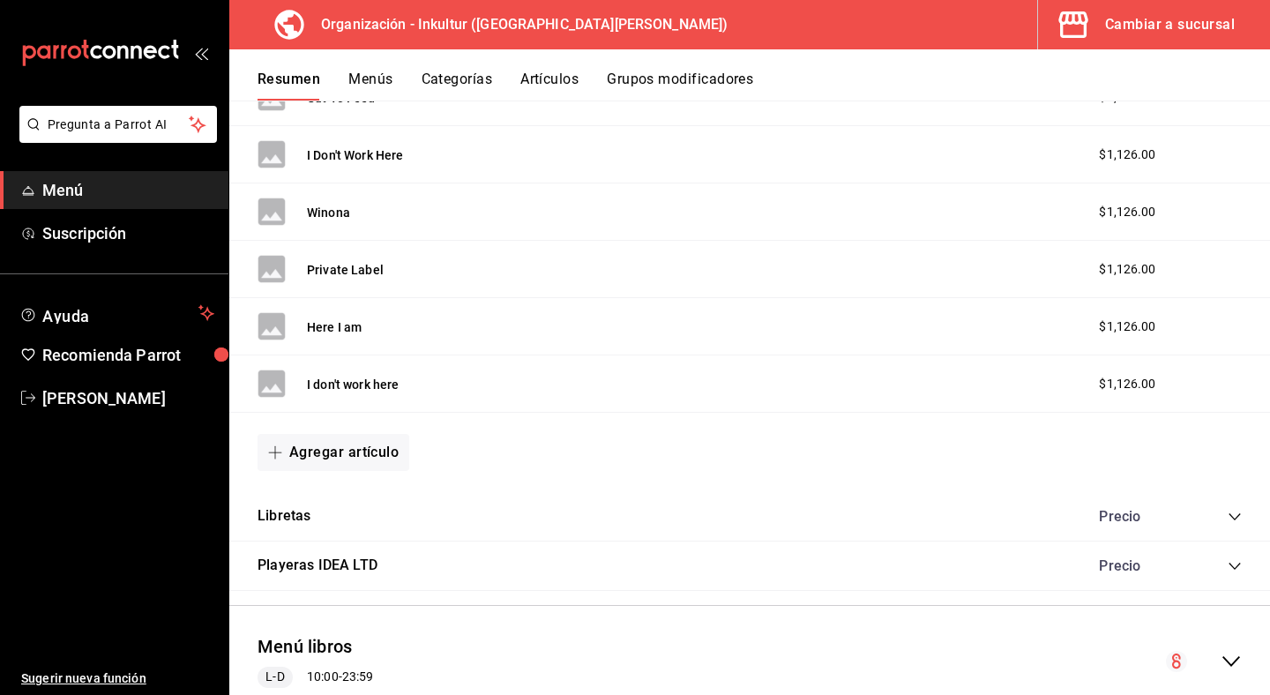
scroll to position [893, 0]
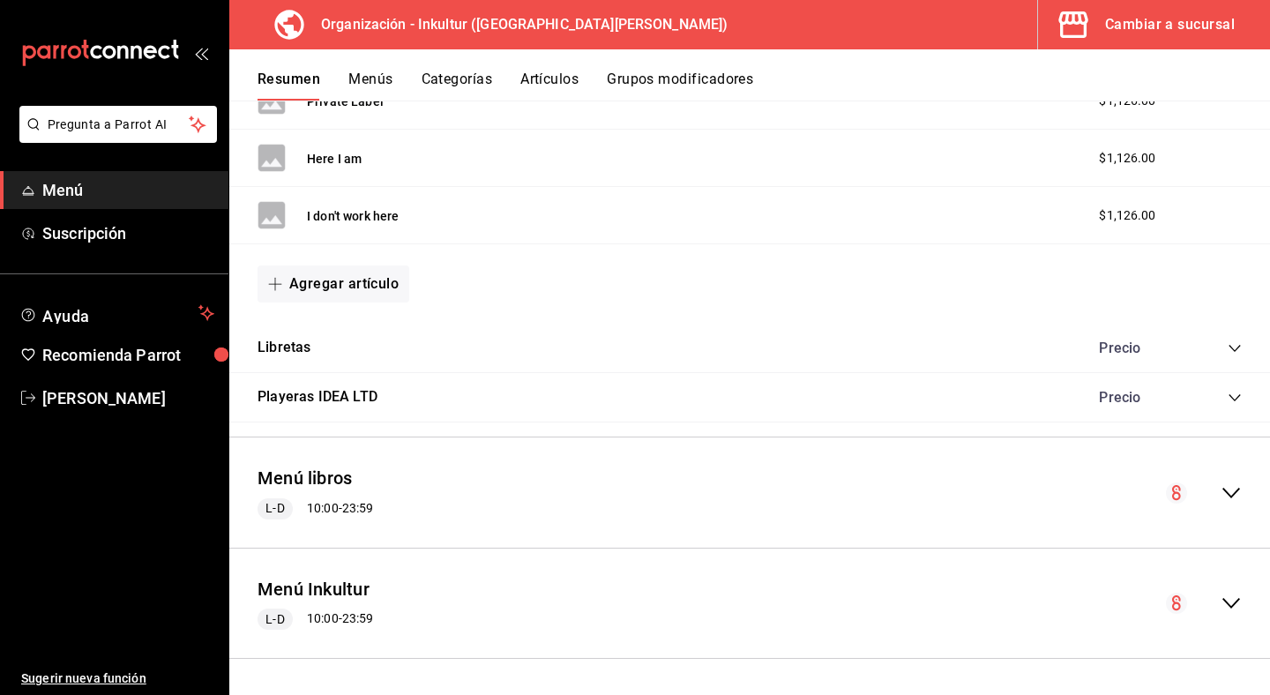
click at [1229, 604] on icon "collapse-menu-row" at bounding box center [1232, 603] width 18 height 11
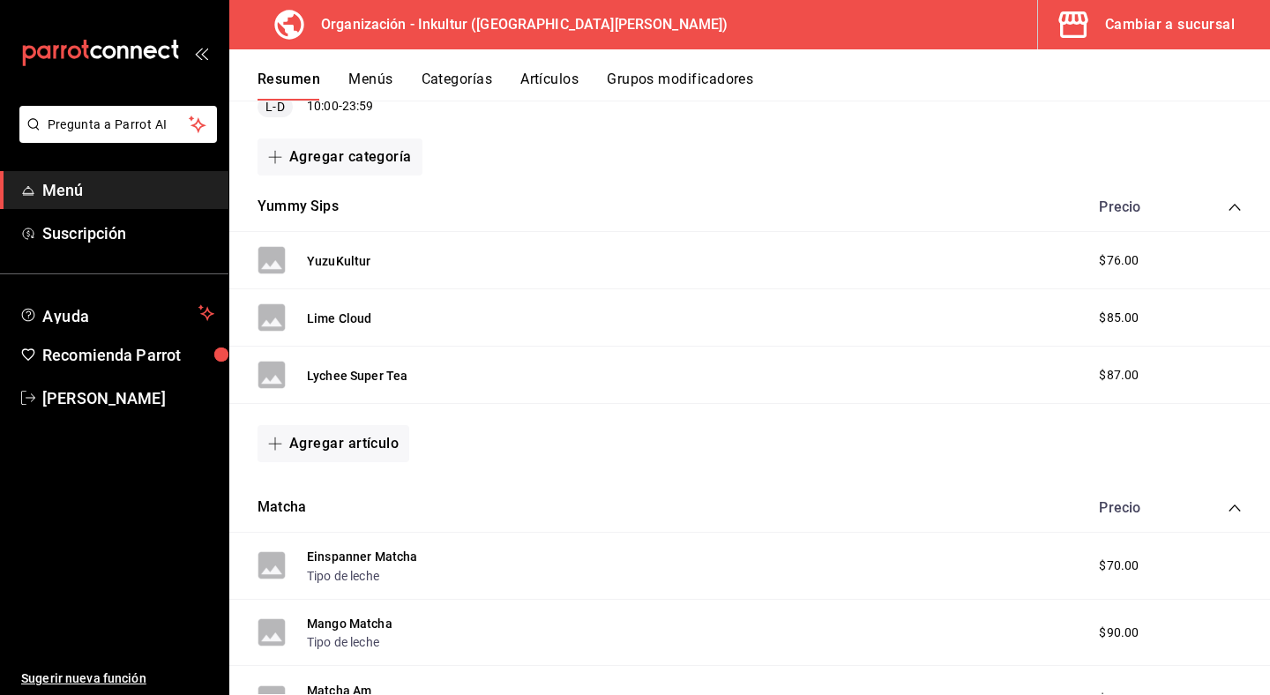
scroll to position [1389, 0]
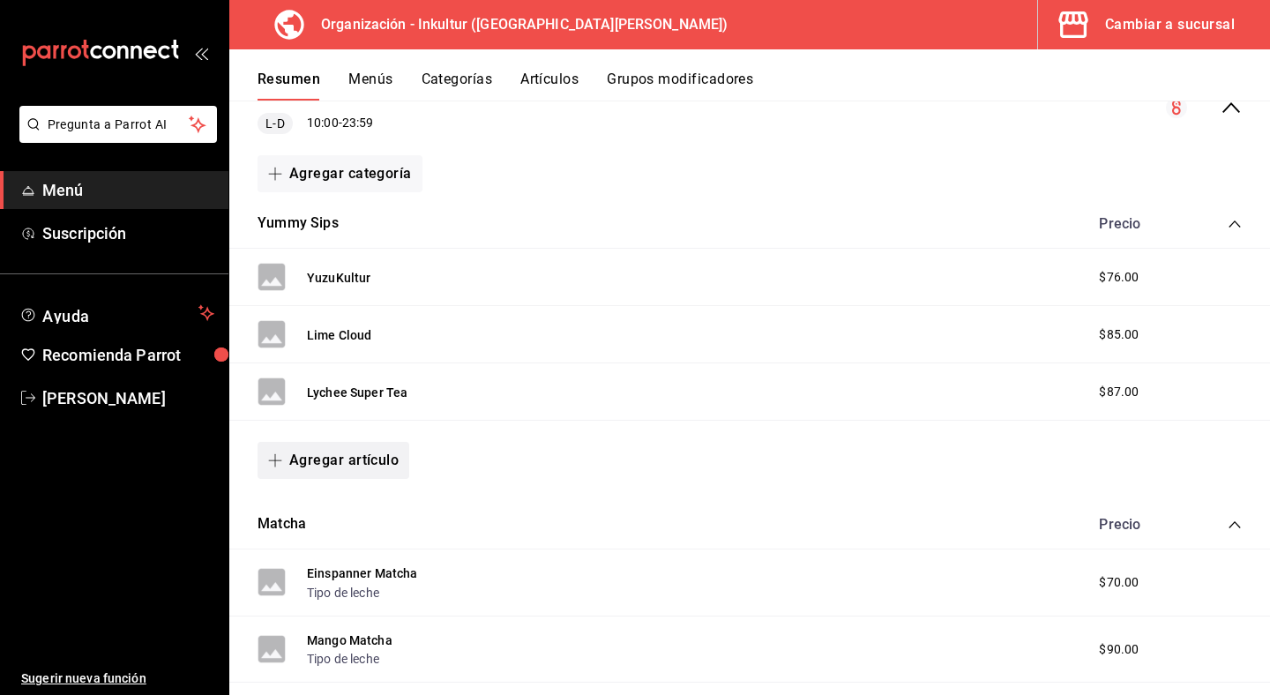
click at [340, 462] on button "Agregar artículo" at bounding box center [334, 460] width 152 height 37
click at [352, 543] on li "Artículo nuevo" at bounding box center [327, 550] width 139 height 43
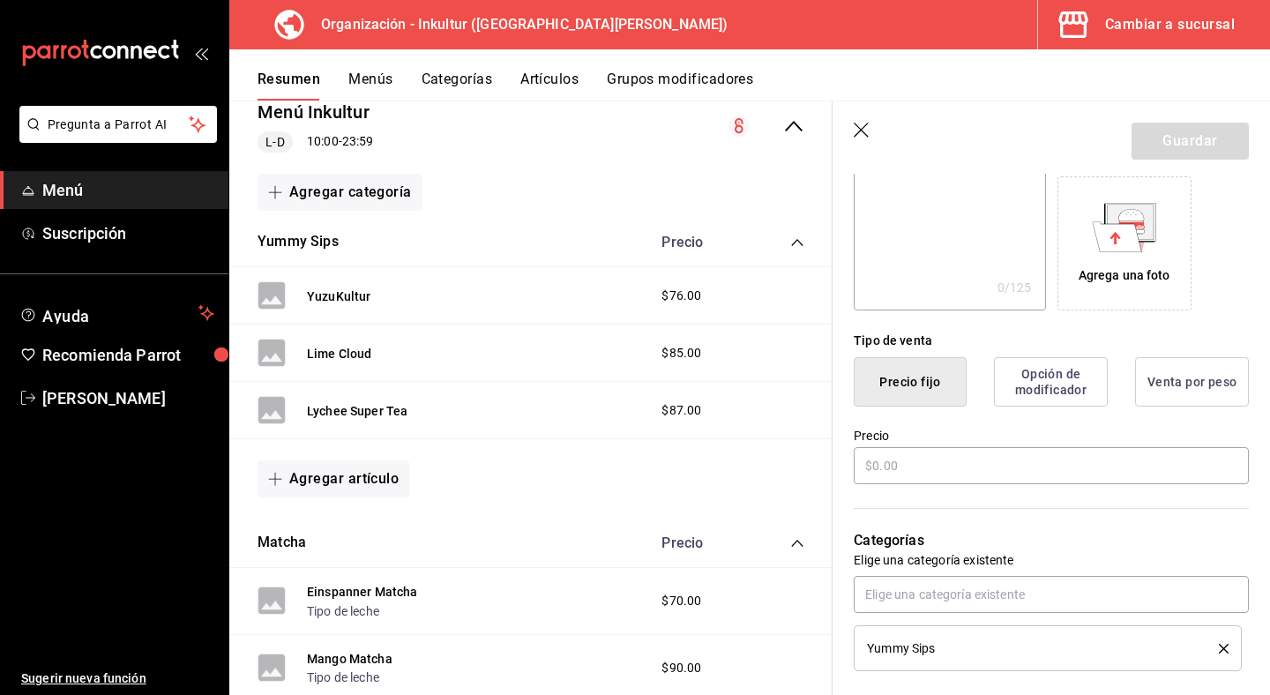
scroll to position [444, 0]
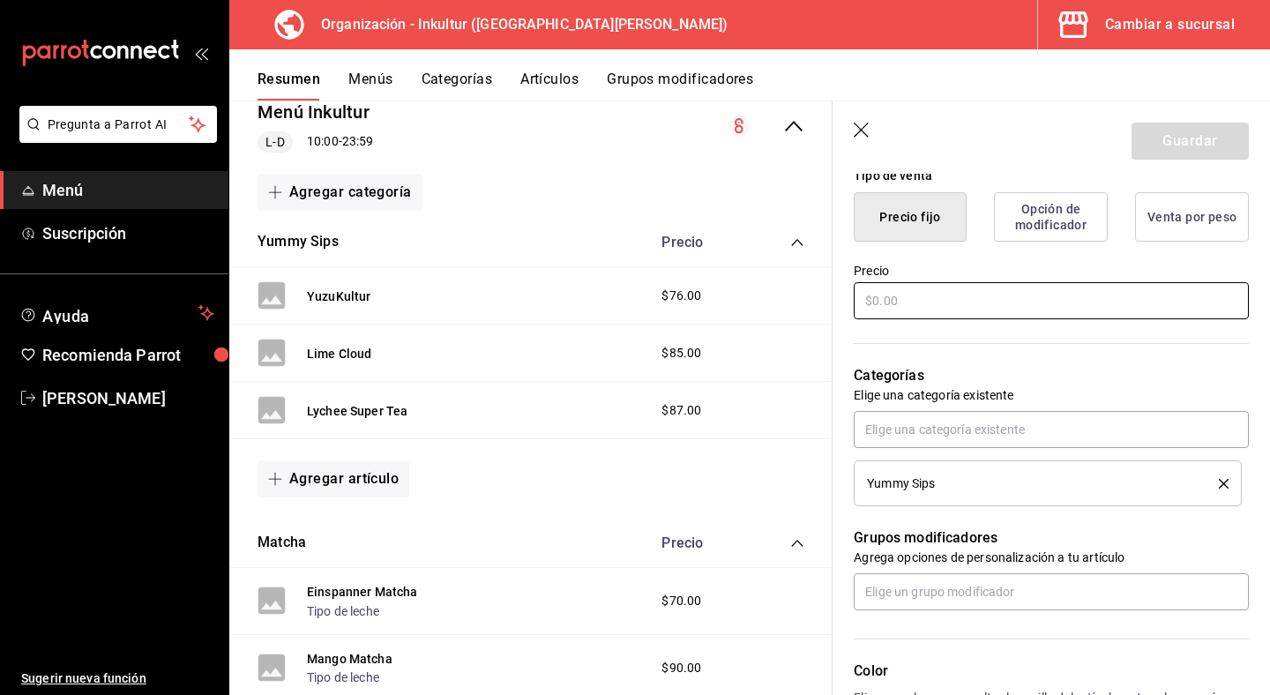
click at [923, 299] on input "text" at bounding box center [1051, 300] width 395 height 37
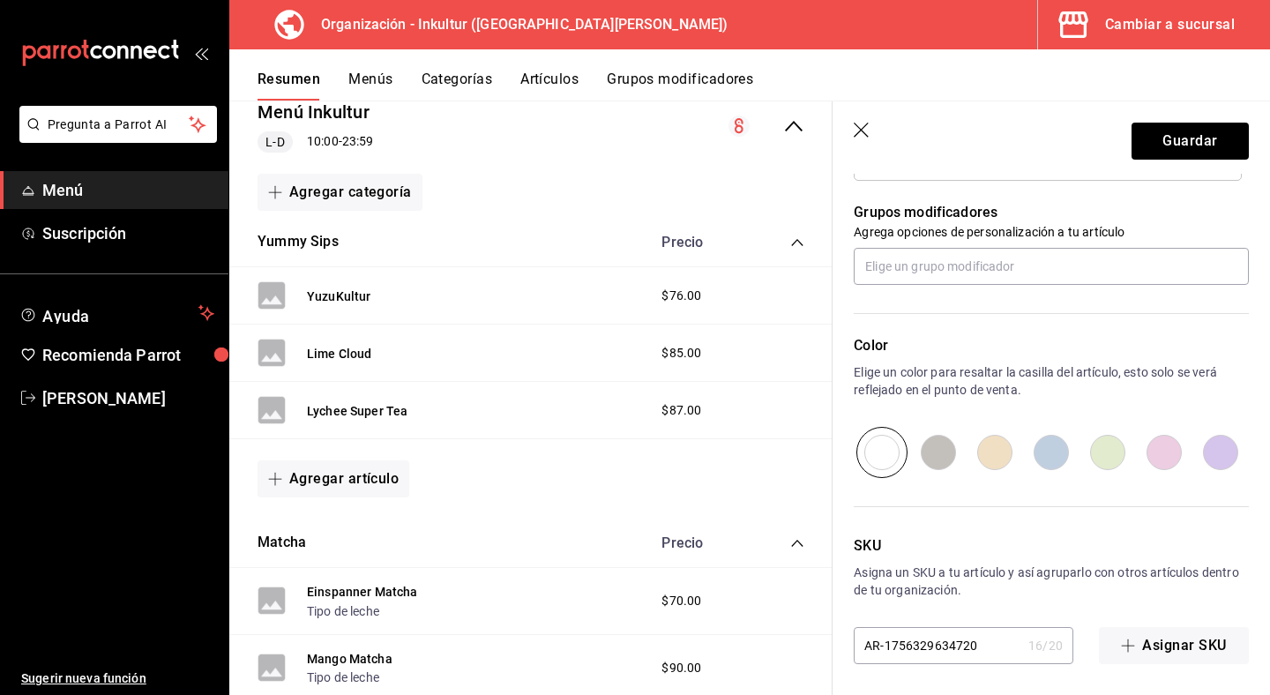
scroll to position [774, 0]
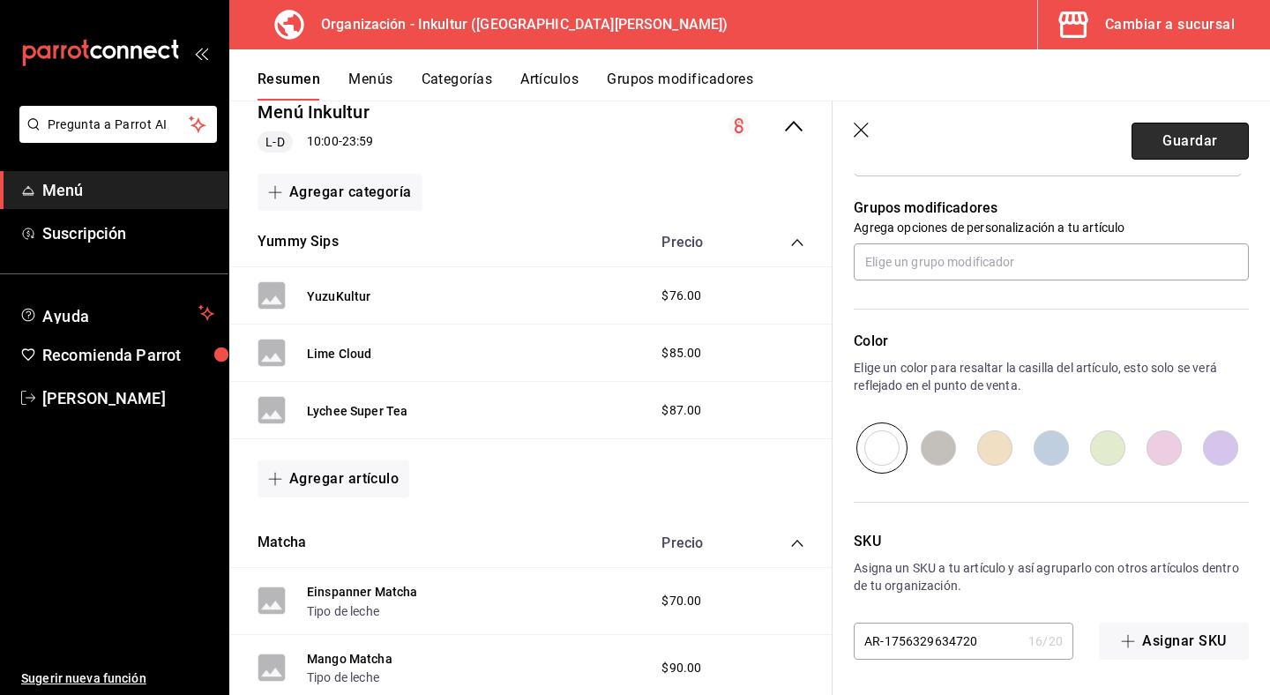
click at [1160, 145] on button "Guardar" at bounding box center [1190, 141] width 117 height 37
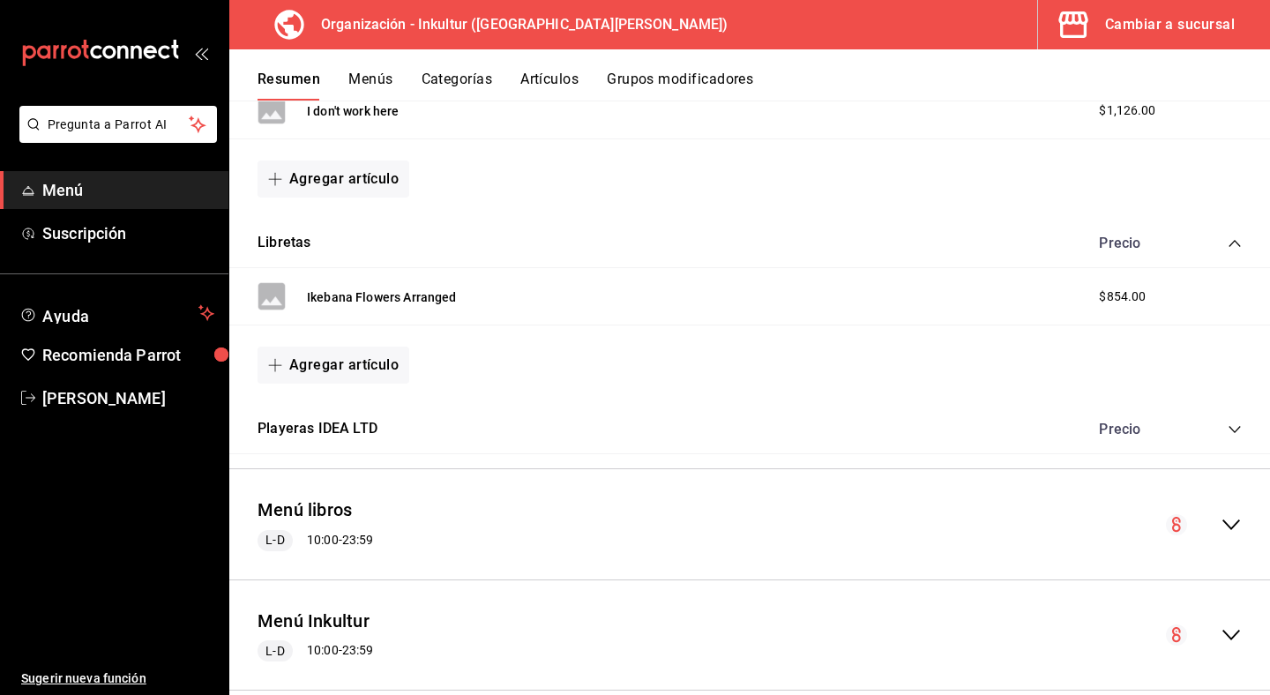
scroll to position [991, 0]
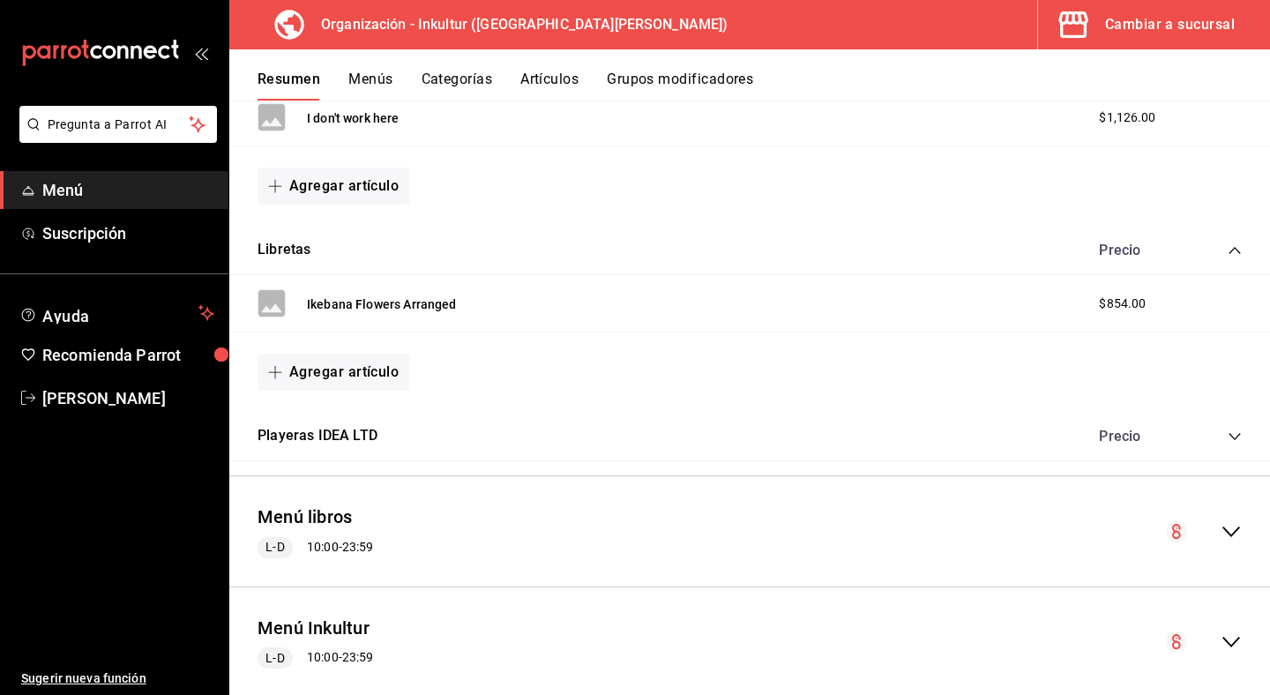
click at [1238, 644] on icon "collapse-menu-row" at bounding box center [1231, 642] width 21 height 21
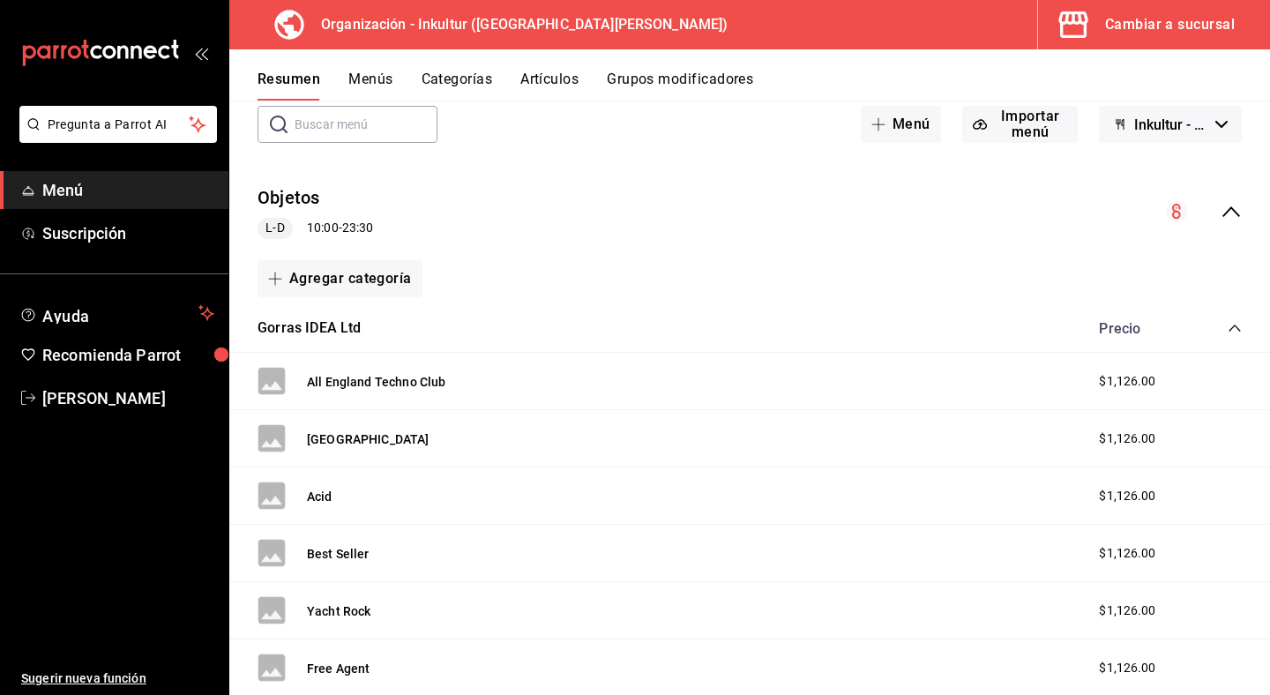
scroll to position [0, 0]
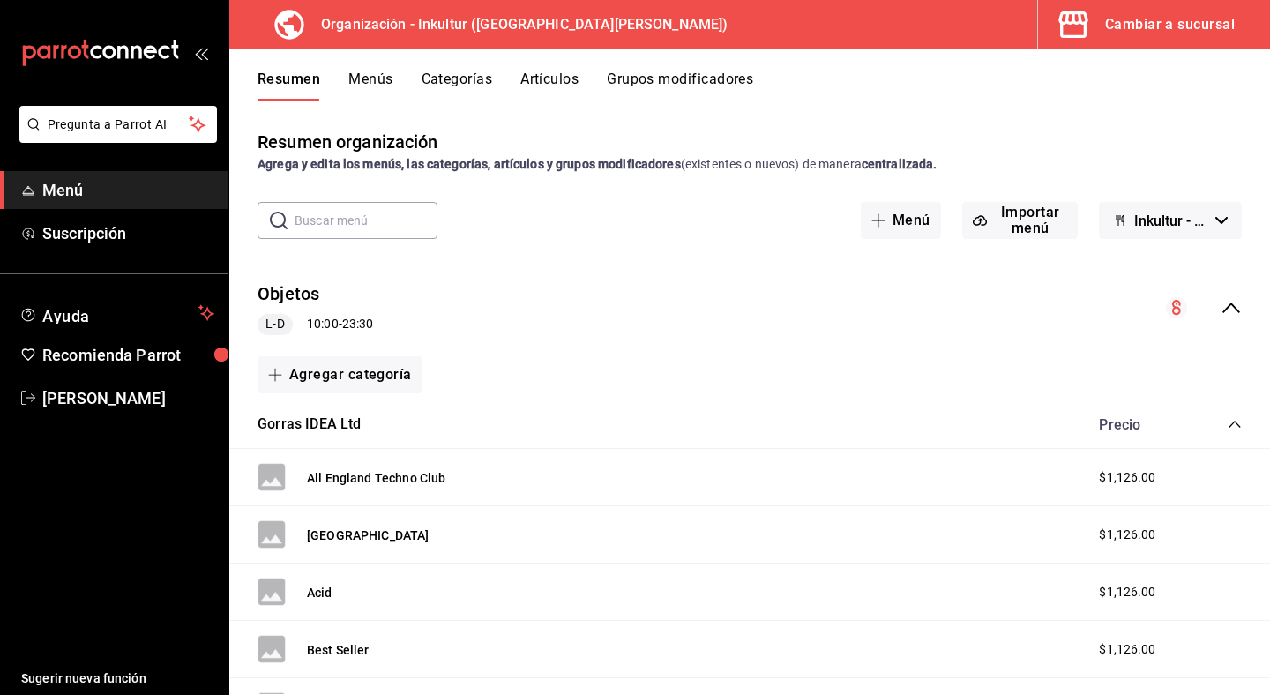
click at [1177, 308] on icon "collapse-menu-row" at bounding box center [1176, 307] width 9 height 15
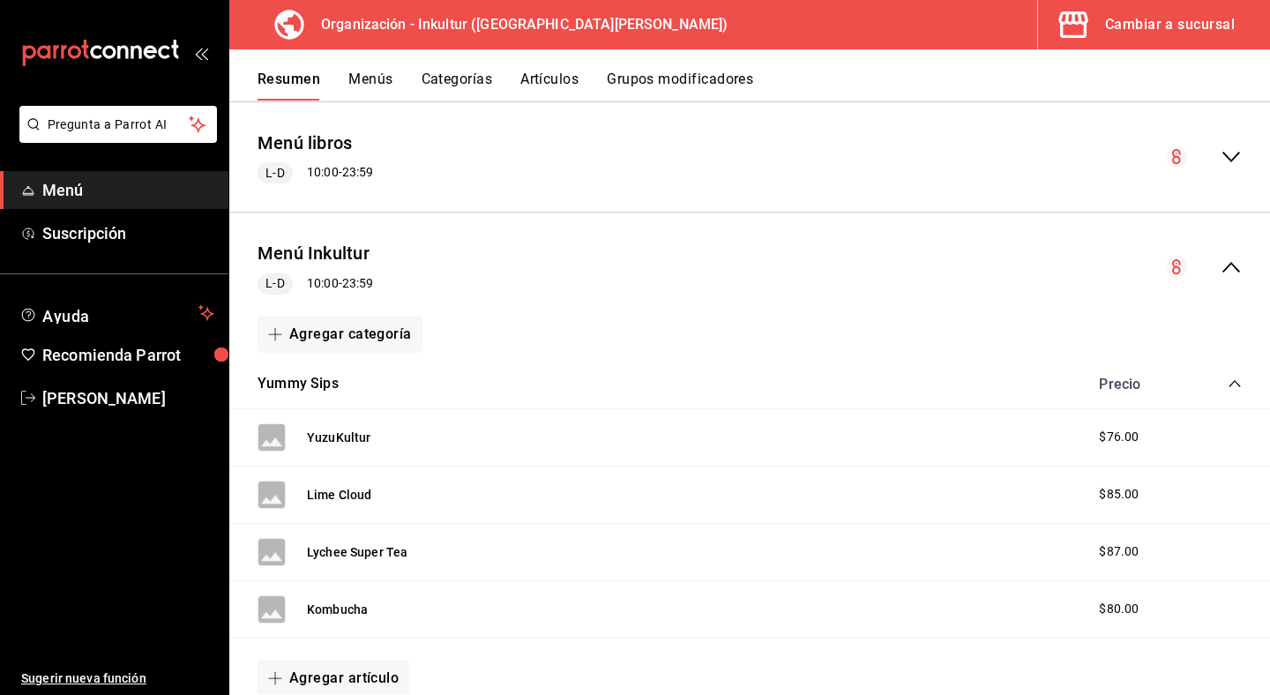
scroll to position [266, 0]
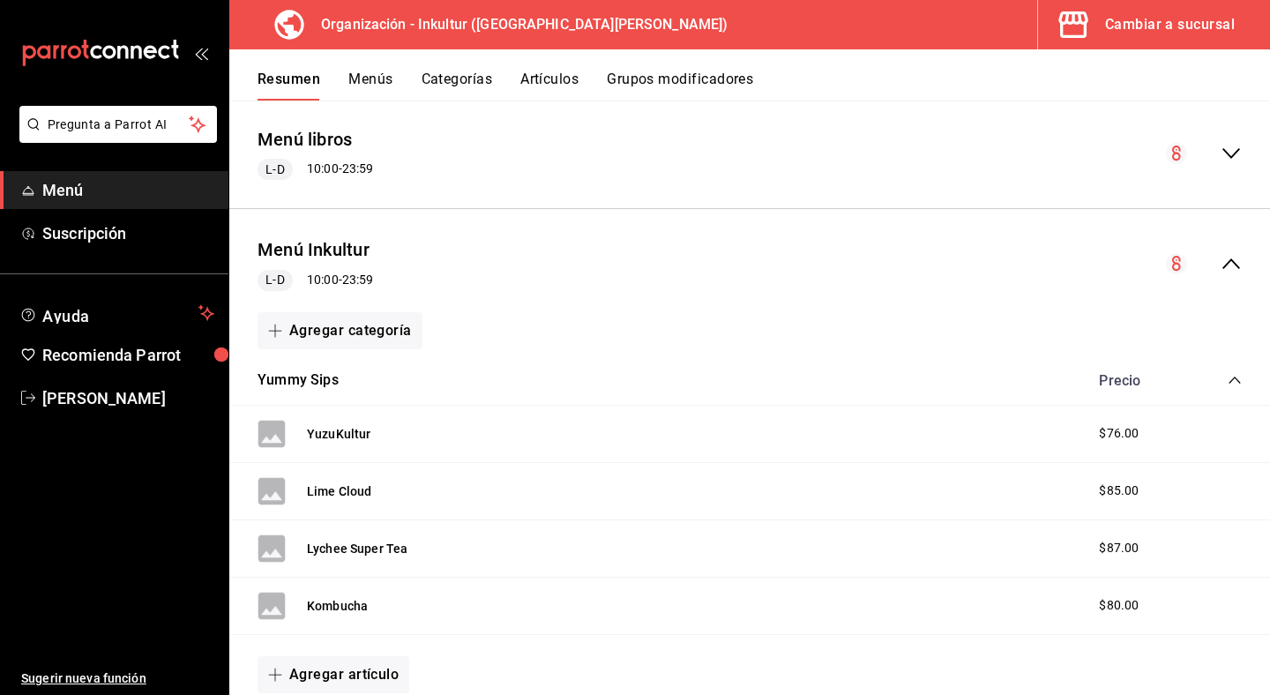
click at [1234, 266] on icon "collapse-menu-row" at bounding box center [1231, 263] width 21 height 21
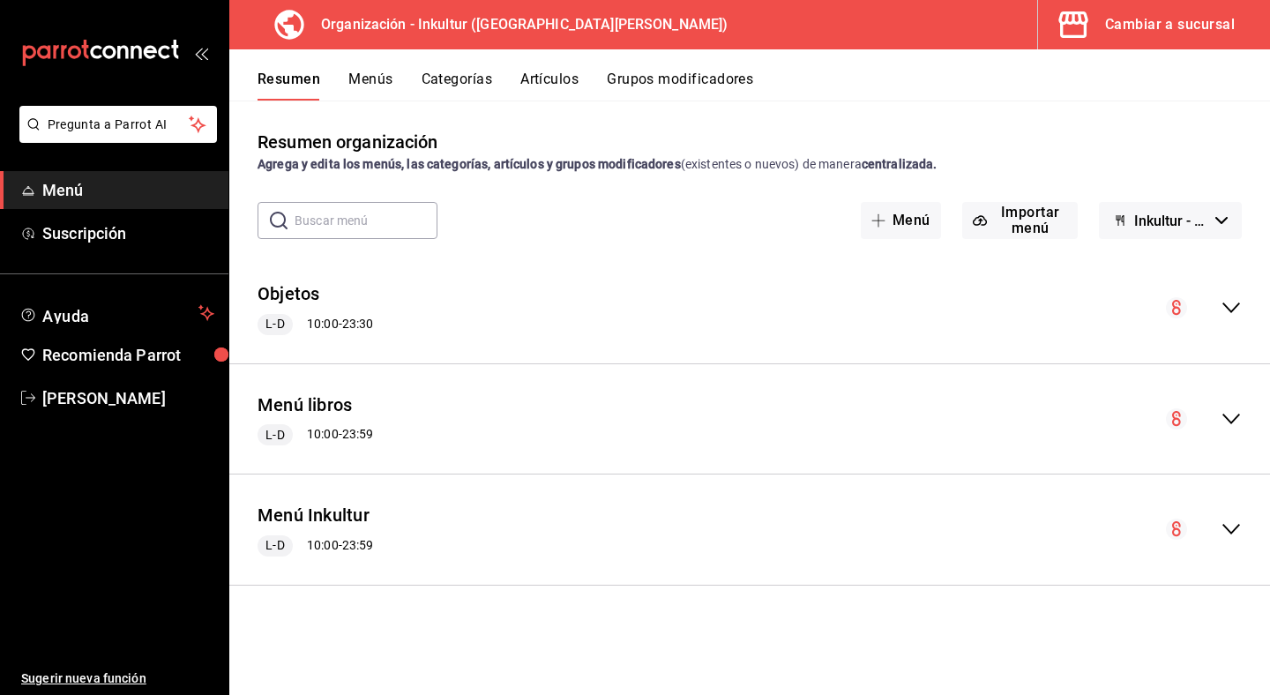
scroll to position [0, 0]
click at [1181, 527] on circle "collapse-menu-row" at bounding box center [1176, 529] width 21 height 21
click at [1225, 523] on icon "collapse-menu-row" at bounding box center [1231, 529] width 21 height 21
click at [1235, 528] on icon "collapse-menu-row" at bounding box center [1232, 530] width 18 height 11
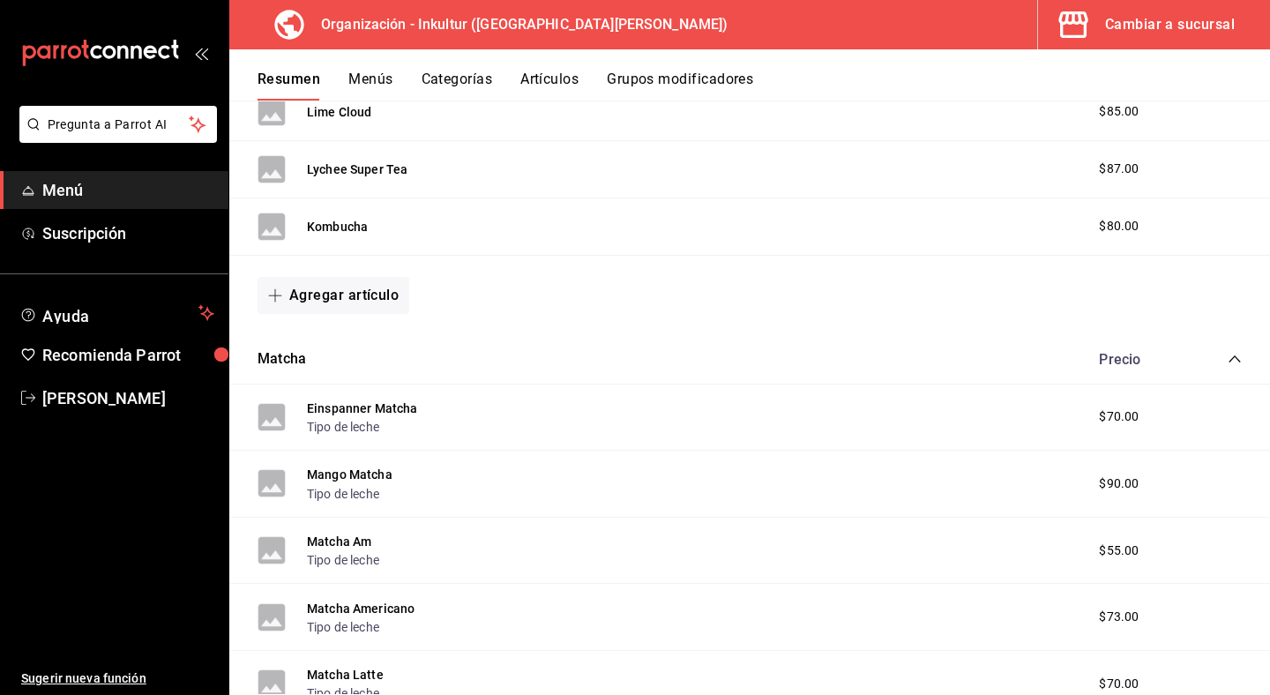
scroll to position [647, 0]
click at [388, 406] on button "Einspanner Matcha" at bounding box center [362, 407] width 111 height 18
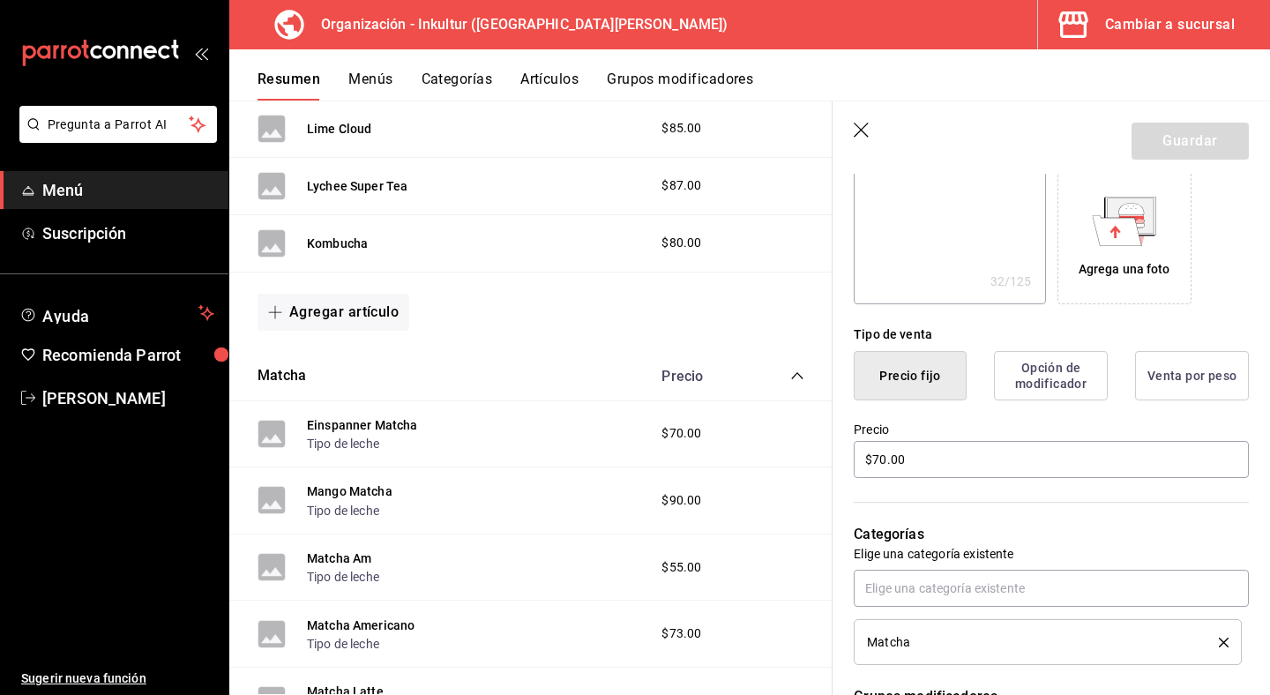
scroll to position [292, 0]
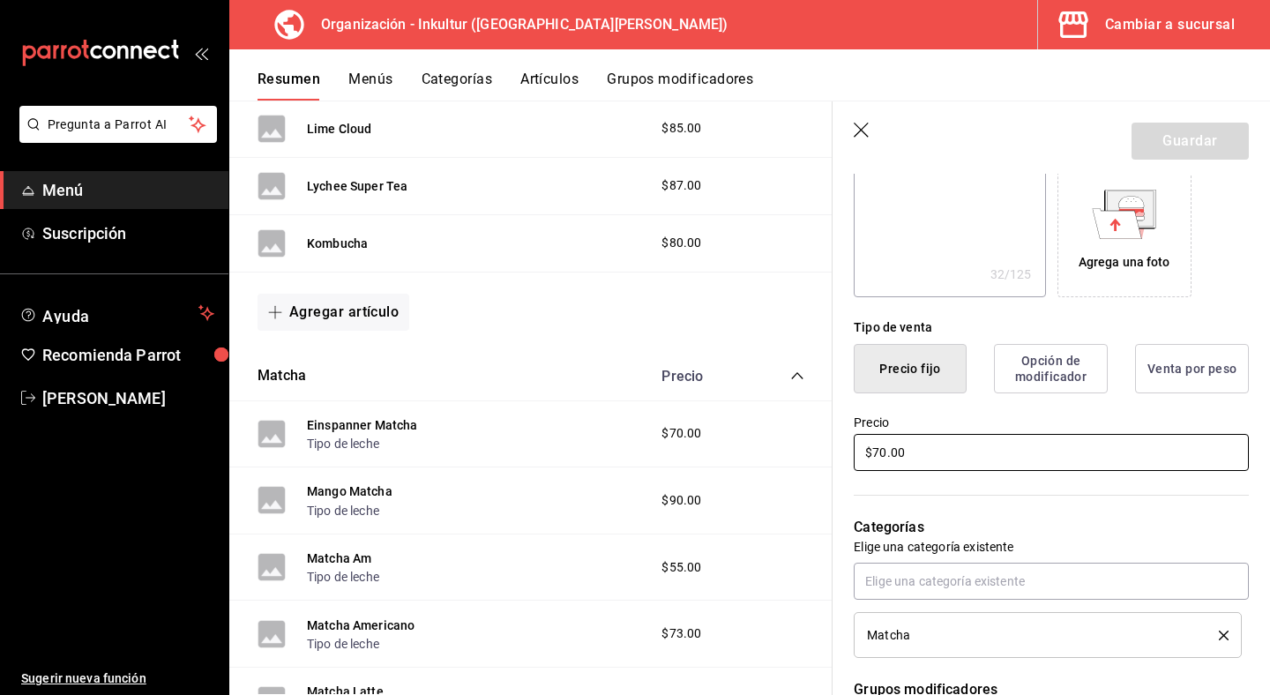
drag, startPoint x: 923, startPoint y: 457, endPoint x: 753, endPoint y: 429, distance: 172.6
click at [756, 438] on main "Resumen organización Agrega y edita los menús, las categorías, artículos y grup…" at bounding box center [749, 398] width 1041 height 595
click at [1198, 133] on button "Guardar" at bounding box center [1190, 141] width 117 height 37
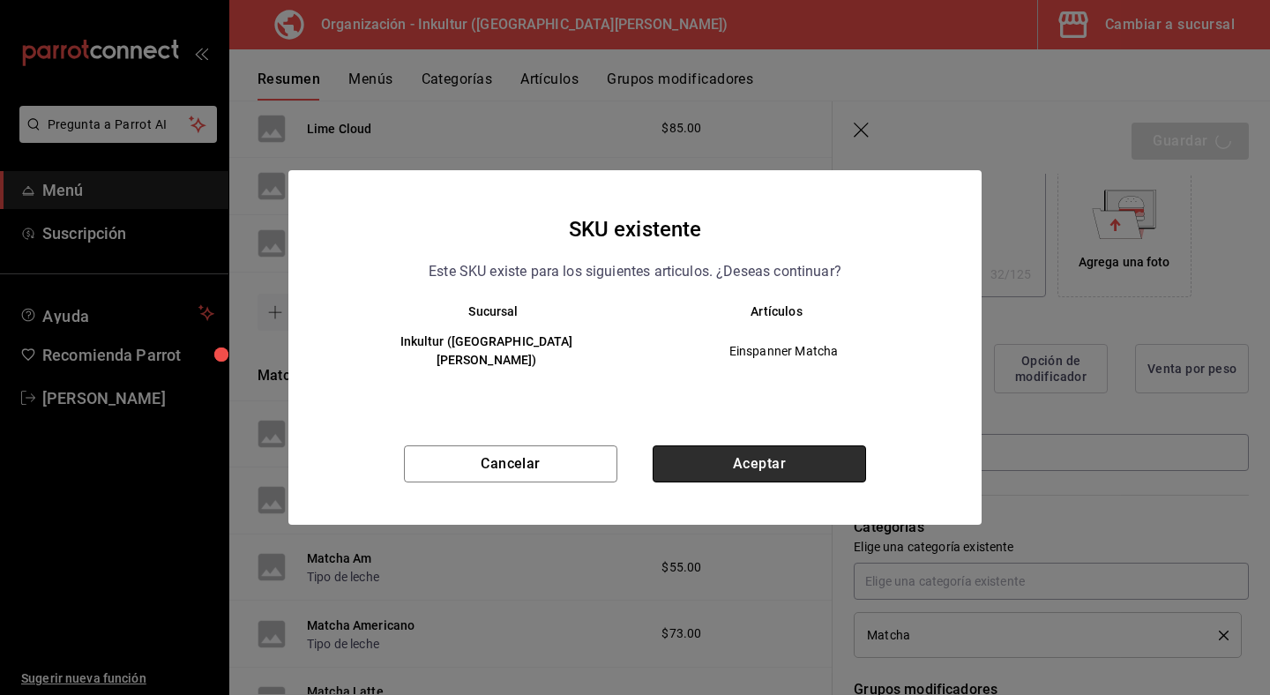
click at [768, 450] on button "Aceptar" at bounding box center [759, 464] width 213 height 37
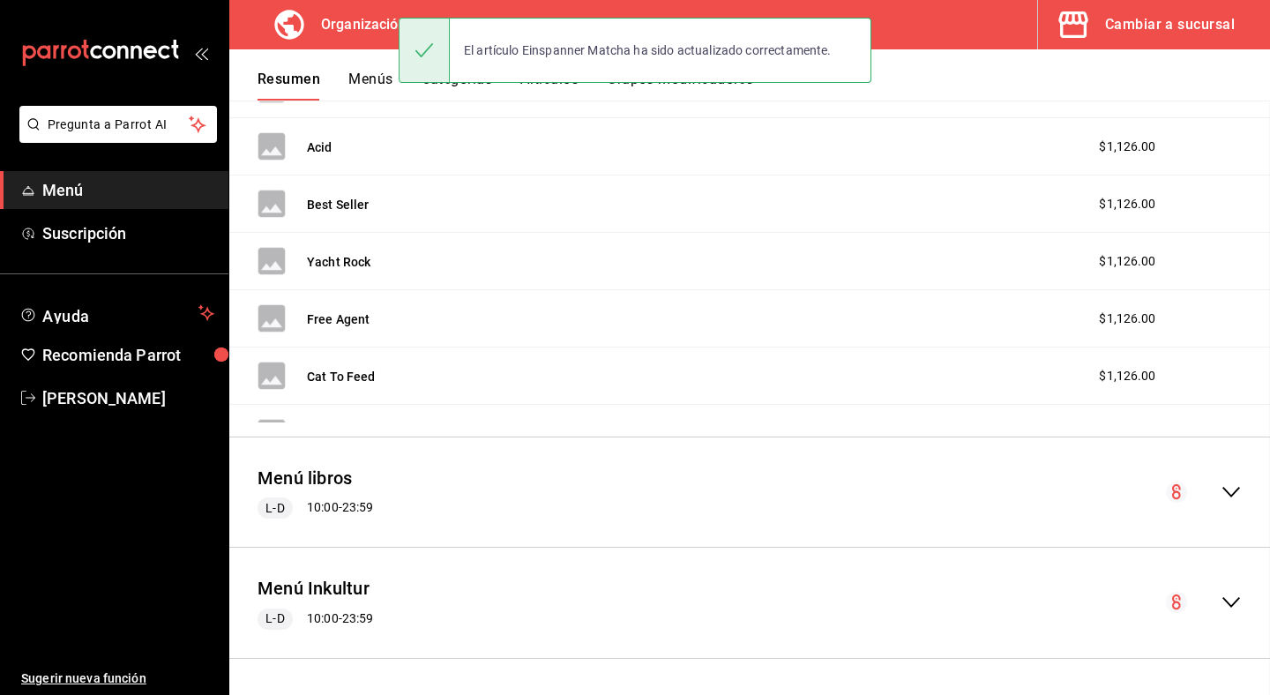
scroll to position [1030, 0]
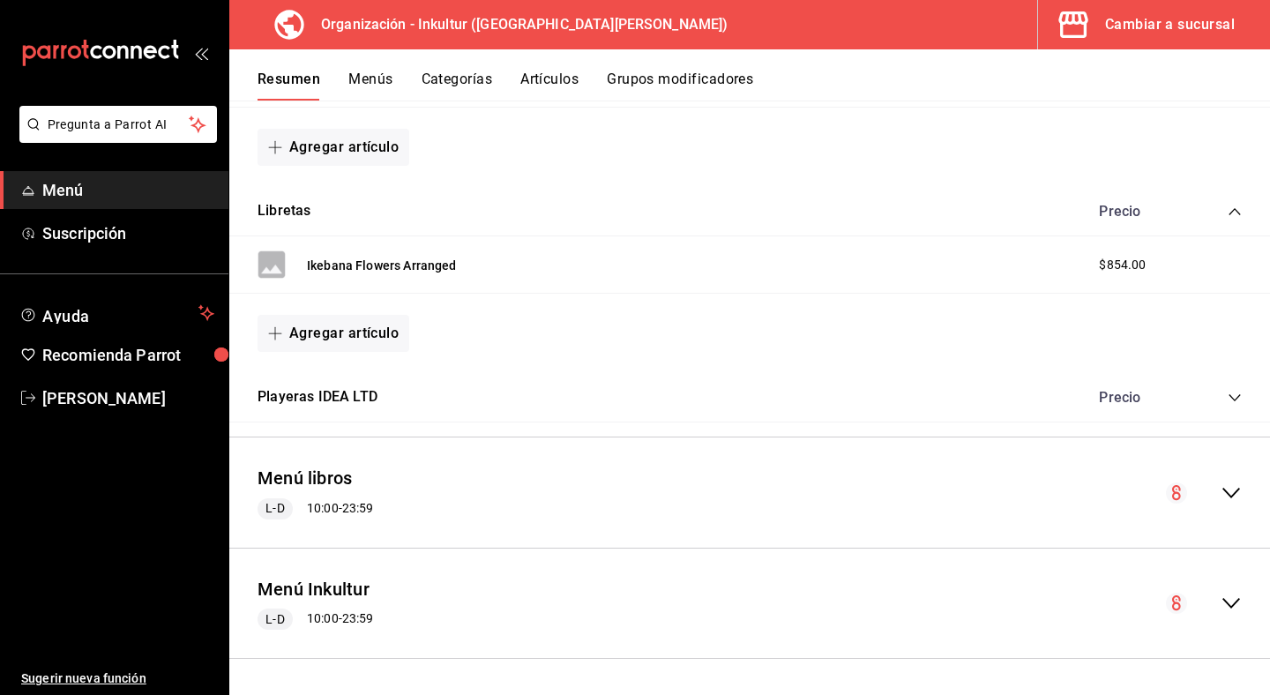
click at [1219, 610] on div "collapse-menu-row" at bounding box center [1204, 603] width 76 height 21
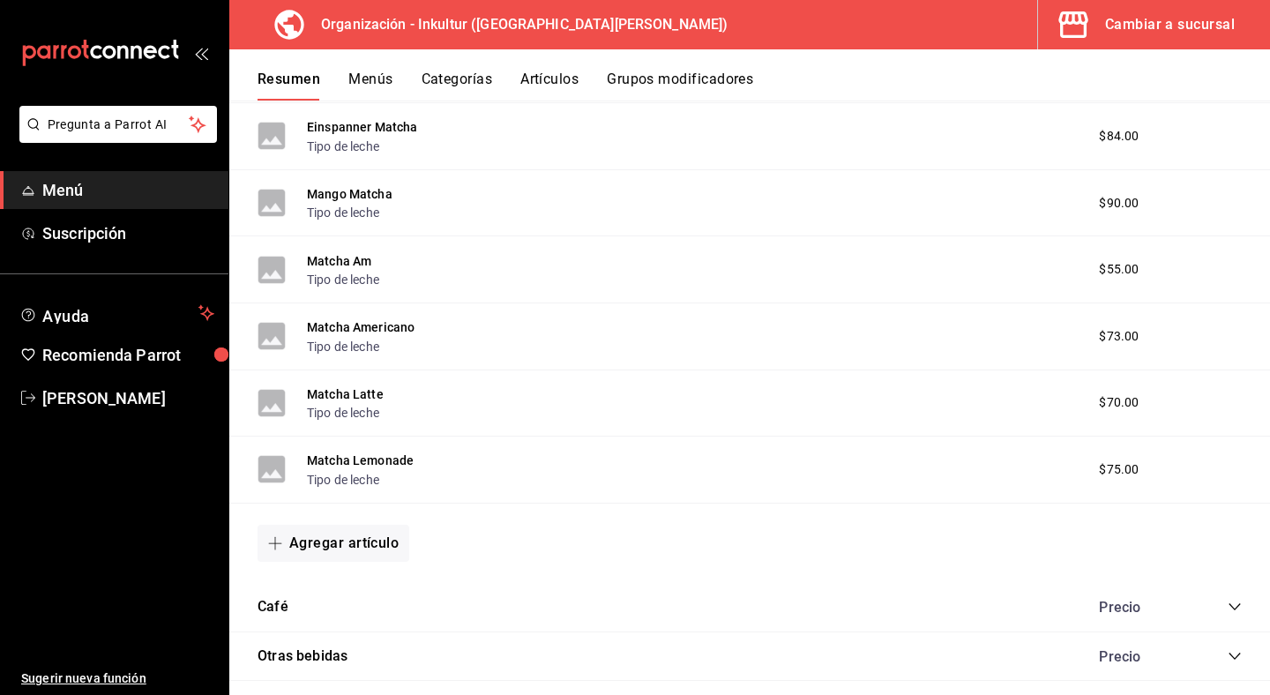
scroll to position [2066, 0]
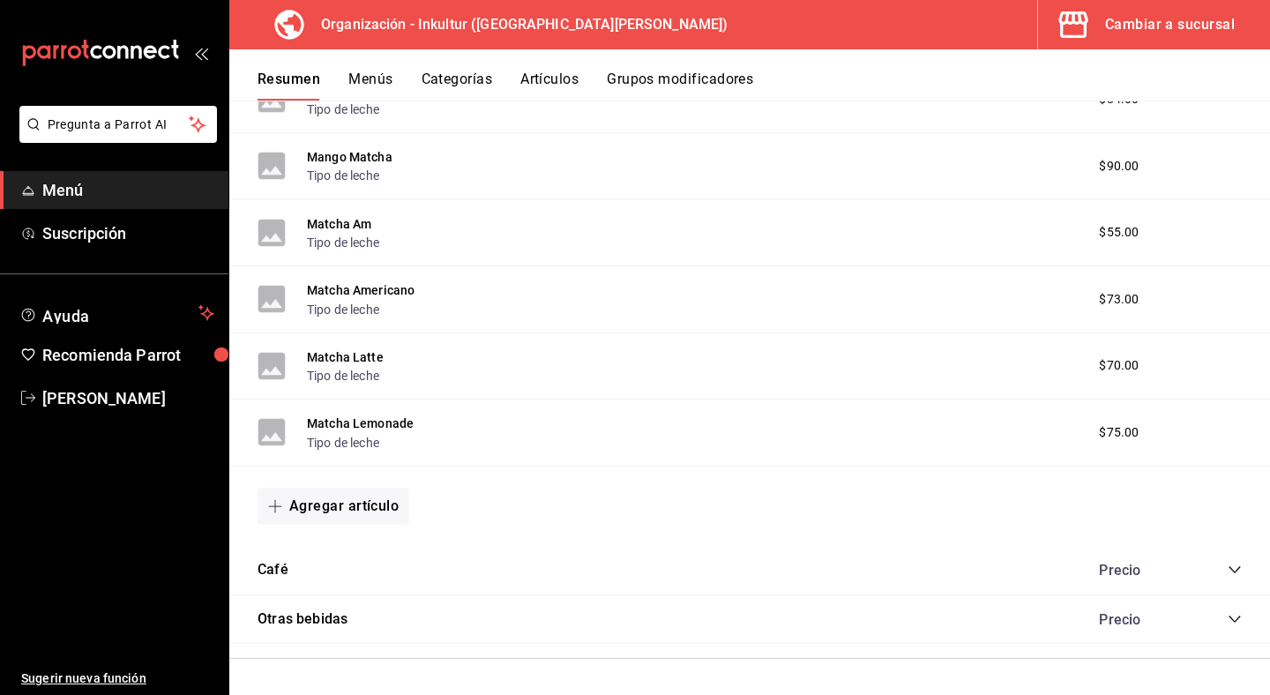
click at [1230, 566] on icon "collapse-category-row" at bounding box center [1235, 570] width 14 height 14
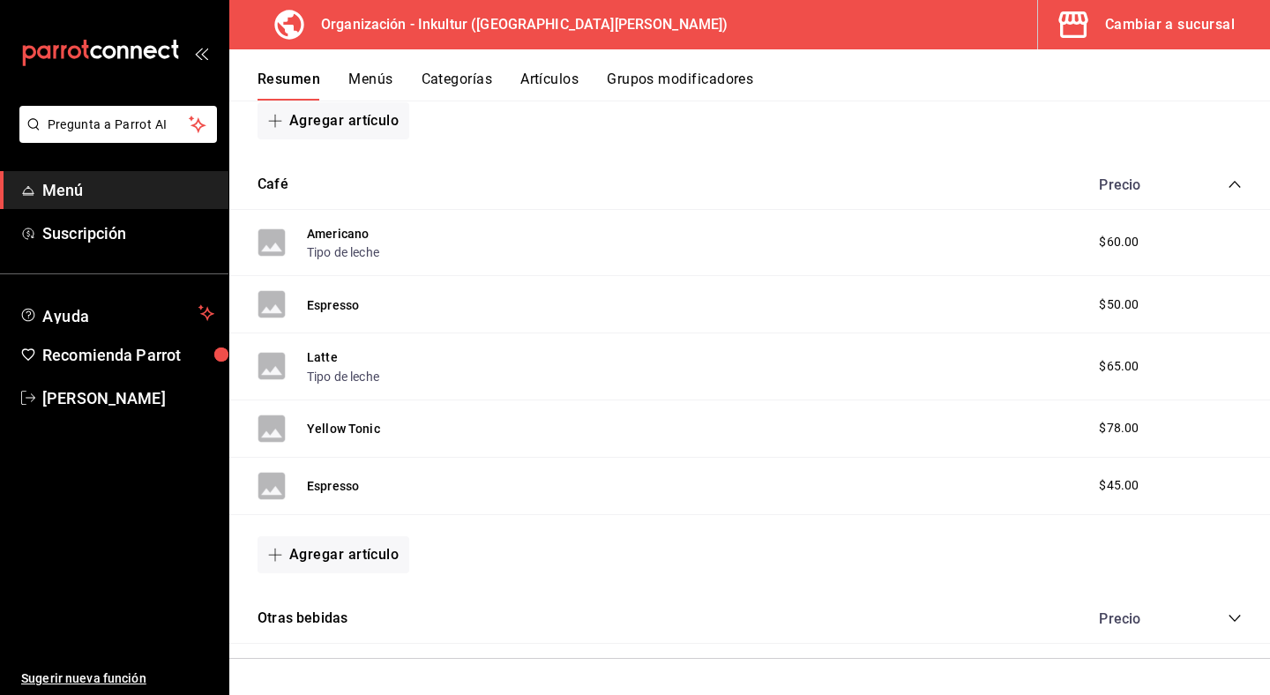
scroll to position [2428, 0]
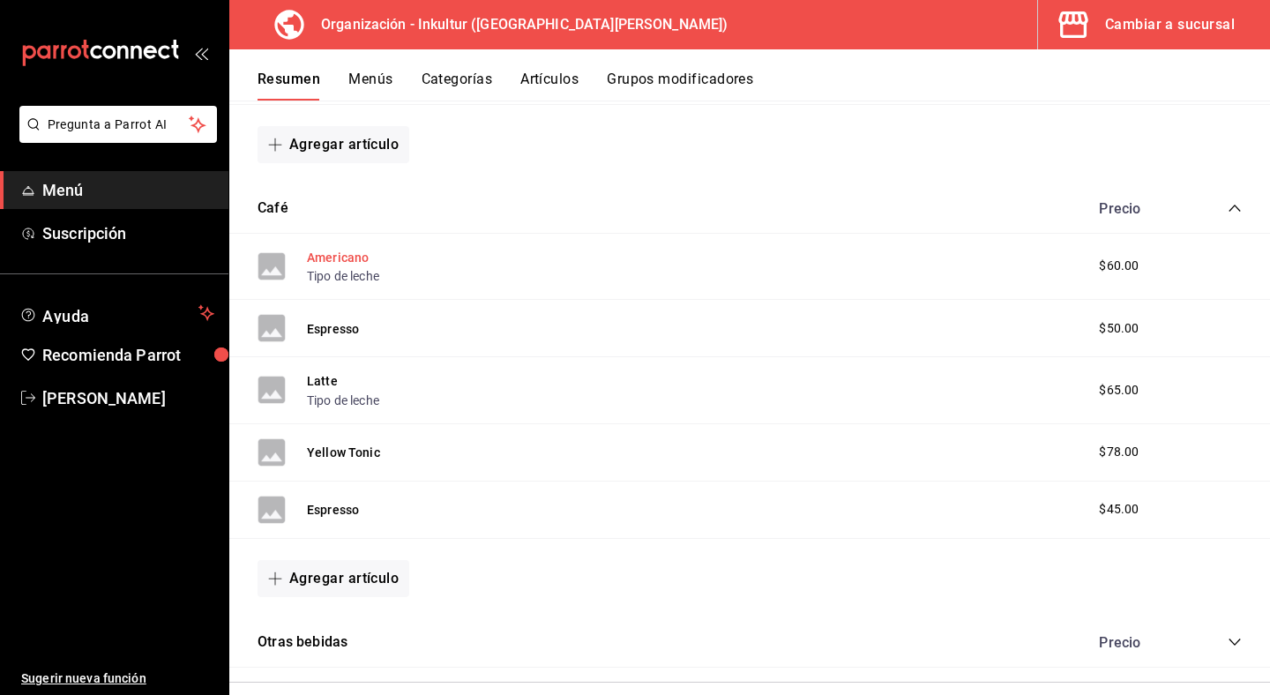
click at [324, 259] on button "Americano" at bounding box center [338, 258] width 62 height 18
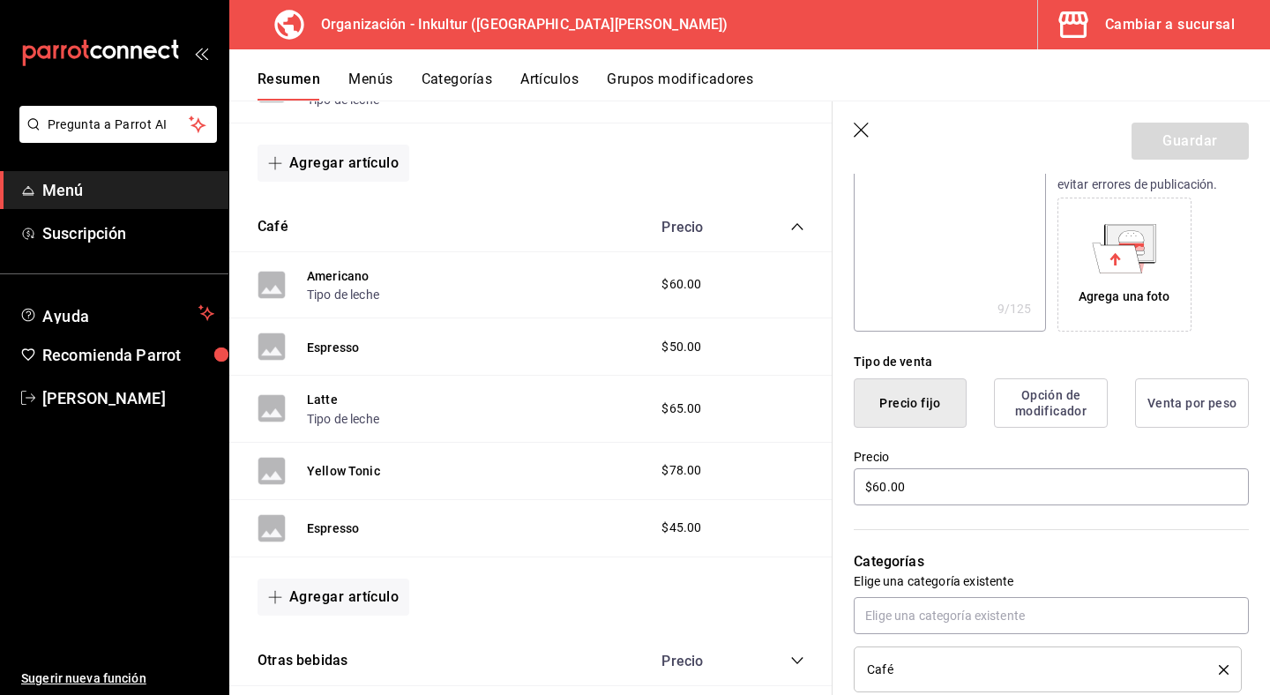
scroll to position [390, 0]
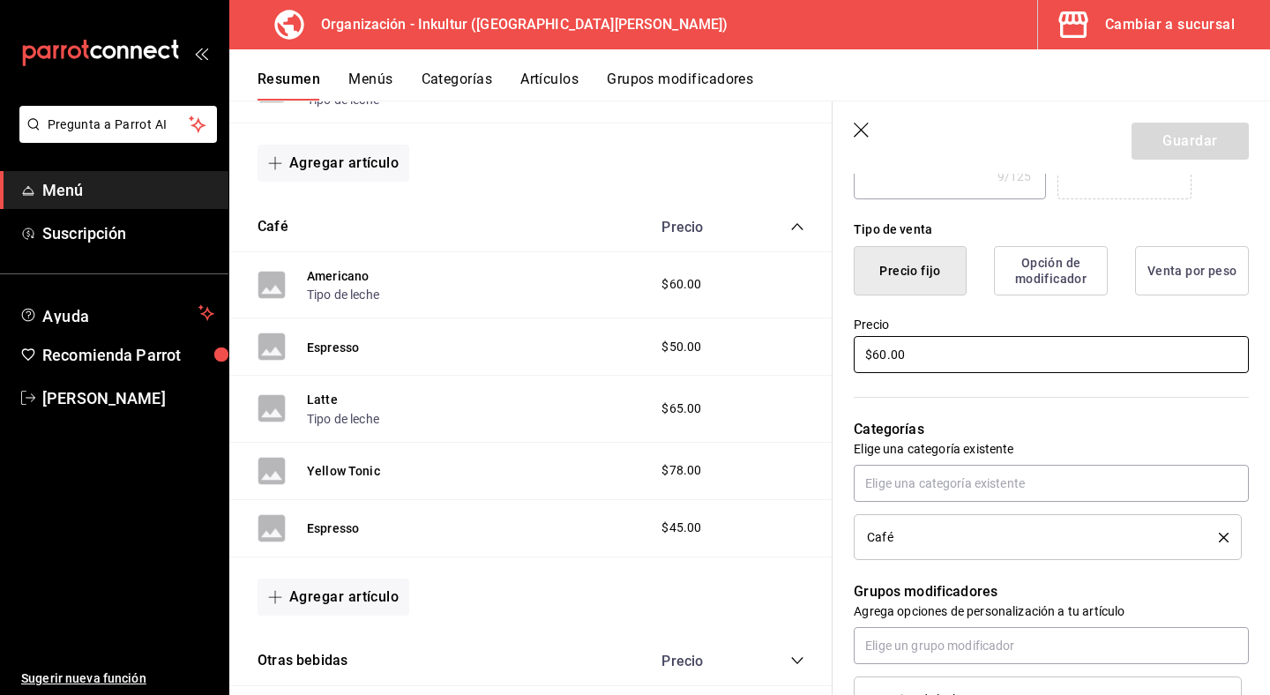
click at [884, 355] on input "$60.00" at bounding box center [1051, 354] width 395 height 37
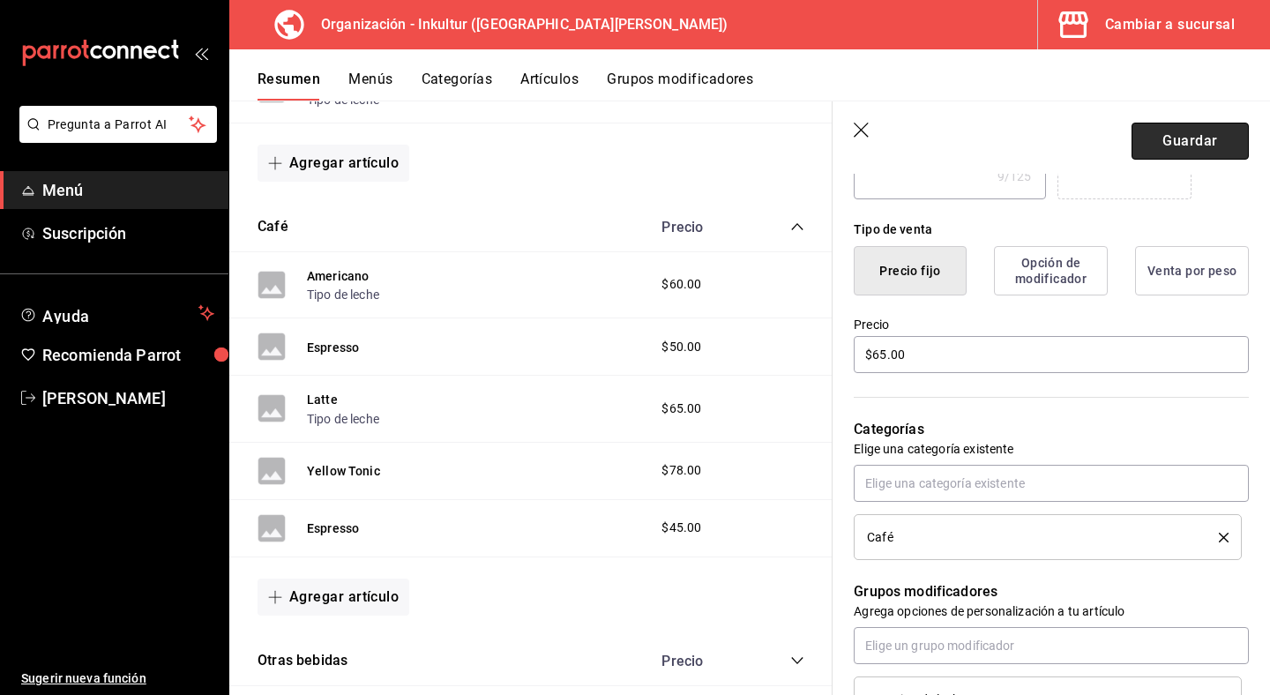
click at [1188, 133] on button "Guardar" at bounding box center [1190, 141] width 117 height 37
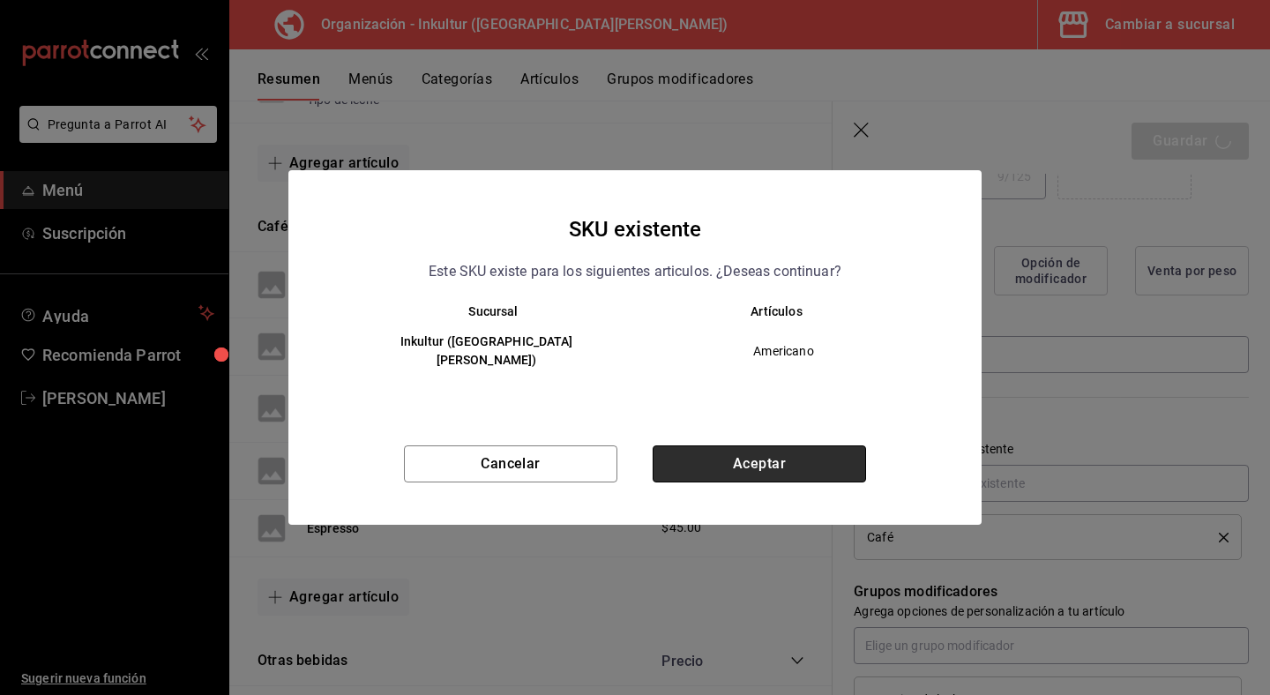
click at [814, 454] on button "Aceptar" at bounding box center [759, 464] width 213 height 37
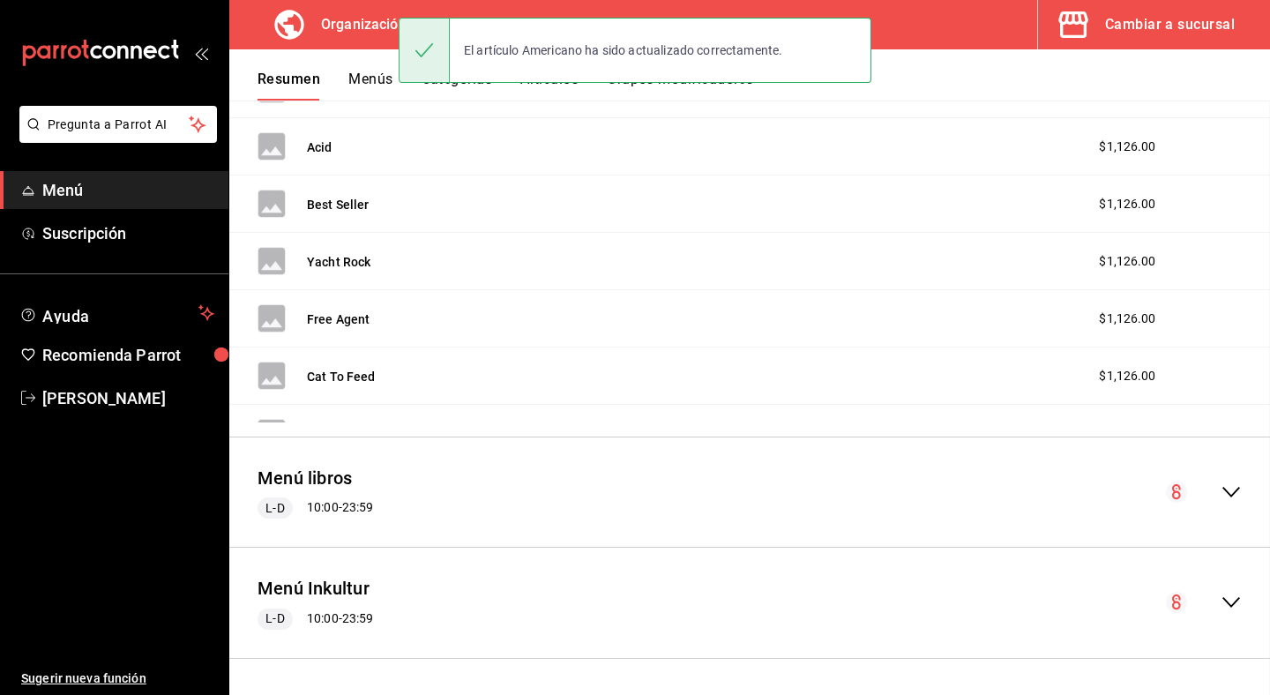
scroll to position [1030, 0]
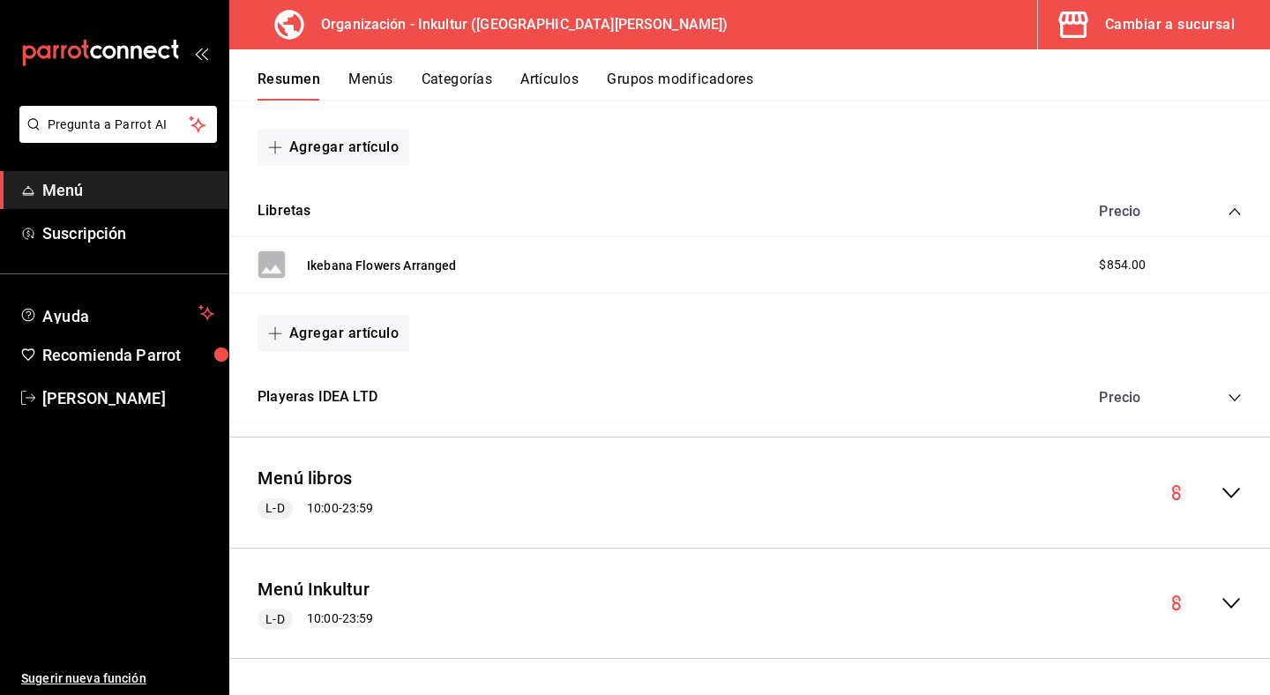
click at [1220, 602] on div "collapse-menu-row" at bounding box center [1204, 603] width 76 height 21
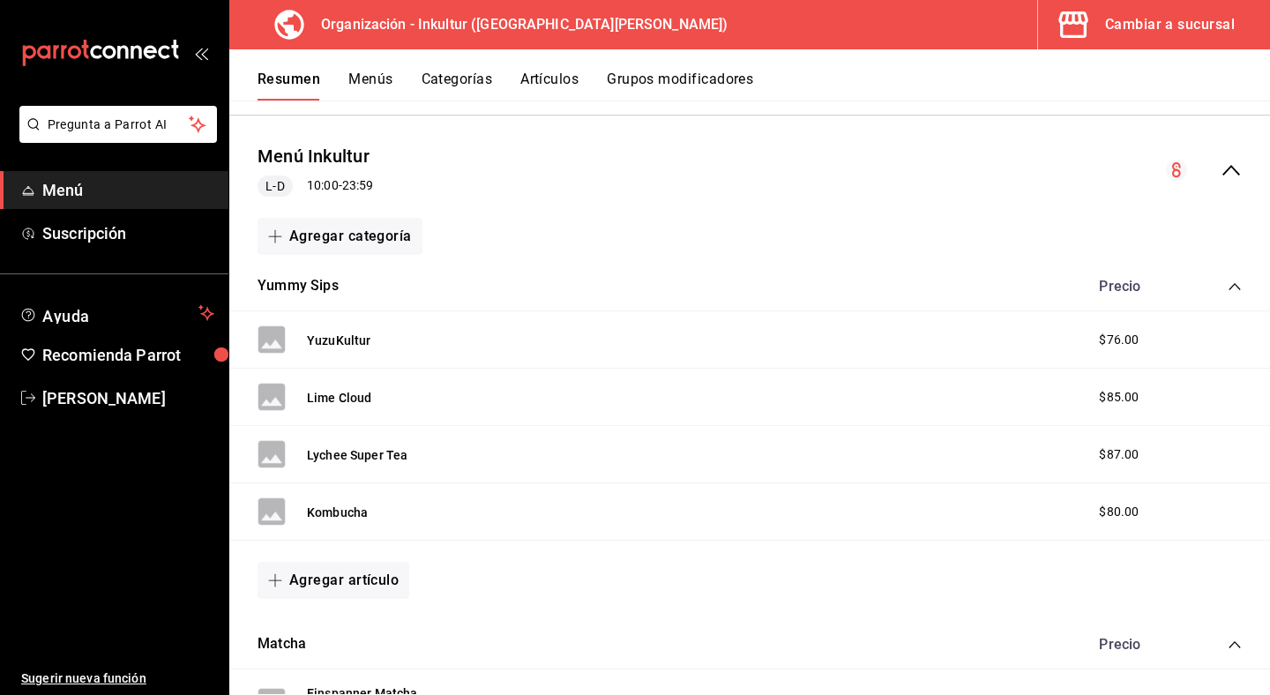
click at [372, 81] on button "Menús" at bounding box center [370, 86] width 44 height 30
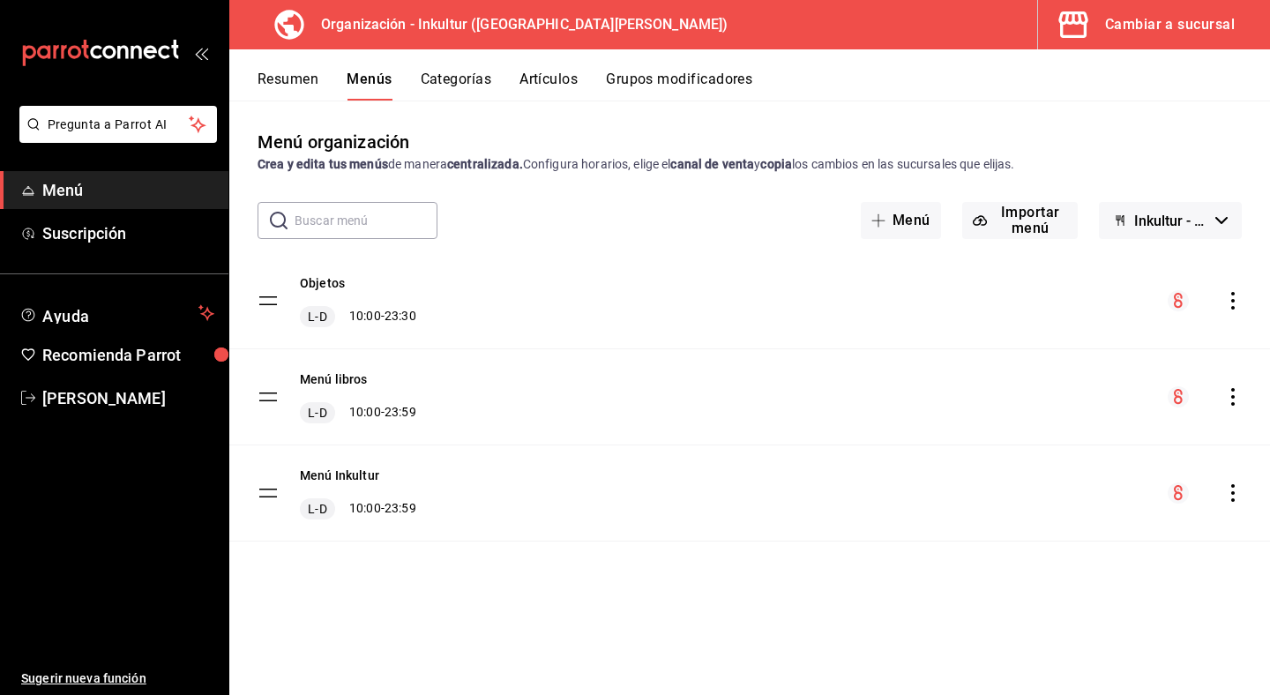
click at [1235, 492] on icon "actions" at bounding box center [1234, 493] width 18 height 18
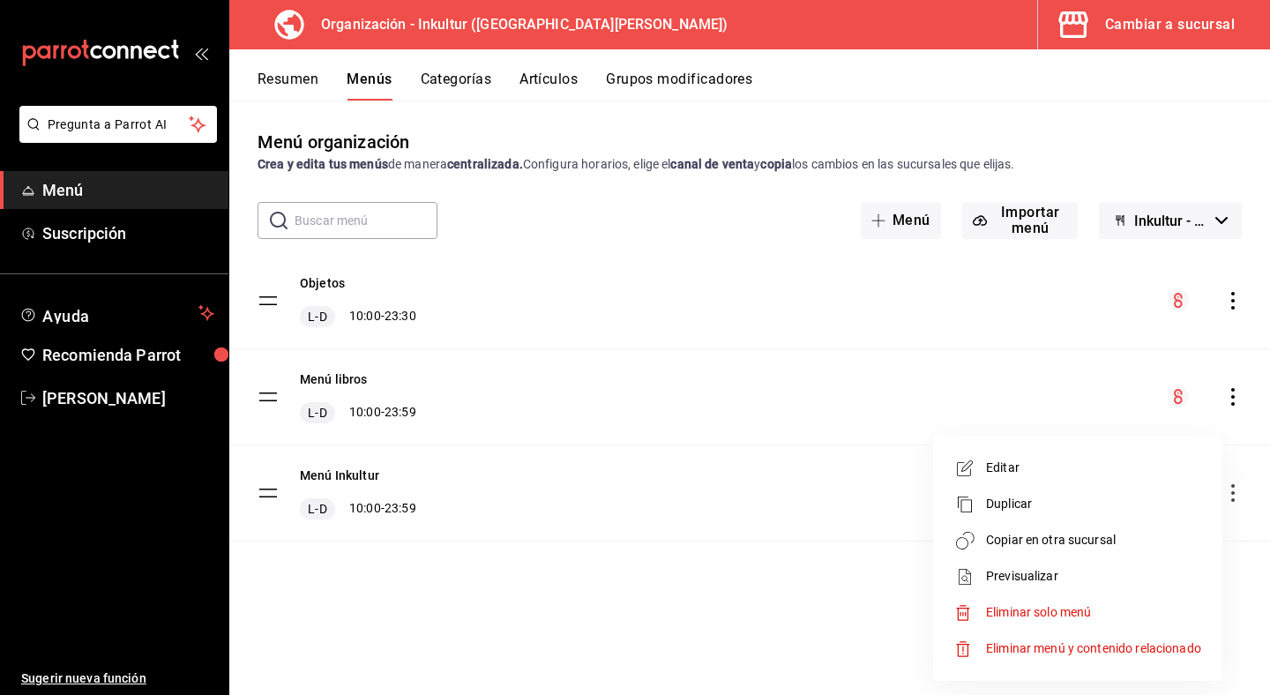
click at [1100, 543] on span "Copiar en otra sucursal" at bounding box center [1093, 540] width 215 height 19
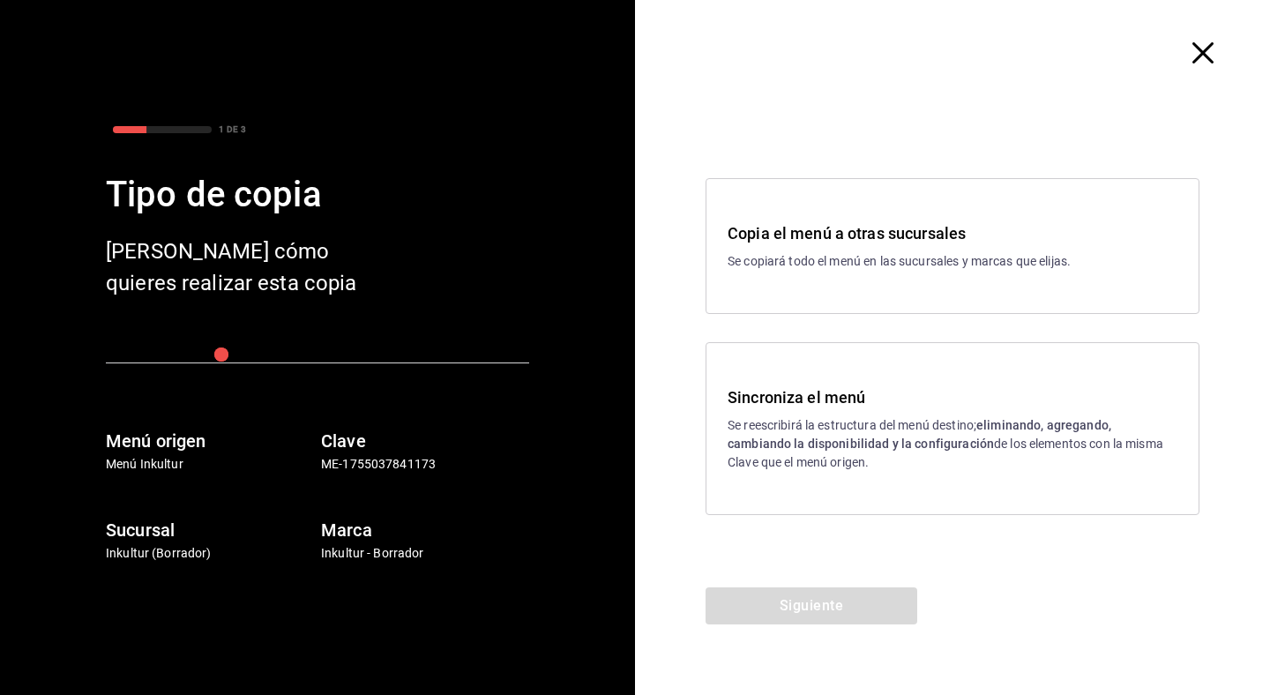
click at [925, 413] on div "Sincroniza el menú Se reescribirá la estructura del menú destino; eliminando, a…" at bounding box center [953, 429] width 450 height 86
click at [771, 614] on button "Siguiente" at bounding box center [812, 606] width 212 height 37
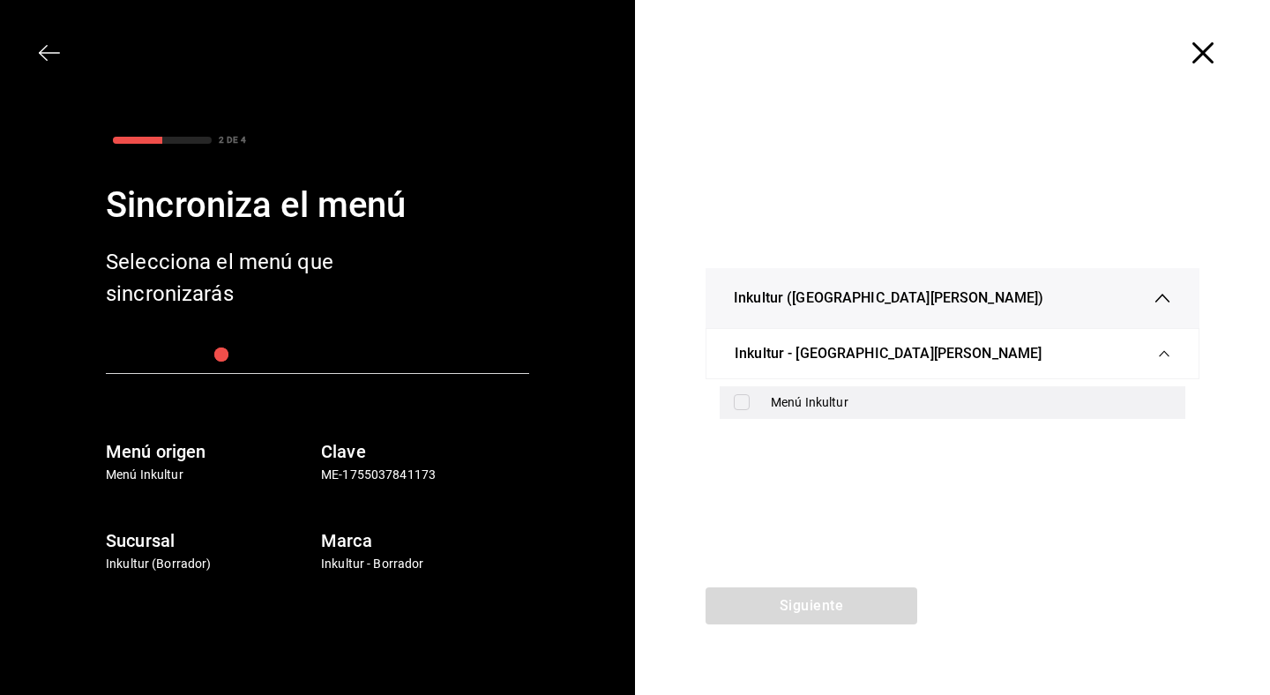
click at [743, 401] on input "checkbox" at bounding box center [742, 402] width 16 height 16
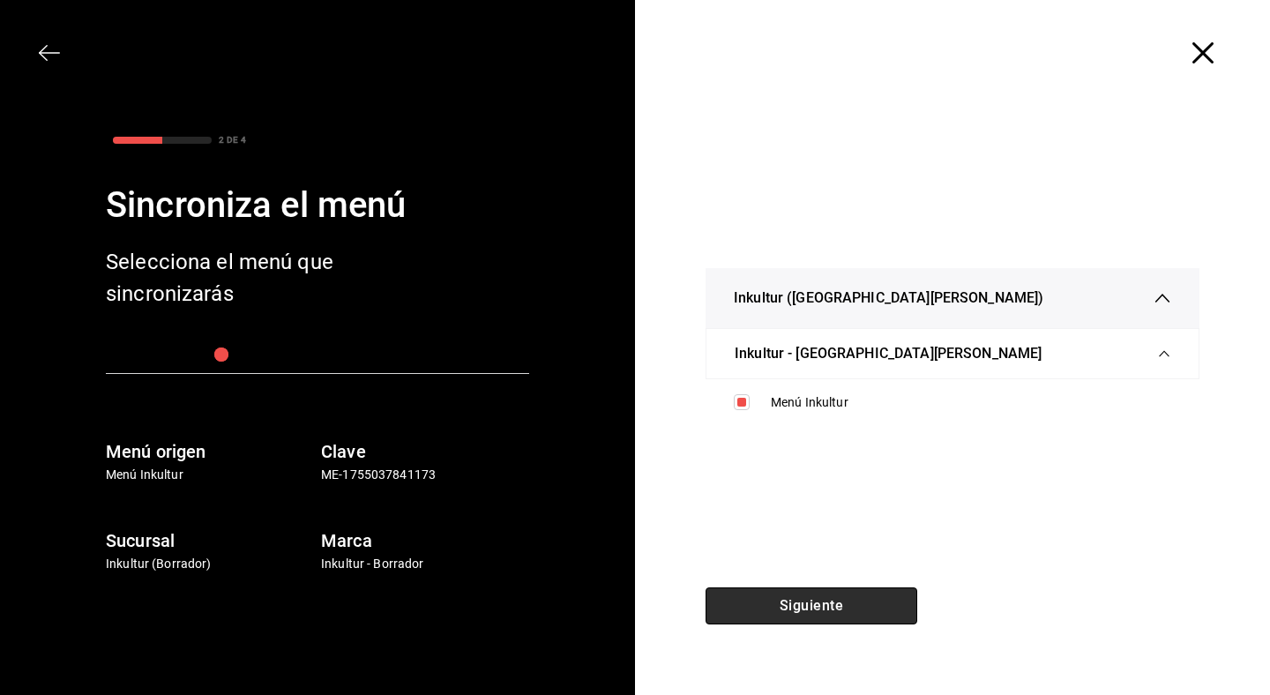
click at [770, 606] on button "Siguiente" at bounding box center [812, 606] width 212 height 37
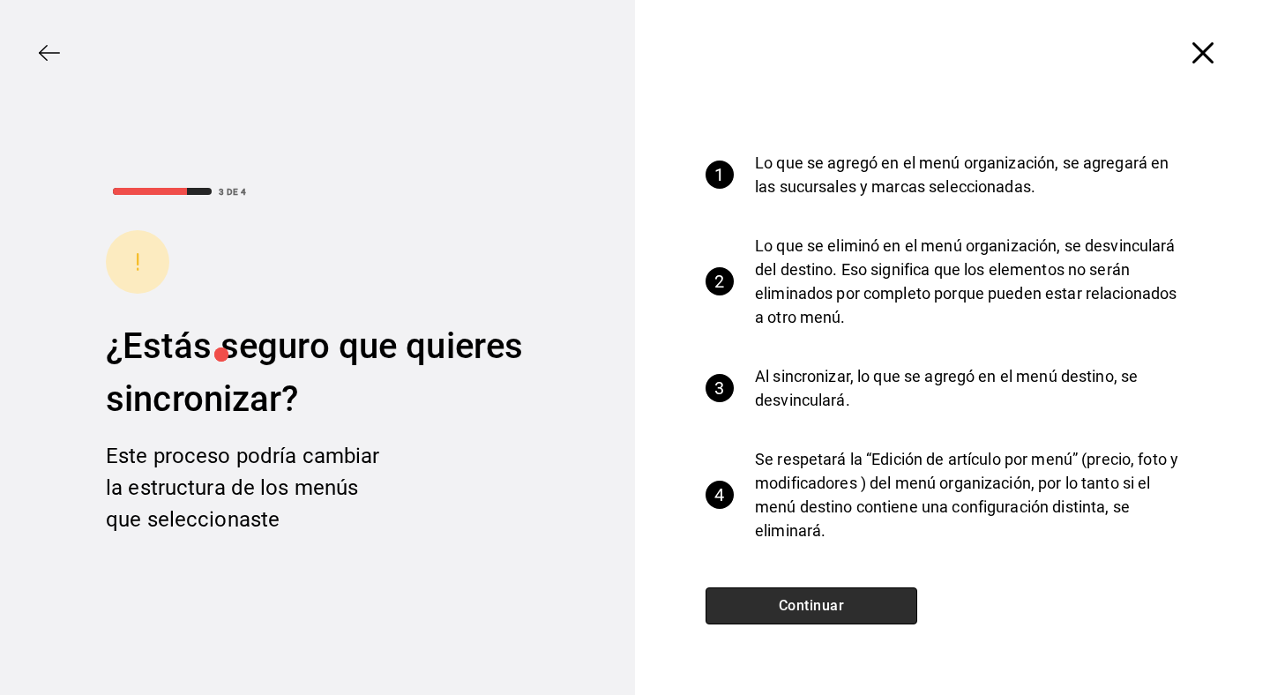
click at [803, 603] on button "Continuar" at bounding box center [812, 606] width 212 height 37
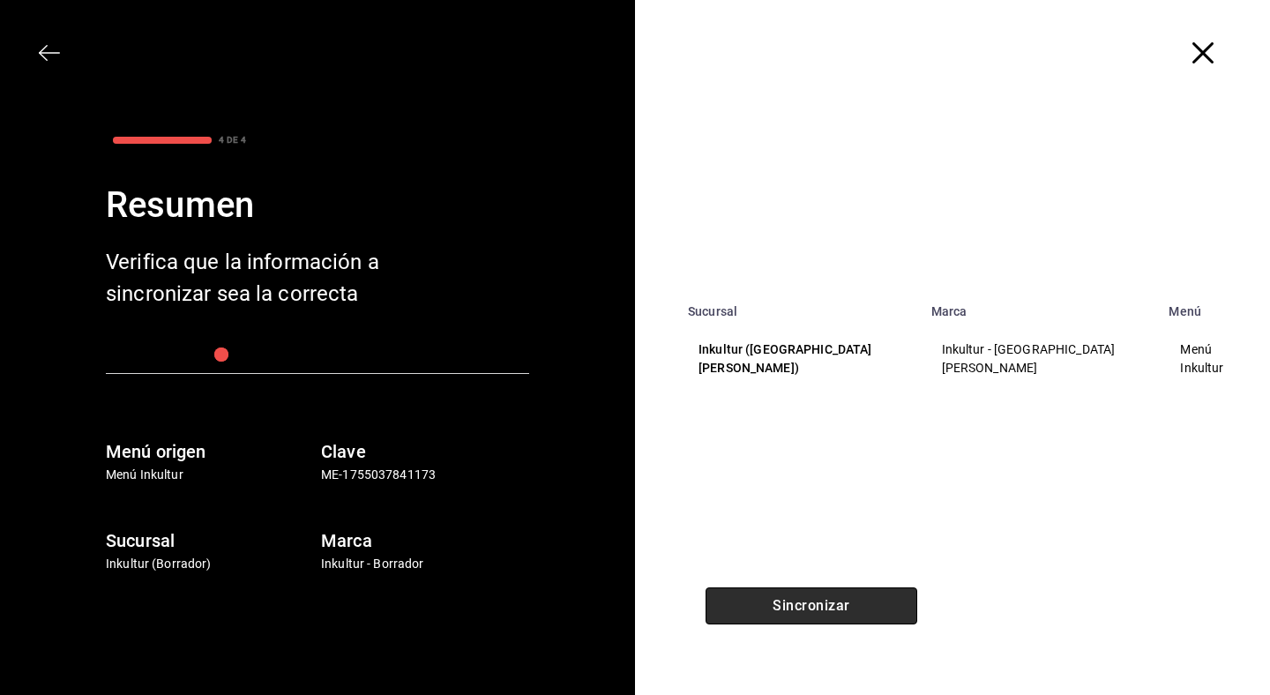
click at [803, 603] on button "Sincronizar" at bounding box center [812, 606] width 212 height 37
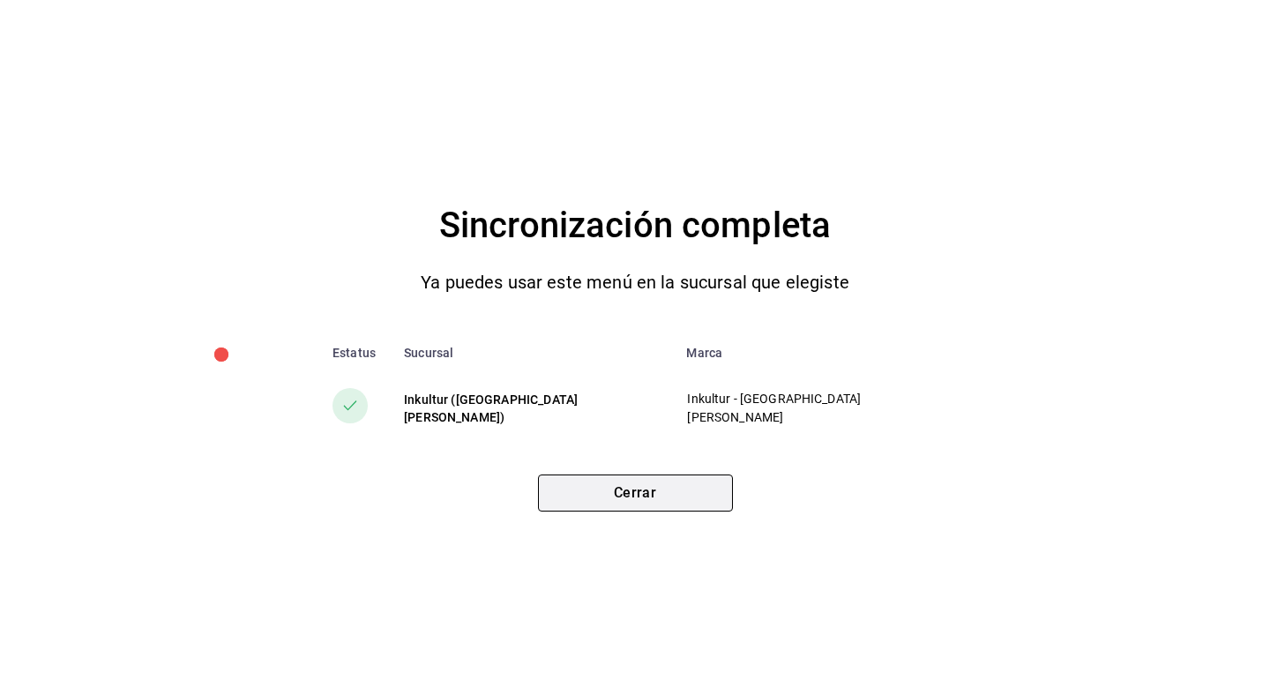
click at [658, 501] on button "Cerrar" at bounding box center [635, 493] width 195 height 37
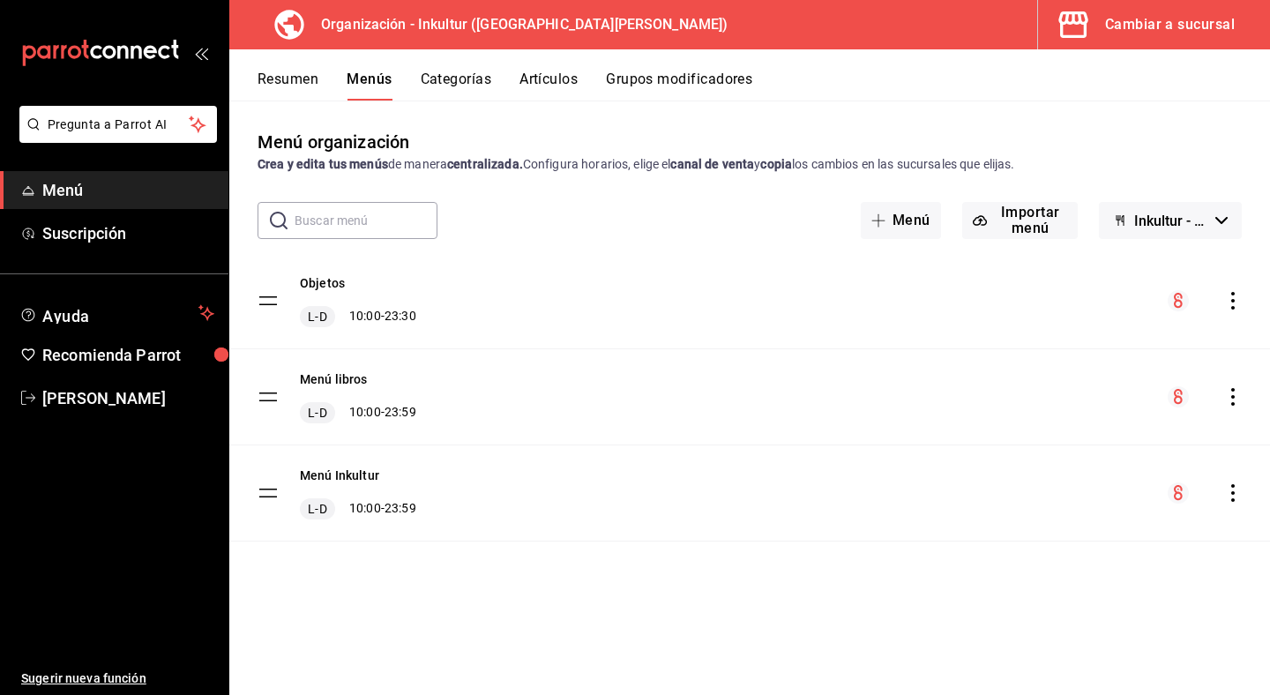
click at [1239, 305] on icon "actions" at bounding box center [1234, 301] width 18 height 18
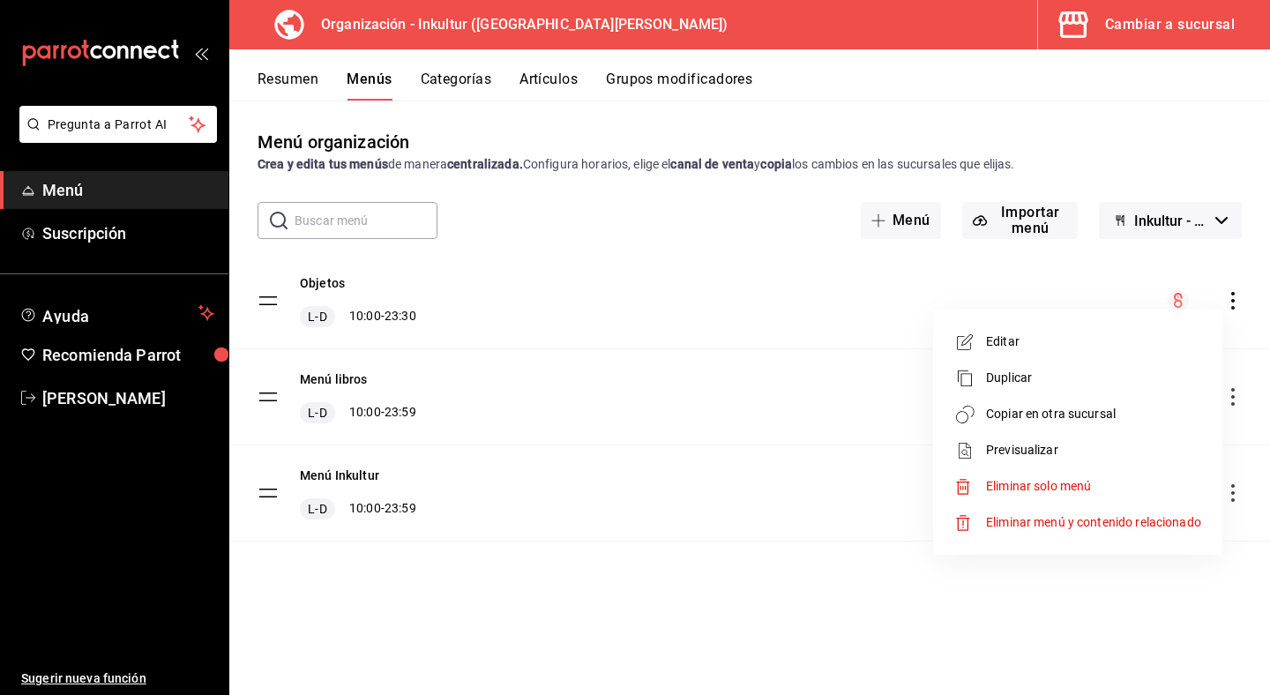
click at [1146, 401] on li "Copiar en otra sucursal" at bounding box center [1077, 414] width 275 height 36
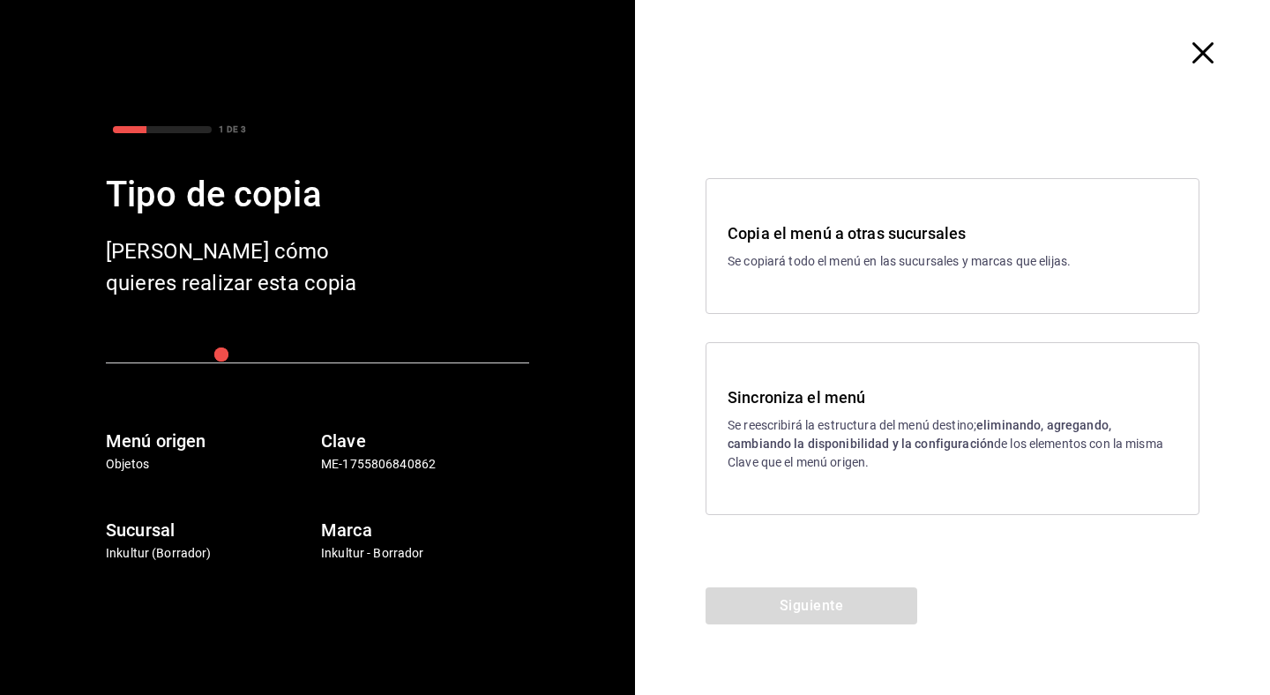
click at [940, 389] on h3 "Sincroniza el menú" at bounding box center [953, 398] width 450 height 24
click at [893, 601] on button "Siguiente" at bounding box center [812, 606] width 212 height 37
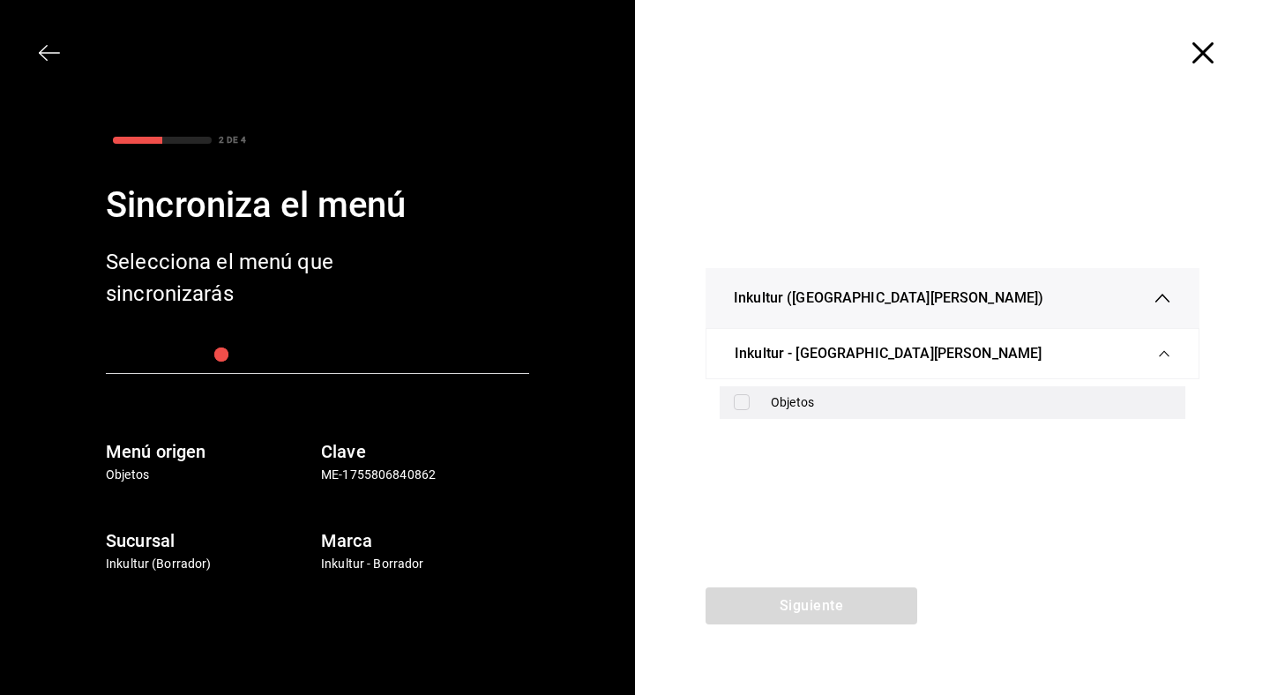
click at [746, 406] on input "checkbox" at bounding box center [742, 402] width 16 height 16
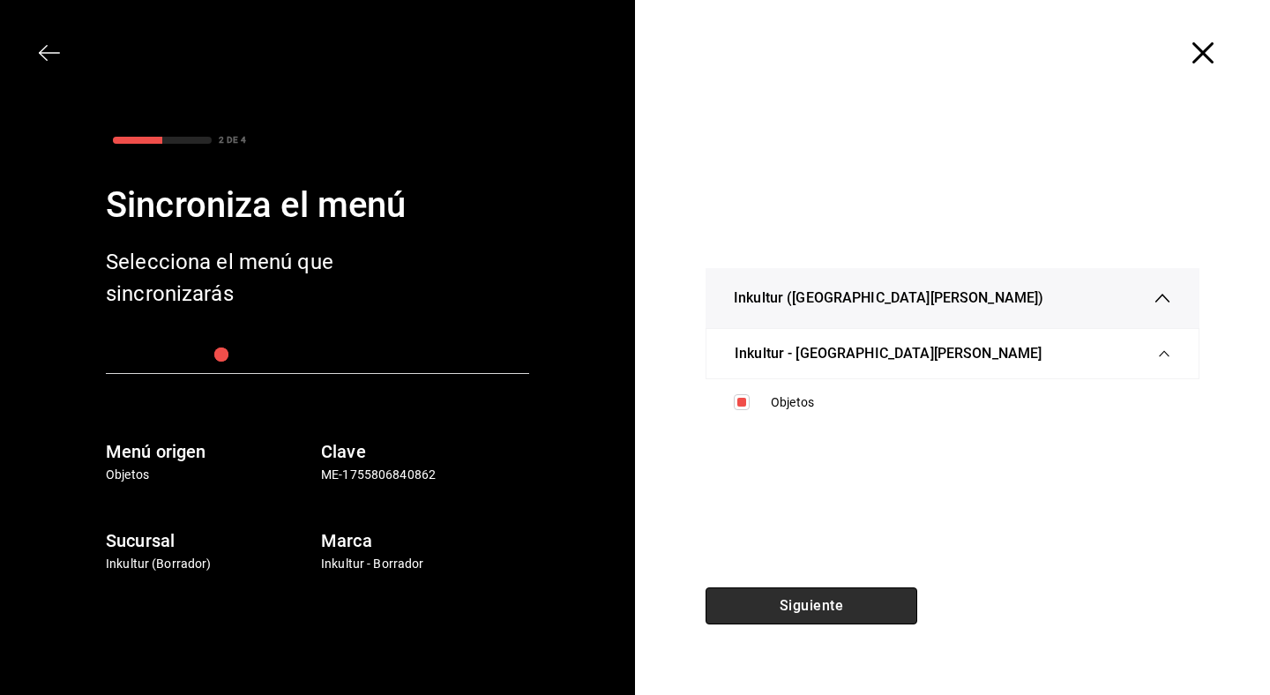
click at [829, 604] on button "Siguiente" at bounding box center [812, 606] width 212 height 37
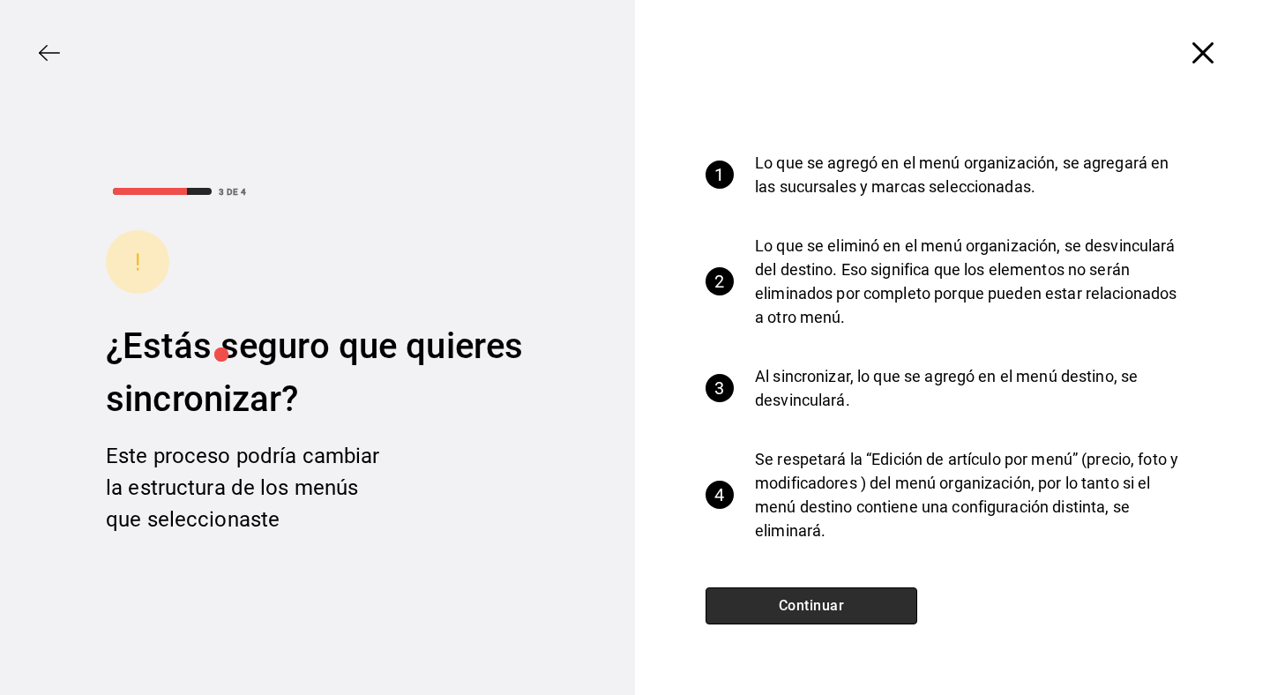
click at [829, 604] on button "Continuar" at bounding box center [812, 606] width 212 height 37
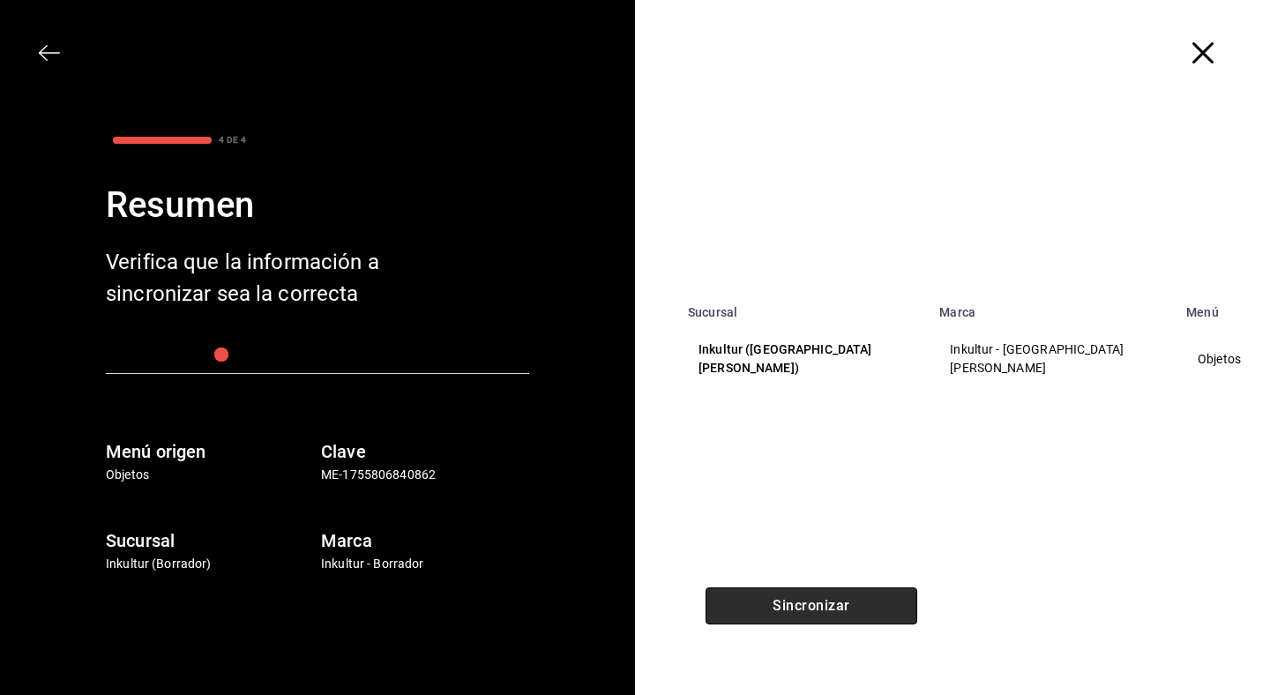
click at [829, 604] on button "Sincronizar" at bounding box center [812, 606] width 212 height 37
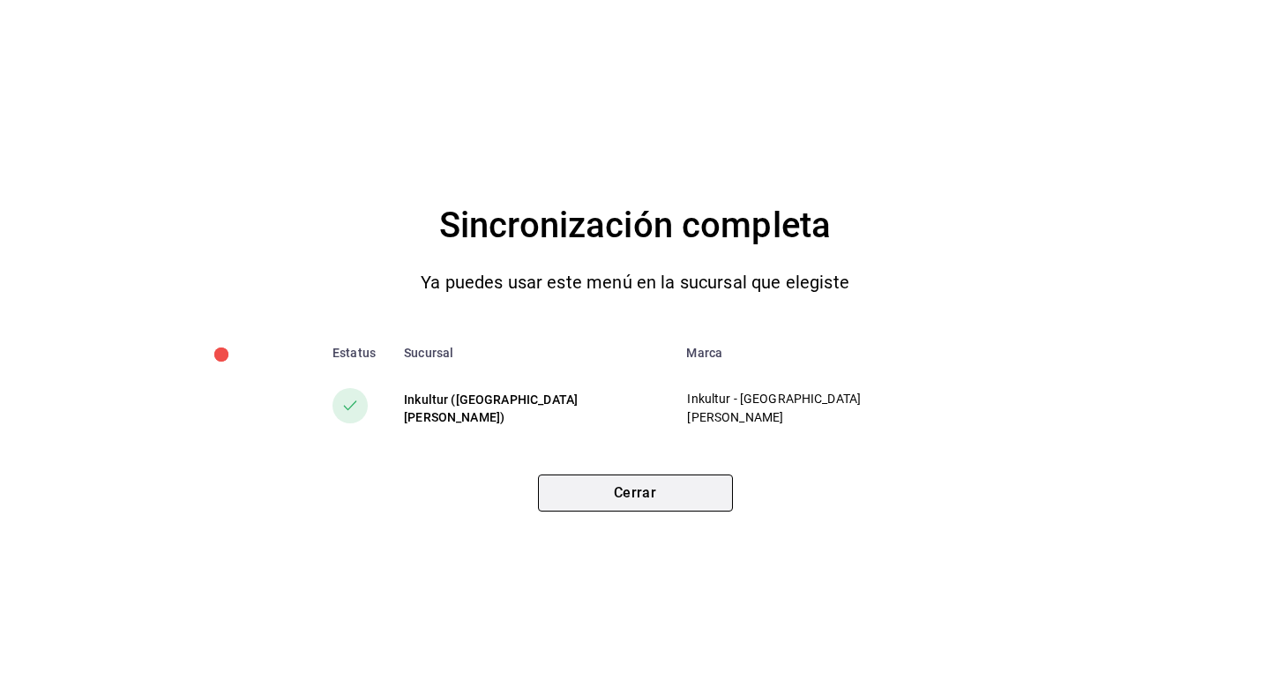
click at [662, 498] on button "Cerrar" at bounding box center [635, 493] width 195 height 37
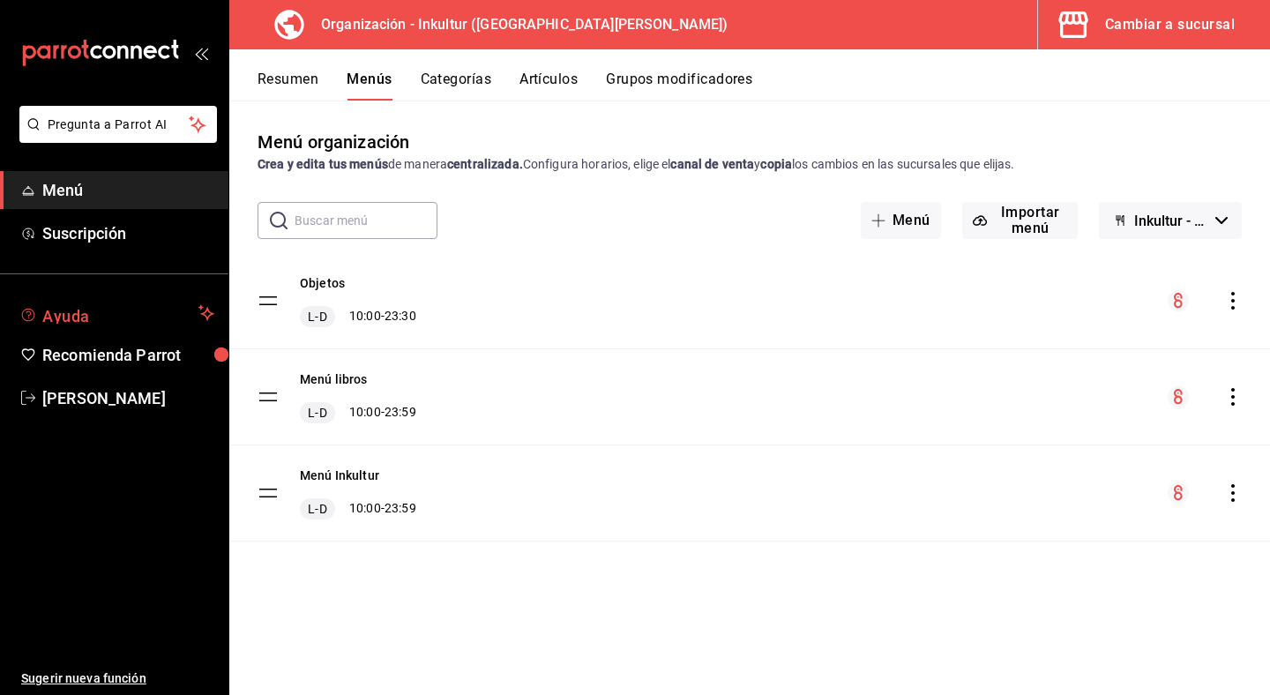
click at [125, 311] on span "Ayuda" at bounding box center [116, 313] width 149 height 21
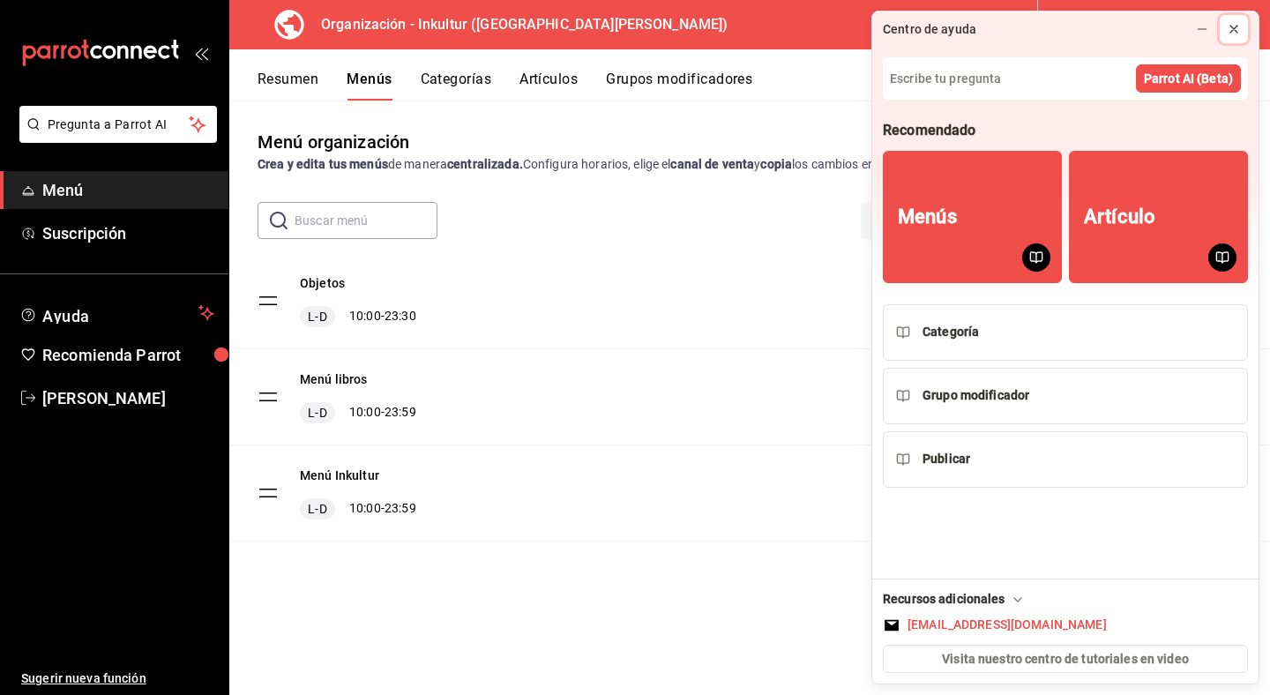
click at [1236, 37] on div at bounding box center [1234, 29] width 14 height 18
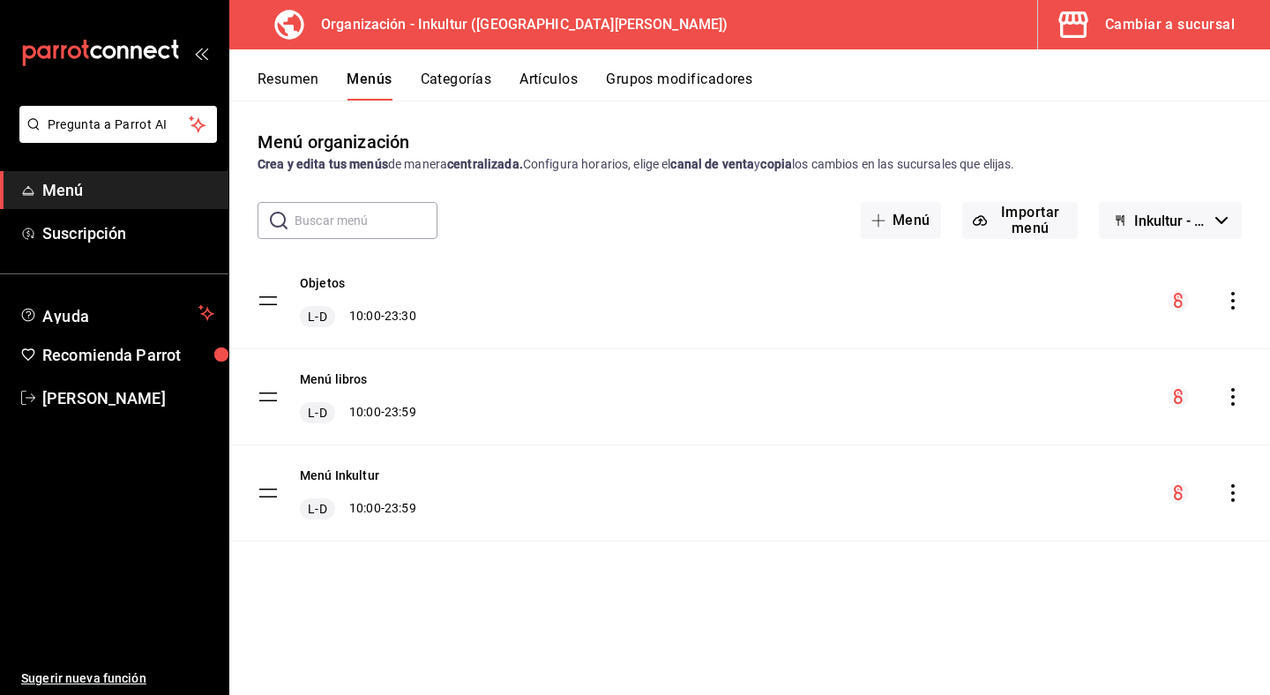
click at [607, 141] on div "Menú organización Crea y edita tus menús de manera centralizada. Configura hora…" at bounding box center [749, 151] width 1041 height 45
click at [1032, 130] on div "Menú organización Crea y edita tus menús de manera centralizada. Configura hora…" at bounding box center [749, 151] width 1041 height 45
click at [329, 288] on button "Objetos" at bounding box center [322, 283] width 45 height 18
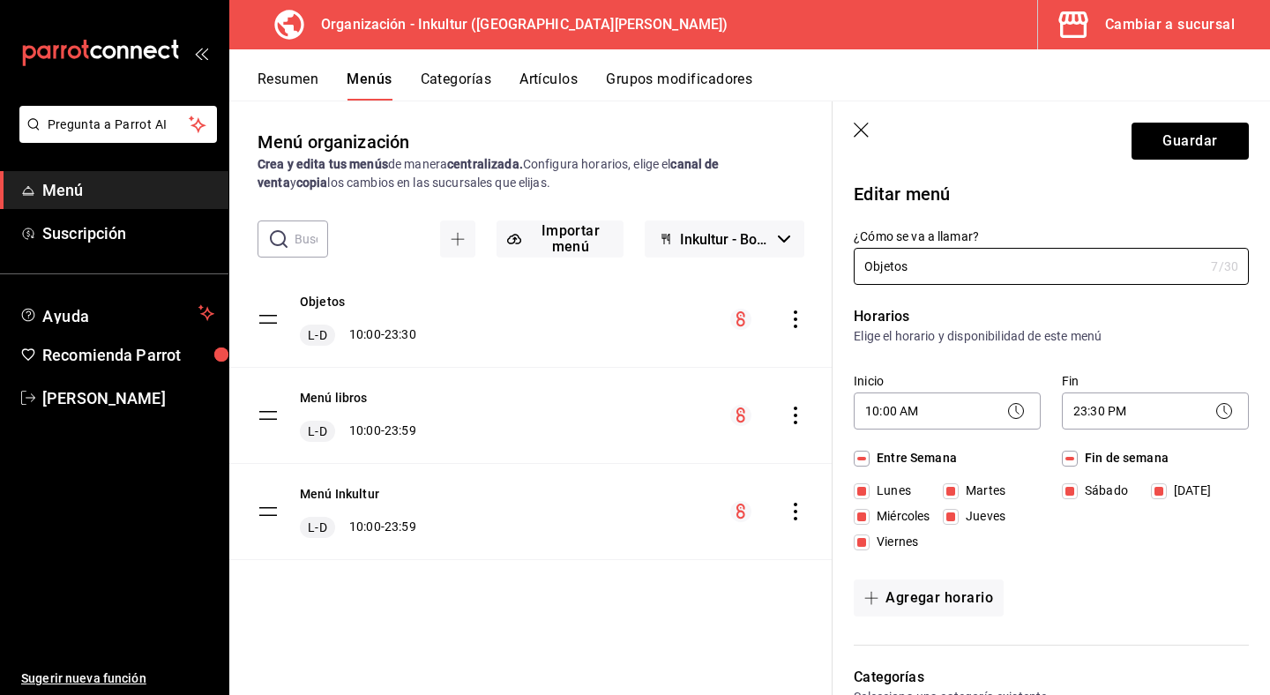
click at [859, 125] on icon "button" at bounding box center [863, 132] width 18 height 18
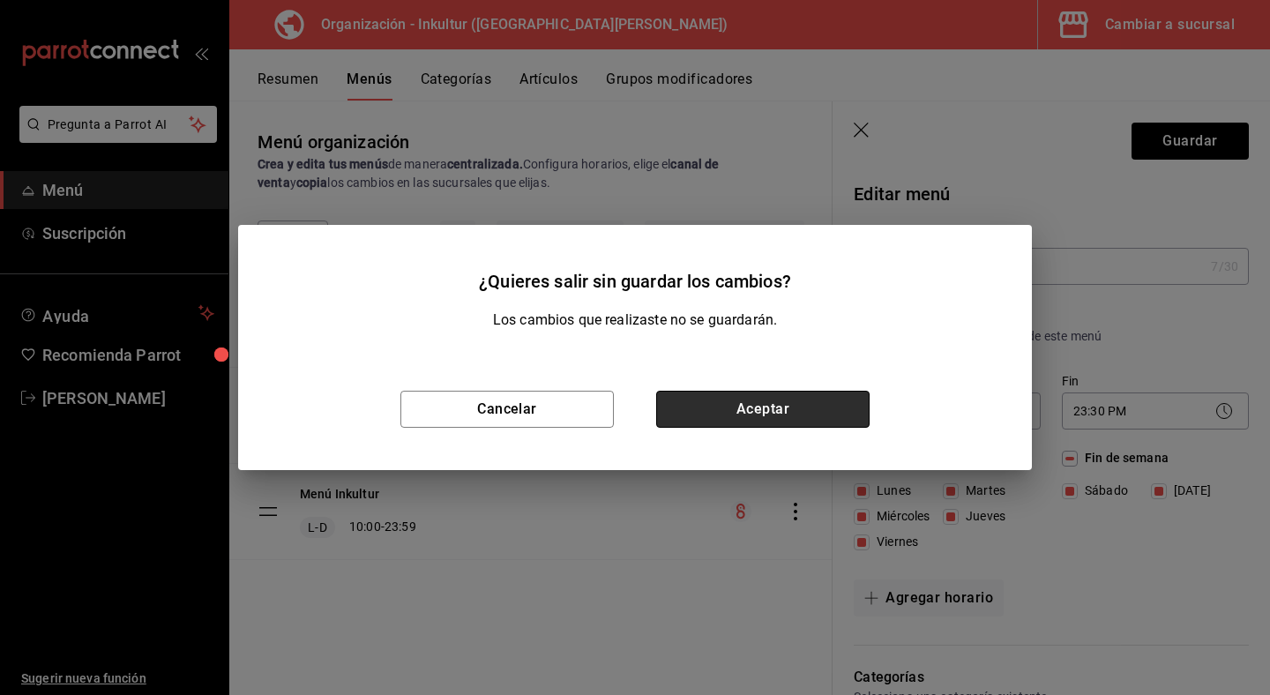
click at [713, 423] on button "Aceptar" at bounding box center [762, 409] width 213 height 37
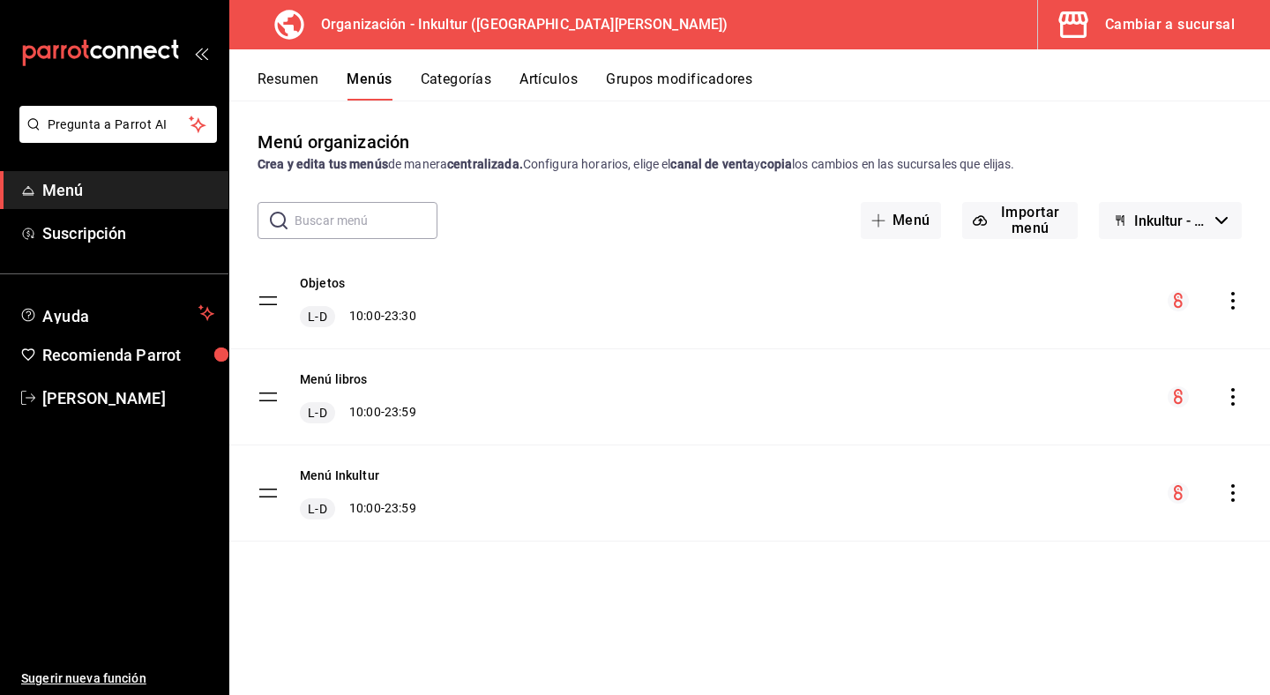
click at [459, 85] on button "Categorías" at bounding box center [456, 86] width 71 height 30
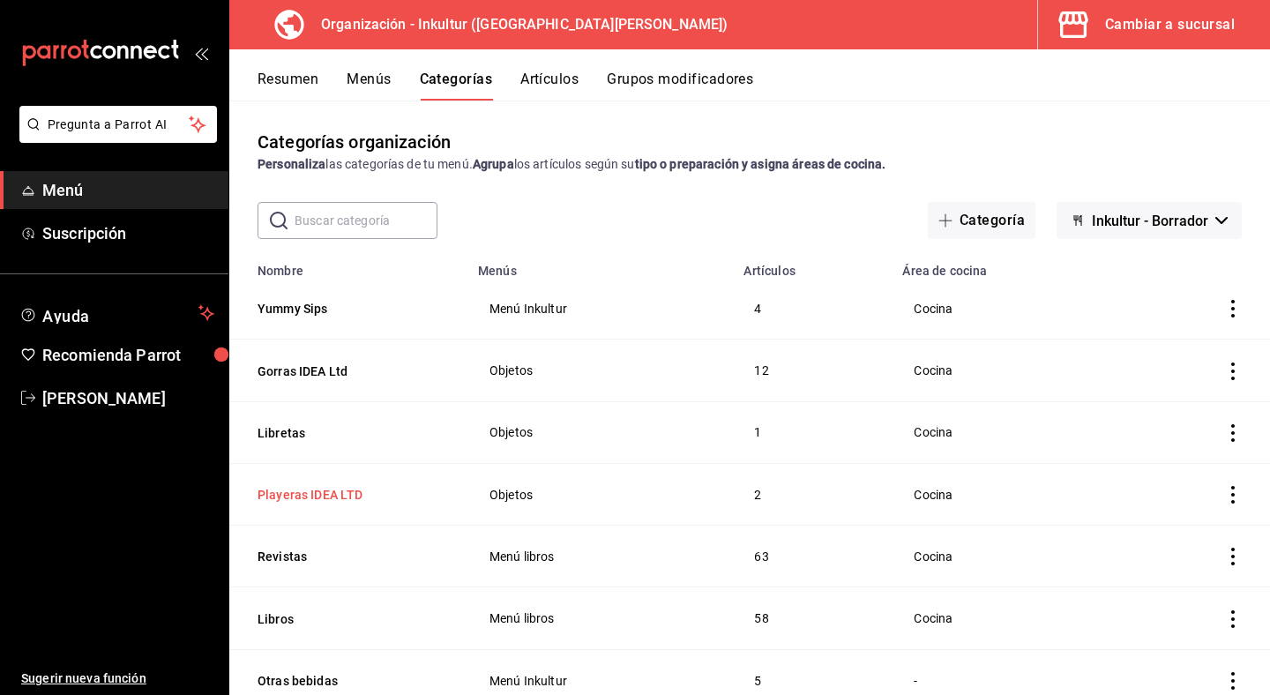
click at [357, 496] on button "Playeras IDEA LTD" at bounding box center [346, 495] width 176 height 18
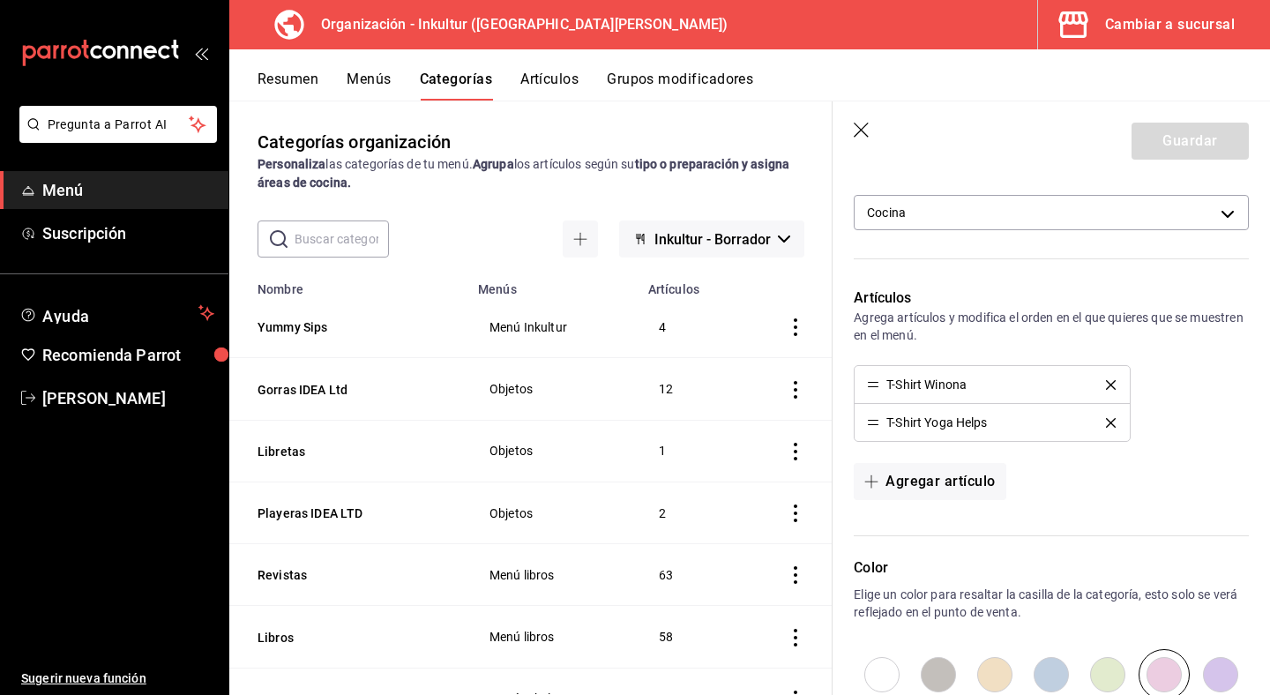
scroll to position [393, 0]
click at [925, 484] on button "Agregar artículo" at bounding box center [930, 479] width 152 height 37
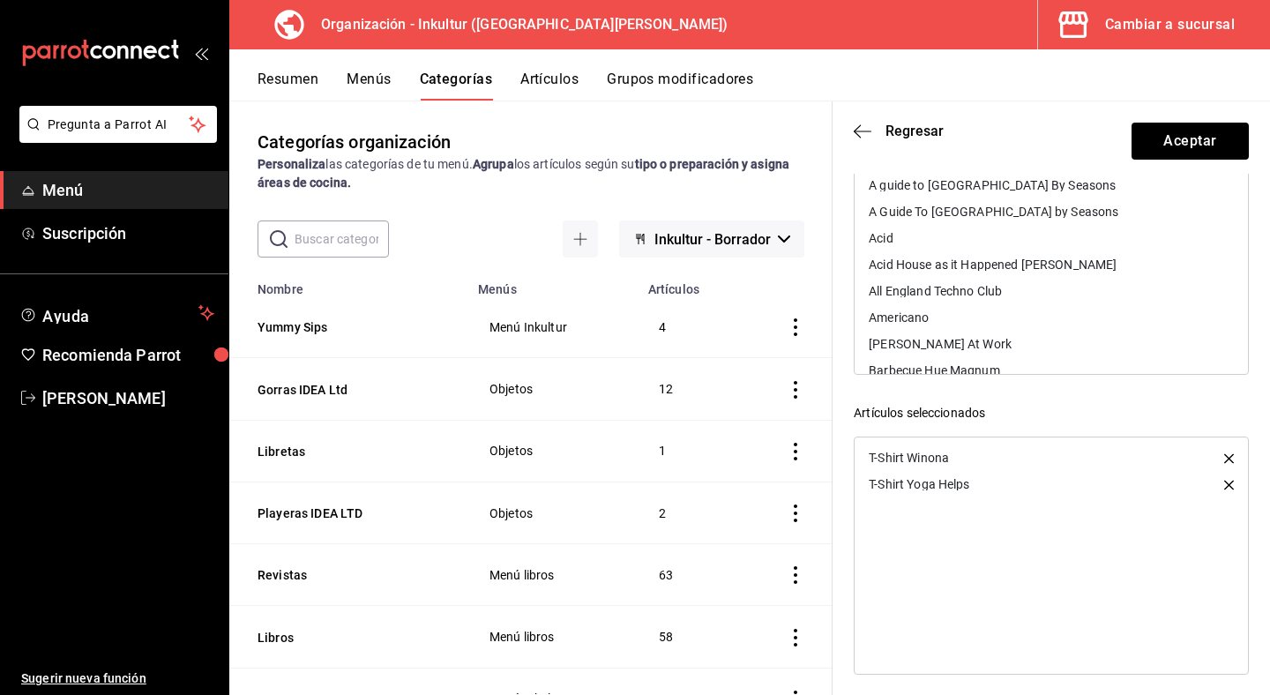
scroll to position [218, 0]
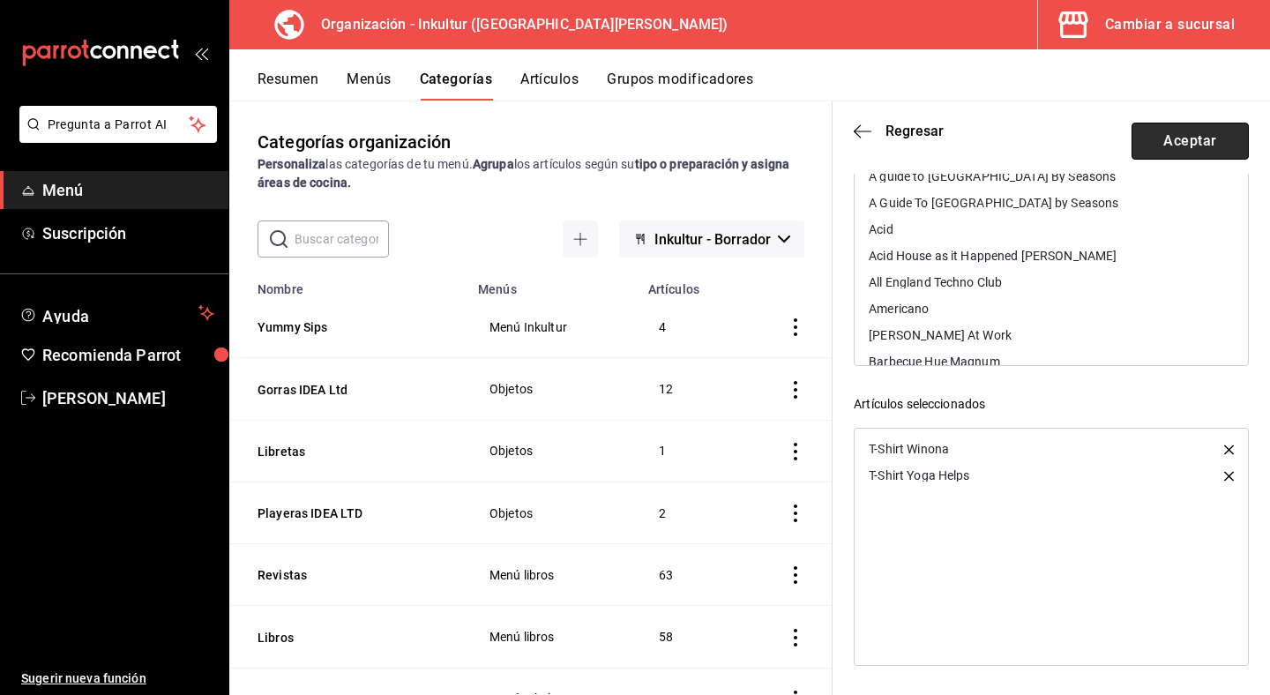
click at [1209, 138] on button "Aceptar" at bounding box center [1190, 141] width 117 height 37
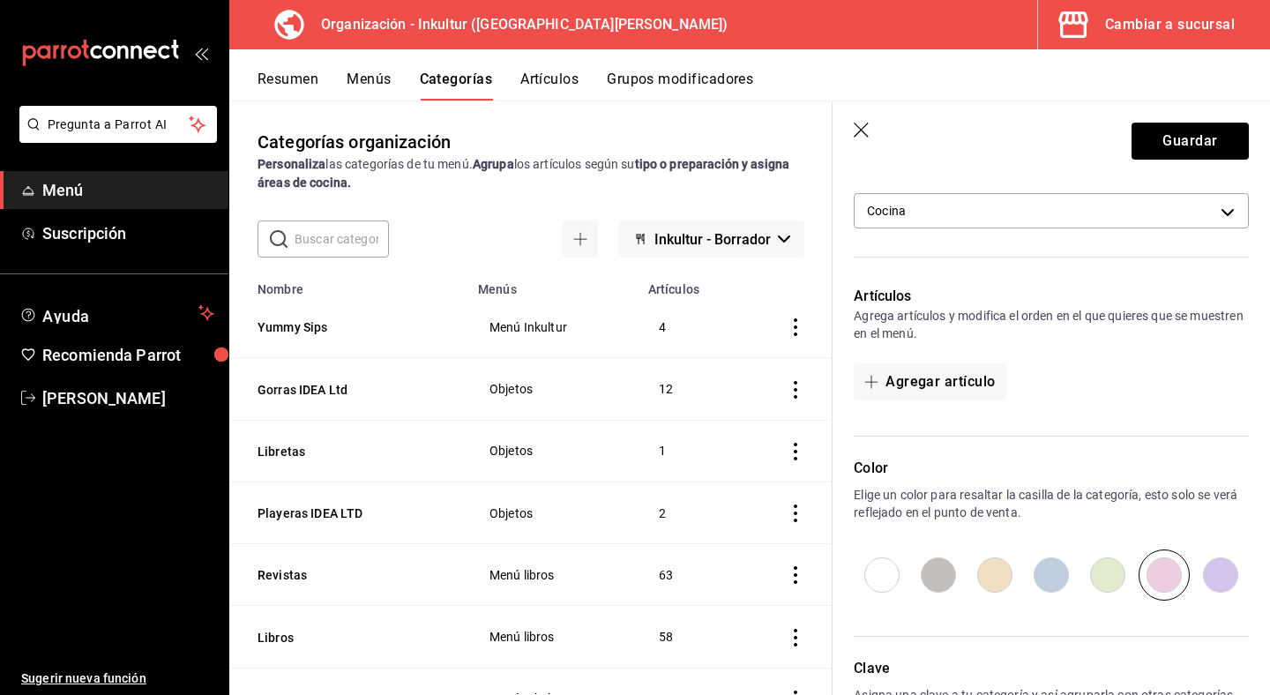
click at [854, 121] on header "Guardar" at bounding box center [1052, 137] width 438 height 72
click at [860, 126] on icon "button" at bounding box center [863, 132] width 18 height 18
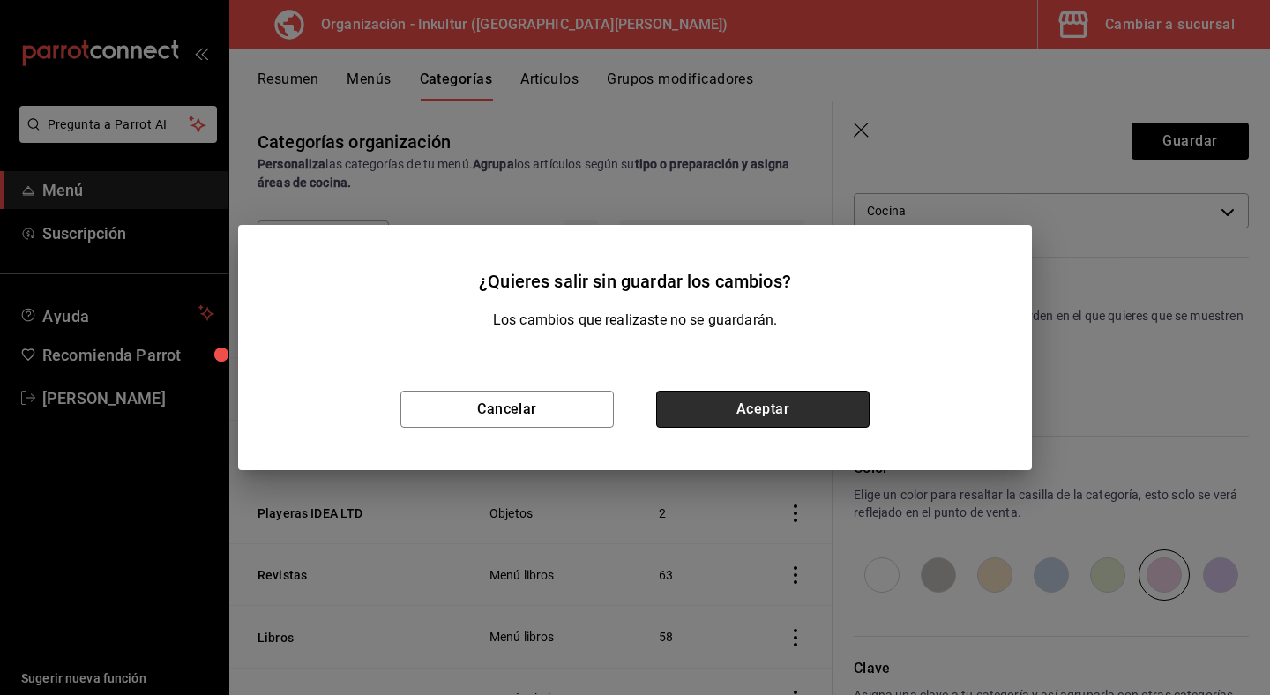
click at [786, 410] on button "Aceptar" at bounding box center [762, 409] width 213 height 37
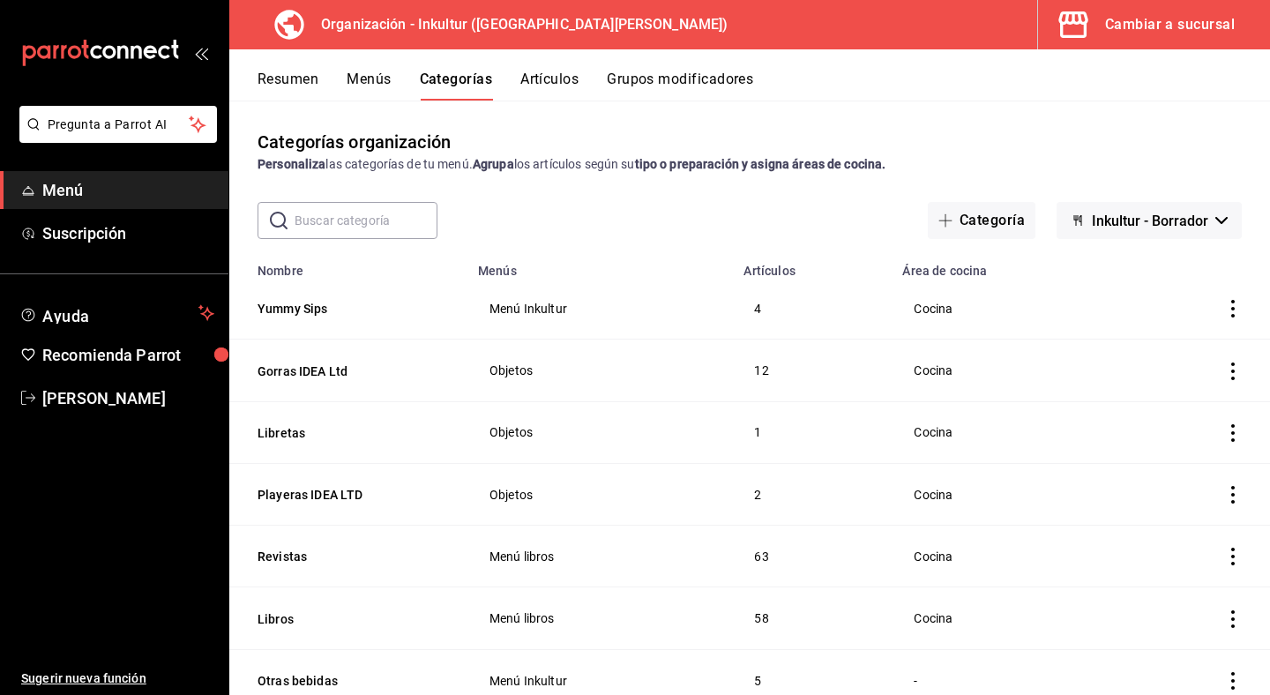
click at [686, 83] on button "Grupos modificadores" at bounding box center [680, 86] width 146 height 30
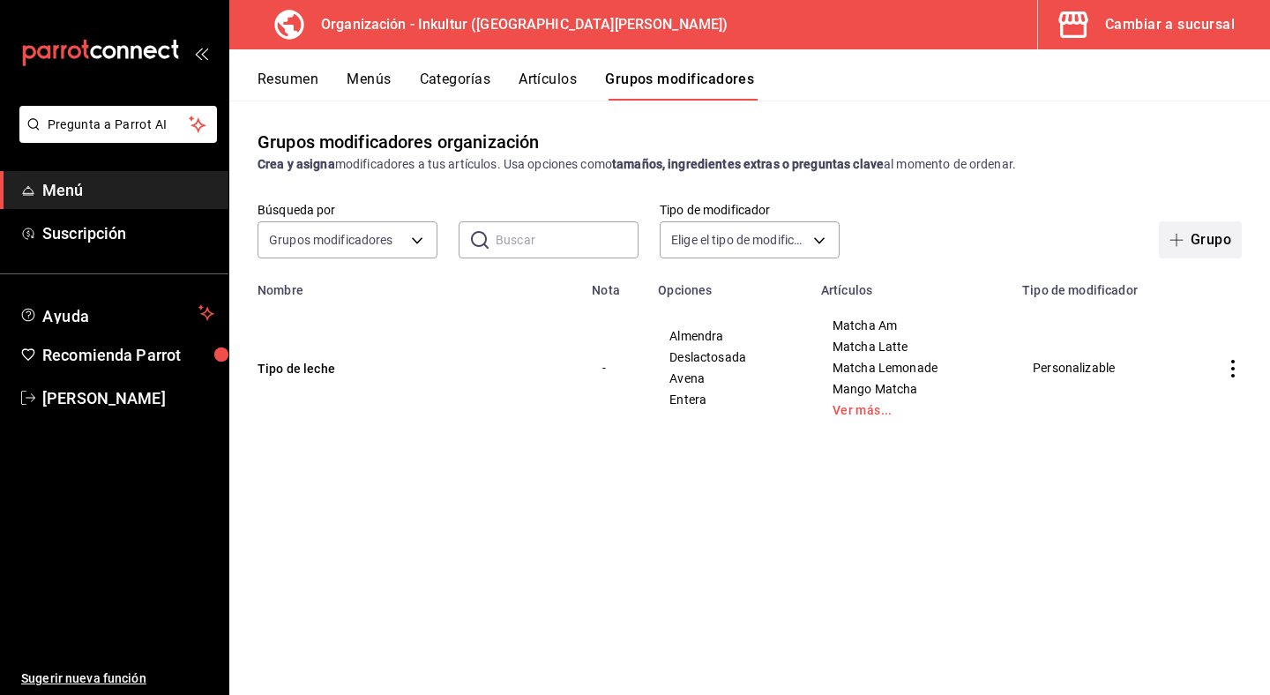
click at [1210, 243] on button "Grupo" at bounding box center [1200, 239] width 83 height 37
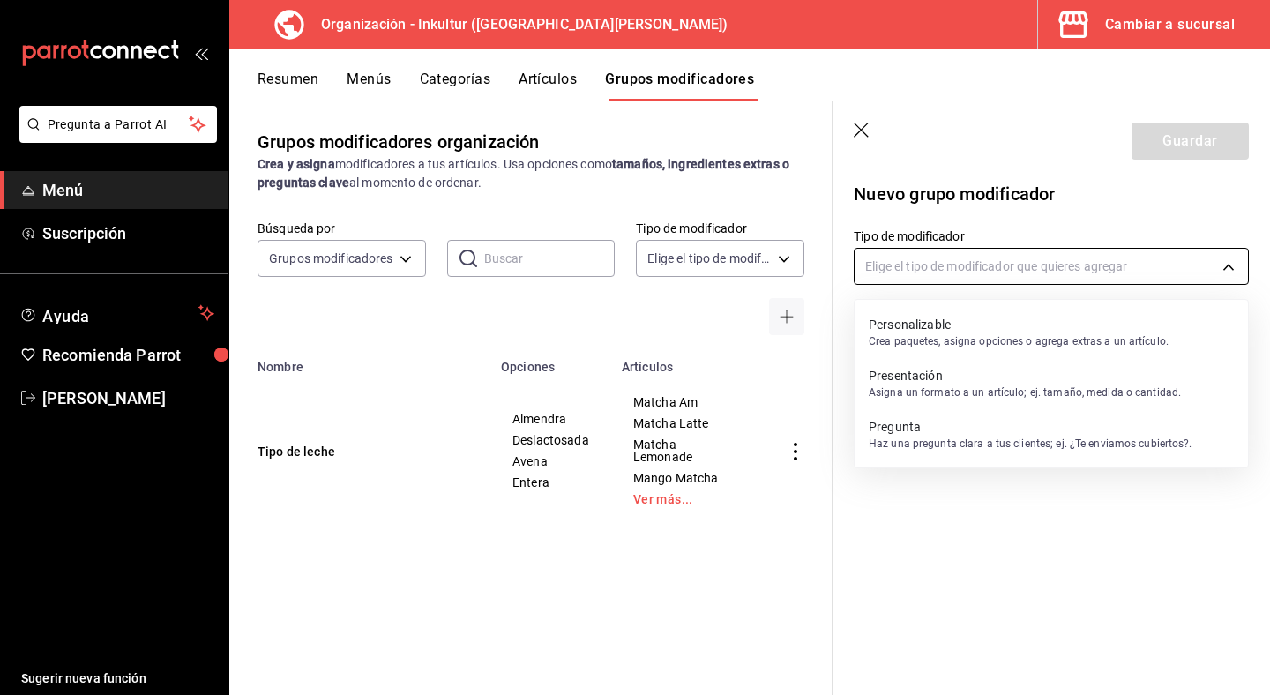
click at [1075, 264] on body "Pregunta a Parrot AI Menú Suscripción Ayuda Recomienda Parrot Andrea Garza Ruíz…" at bounding box center [635, 347] width 1270 height 695
click at [941, 316] on p "Personalizable" at bounding box center [1019, 325] width 300 height 18
type input "CUSTOMIZABLE"
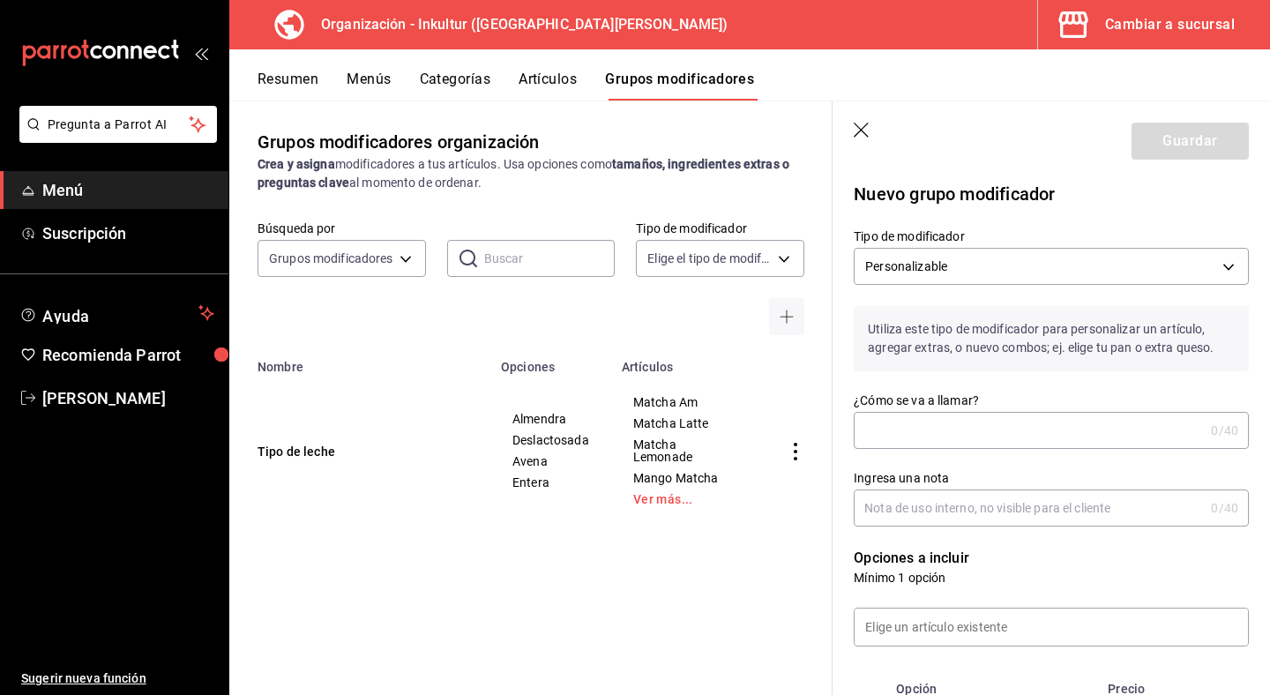
click at [942, 420] on input "¿Cómo se va a llamar?" at bounding box center [1029, 430] width 350 height 35
click at [880, 158] on header "Guardar" at bounding box center [1052, 137] width 438 height 72
click at [864, 132] on icon "button" at bounding box center [861, 130] width 15 height 15
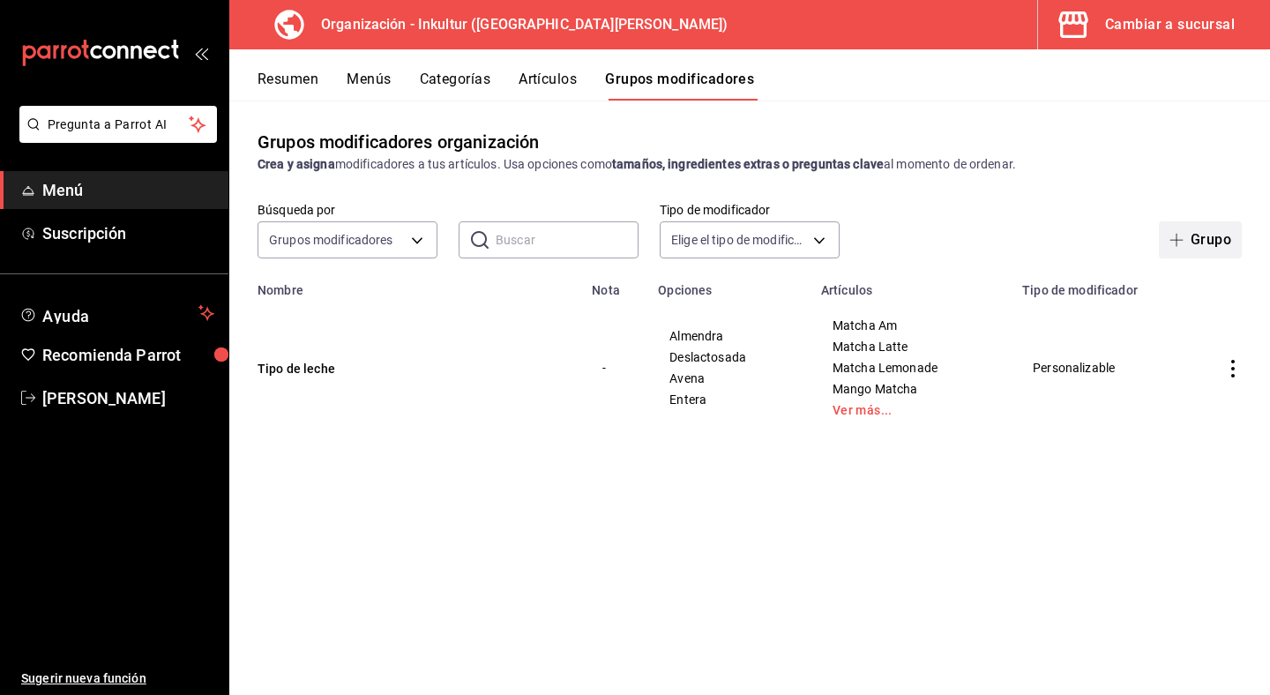
click at [1185, 238] on span "button" at bounding box center [1180, 240] width 21 height 14
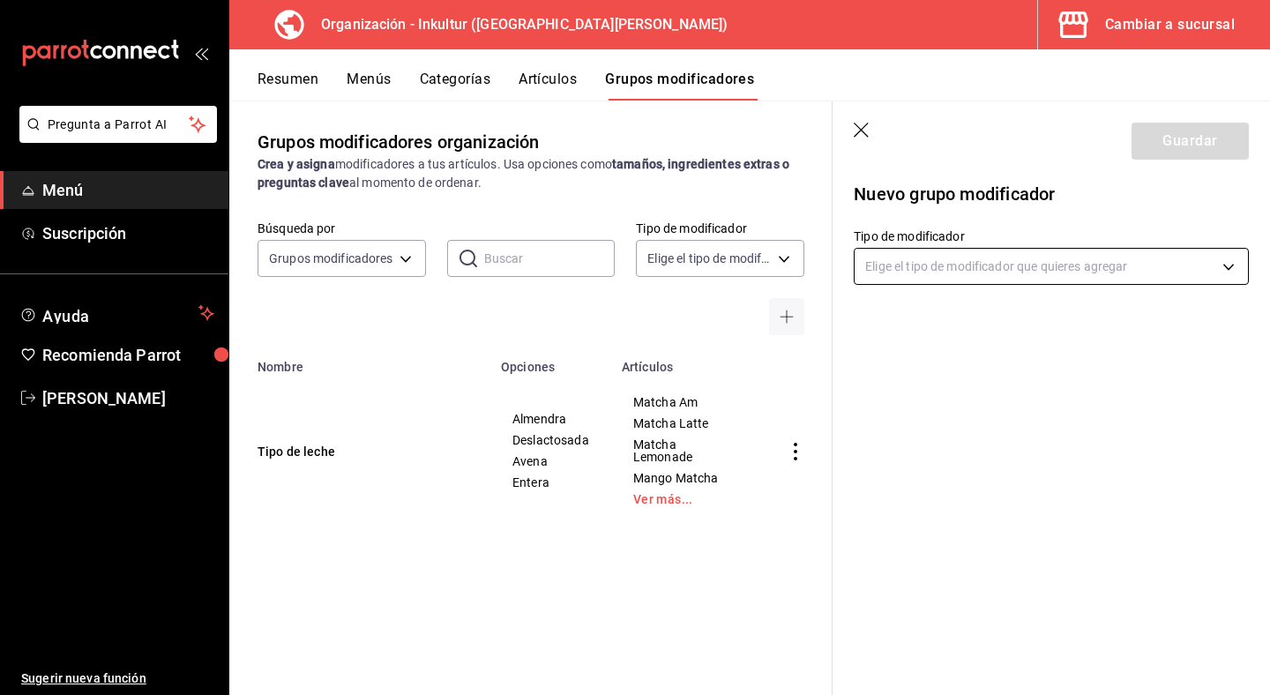
click at [991, 258] on body "Pregunta a Parrot AI Menú Suscripción Ayuda Recomienda Parrot Andrea Garza Ruíz…" at bounding box center [635, 347] width 1270 height 695
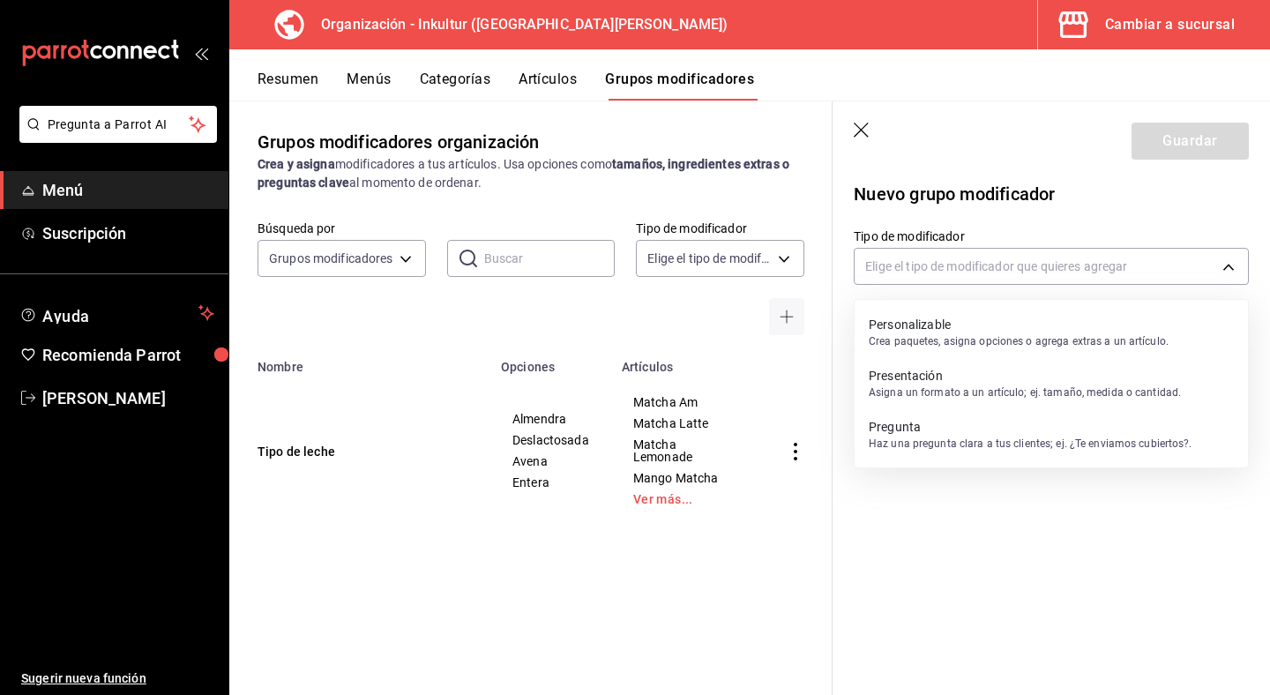
click at [1113, 395] on p "Asigna un formato a un artículo; ej. tamaño, medida o cantidad." at bounding box center [1025, 393] width 312 height 16
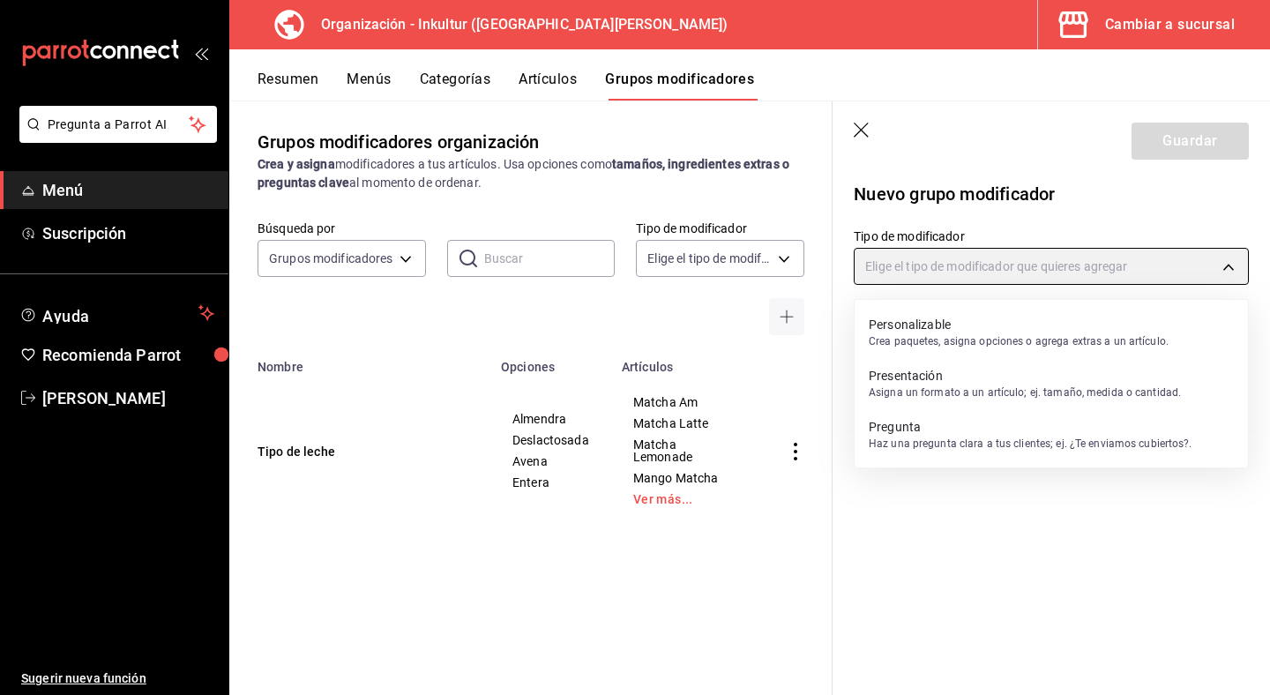
type input "PRESENTATION"
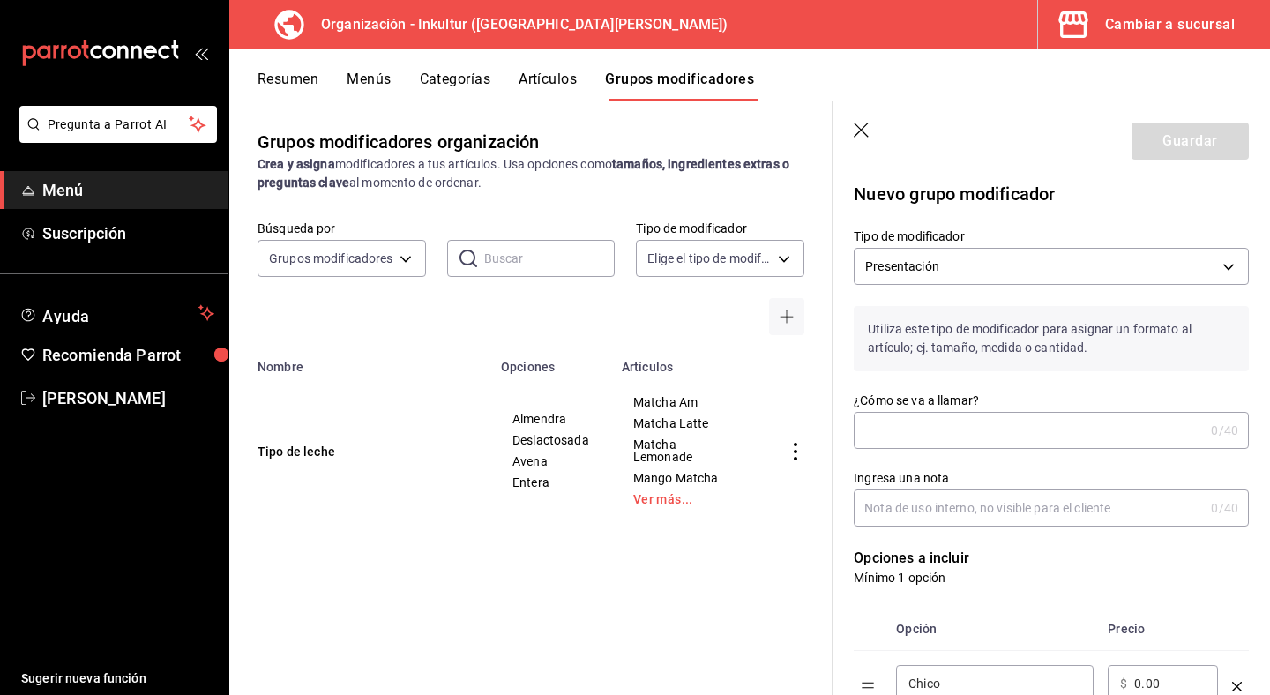
click at [1081, 453] on div "Ingresa una nota 0 /40 Ingresa una nota" at bounding box center [1041, 488] width 416 height 78
click at [1077, 441] on input "¿Cómo se va a llamar?" at bounding box center [1029, 430] width 350 height 35
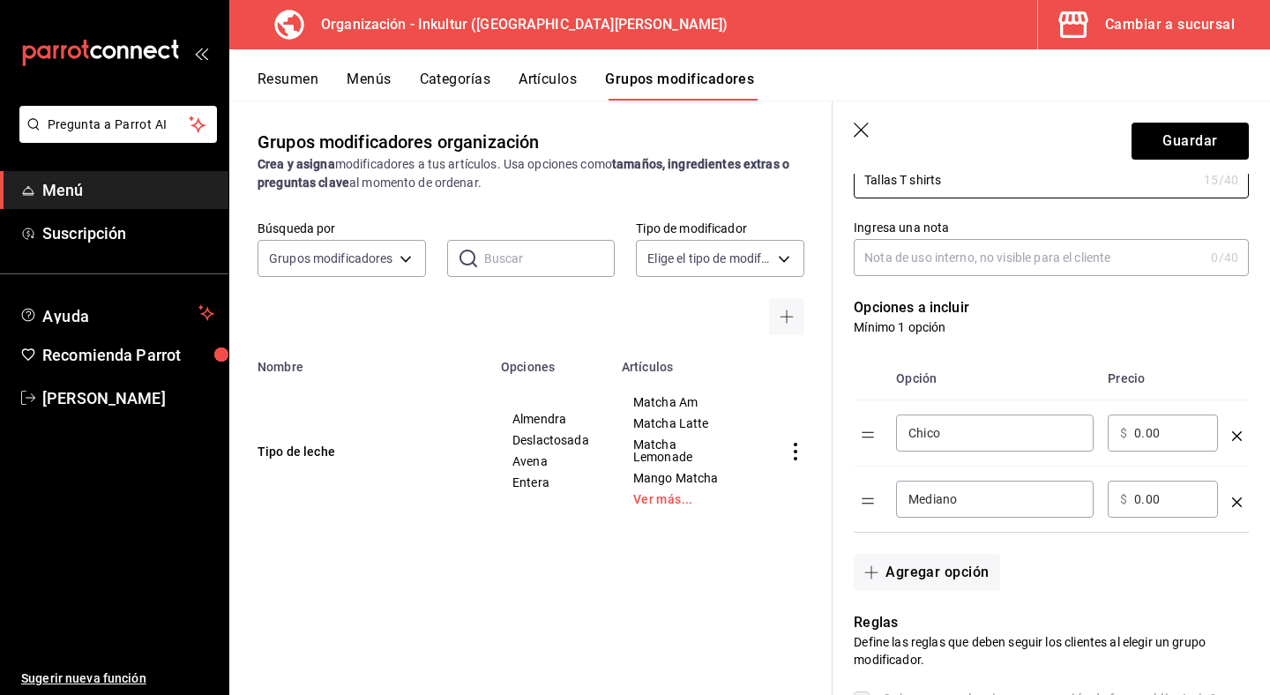
scroll to position [256, 0]
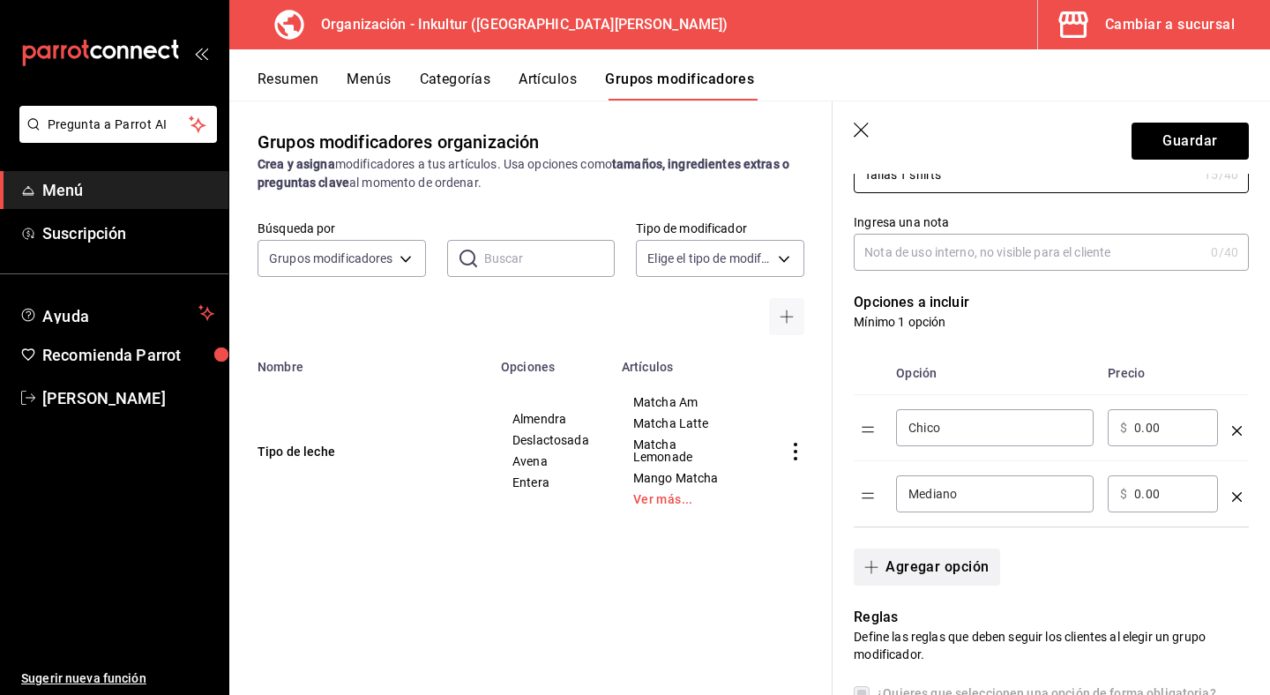
type input "Tallas T shirts"
click at [951, 576] on button "Agregar opción" at bounding box center [927, 567] width 146 height 37
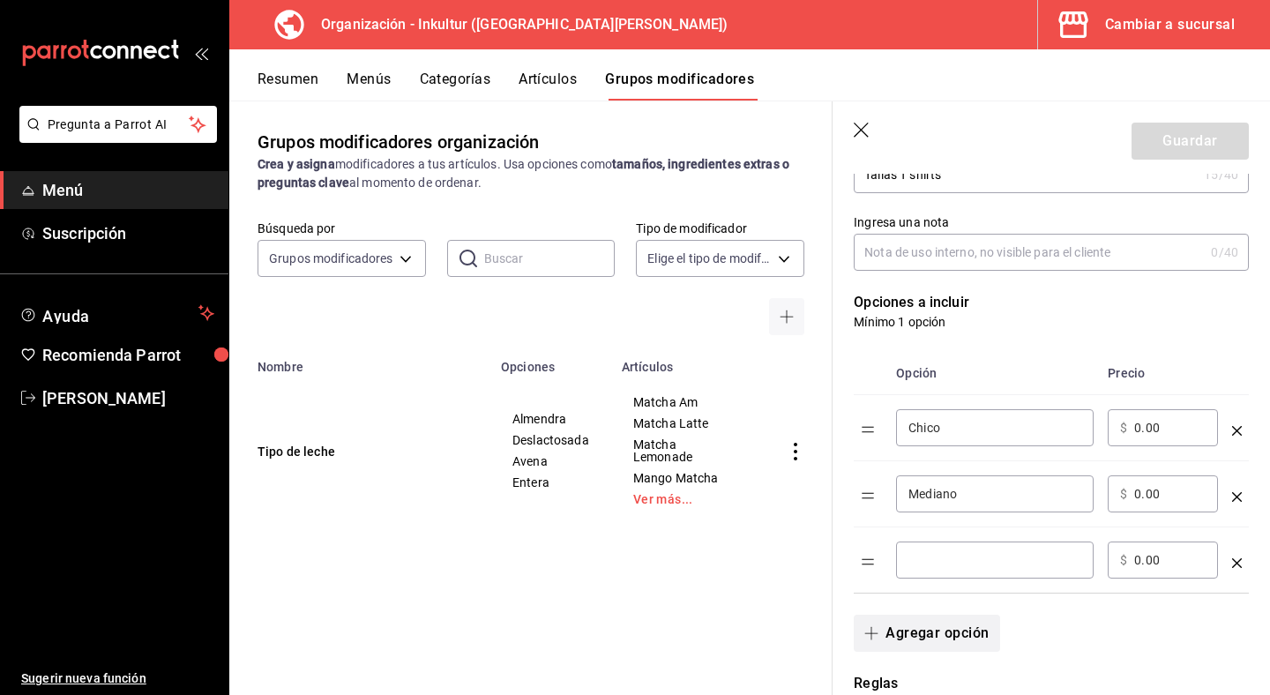
click at [951, 576] on div "​" at bounding box center [995, 560] width 198 height 37
drag, startPoint x: 978, startPoint y: 436, endPoint x: 851, endPoint y: 441, distance: 126.3
click at [851, 441] on div "Opción Precio Chico ​ ​ $ 0.00 ​ Mediano ​ ​ $ 0.00 ​ ​ ​ $ 0.00 ​" at bounding box center [1041, 462] width 416 height 263
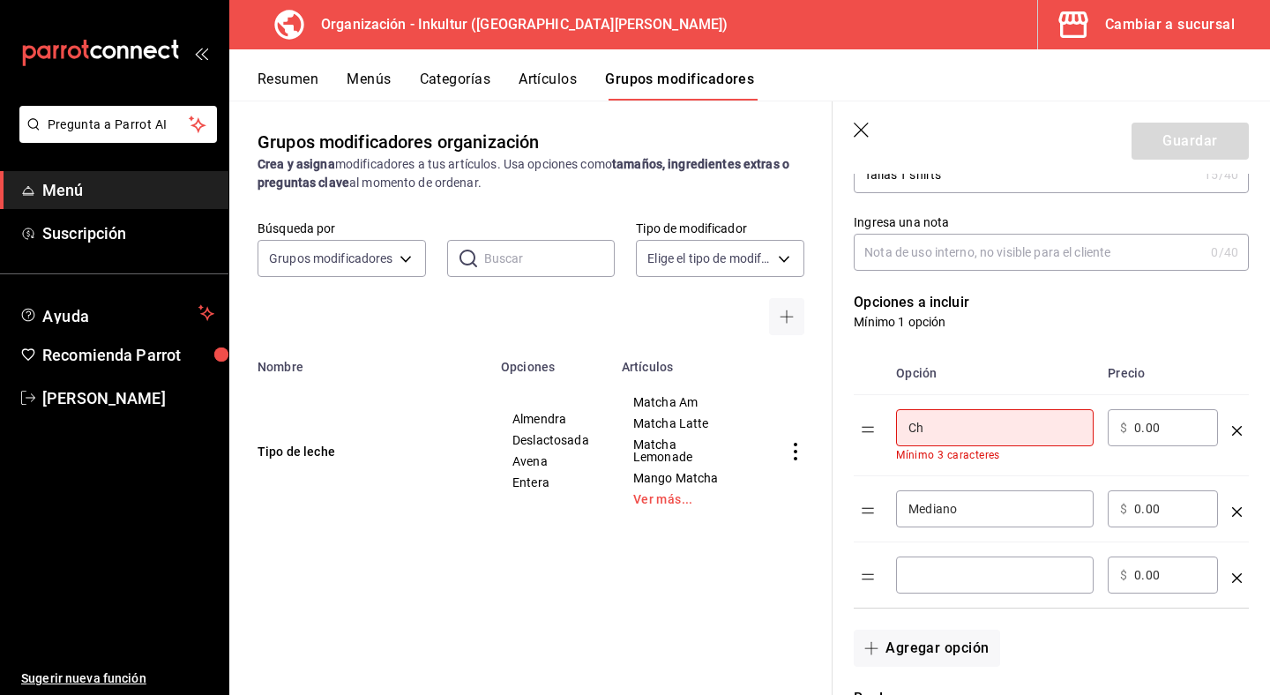
type input "C"
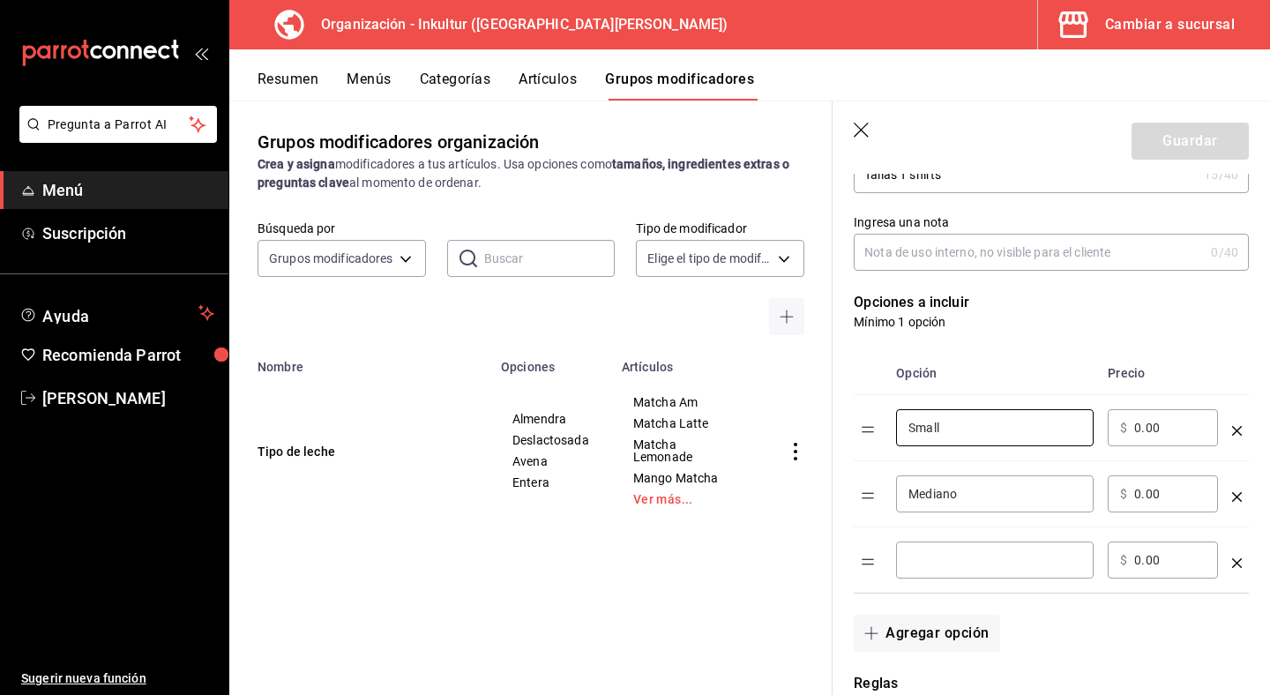
type input "Small"
click at [1024, 514] on td "Mediano ​" at bounding box center [995, 494] width 212 height 66
click at [962, 579] on div "​" at bounding box center [995, 560] width 198 height 37
type input "Large"
click at [901, 630] on button "Agregar opción" at bounding box center [927, 633] width 146 height 37
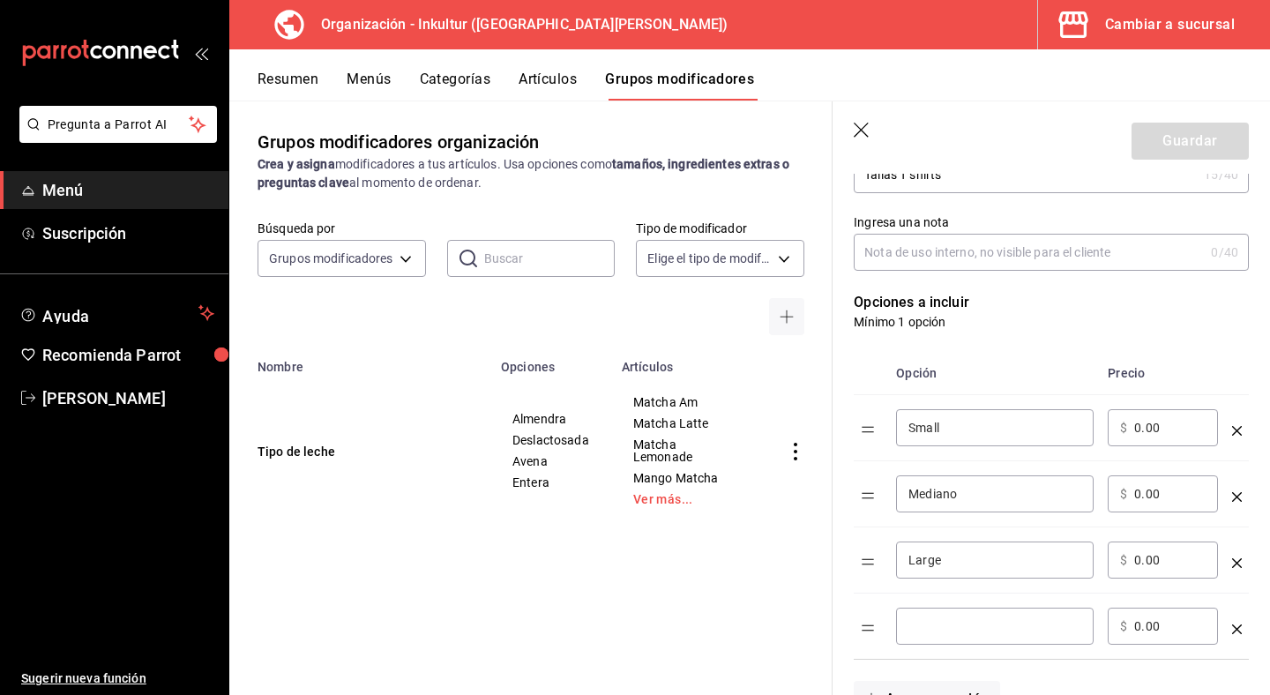
click at [937, 624] on input "optionsTable" at bounding box center [995, 627] width 173 height 18
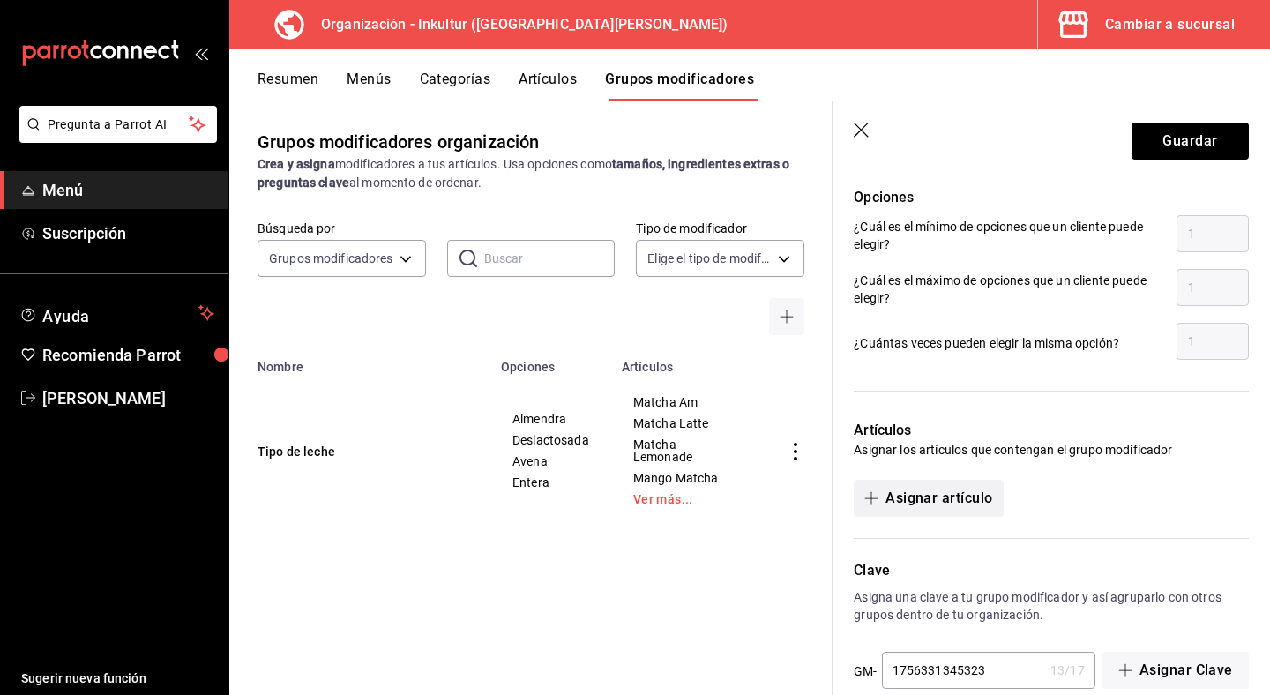
scroll to position [926, 0]
type input "X-Large"
click at [928, 498] on button "Asignar artículo" at bounding box center [928, 497] width 149 height 37
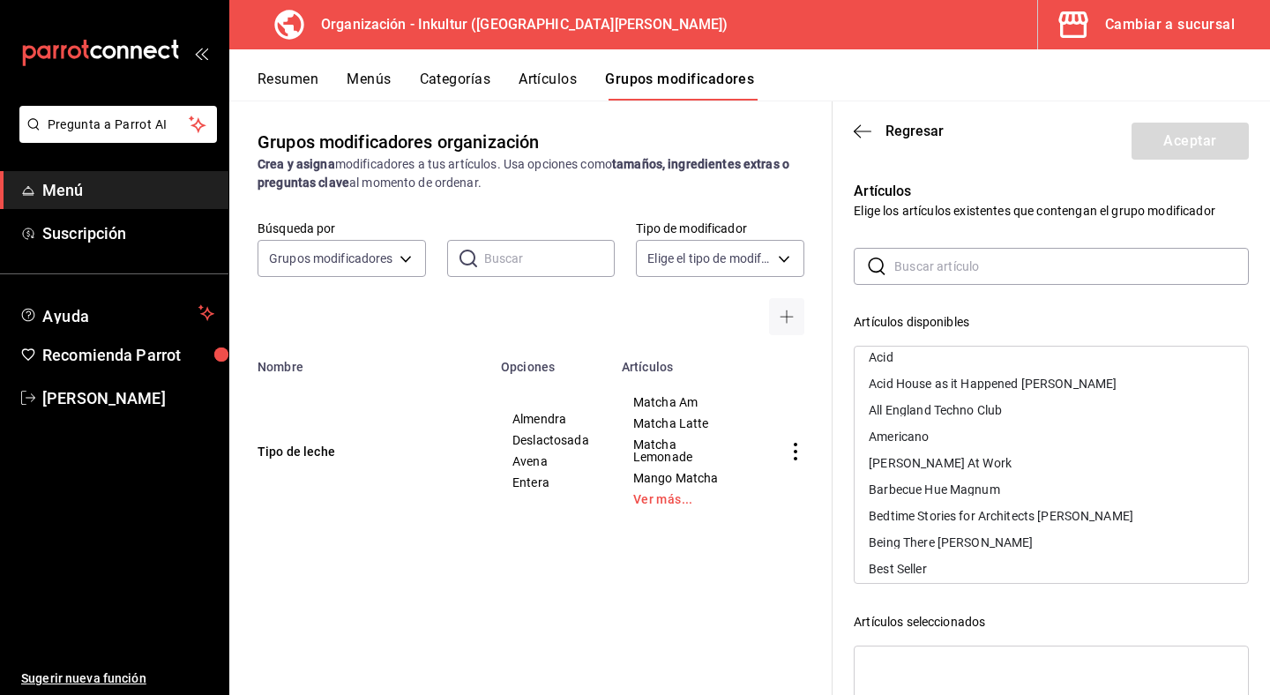
scroll to position [0, 0]
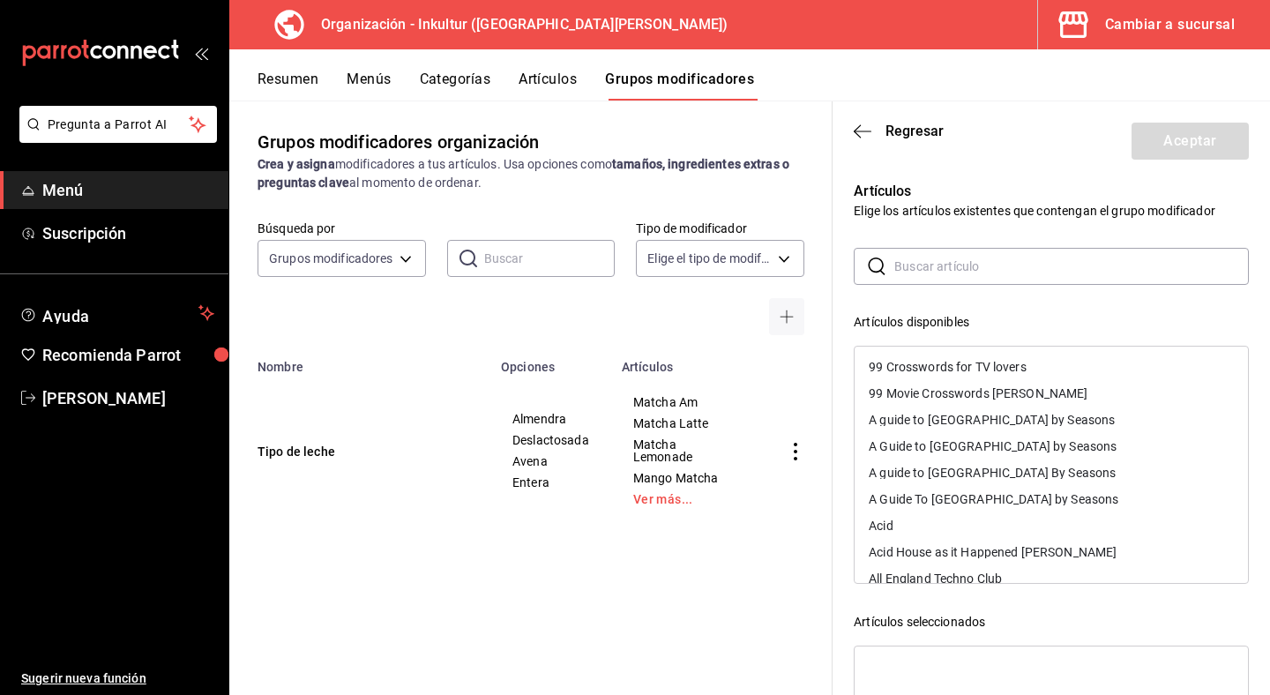
click at [955, 273] on input "text" at bounding box center [1072, 266] width 355 height 35
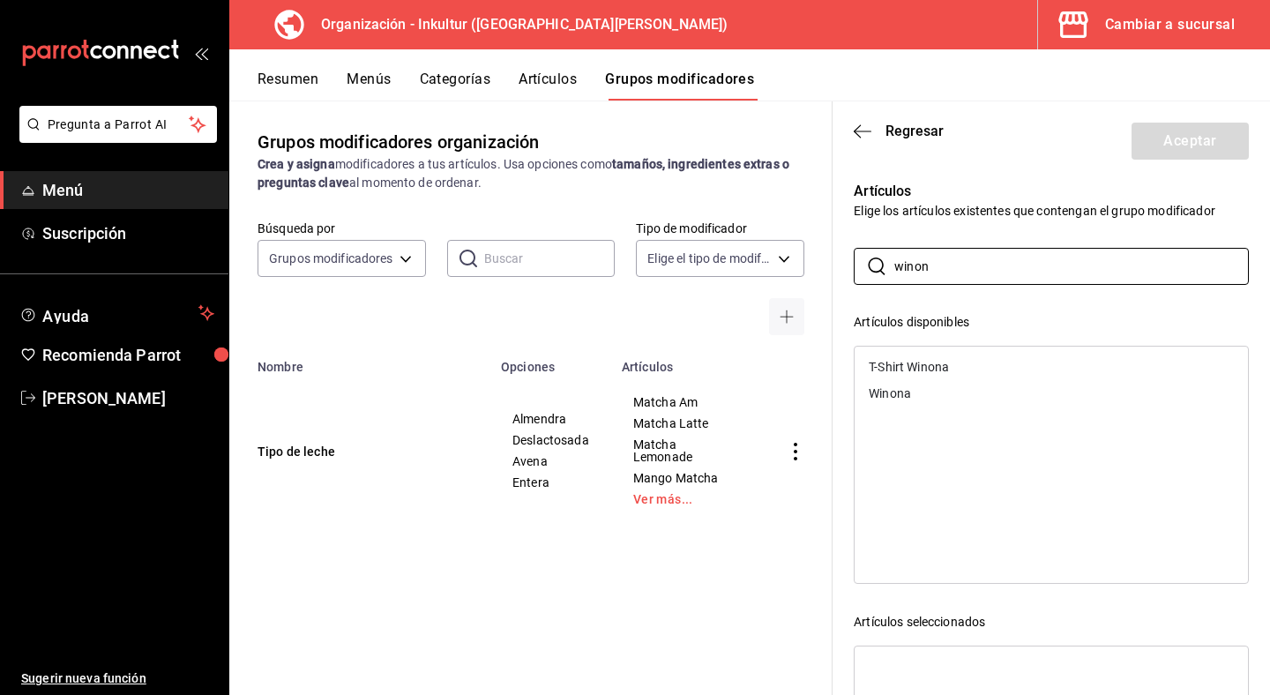
click at [943, 370] on div "T-Shirt Winona" at bounding box center [909, 367] width 80 height 12
click at [959, 376] on div "Winona" at bounding box center [1051, 367] width 393 height 26
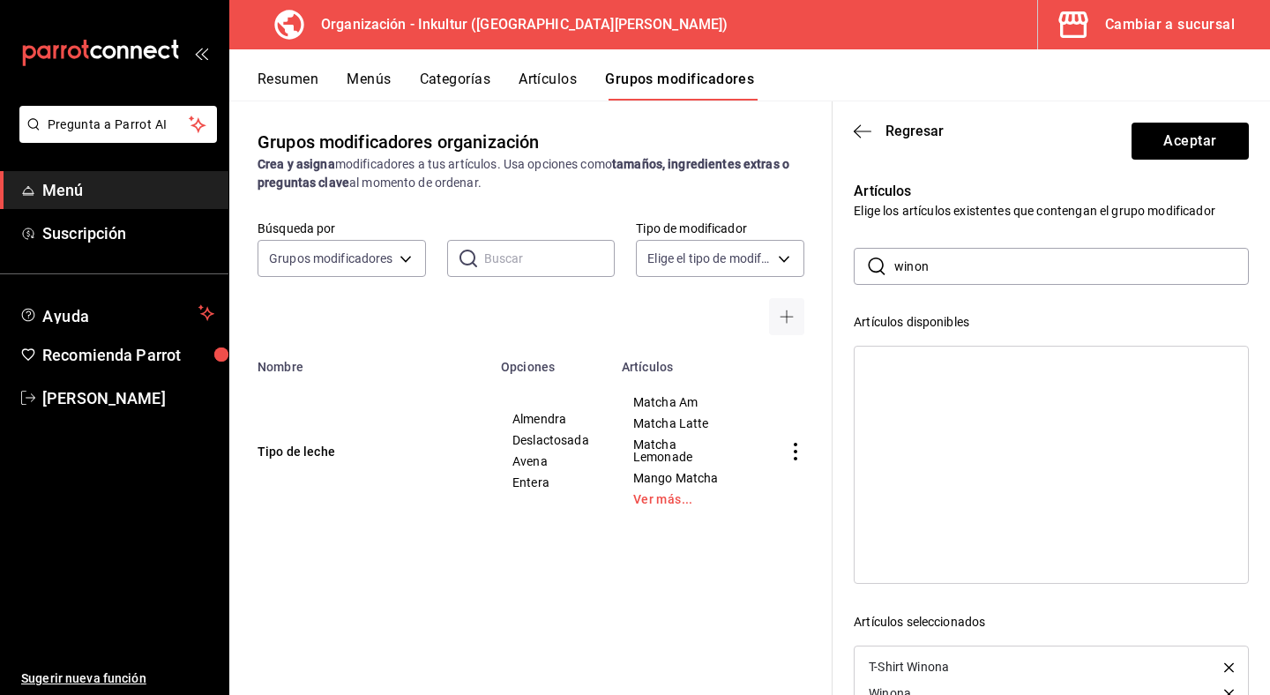
click at [959, 376] on div at bounding box center [1051, 465] width 395 height 238
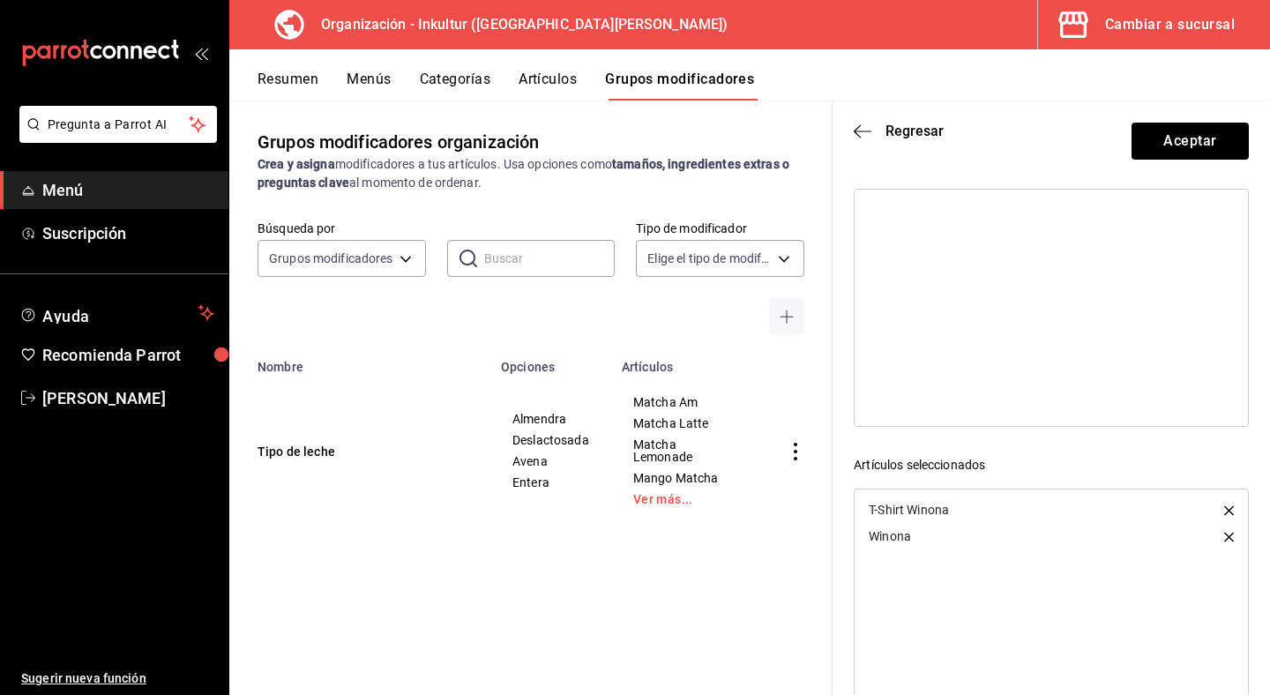
click at [1234, 538] on div "Winona" at bounding box center [1051, 536] width 393 height 26
click at [1230, 538] on icon "button" at bounding box center [1230, 537] width 10 height 10
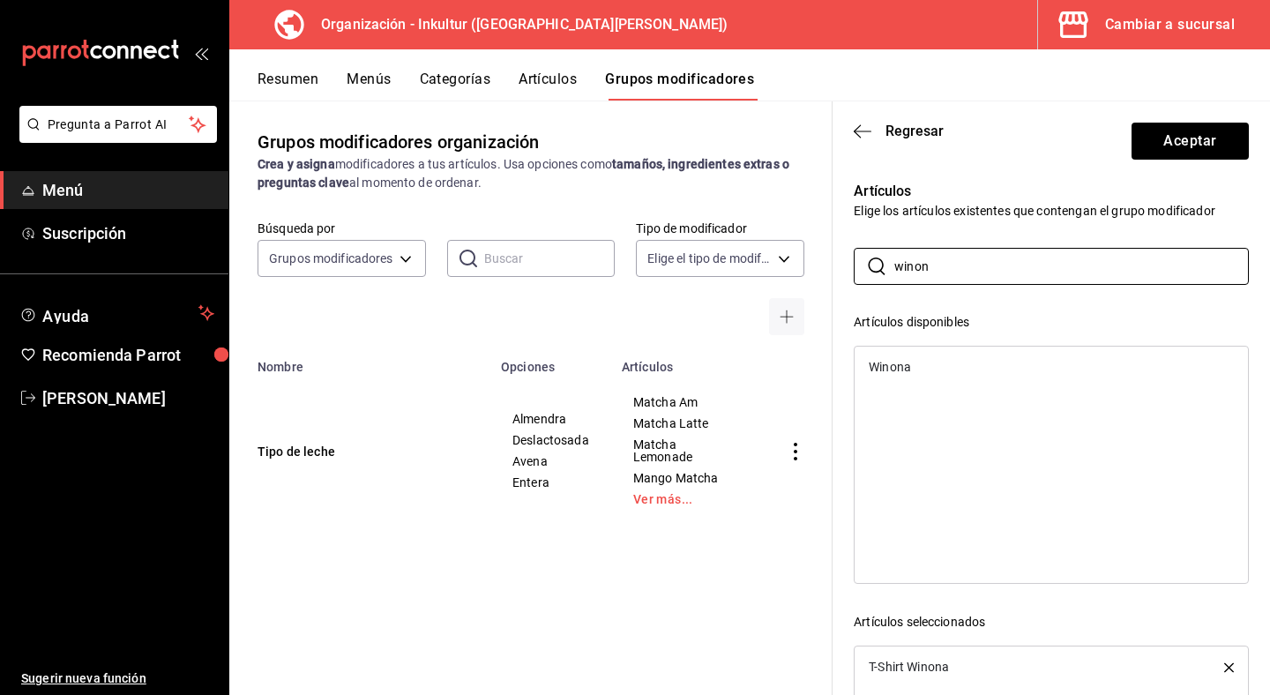
drag, startPoint x: 1036, startPoint y: 268, endPoint x: 794, endPoint y: 278, distance: 241.9
click at [794, 278] on main "Grupos modificadores organización Crea y asigna modificadores a tus artículos. …" at bounding box center [749, 398] width 1041 height 595
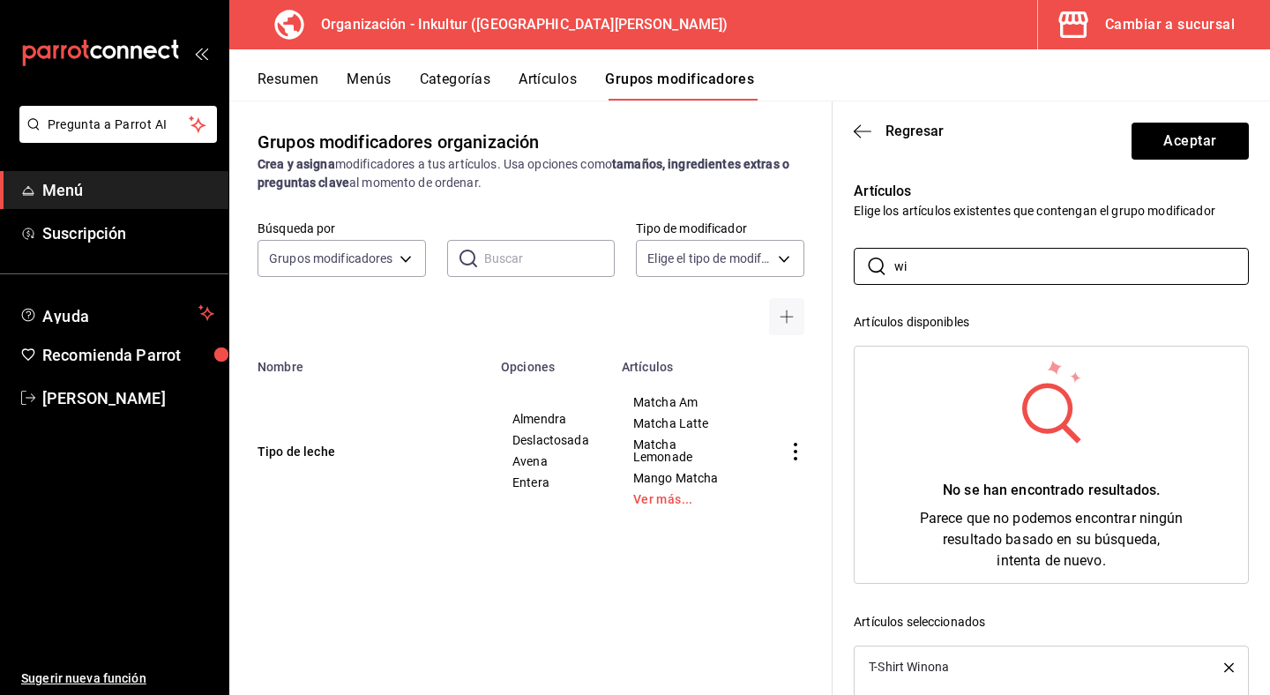
type input "w"
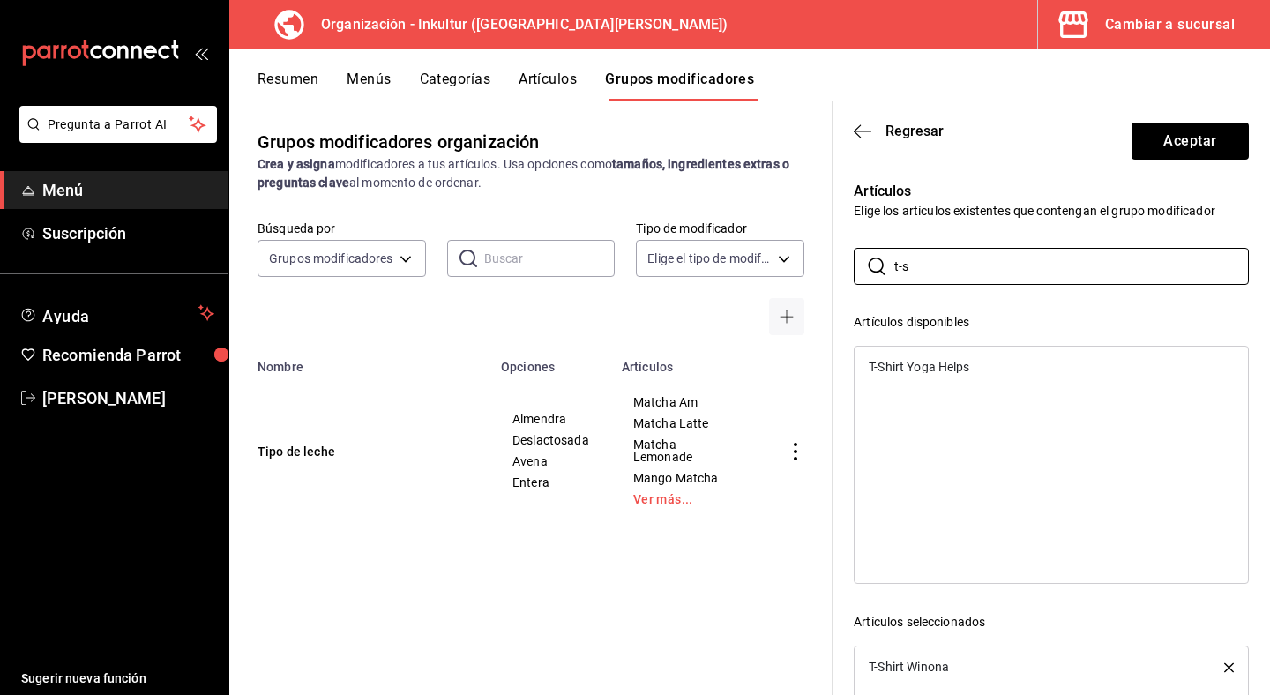
type input "t-s"
click at [921, 362] on div "T-Shirt Yoga Helps" at bounding box center [919, 367] width 101 height 12
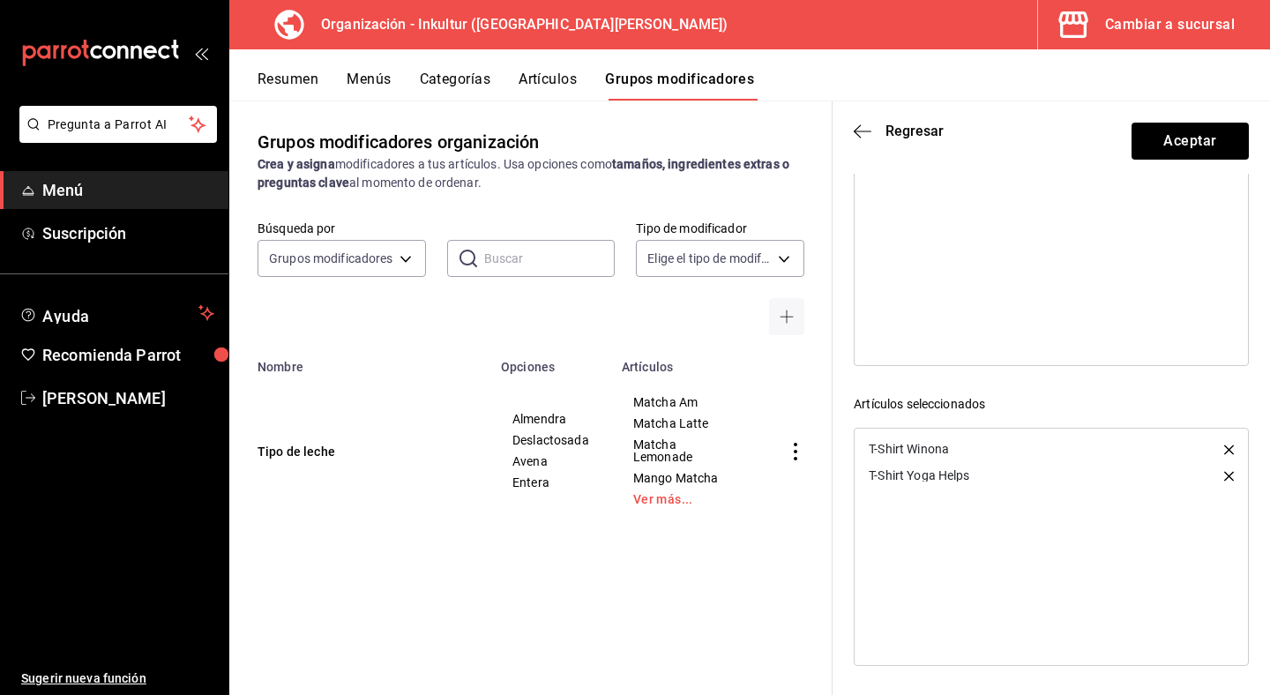
scroll to position [217, 0]
click at [1200, 137] on button "Aceptar" at bounding box center [1190, 141] width 117 height 37
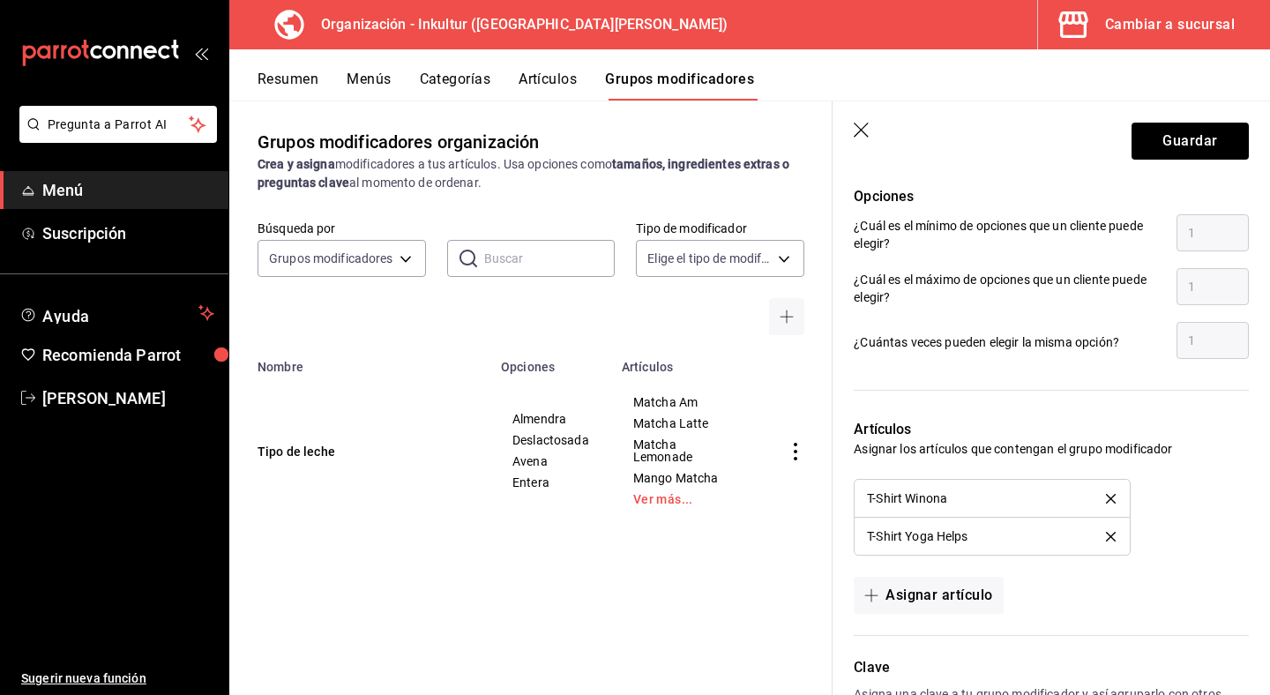
scroll to position [1054, 0]
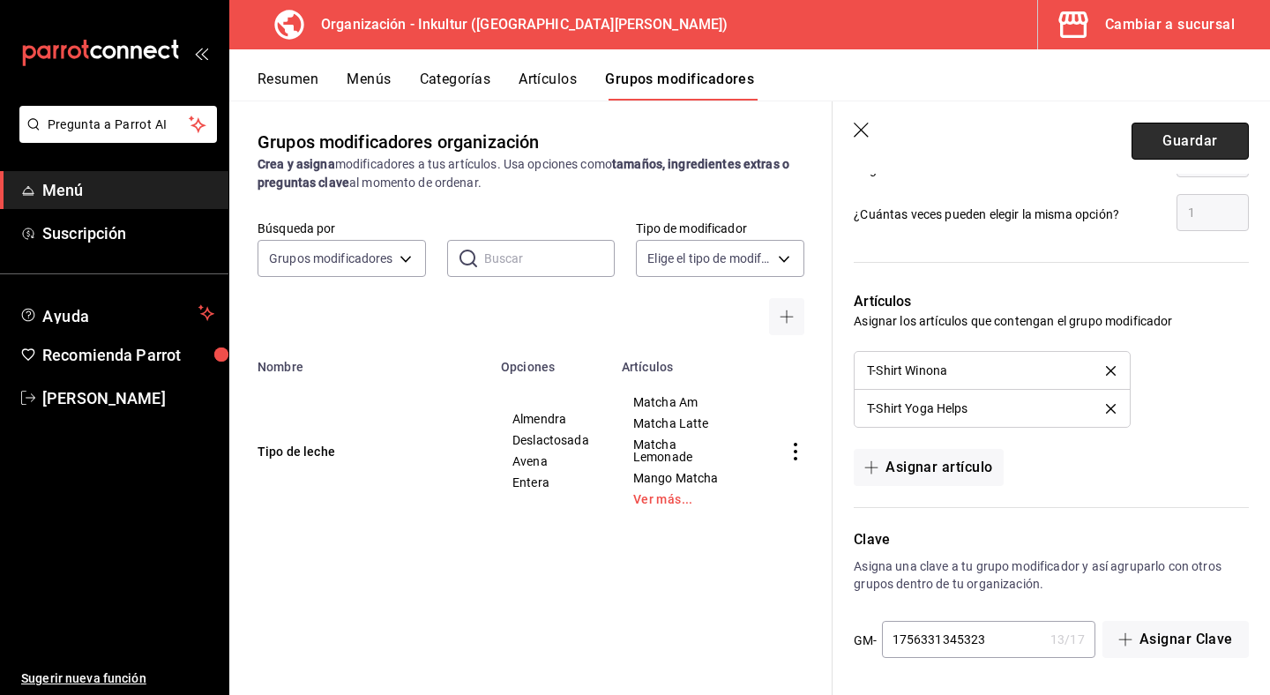
click at [1189, 139] on button "Guardar" at bounding box center [1190, 141] width 117 height 37
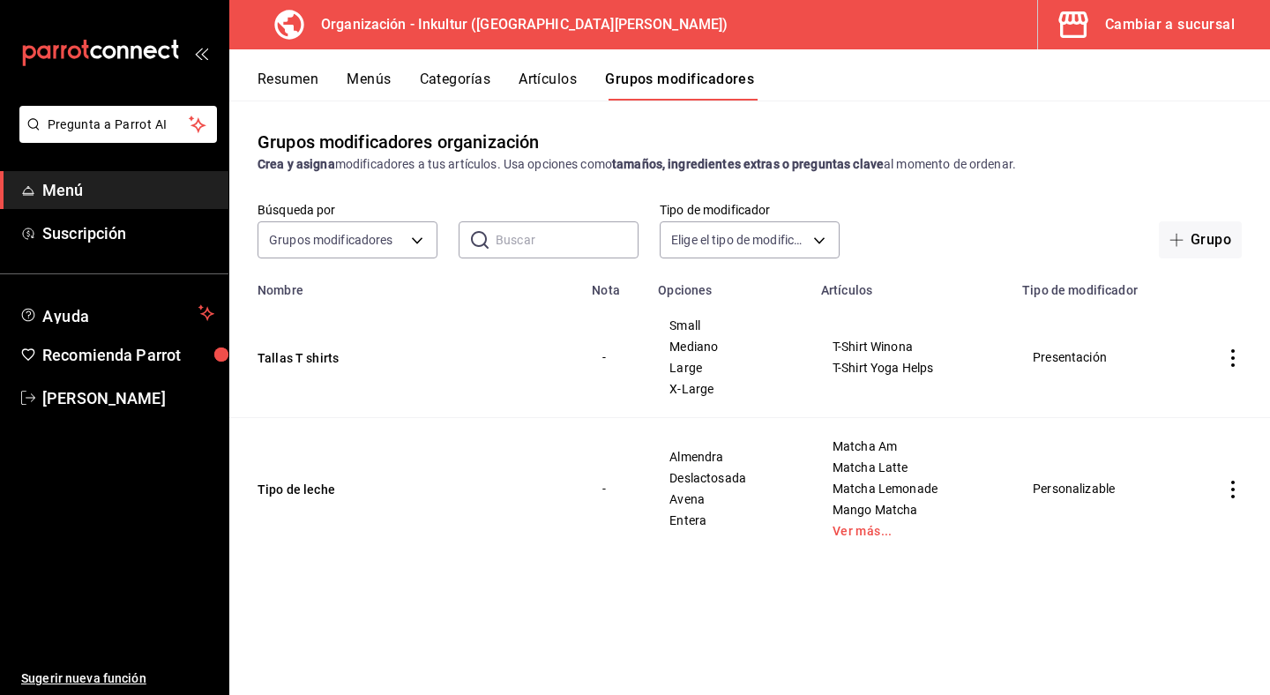
click at [1227, 358] on icon "actions" at bounding box center [1234, 358] width 18 height 18
click at [1204, 314] on div at bounding box center [635, 347] width 1270 height 695
click at [363, 84] on button "Menús" at bounding box center [369, 86] width 44 height 30
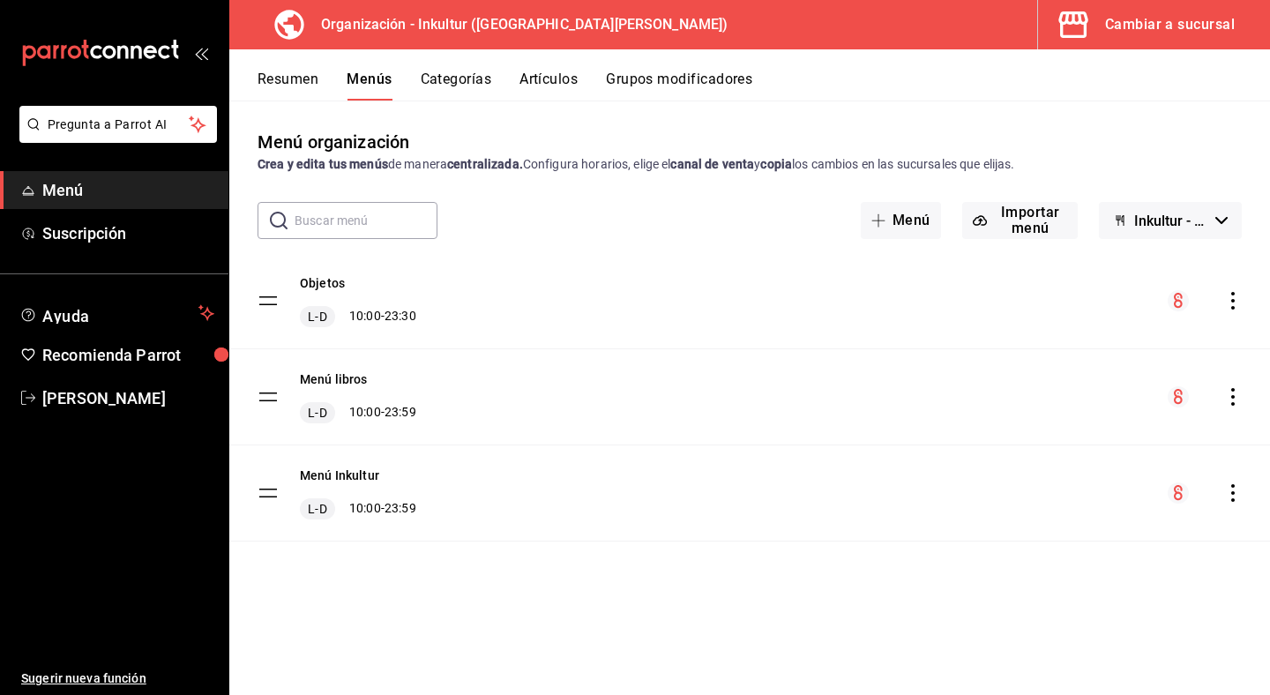
click at [668, 83] on button "Grupos modificadores" at bounding box center [679, 86] width 146 height 30
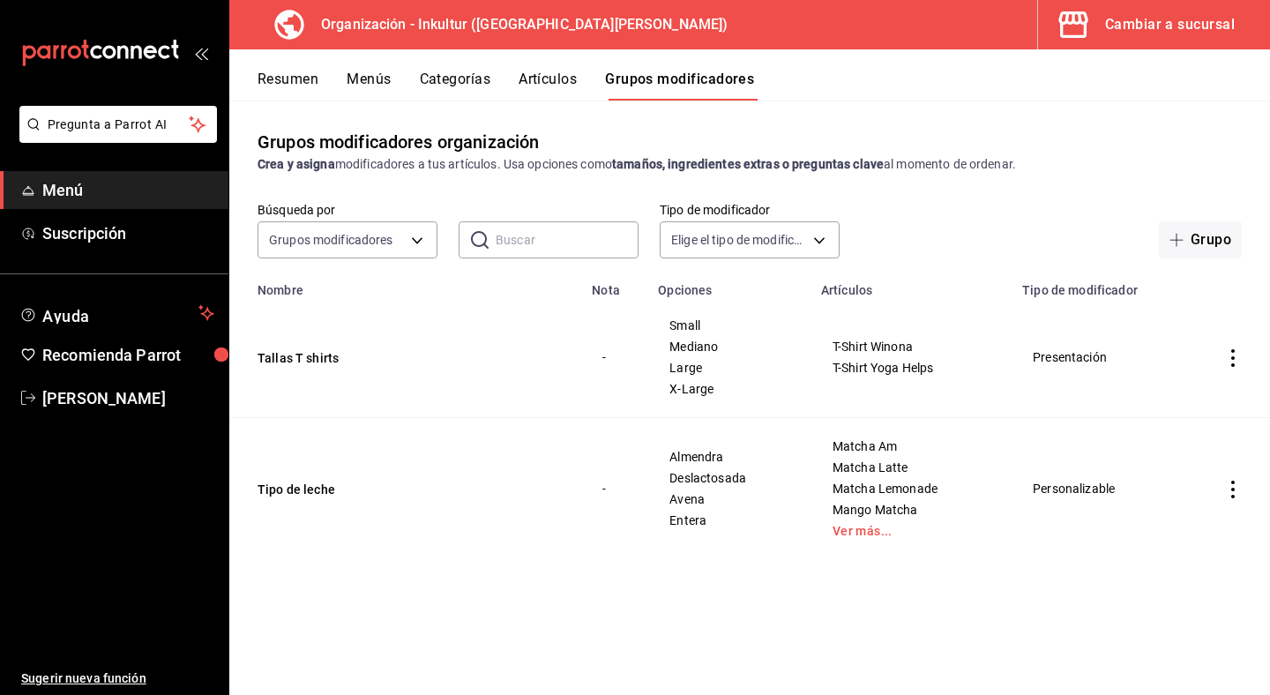
click at [1230, 356] on icon "actions" at bounding box center [1234, 358] width 18 height 18
click at [1112, 266] on div at bounding box center [635, 347] width 1270 height 695
click at [302, 91] on button "Resumen" at bounding box center [288, 86] width 61 height 30
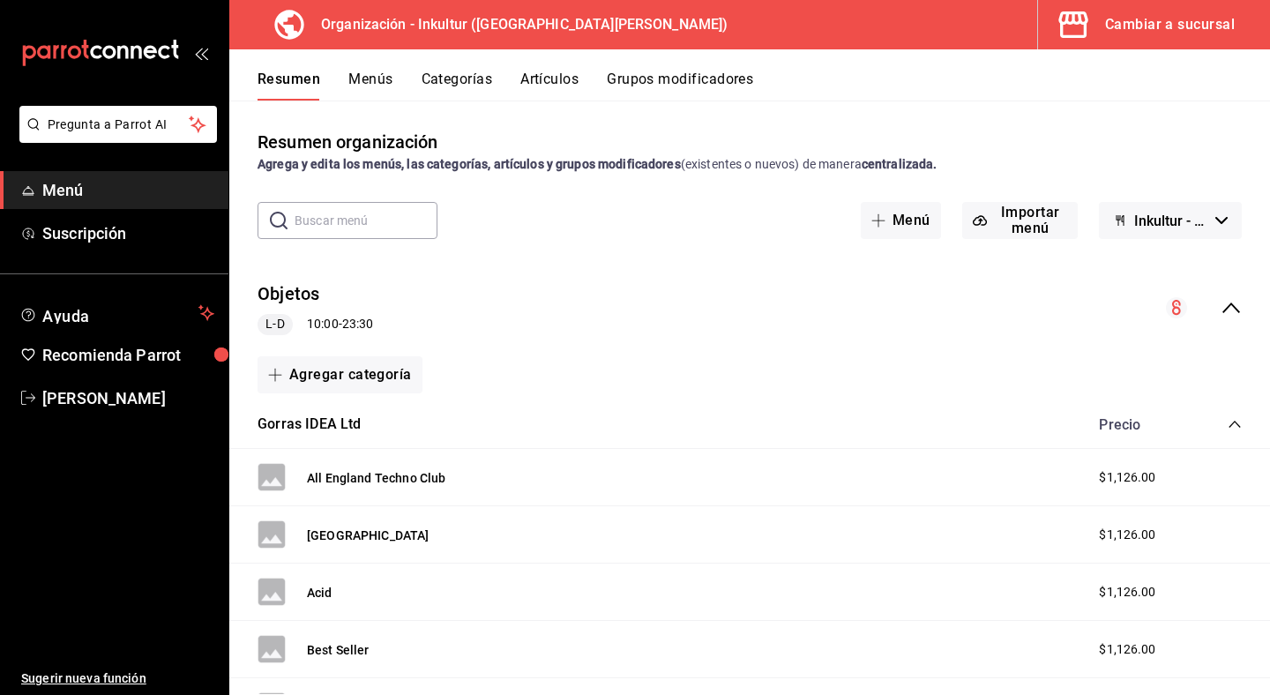
click at [1230, 313] on icon "collapse-menu-row" at bounding box center [1231, 307] width 21 height 21
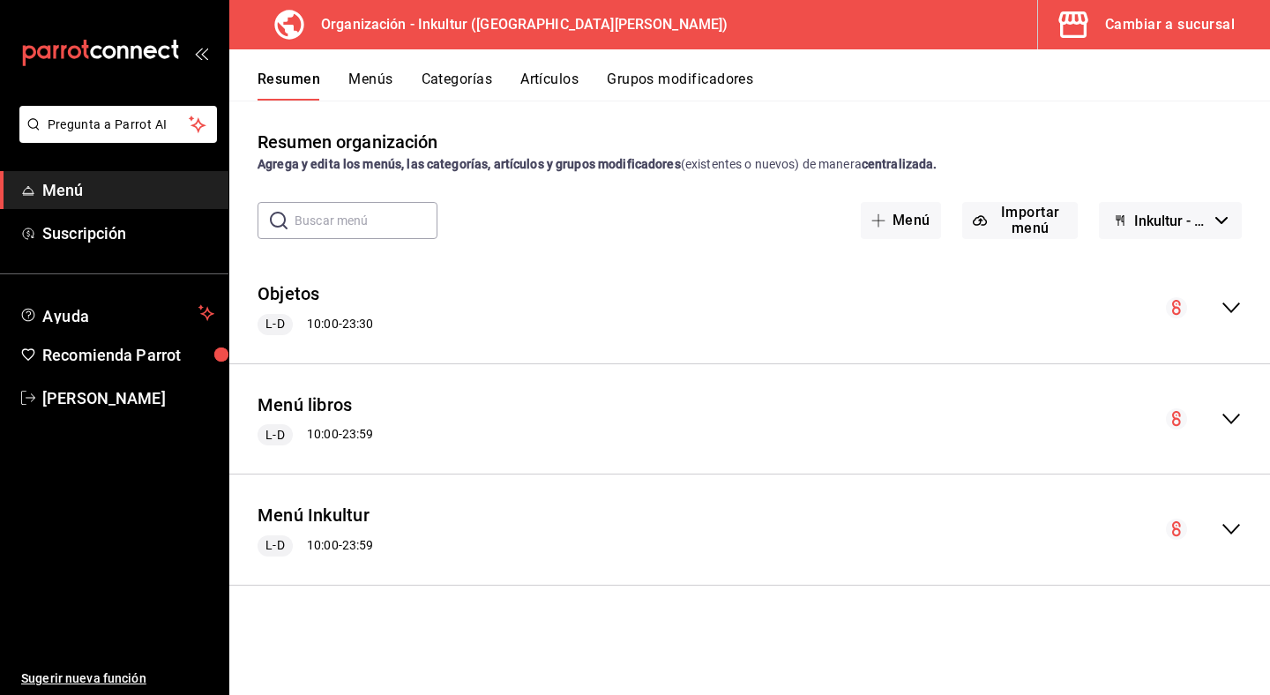
click at [1173, 311] on icon "collapse-menu-row" at bounding box center [1176, 307] width 9 height 15
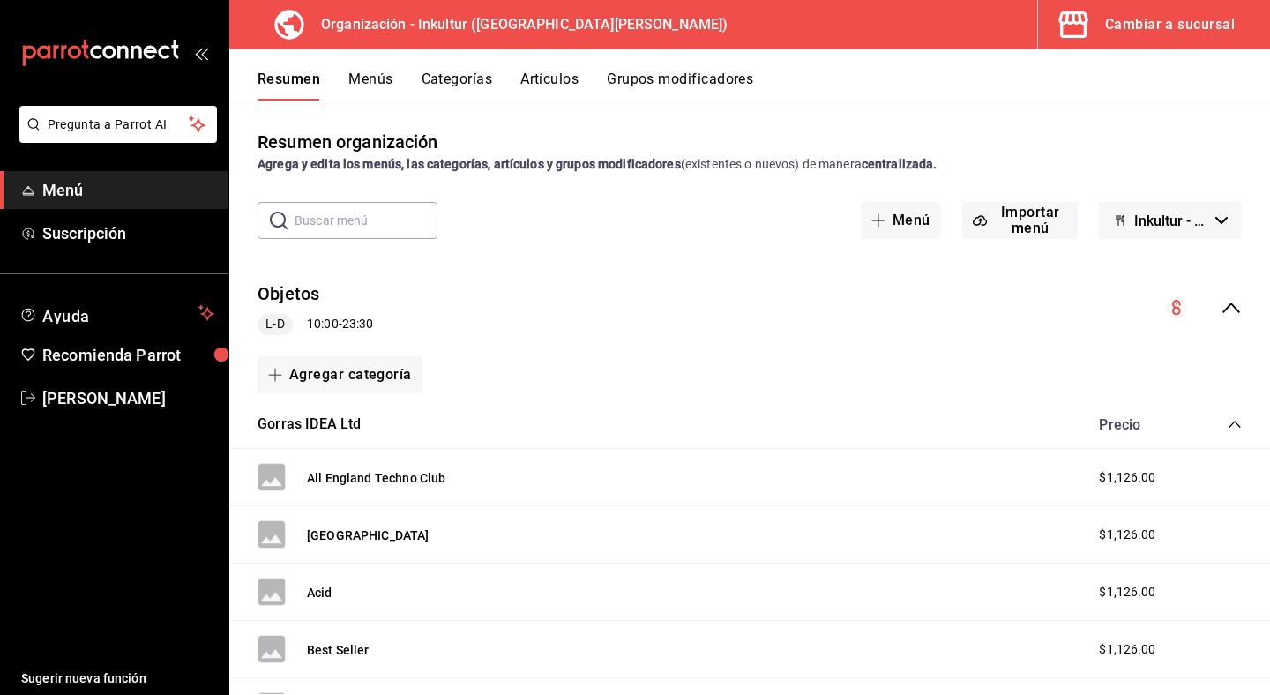
click at [1177, 306] on icon "collapse-menu-row" at bounding box center [1176, 307] width 9 height 15
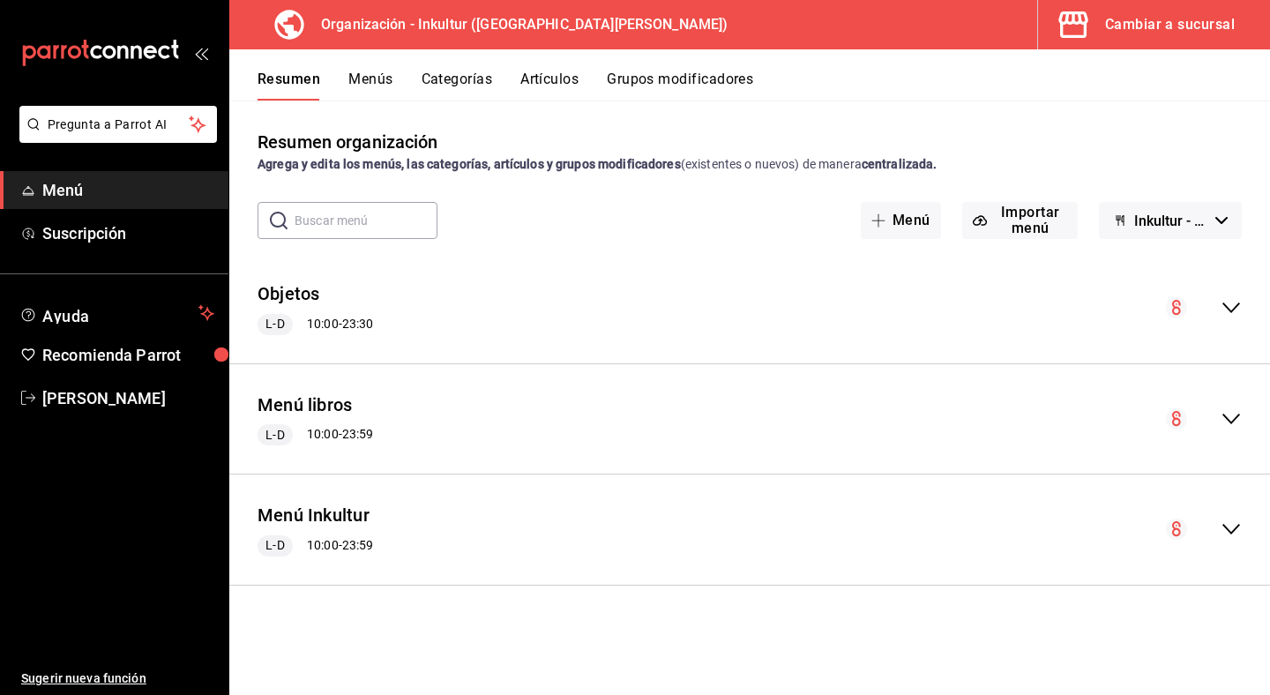
click at [358, 76] on button "Menús" at bounding box center [370, 86] width 44 height 30
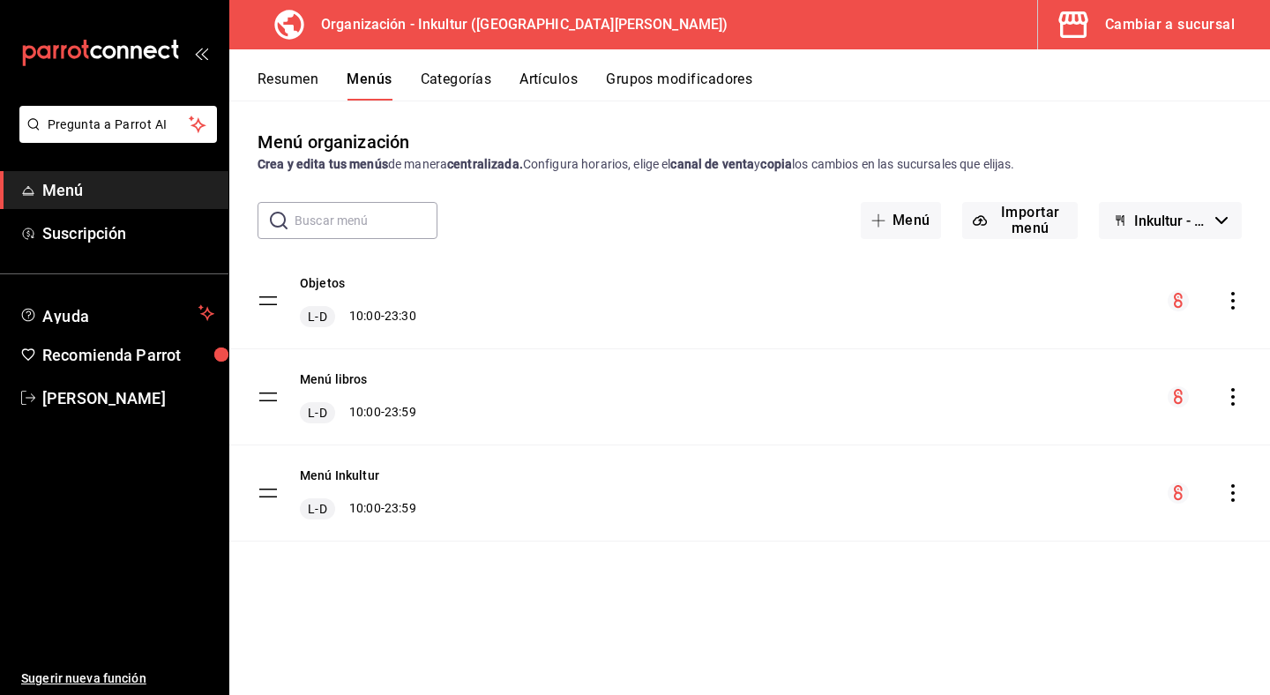
click at [1236, 303] on icon "actions" at bounding box center [1234, 301] width 18 height 18
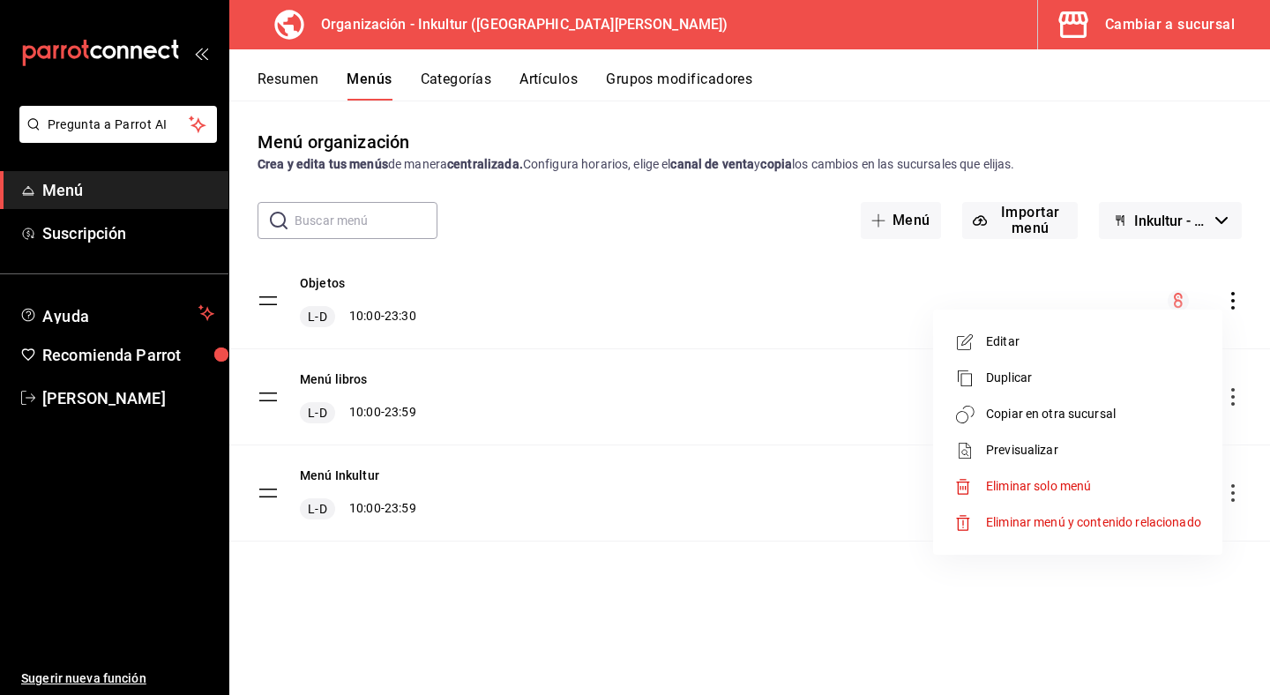
click at [1144, 414] on span "Copiar en otra sucursal" at bounding box center [1093, 414] width 215 height 19
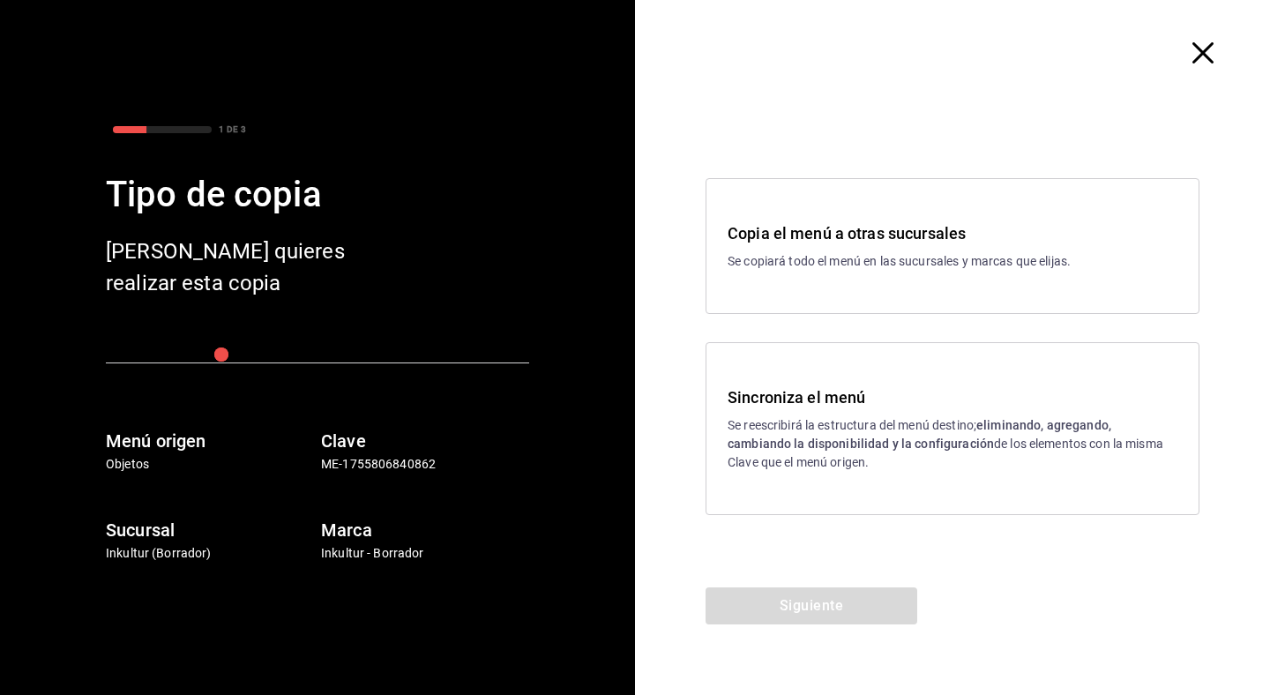
click at [977, 423] on p "Se reescribirá la estructura del menú destino; eliminando, agregando, cambiando…" at bounding box center [953, 444] width 450 height 56
click at [816, 611] on button "Siguiente" at bounding box center [812, 606] width 212 height 37
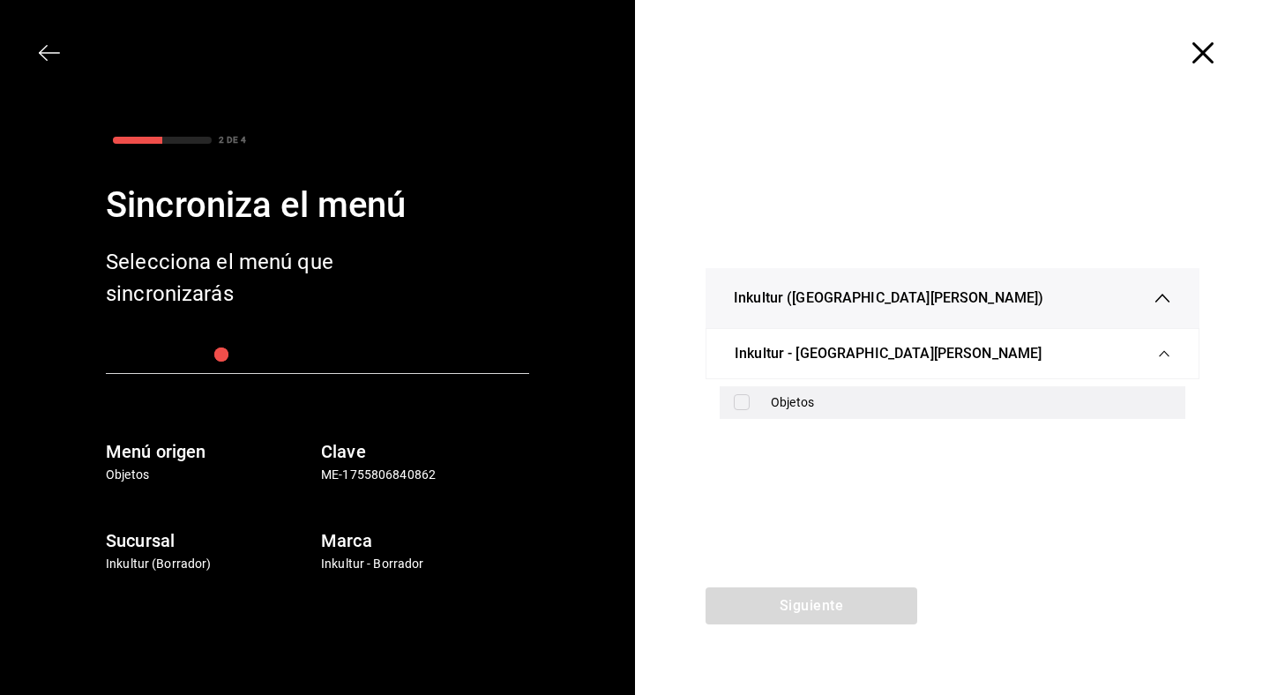
click at [745, 408] on input "checkbox" at bounding box center [742, 402] width 16 height 16
checkbox input "true"
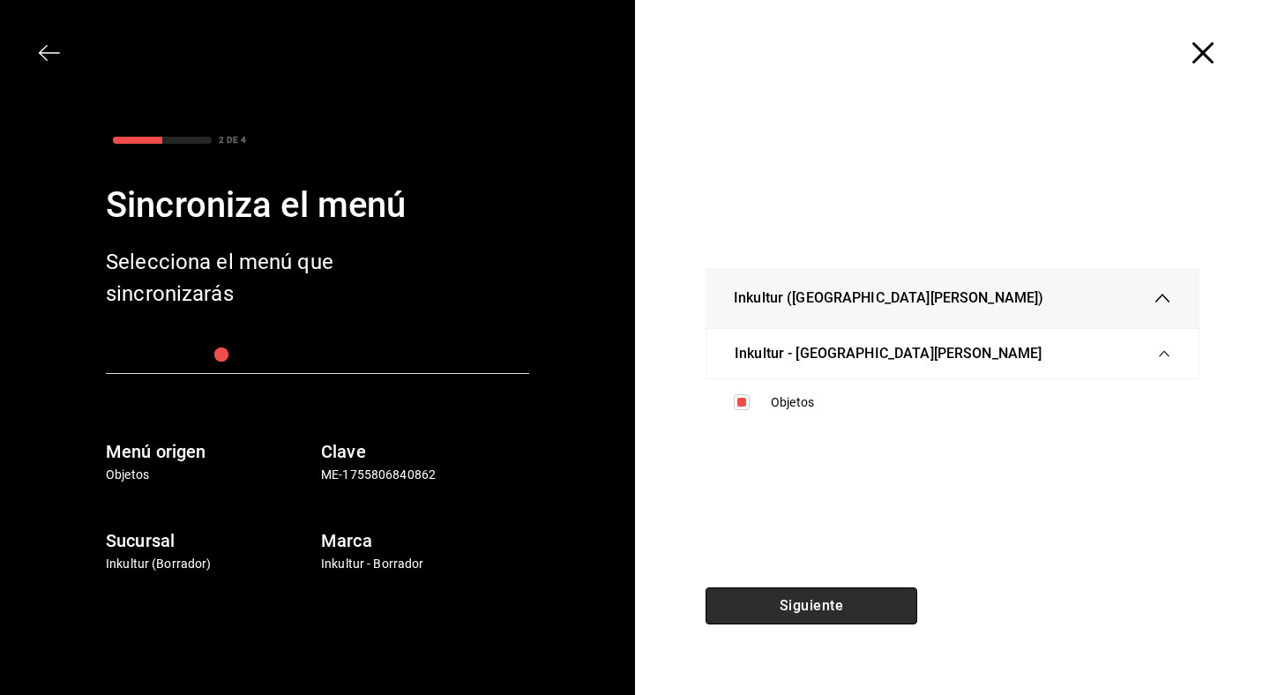
click at [777, 604] on button "Siguiente" at bounding box center [812, 606] width 212 height 37
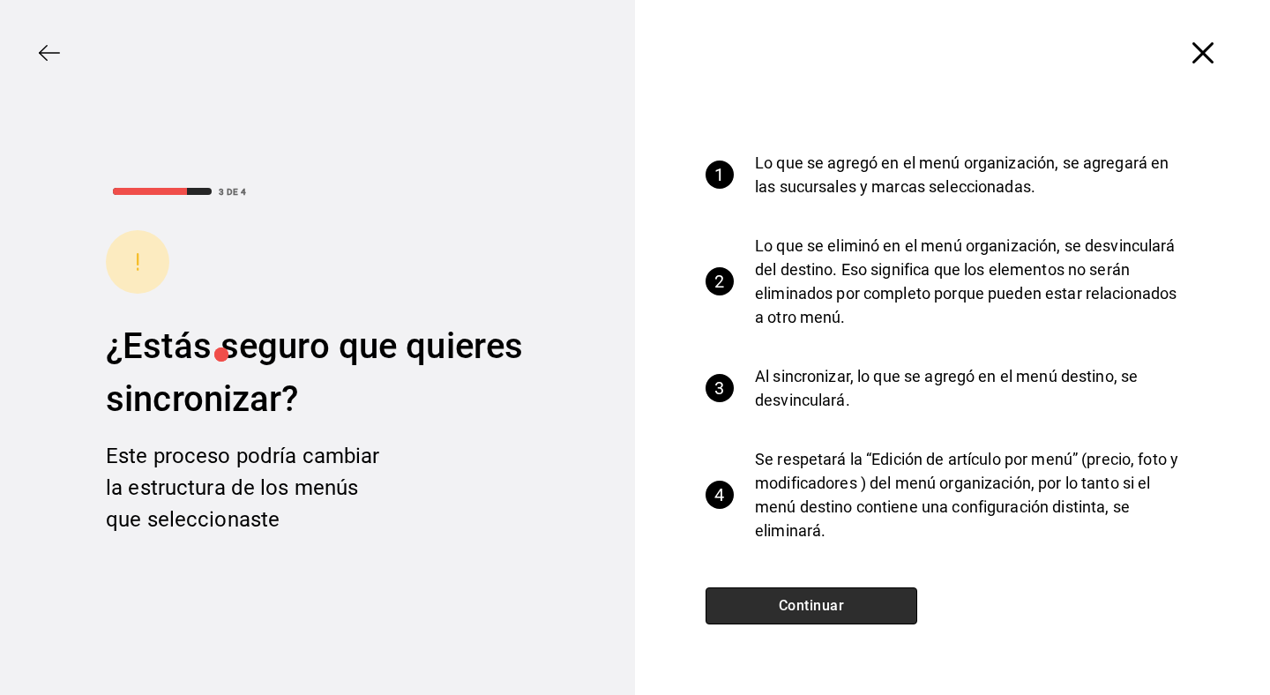
click at [777, 604] on button "Continuar" at bounding box center [812, 606] width 212 height 37
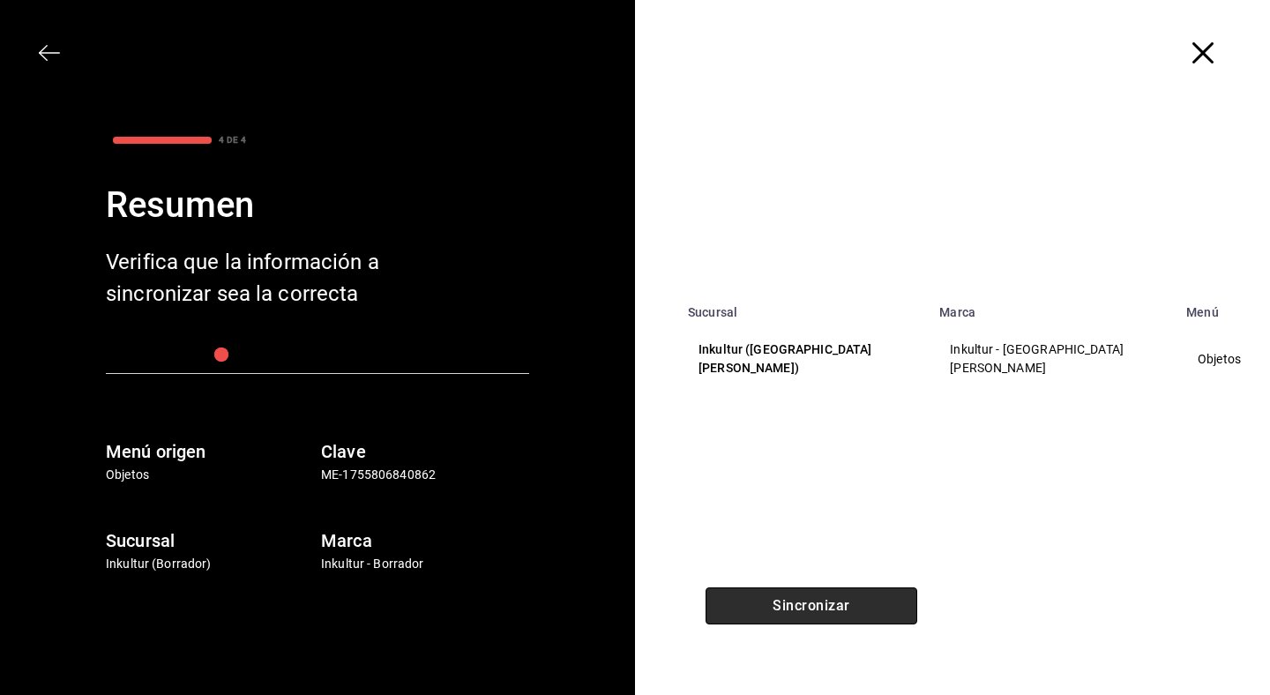
click at [777, 604] on button "Sincronizar" at bounding box center [812, 606] width 212 height 37
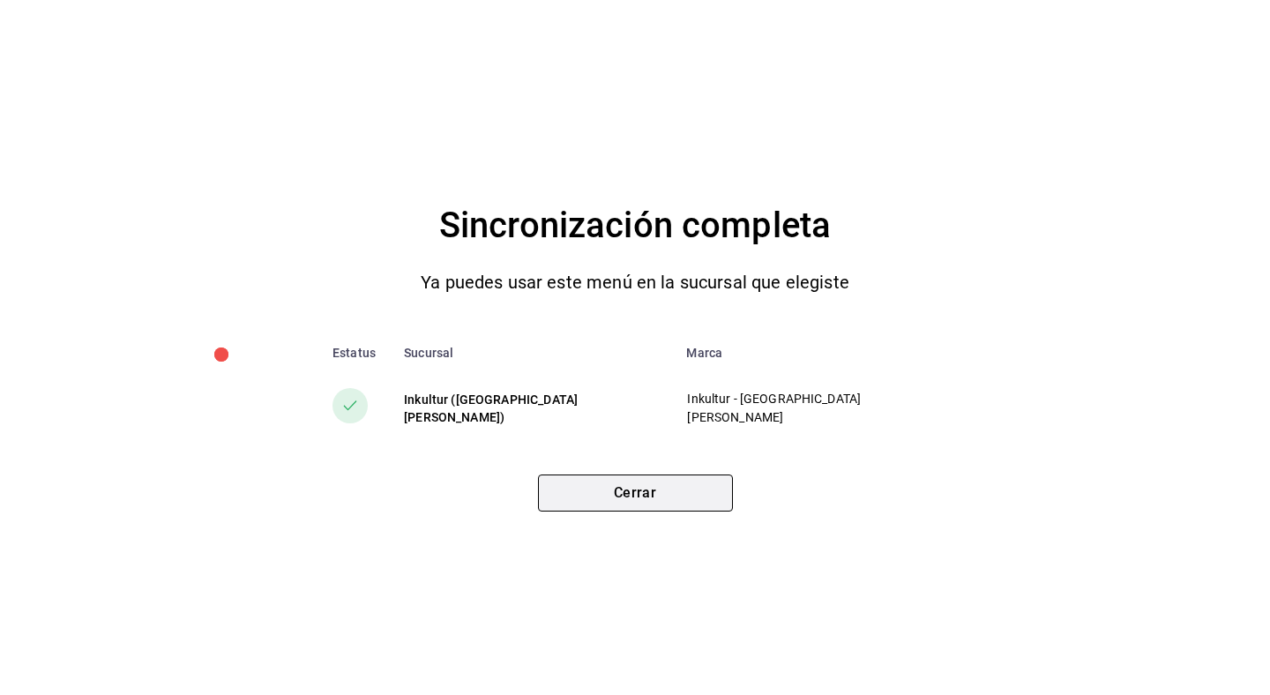
click at [683, 503] on button "Cerrar" at bounding box center [635, 493] width 195 height 37
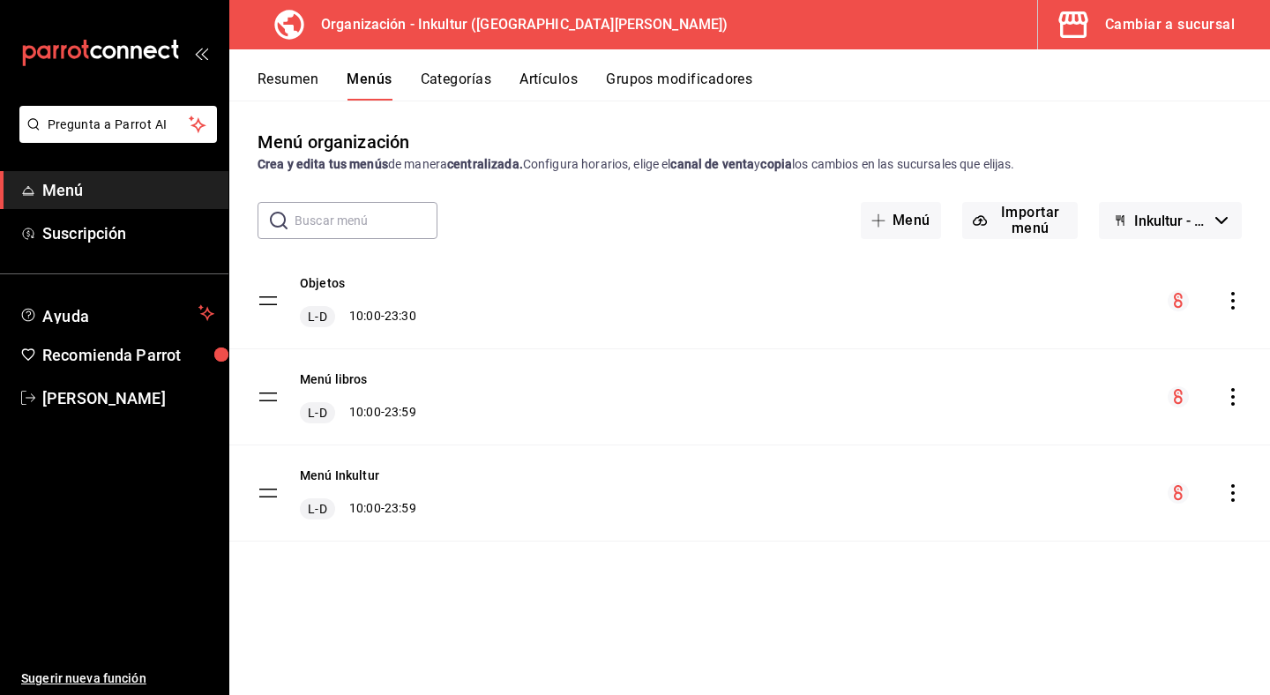
click at [296, 85] on button "Resumen" at bounding box center [288, 86] width 61 height 30
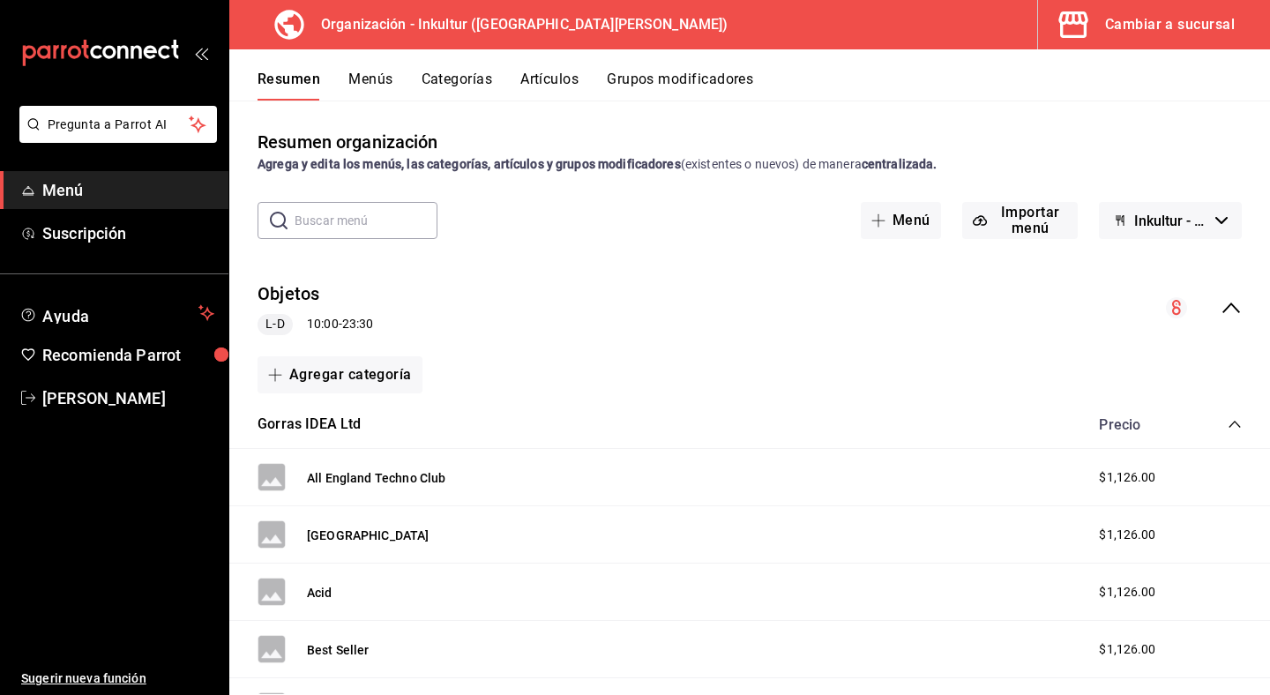
click at [1243, 316] on div "Objetos L-D 10:00 - 23:30" at bounding box center [749, 308] width 1041 height 82
